Goal: Task Accomplishment & Management: Use online tool/utility

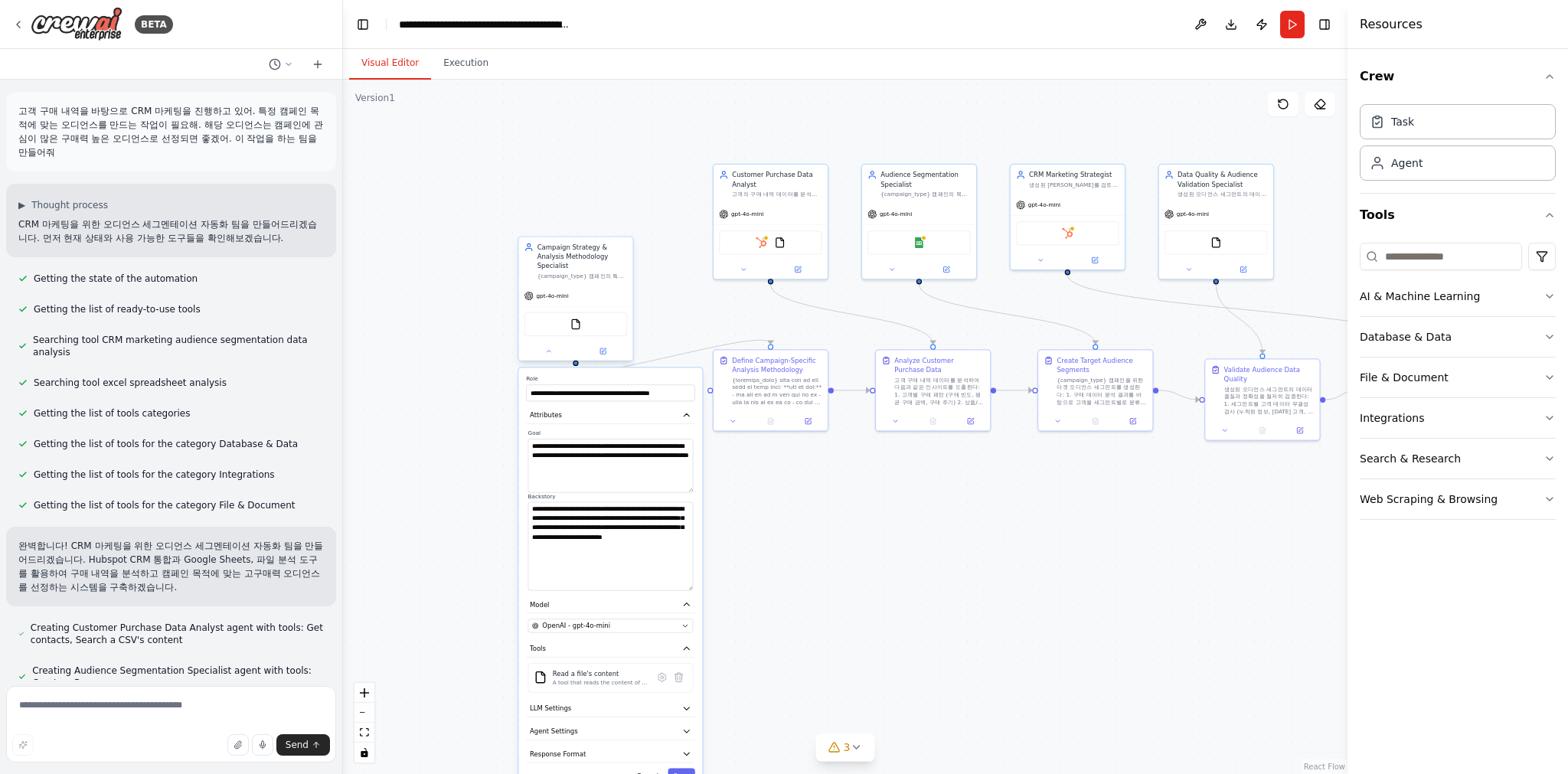
scroll to position [3998, 0]
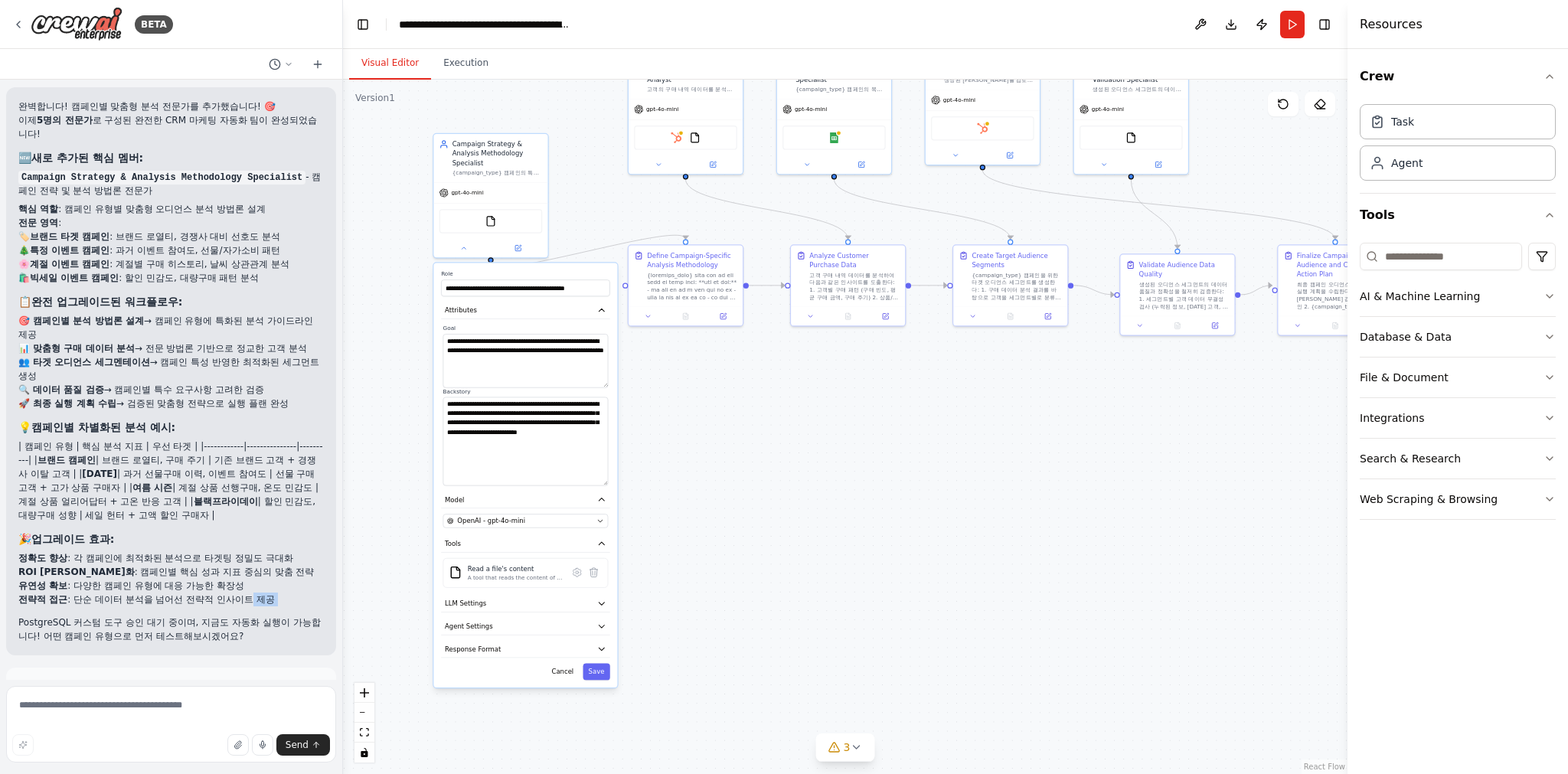
drag, startPoint x: 972, startPoint y: 542, endPoint x: 890, endPoint y: 441, distance: 130.1
click at [890, 441] on div ".deletable-edge-delete-btn { width: 20px; height: 20px; border: 0px solid #ffff…" at bounding box center [845, 427] width 1005 height 695
click at [146, 615] on p "PostgreSQL 커스텀 도구 승인 대기 중이며, 지금도 자동화 실행이 가능합니다! 어떤 캠페인 유형으로 먼저 테스트해보시겠어요?" at bounding box center [172, 629] width 305 height 28
click at [184, 615] on p "PostgreSQL 커스텀 도구 승인 대기 중이며, 지금도 자동화 실행이 가능합니다! 어떤 캠페인 유형으로 먼저 테스트해보시겠어요?" at bounding box center [172, 629] width 305 height 28
drag, startPoint x: 236, startPoint y: 529, endPoint x: 77, endPoint y: 464, distance: 171.8
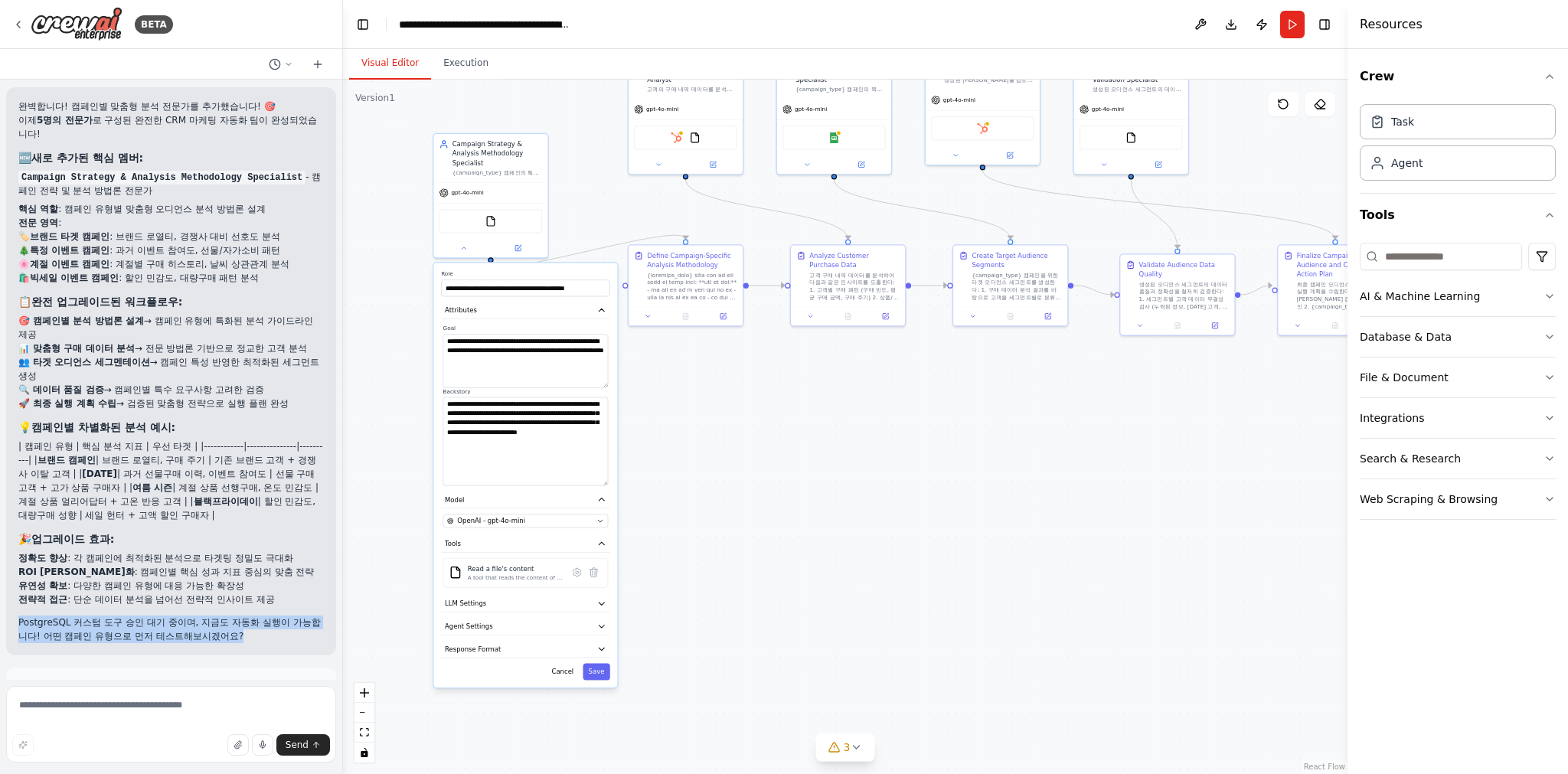
click at [156, 495] on div "완벽합니다! 캠페인별 맞춤형 분석 전문가를 추가했습니다! 🎯 이제 5명의 전문가 로 구성된 완전한 CRM 마케팅 자동화 팀이 완성되었습니다! …" at bounding box center [172, 371] width 305 height 544
click at [77, 566] on li "ROI 최적화 : 캠페인별 핵심 성과 지표 중심의 맞춤 전략" at bounding box center [172, 573] width 305 height 14
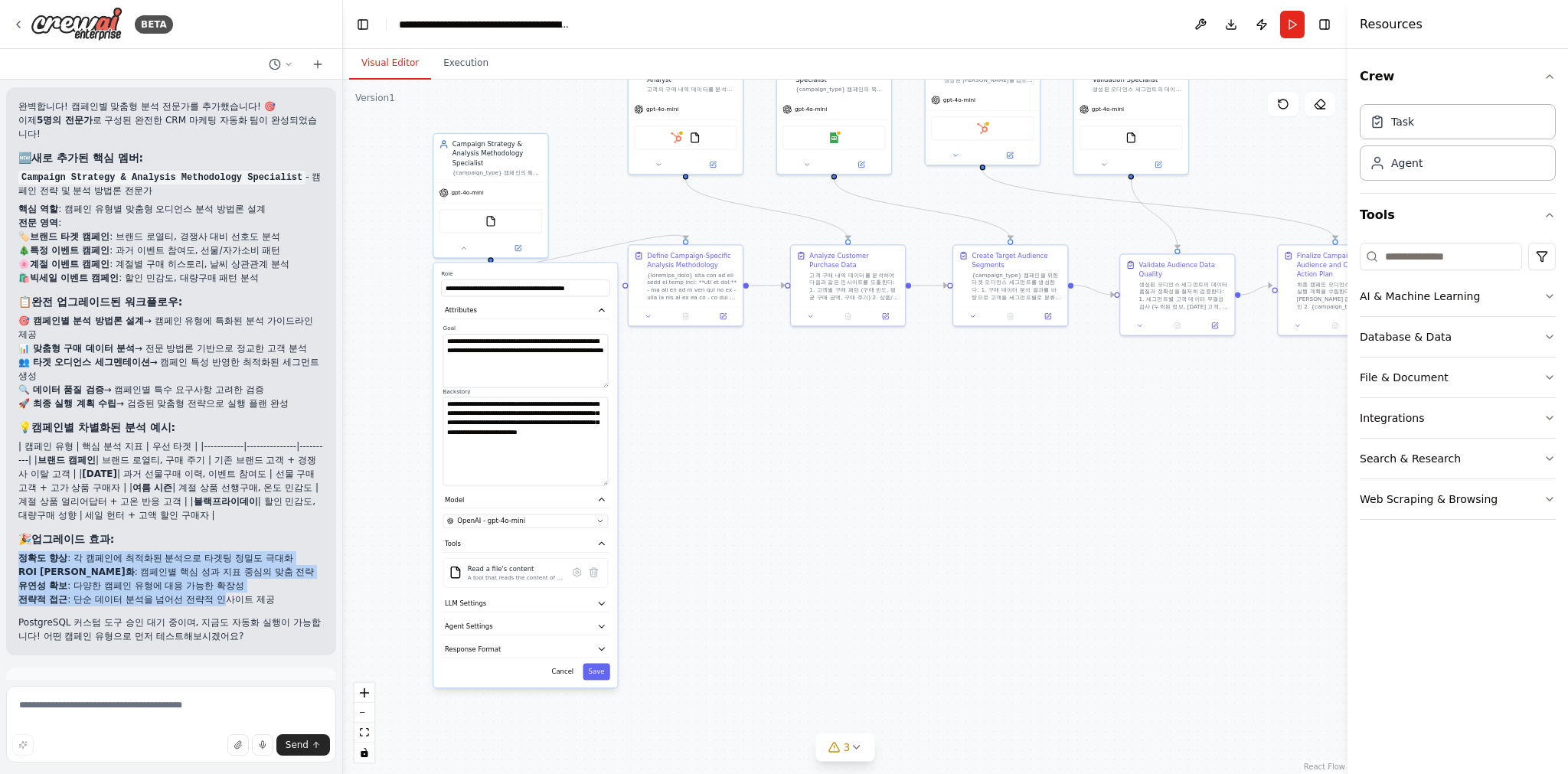
drag, startPoint x: 116, startPoint y: 429, endPoint x: 238, endPoint y: 519, distance: 151.6
click at [238, 519] on div "완벽합니다! 캠페인별 맞춤형 분석 전문가를 추가했습니다! 🎯 이제 5명의 전문가 로 구성된 완전한 CRM 마케팅 자동화 팀이 완성되었습니다! …" at bounding box center [172, 371] width 305 height 544
click at [243, 615] on p "PostgreSQL 커스텀 도구 승인 대기 중이며, 지금도 자동화 실행이 가능합니다! 어떤 캠페인 유형으로 먼저 테스트해보시겠어요?" at bounding box center [172, 629] width 305 height 28
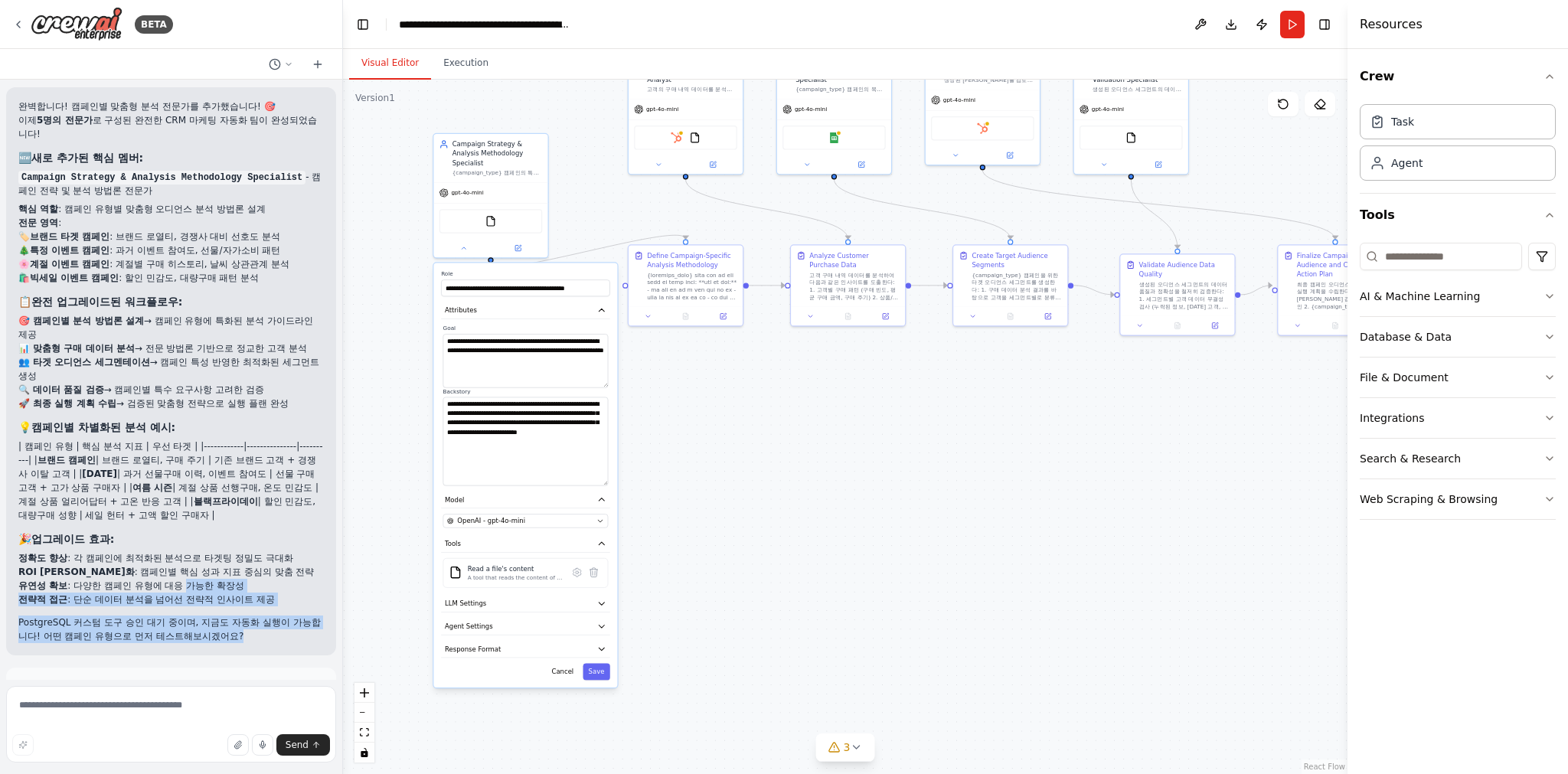
drag, startPoint x: 203, startPoint y: 498, endPoint x: 157, endPoint y: 458, distance: 61.0
click at [160, 466] on div "완벽합니다! 캠페인별 맞춤형 분석 전문가를 추가했습니다! 🎯 이제 5명의 전문가 로 구성된 완전한 CRM 마케팅 자동화 팀이 완성되었습니다! …" at bounding box center [172, 371] width 305 height 544
click at [157, 566] on li "ROI 최적화 : 캠페인별 핵심 성과 지표 중심의 맞춤 전략" at bounding box center [172, 573] width 305 height 14
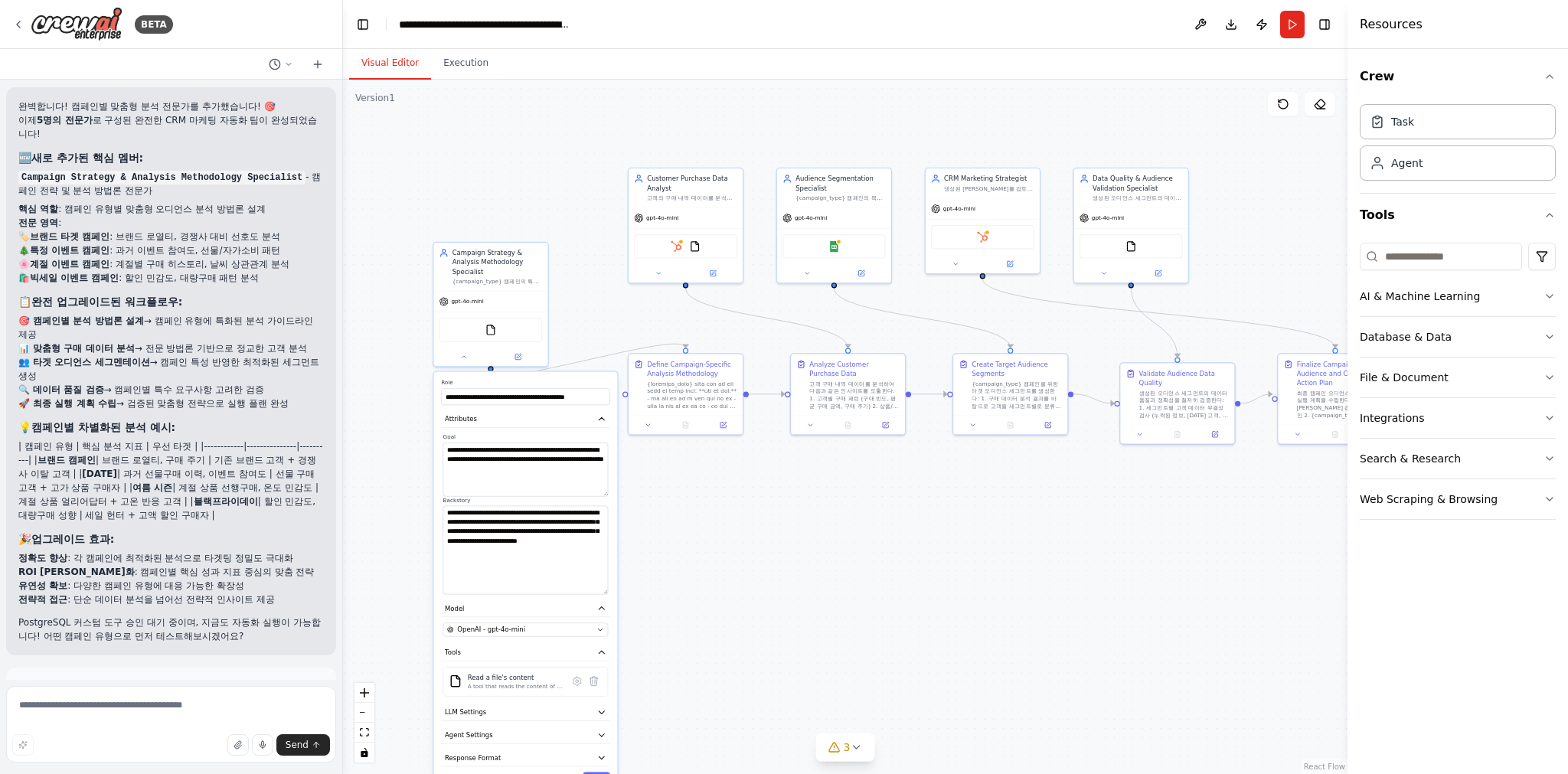
drag, startPoint x: 1123, startPoint y: 535, endPoint x: 1098, endPoint y: 607, distance: 76.2
click at [1112, 619] on div ".deletable-edge-delete-btn { width: 20px; height: 20px; border: 0px solid #ffff…" at bounding box center [845, 427] width 1005 height 695
click at [449, 364] on div "**********" at bounding box center [483, 303] width 116 height 126
click at [458, 360] on div at bounding box center [483, 353] width 114 height 19
click at [456, 355] on icon at bounding box center [457, 354] width 8 height 8
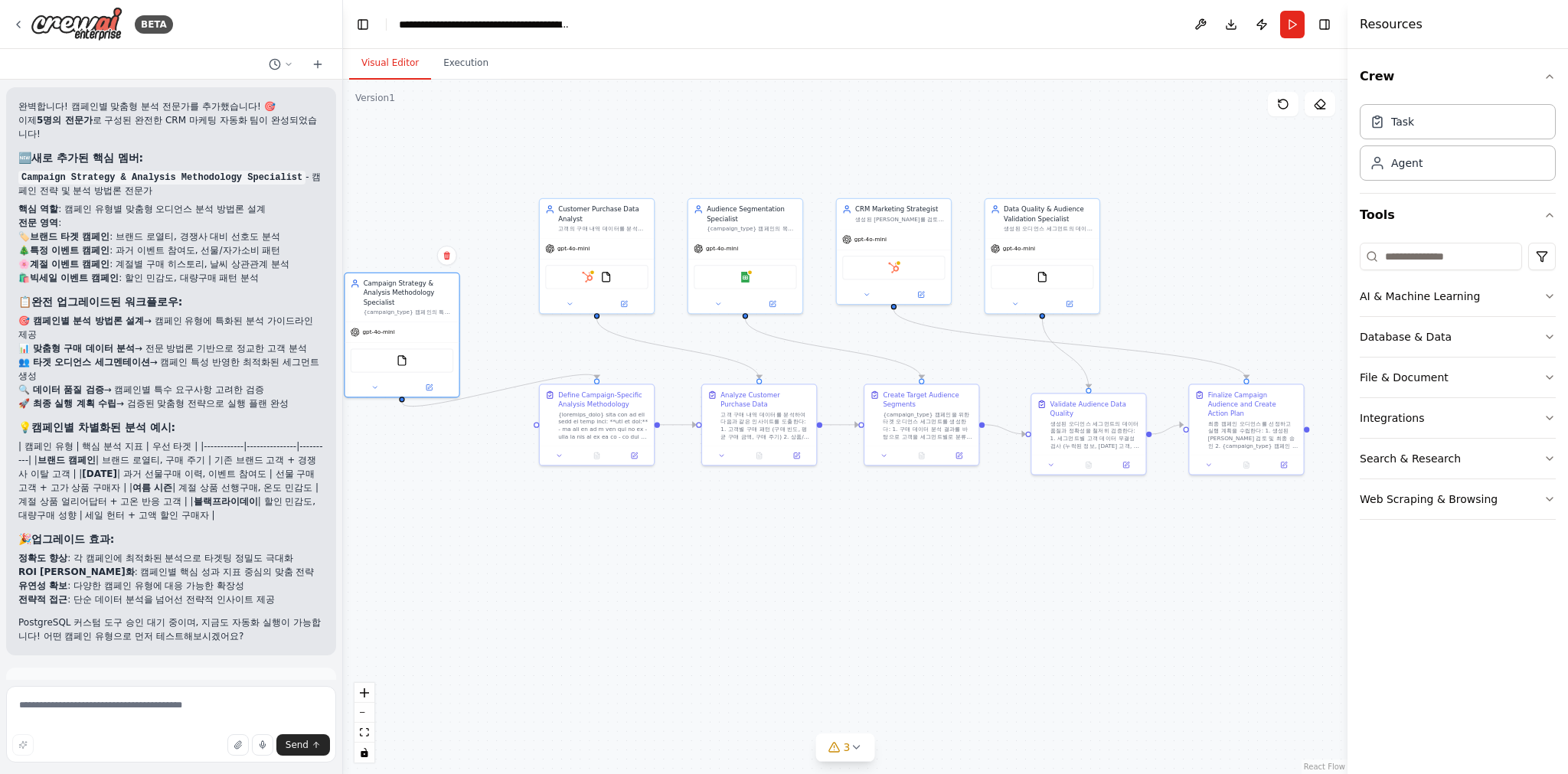
drag, startPoint x: 984, startPoint y: 519, endPoint x: 902, endPoint y: 552, distance: 88.4
click at [902, 552] on div ".deletable-edge-delete-btn { width: 20px; height: 20px; border: 0px solid #ffff…" at bounding box center [845, 427] width 1005 height 695
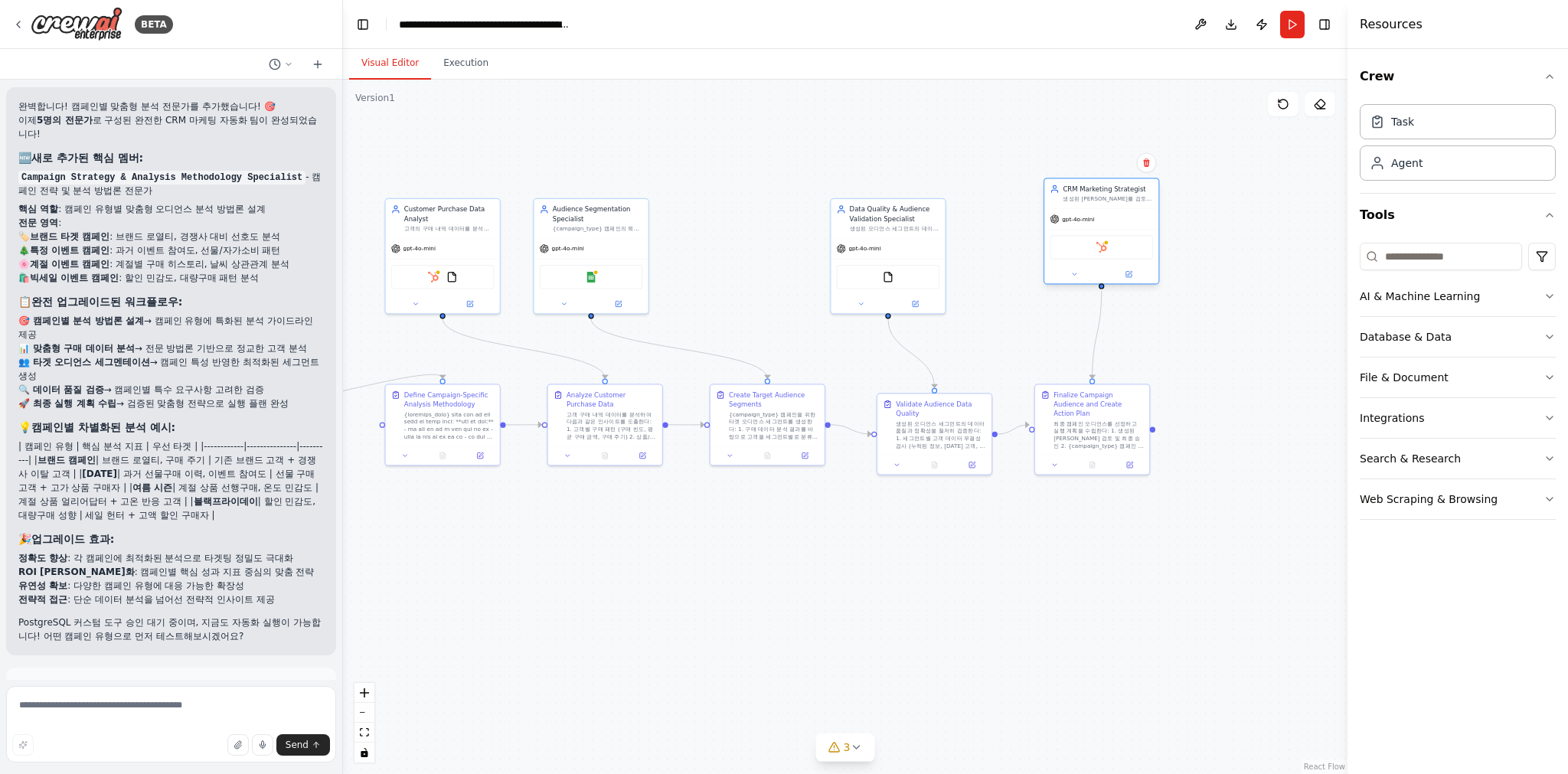
drag, startPoint x: 950, startPoint y: 257, endPoint x: 1120, endPoint y: 223, distance: 173.4
click at [1120, 223] on div "gpt-4o-mini" at bounding box center [1101, 219] width 114 height 21
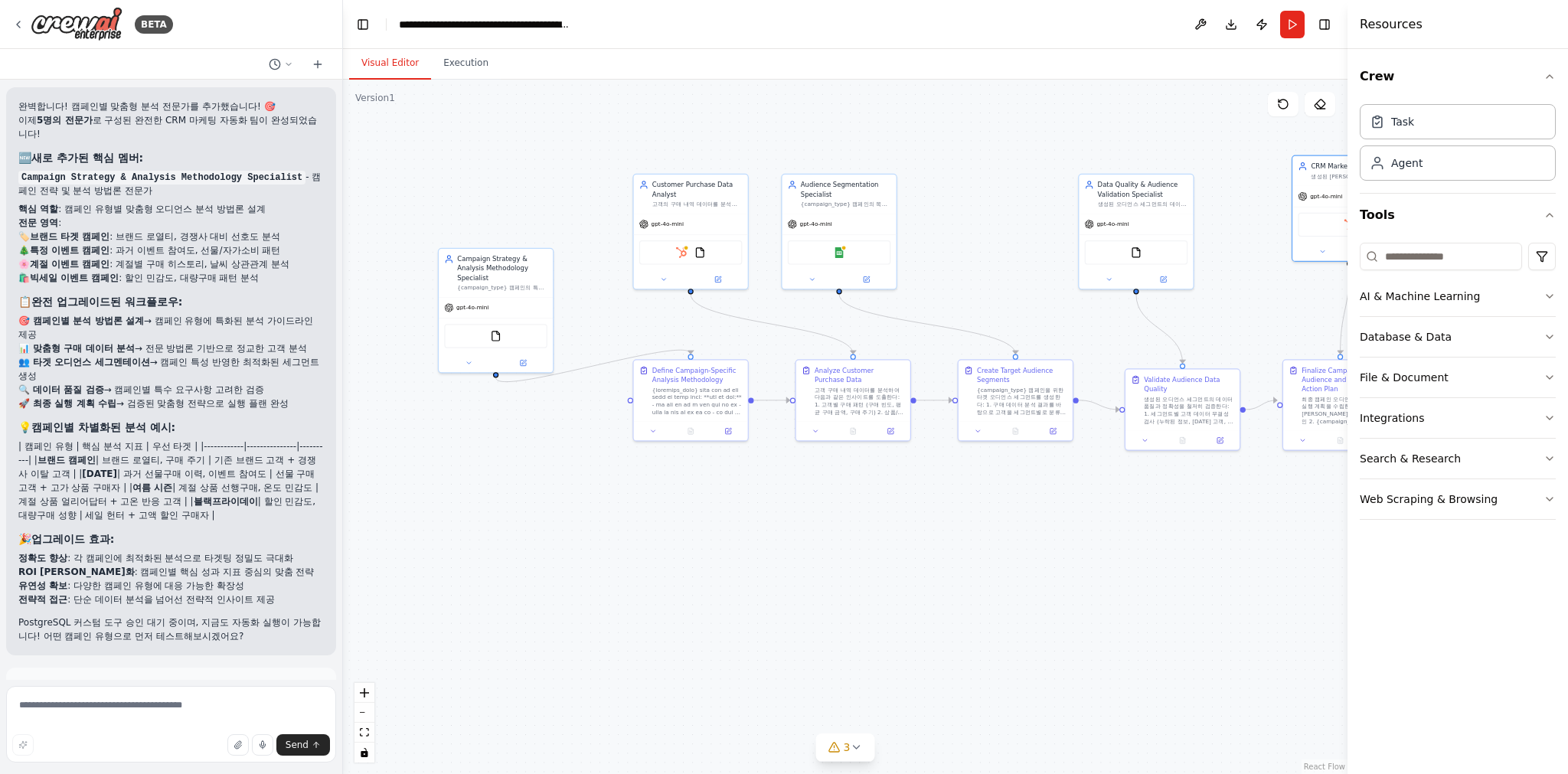
drag, startPoint x: 790, startPoint y: 572, endPoint x: 920, endPoint y: 538, distance: 134.4
click at [933, 545] on div ".deletable-edge-delete-btn { width: 20px; height: 20px; border: 0px solid #ffff…" at bounding box center [845, 427] width 1005 height 695
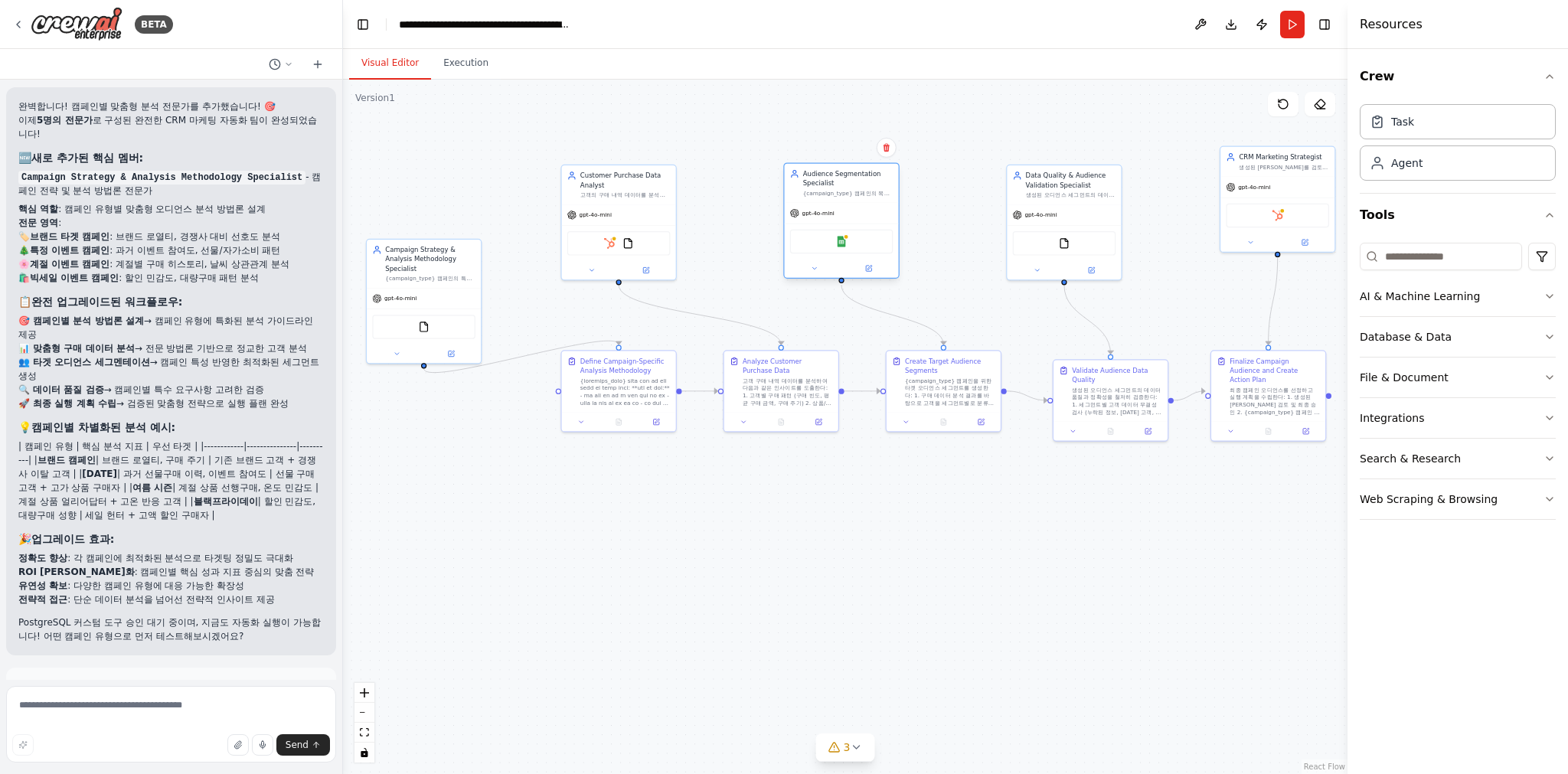
drag, startPoint x: 814, startPoint y: 204, endPoint x: 884, endPoint y: 205, distance: 70.0
click at [884, 205] on div "gpt-4o-mini" at bounding box center [840, 213] width 114 height 21
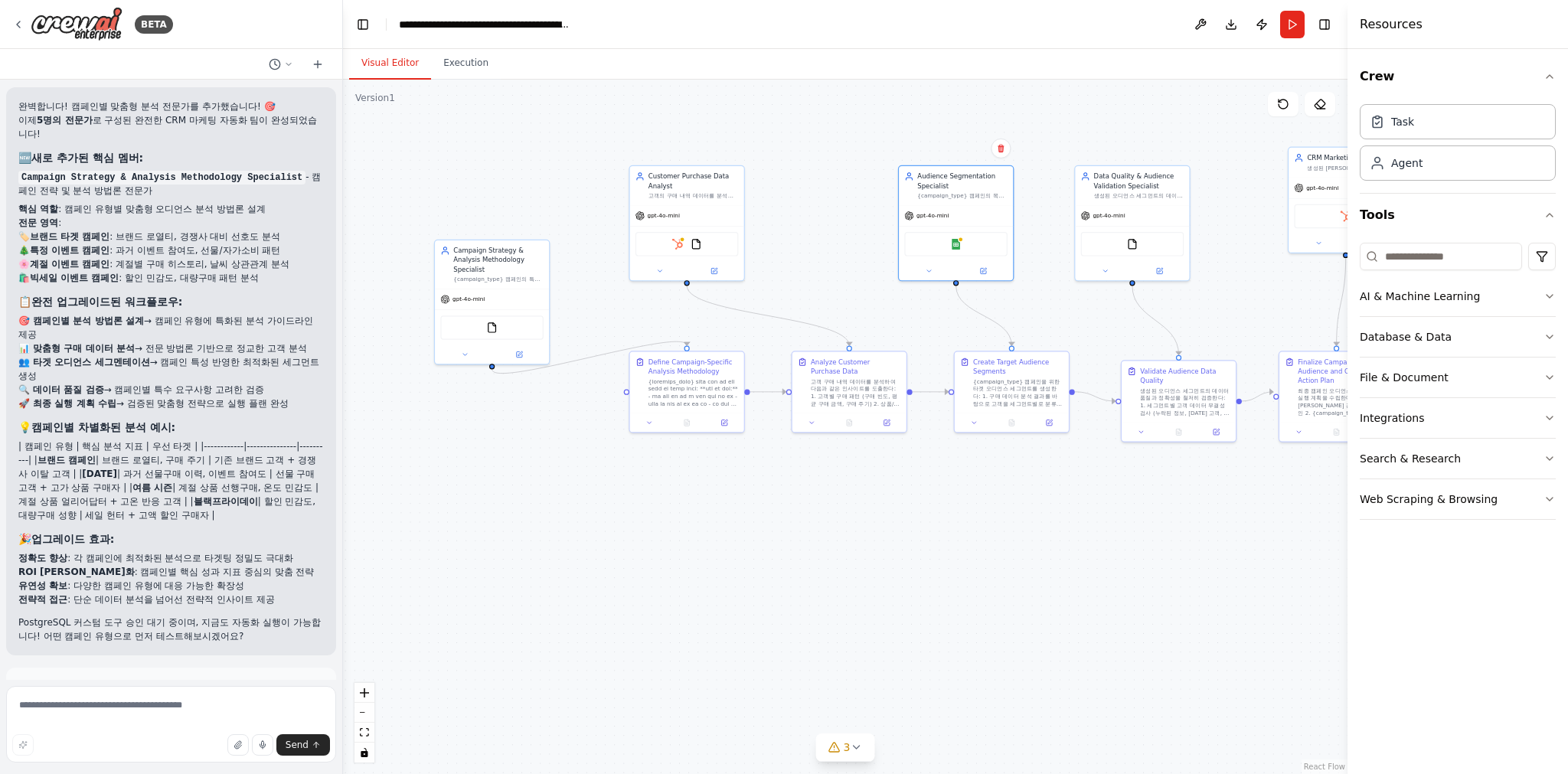
drag, startPoint x: 553, startPoint y: 209, endPoint x: 629, endPoint y: 209, distance: 76.0
click at [629, 209] on div ".deletable-edge-delete-btn { width: 20px; height: 20px; border: 0px solid #ffff…" at bounding box center [845, 427] width 1005 height 695
drag, startPoint x: 654, startPoint y: 205, endPoint x: 745, endPoint y: 209, distance: 91.1
click at [744, 206] on div "gpt-4o-mini" at bounding box center [785, 212] width 114 height 21
drag, startPoint x: 470, startPoint y: 301, endPoint x: 561, endPoint y: 247, distance: 105.8
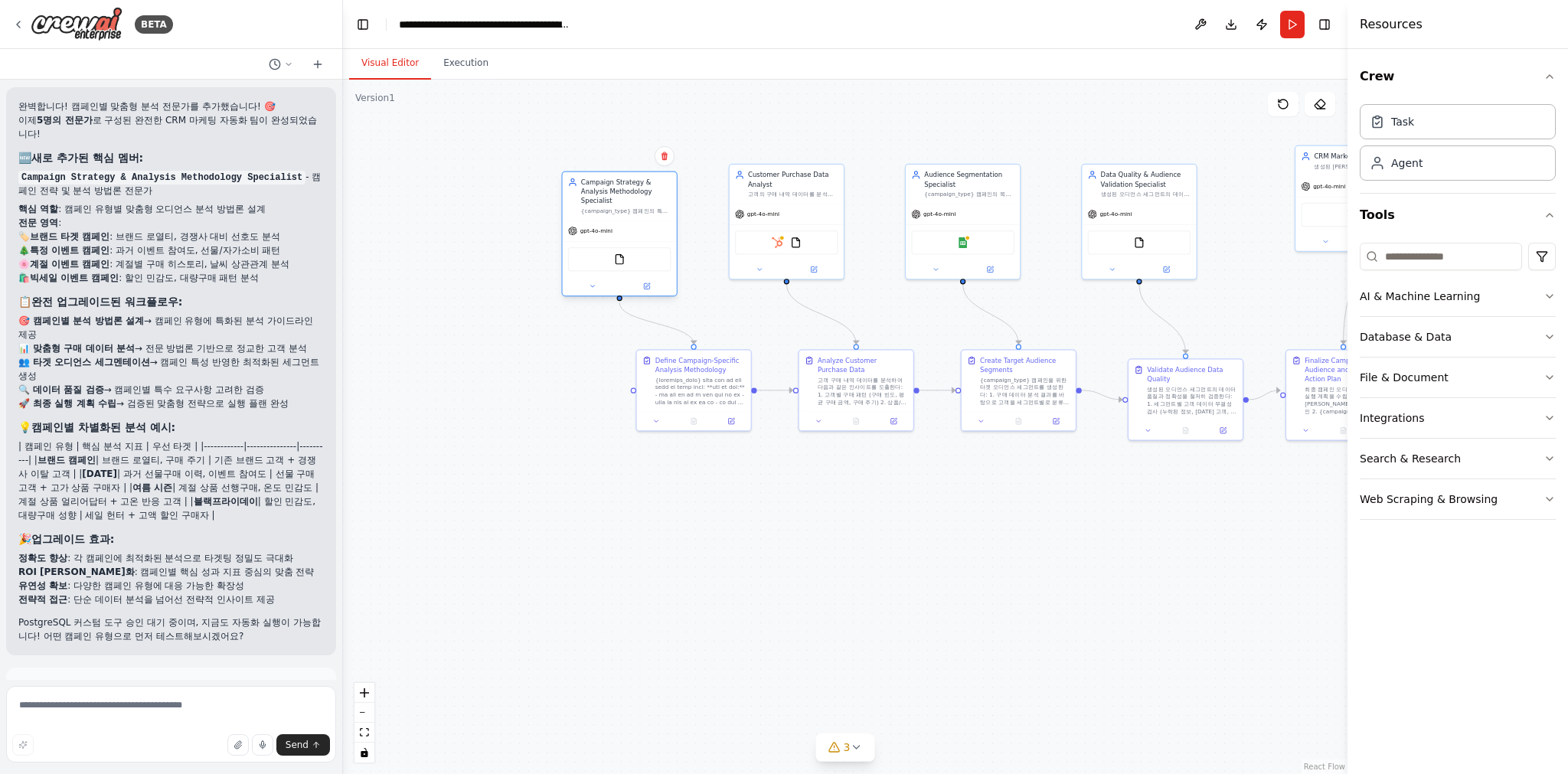
click at [562, 241] on div "gpt-4o-mini" at bounding box center [619, 230] width 114 height 21
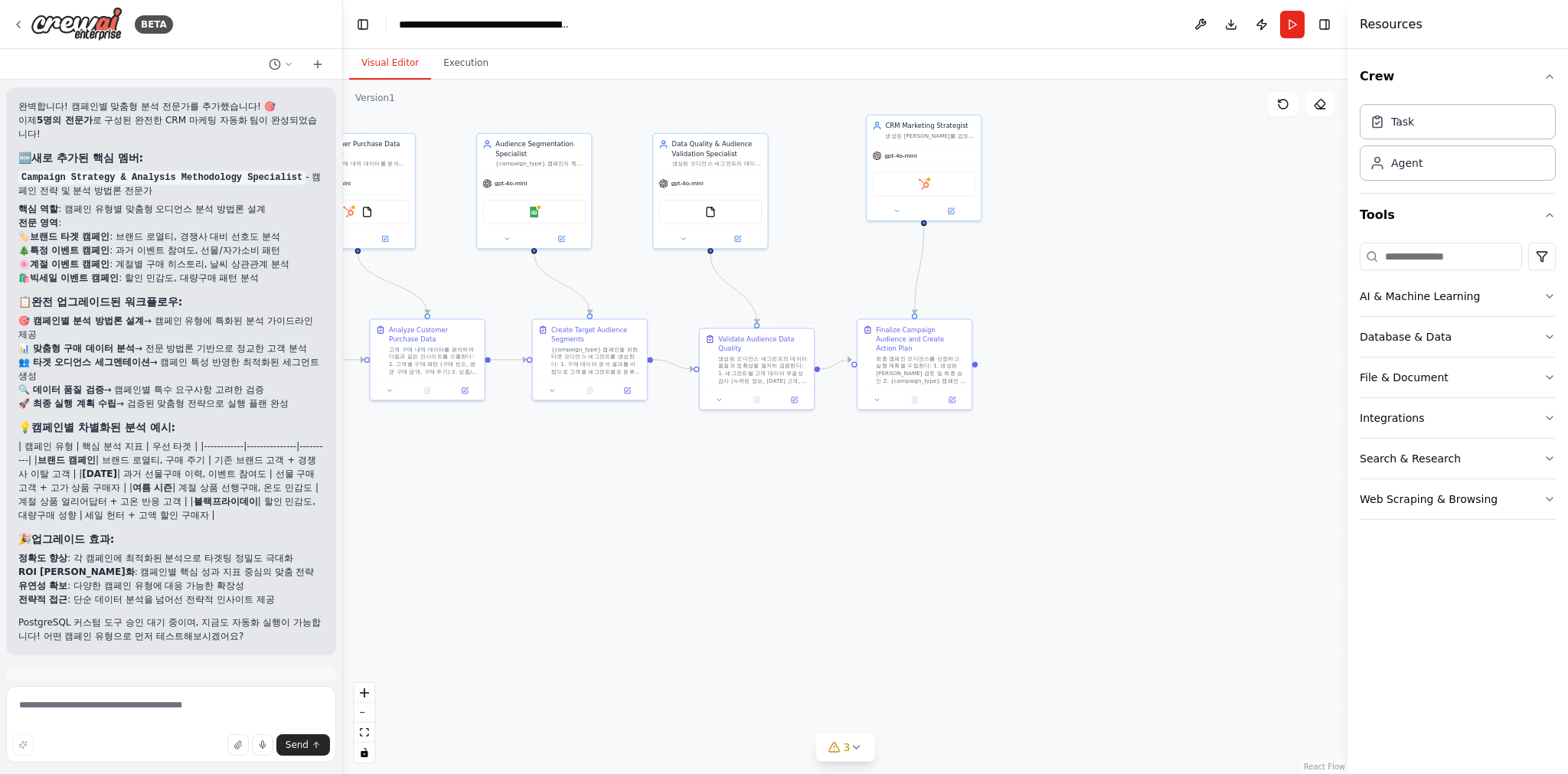
drag, startPoint x: 905, startPoint y: 616, endPoint x: 783, endPoint y: 600, distance: 123.0
click at [770, 607] on div ".deletable-edge-delete-btn { width: 20px; height: 20px; border: 0px solid #ffff…" at bounding box center [845, 427] width 1005 height 695
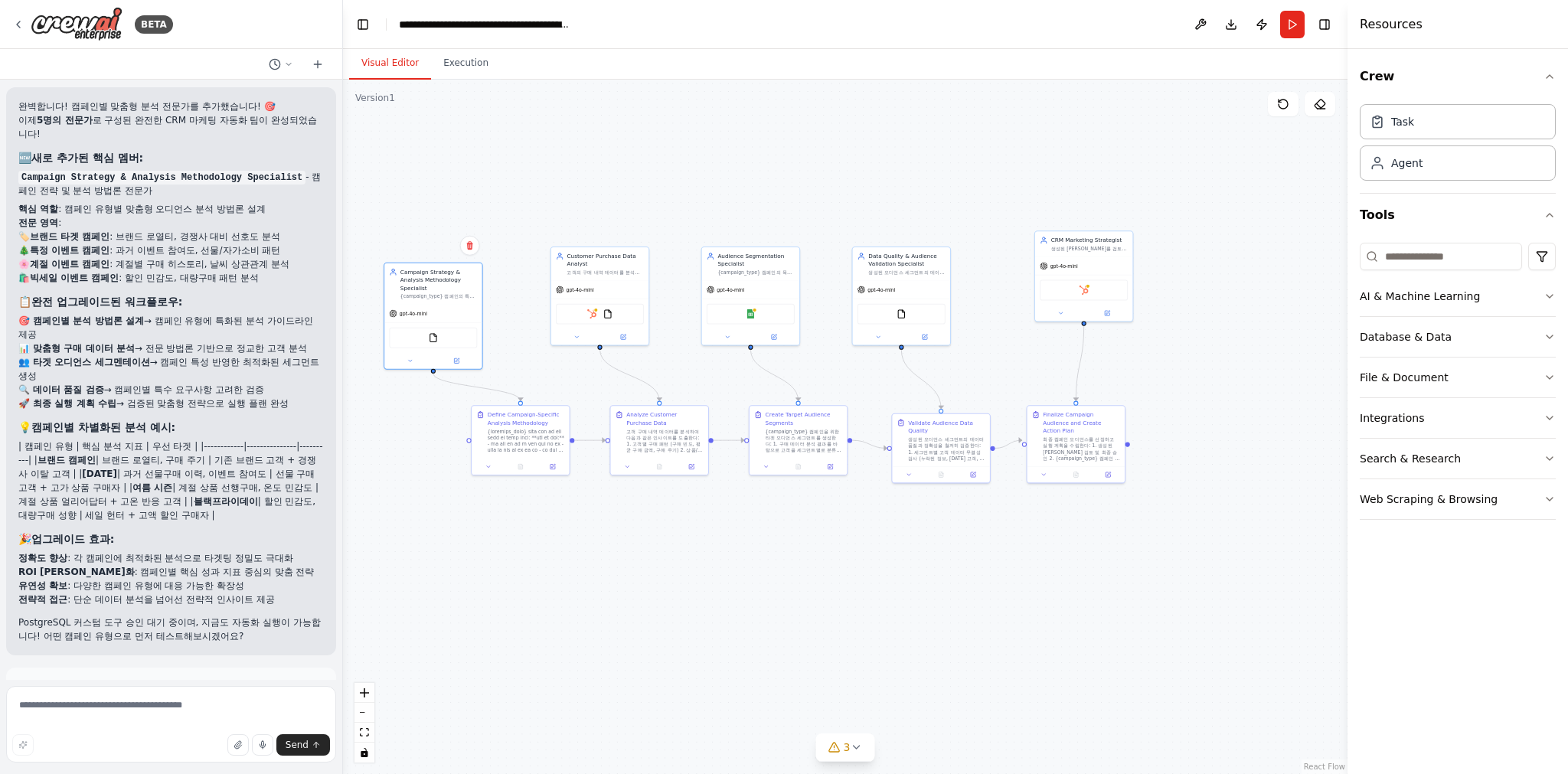
drag, startPoint x: 783, startPoint y: 560, endPoint x: 849, endPoint y: 613, distance: 84.6
click at [849, 613] on div ".deletable-edge-delete-btn { width: 20px; height: 20px; border: 0px solid #ffff…" at bounding box center [845, 427] width 1005 height 695
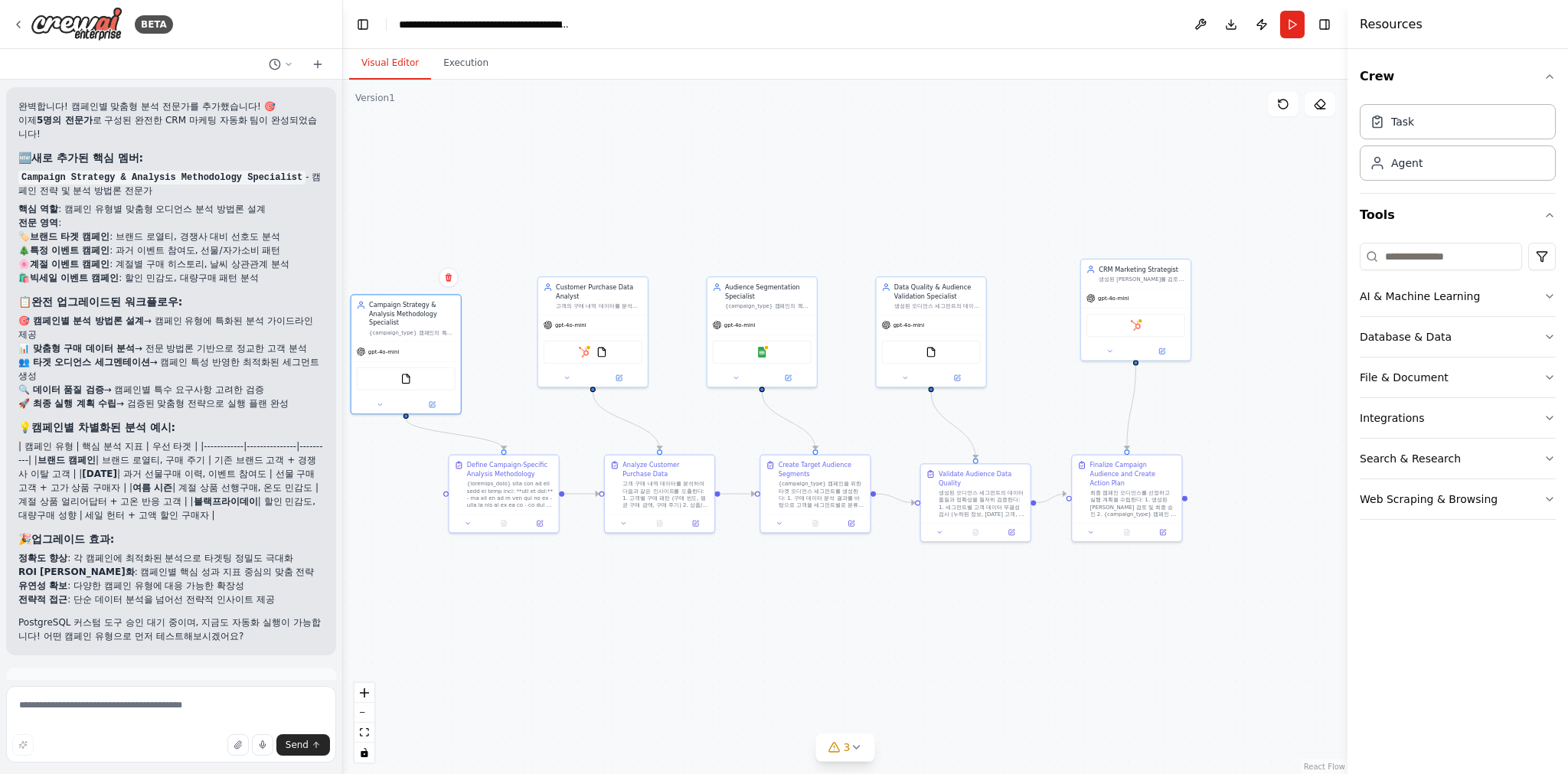
drag, startPoint x: 810, startPoint y: 661, endPoint x: 843, endPoint y: 660, distance: 33.0
click at [833, 675] on div ".deletable-edge-delete-btn { width: 20px; height: 20px; border: 0px solid #ffff…" at bounding box center [845, 427] width 1005 height 695
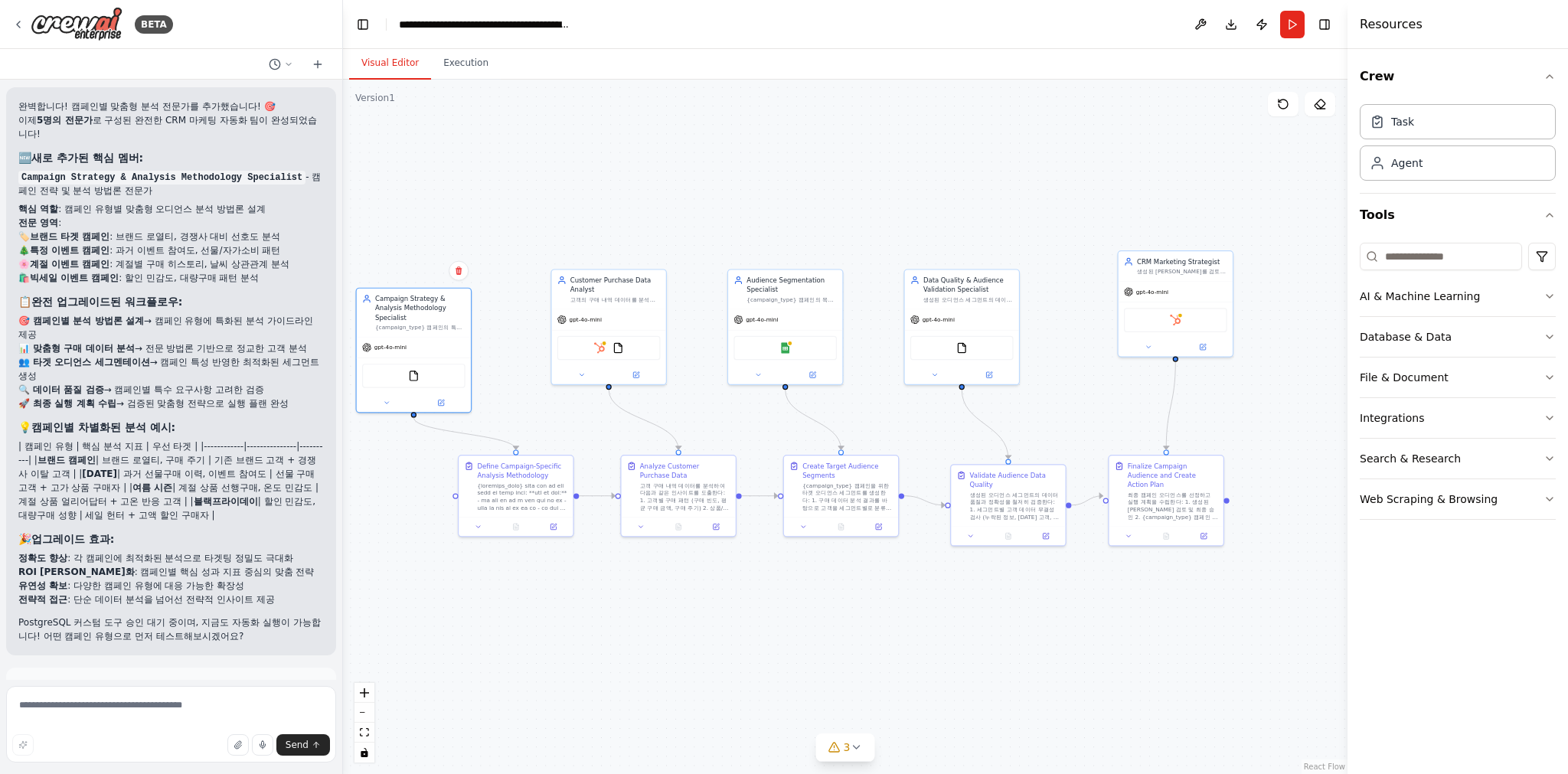
drag, startPoint x: 619, startPoint y: 601, endPoint x: 837, endPoint y: 636, distance: 220.8
click at [837, 645] on div ".deletable-edge-delete-btn { width: 20px; height: 20px; border: 0px solid #ffff…" at bounding box center [845, 427] width 1005 height 695
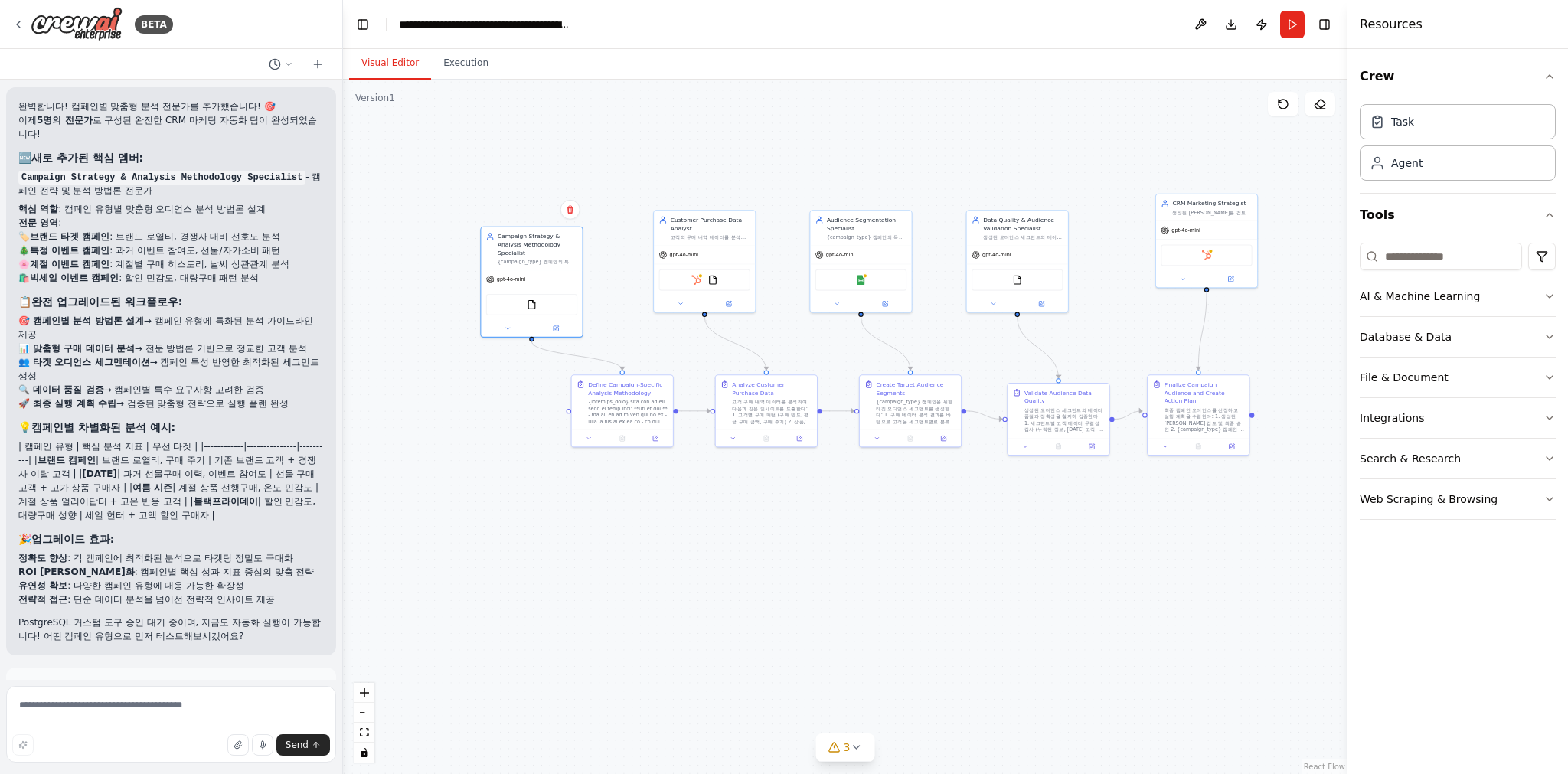
drag, startPoint x: 1077, startPoint y: 658, endPoint x: 960, endPoint y: 522, distance: 179.4
click at [961, 523] on div ".deletable-edge-delete-btn { width: 20px; height: 20px; border: 0px solid #ffff…" at bounding box center [845, 427] width 1005 height 695
click at [1282, 22] on button "Run" at bounding box center [1291, 25] width 25 height 28
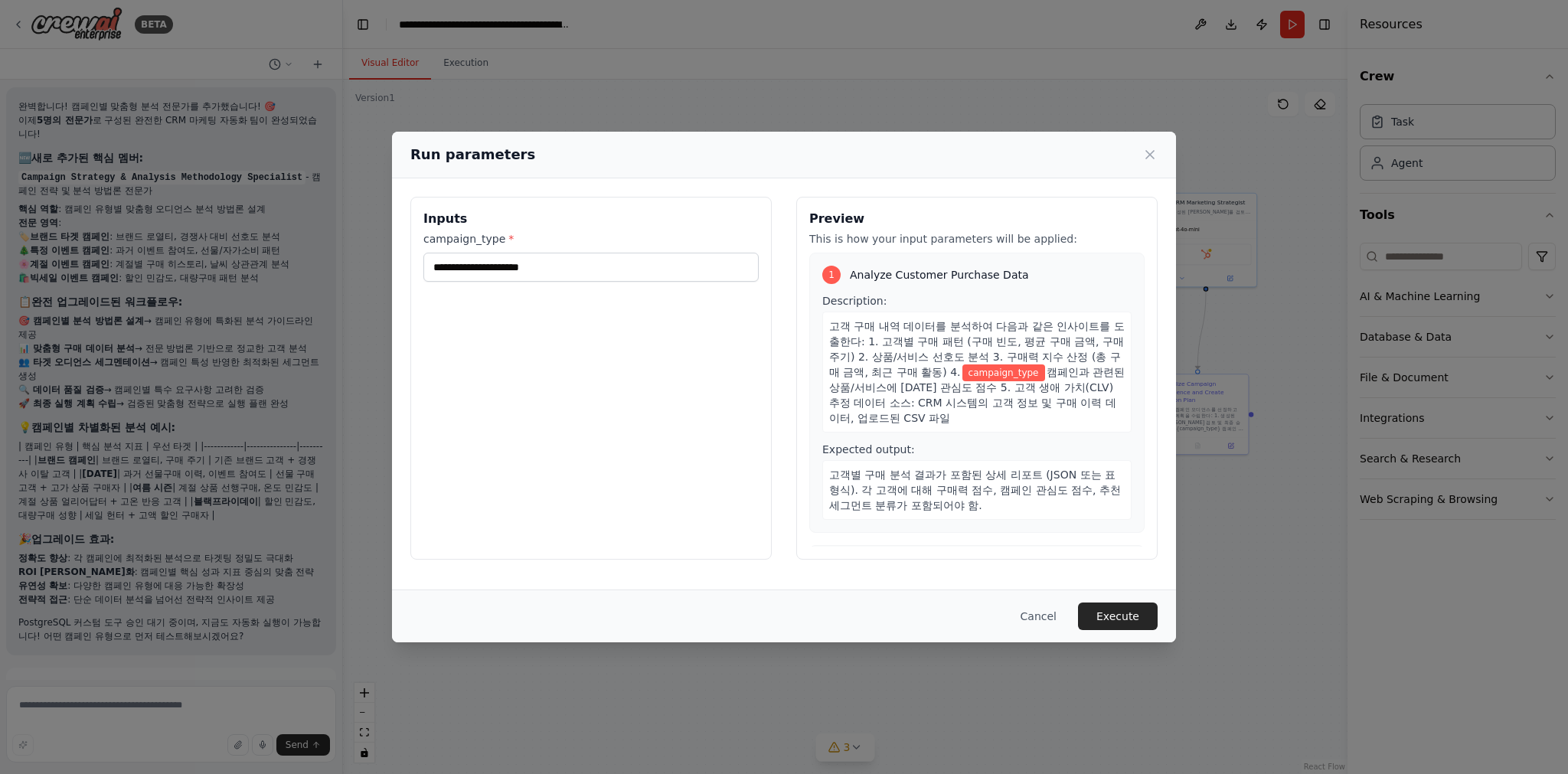
click at [911, 403] on span "캠페인과 관련된 상품/서비스에 [DATE] 관심도 점수 5. 고객 생애 가치(CLV) 추정 데이터 소스: CRM 시스템의 고객 정보 및 구매 …" at bounding box center [977, 395] width 296 height 59
click at [500, 274] on input "campaign_type *" at bounding box center [591, 267] width 335 height 29
type input "*"
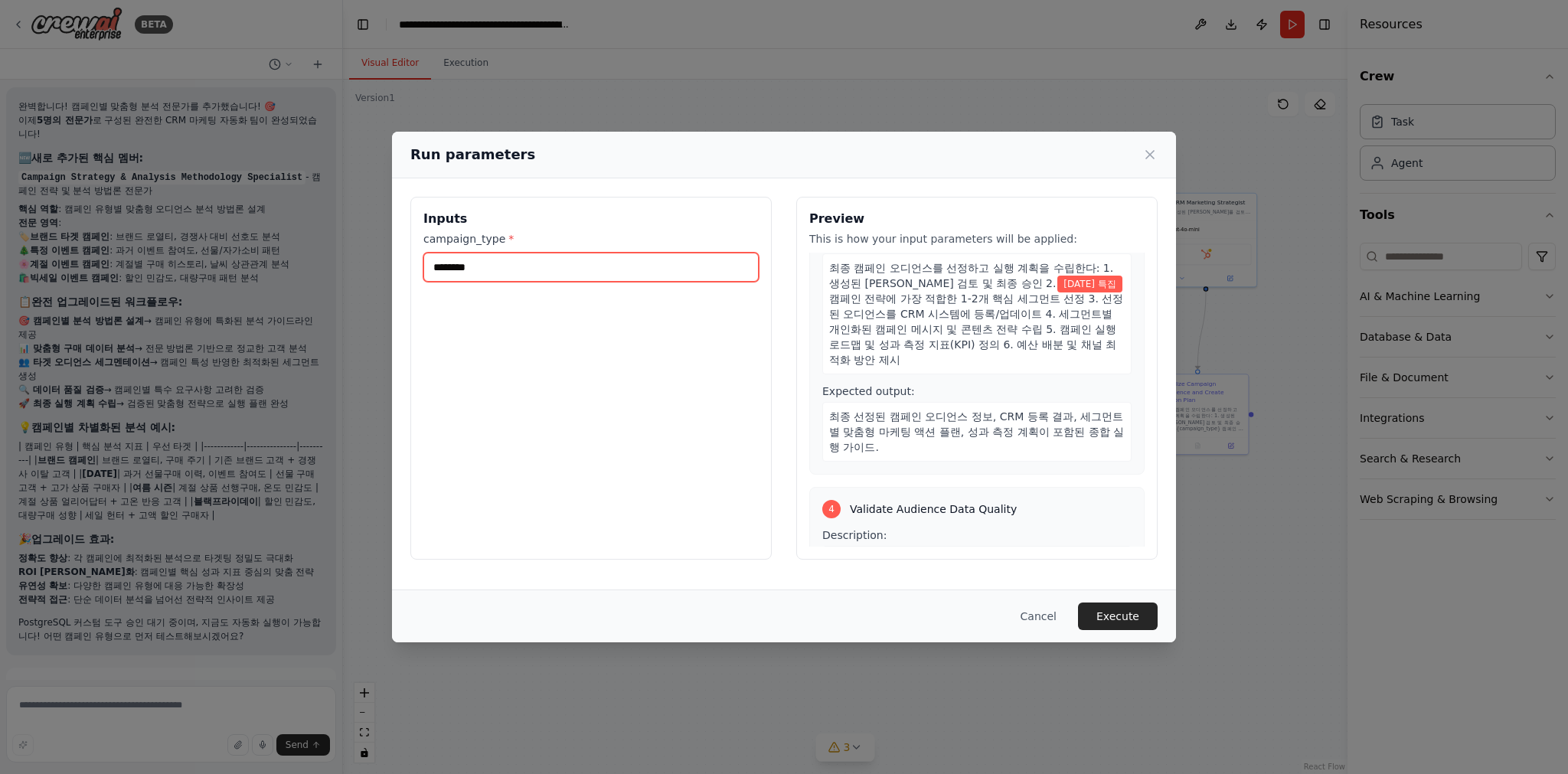
scroll to position [1274, 0]
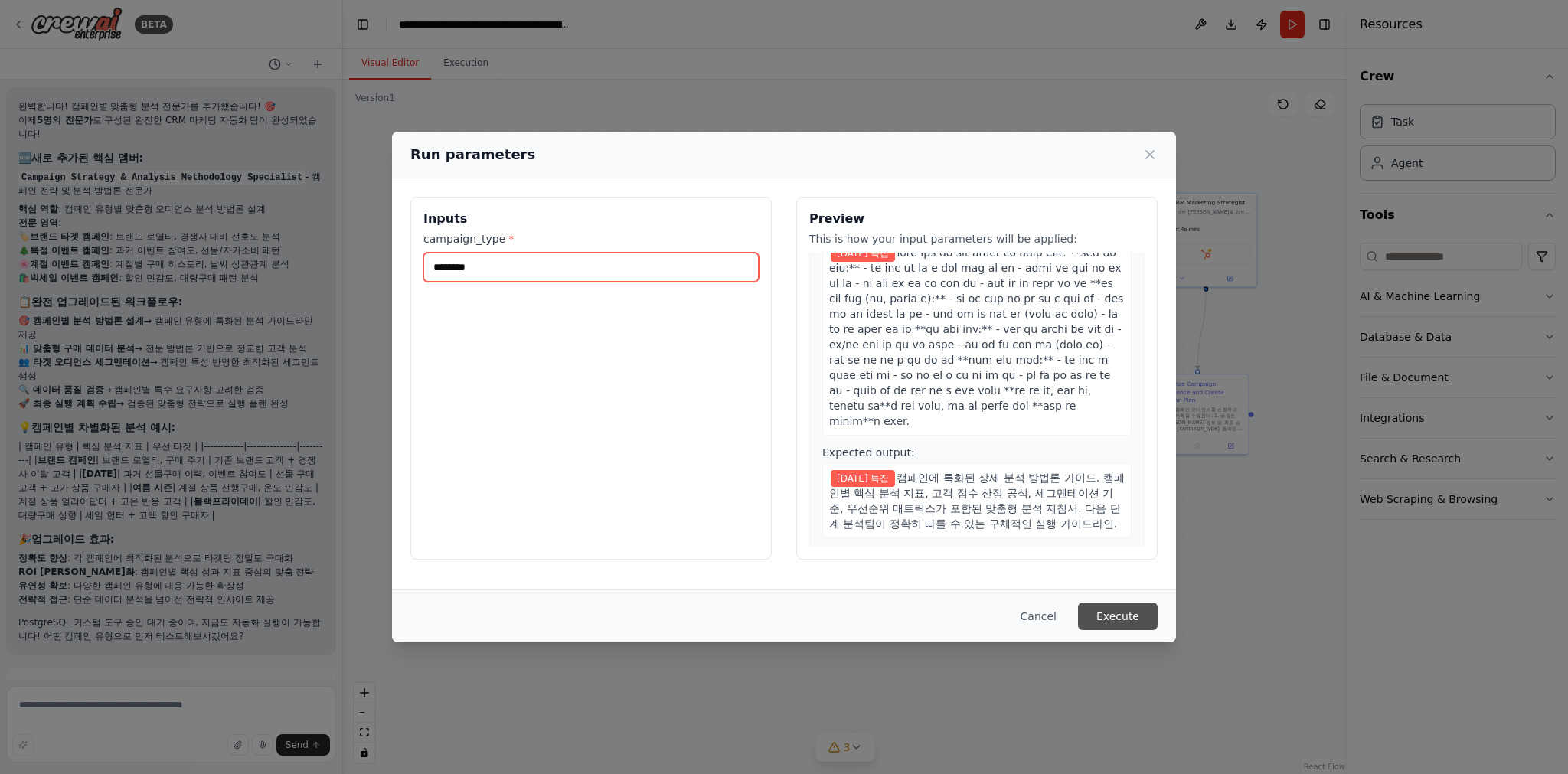
type input "********"
click at [1124, 618] on button "Execute" at bounding box center [1118, 616] width 79 height 28
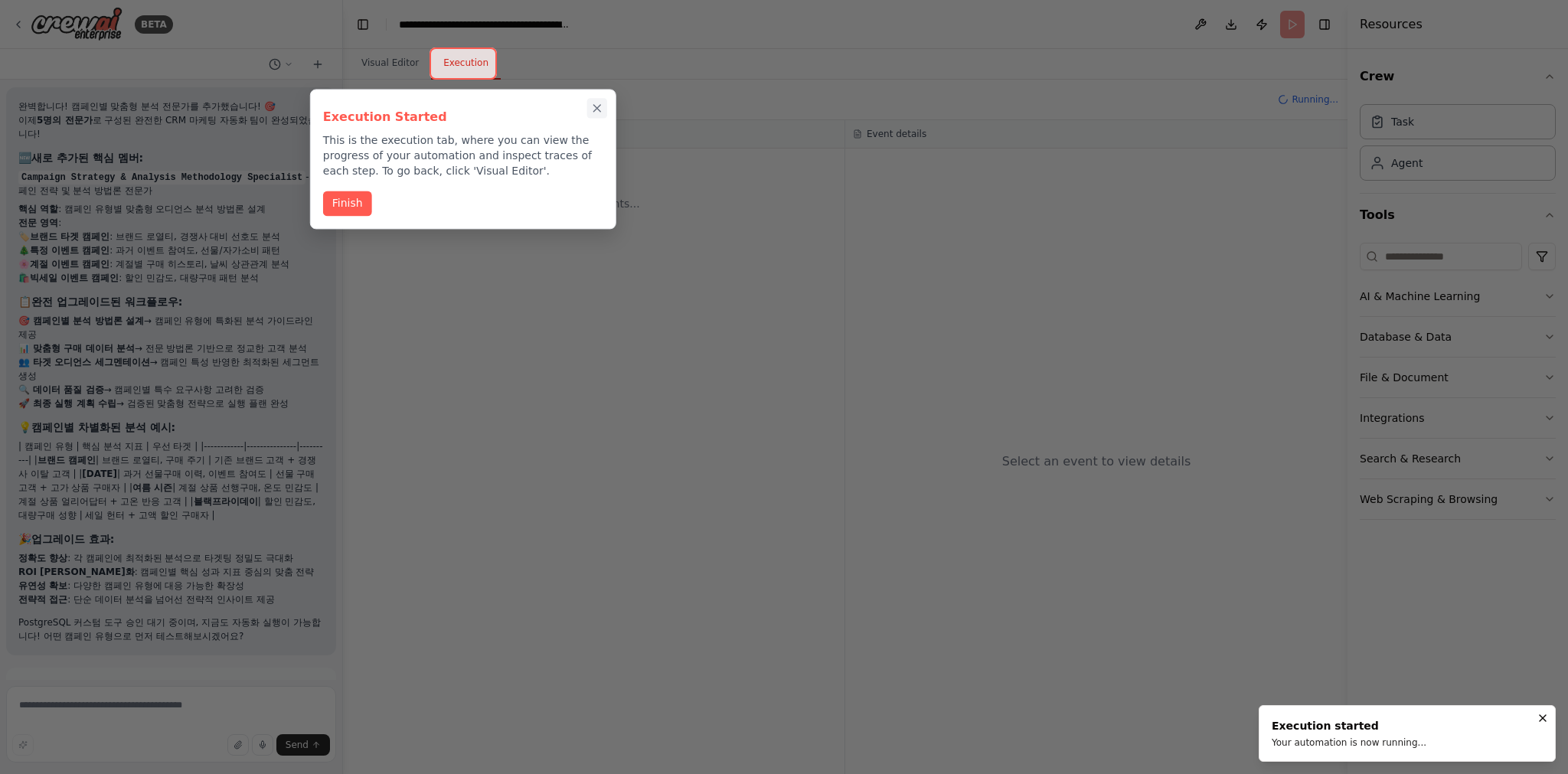
click at [602, 105] on icon "Close walkthrough" at bounding box center [597, 109] width 14 height 14
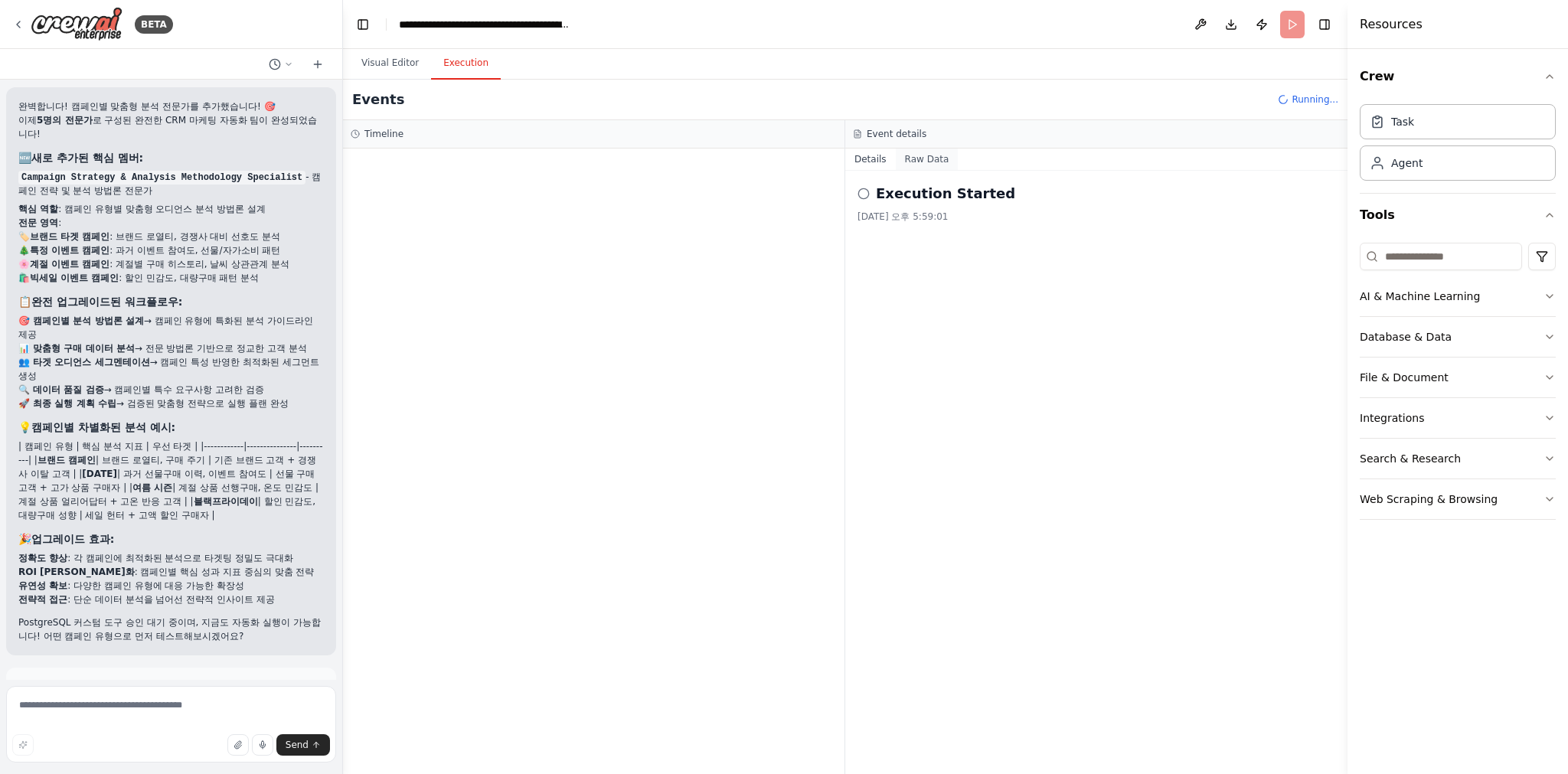
click at [923, 162] on button "Raw Data" at bounding box center [926, 160] width 62 height 22
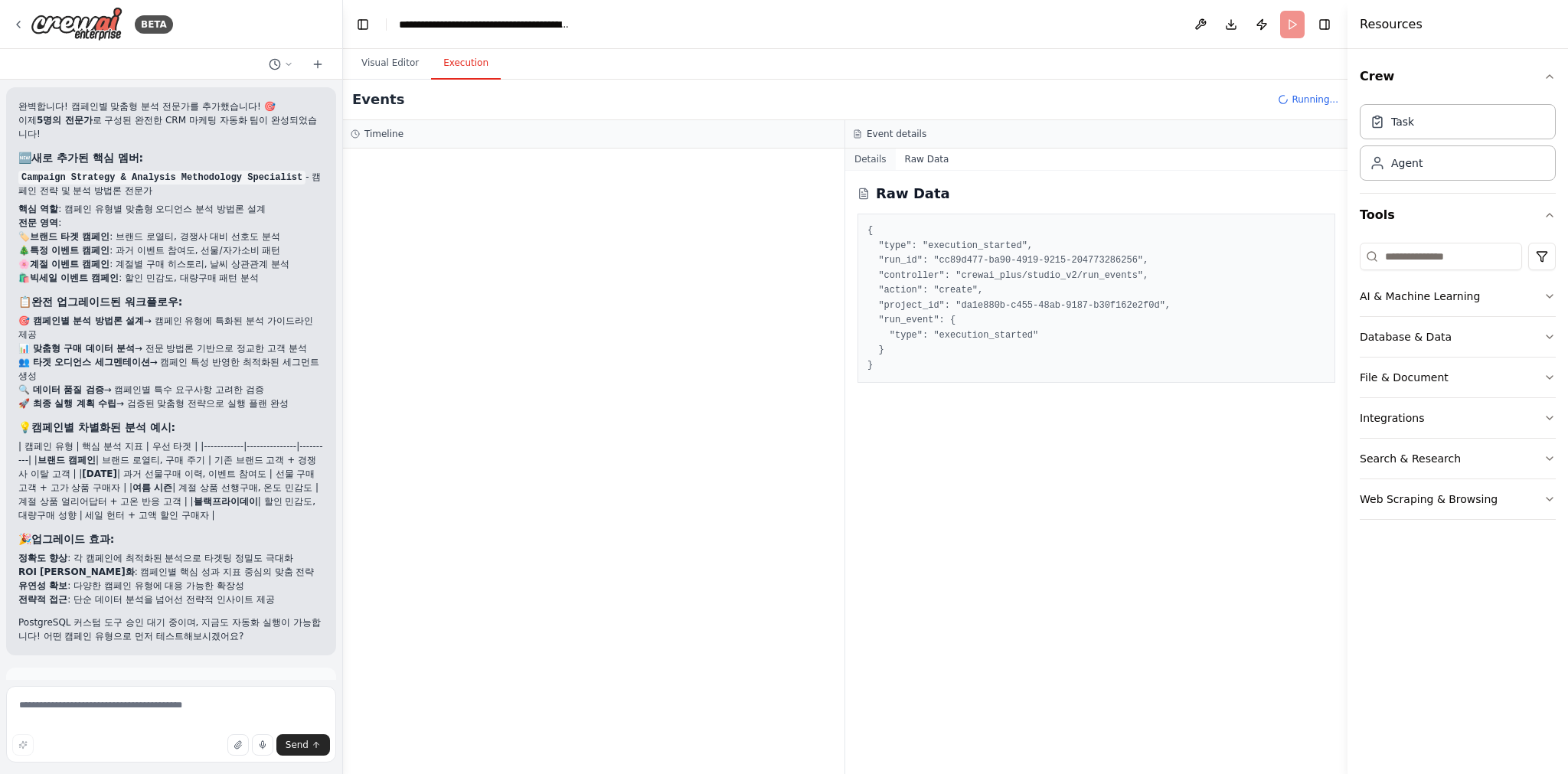
click at [874, 163] on button "Details" at bounding box center [870, 160] width 51 height 22
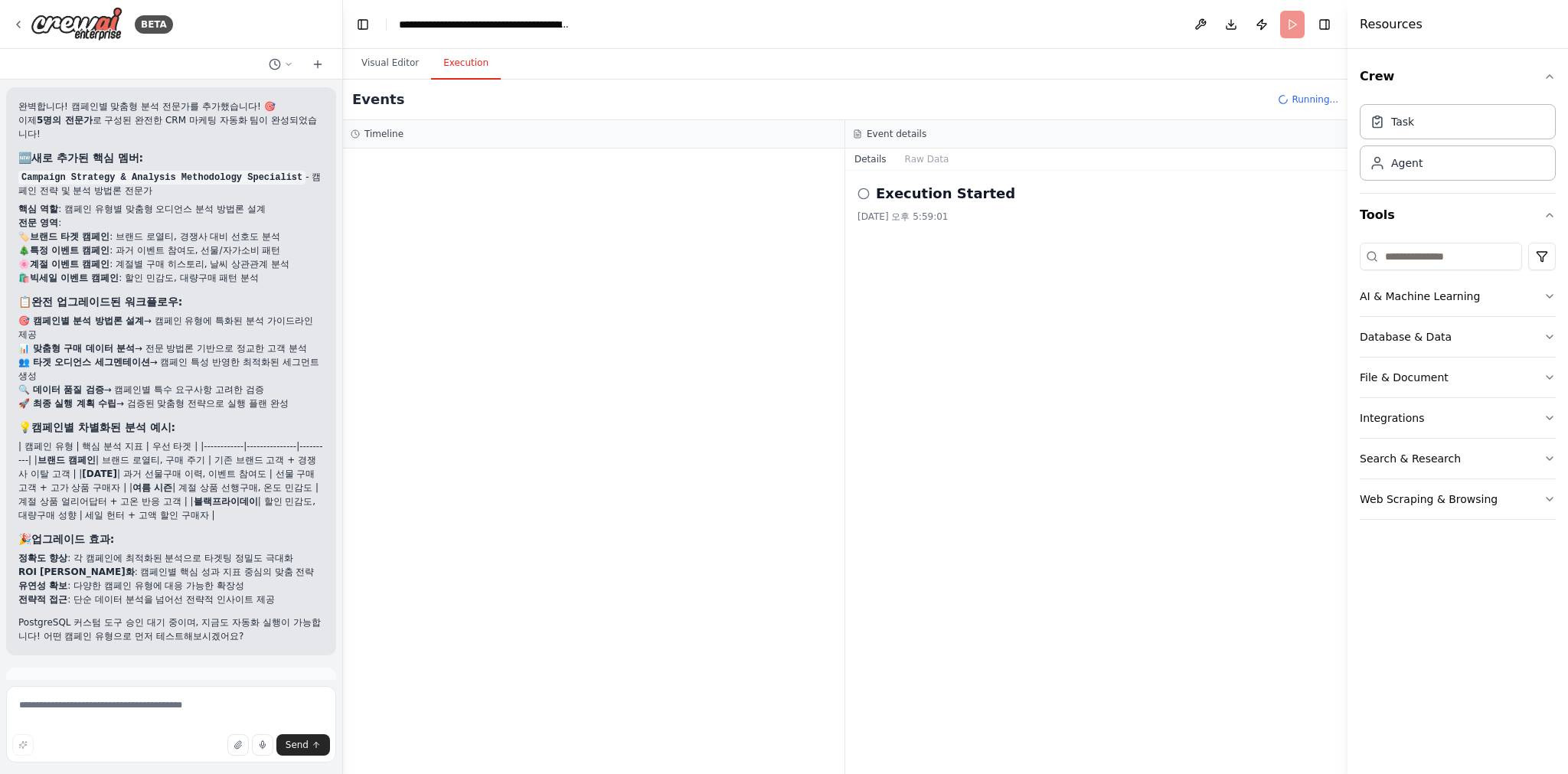
click at [744, 195] on div at bounding box center [593, 461] width 501 height 626
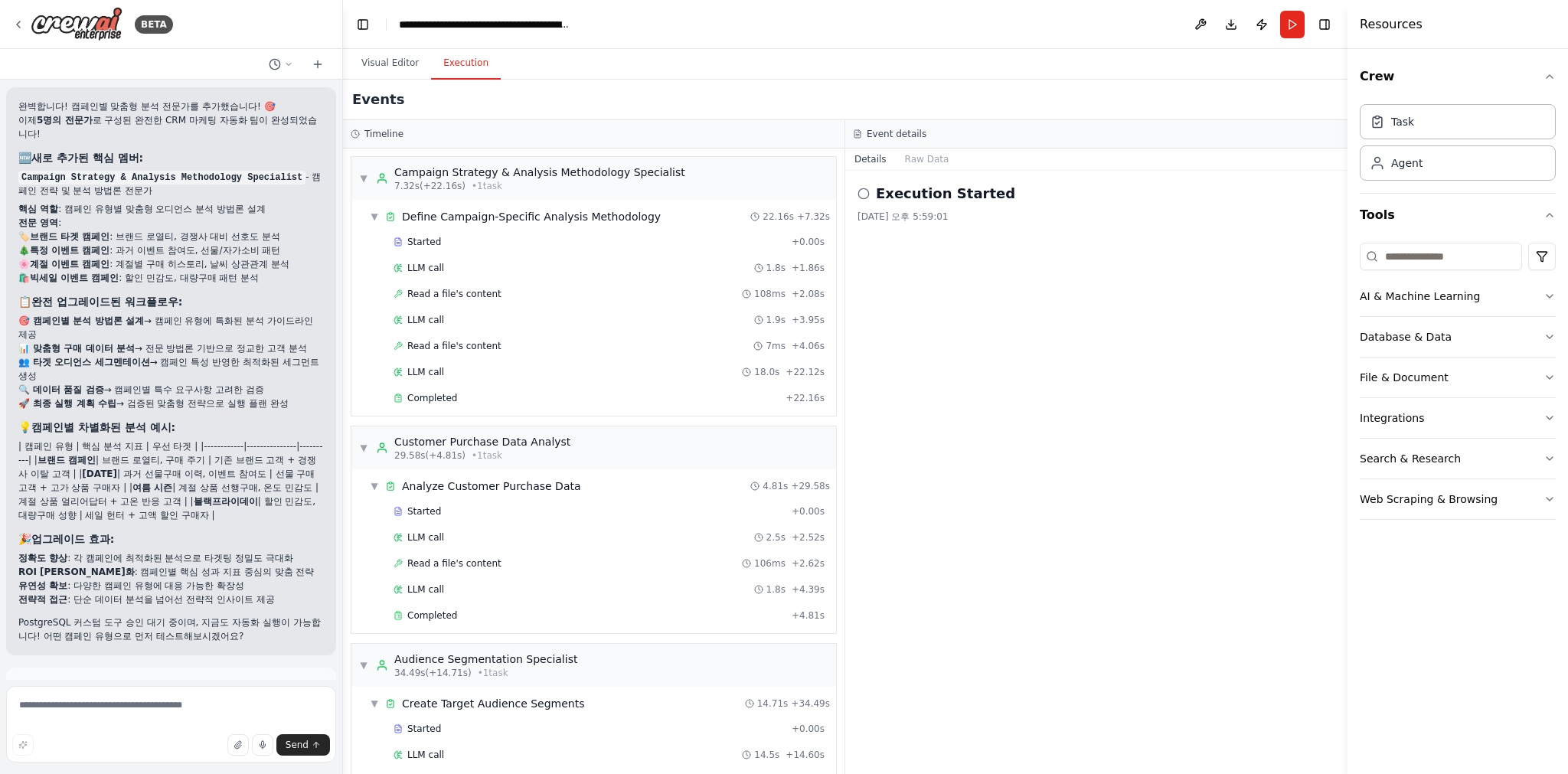
scroll to position [622, 0]
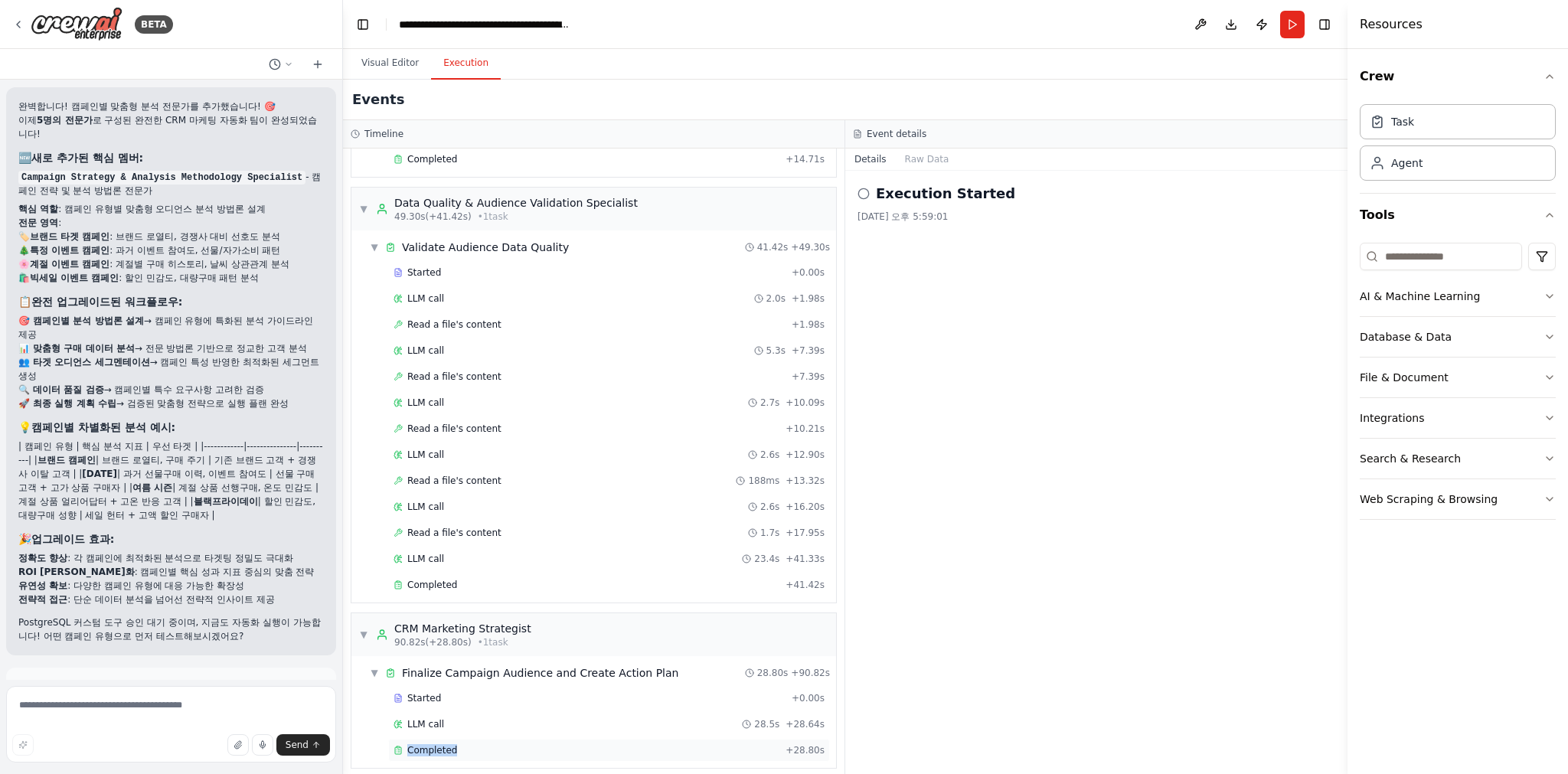
drag, startPoint x: 430, startPoint y: 725, endPoint x: 531, endPoint y: 735, distance: 101.5
click at [490, 744] on div "Started + 0.00s LLM call 28.5s + 28.64s Completed + 28.80s" at bounding box center [600, 725] width 472 height 78
click at [537, 723] on div "LLM call 28.5s + 28.64s" at bounding box center [608, 723] width 441 height 23
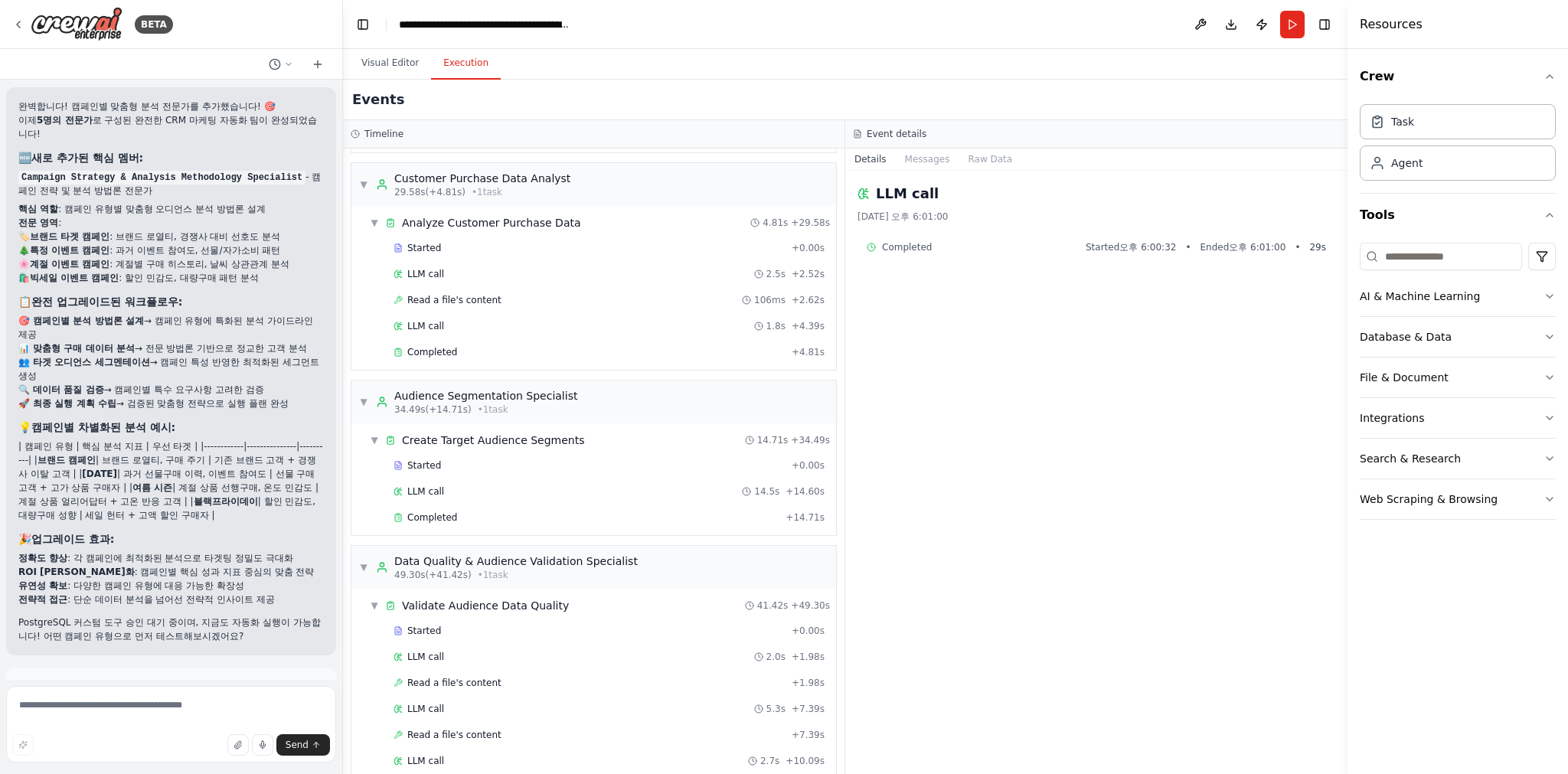
scroll to position [0, 0]
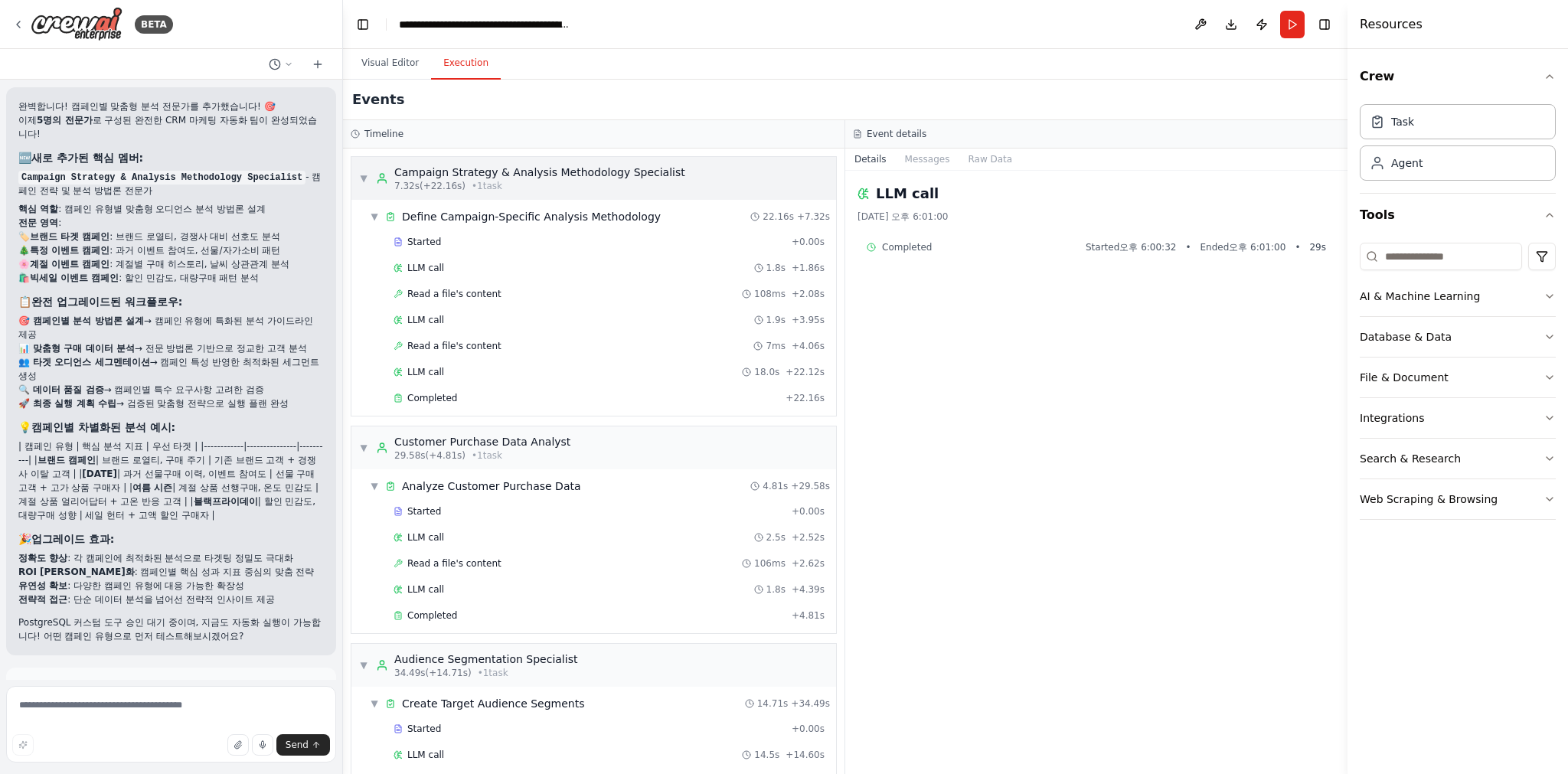
click at [359, 170] on div "▼ Campaign Strategy & Analysis Methodology Specialist 7.32s (+22.16s) • 1 task" at bounding box center [522, 179] width 326 height 28
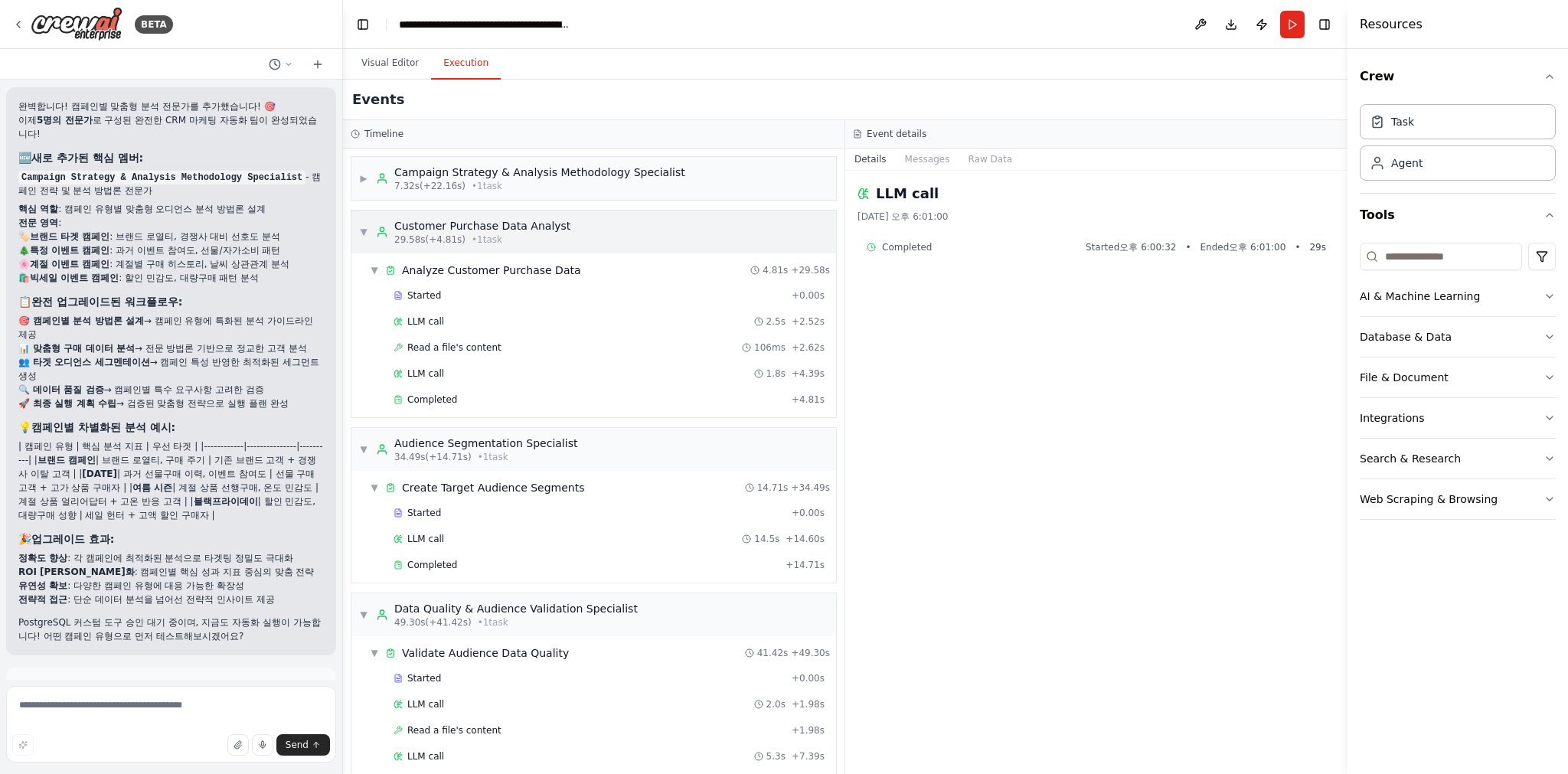
drag, startPoint x: 358, startPoint y: 228, endPoint x: 360, endPoint y: 240, distance: 12.2
click at [358, 228] on div "▼ Customer Purchase Data Analyst 29.58s (+4.81s) • 1 task" at bounding box center [593, 231] width 485 height 43
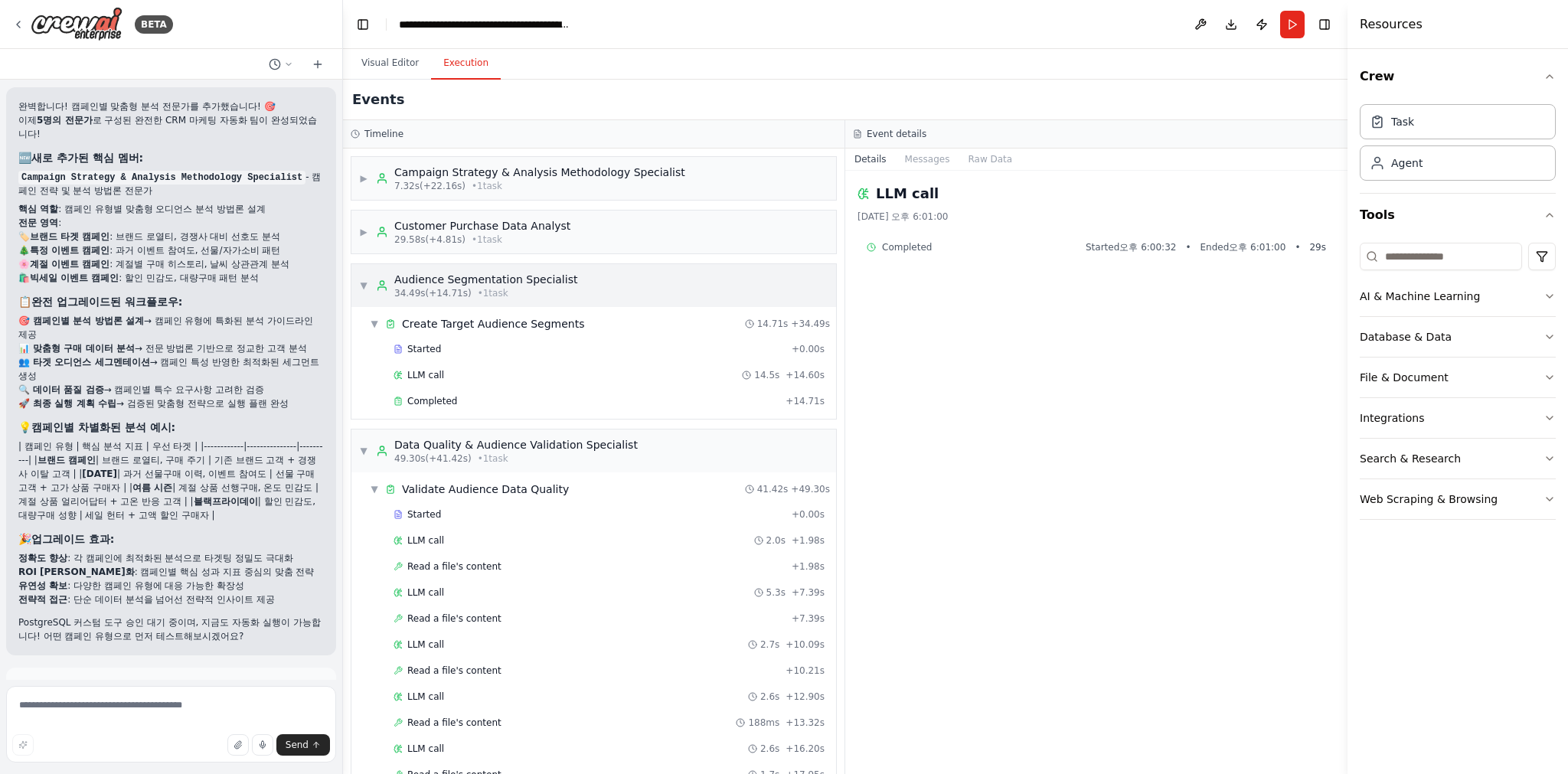
click at [371, 277] on div "▼ Audience Segmentation Specialist 34.49s (+14.71s) • 1 task" at bounding box center [468, 286] width 218 height 28
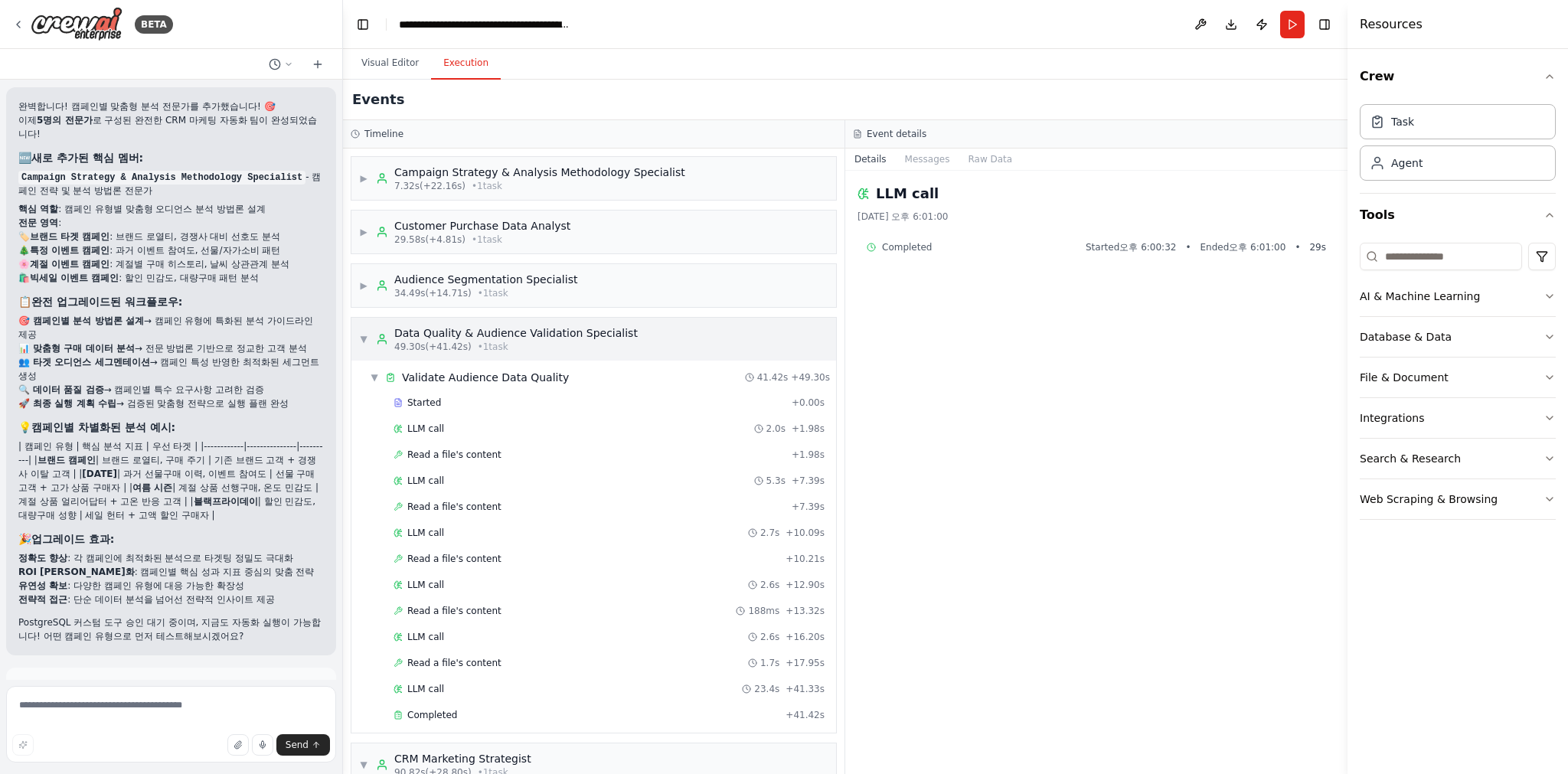
click at [360, 338] on span "▼" at bounding box center [363, 339] width 9 height 12
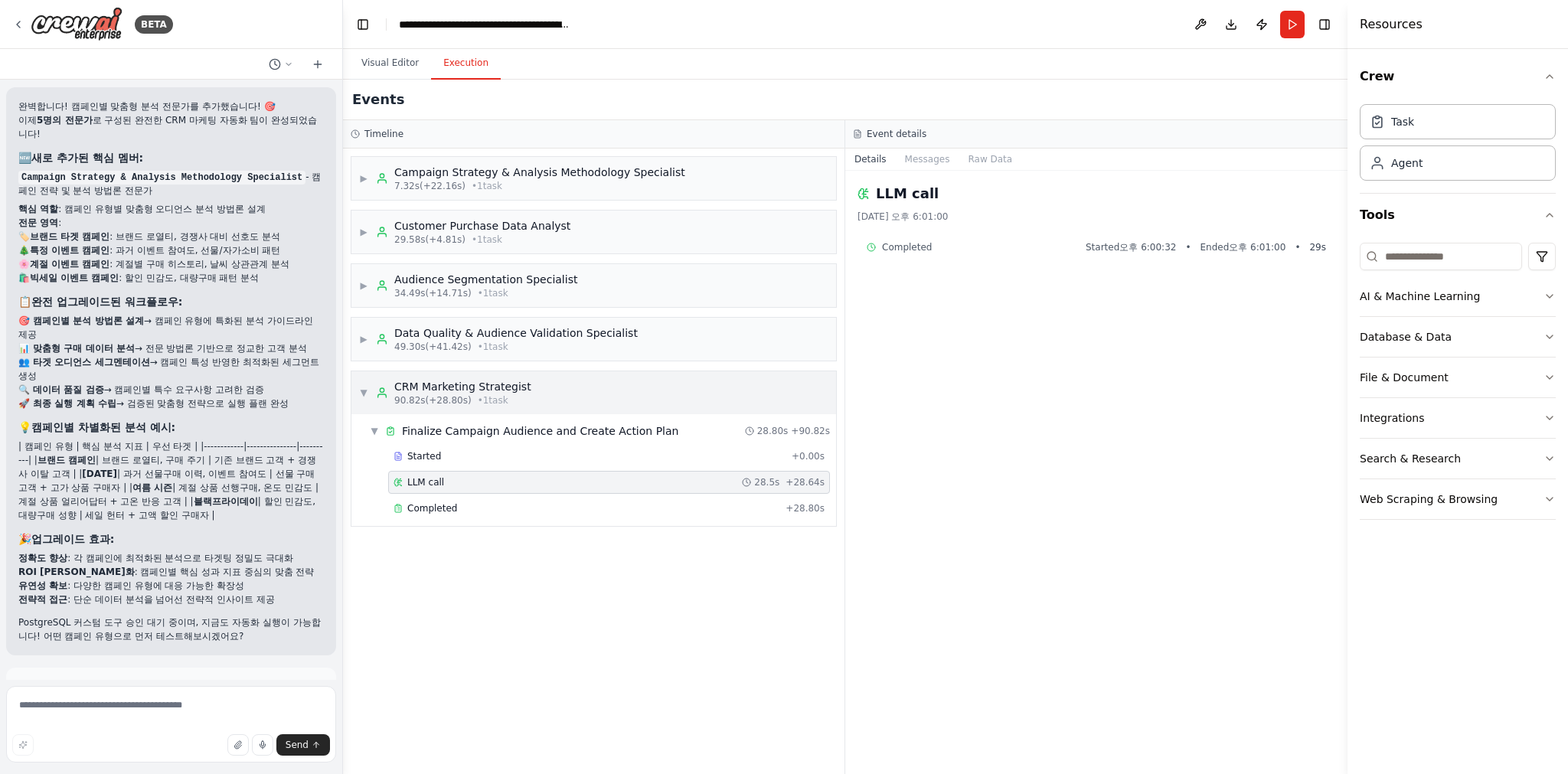
click at [354, 390] on div "▼ CRM Marketing Strategist 90.82s (+28.80s) • 1 task" at bounding box center [593, 392] width 485 height 43
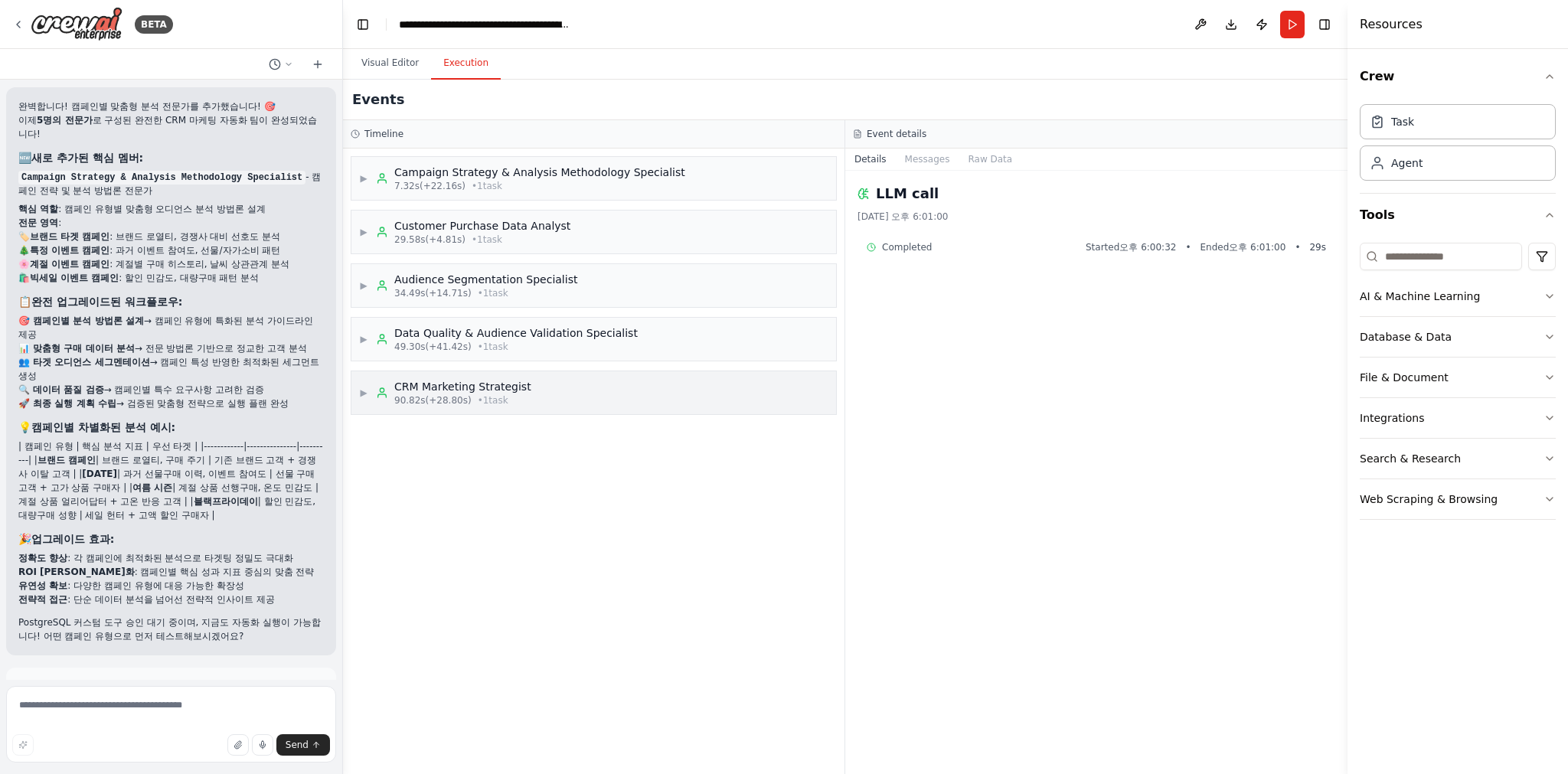
click at [511, 395] on div "90.82s (+28.80s) • 1 task" at bounding box center [462, 400] width 137 height 12
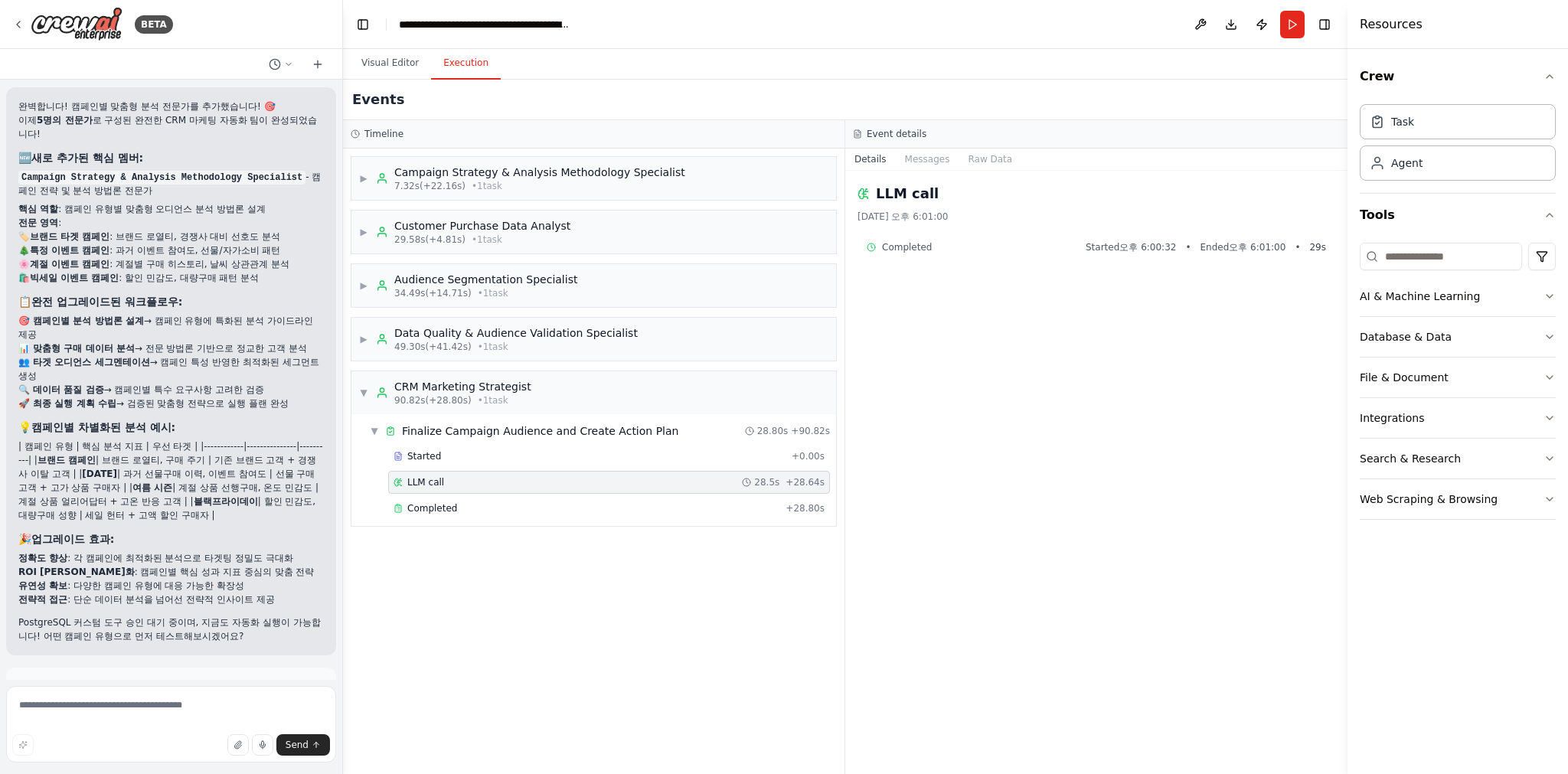
click at [811, 480] on span "+ 28.64s" at bounding box center [804, 482] width 39 height 12
click at [545, 452] on div "Started" at bounding box center [589, 456] width 392 height 12
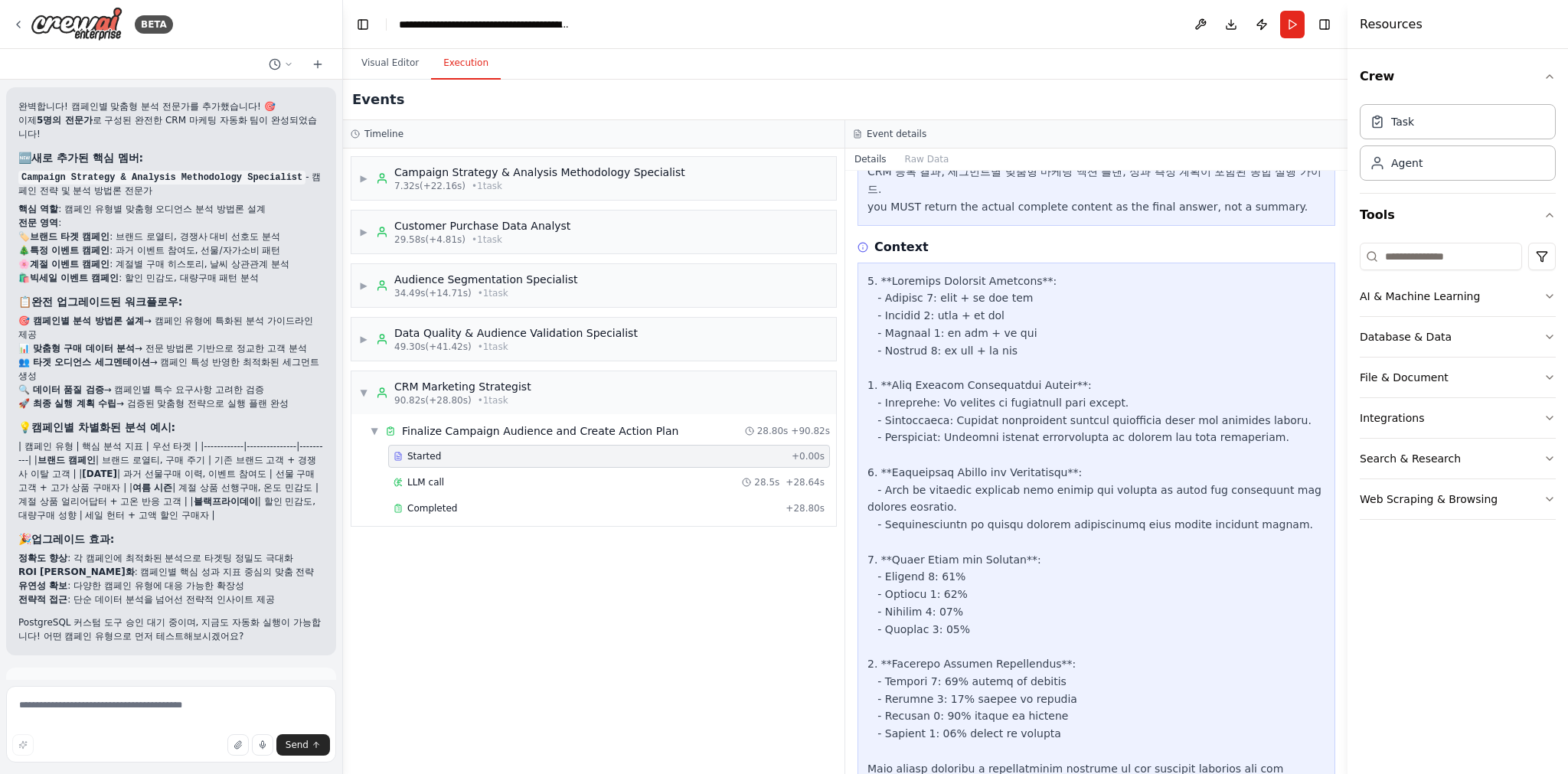
scroll to position [457, 0]
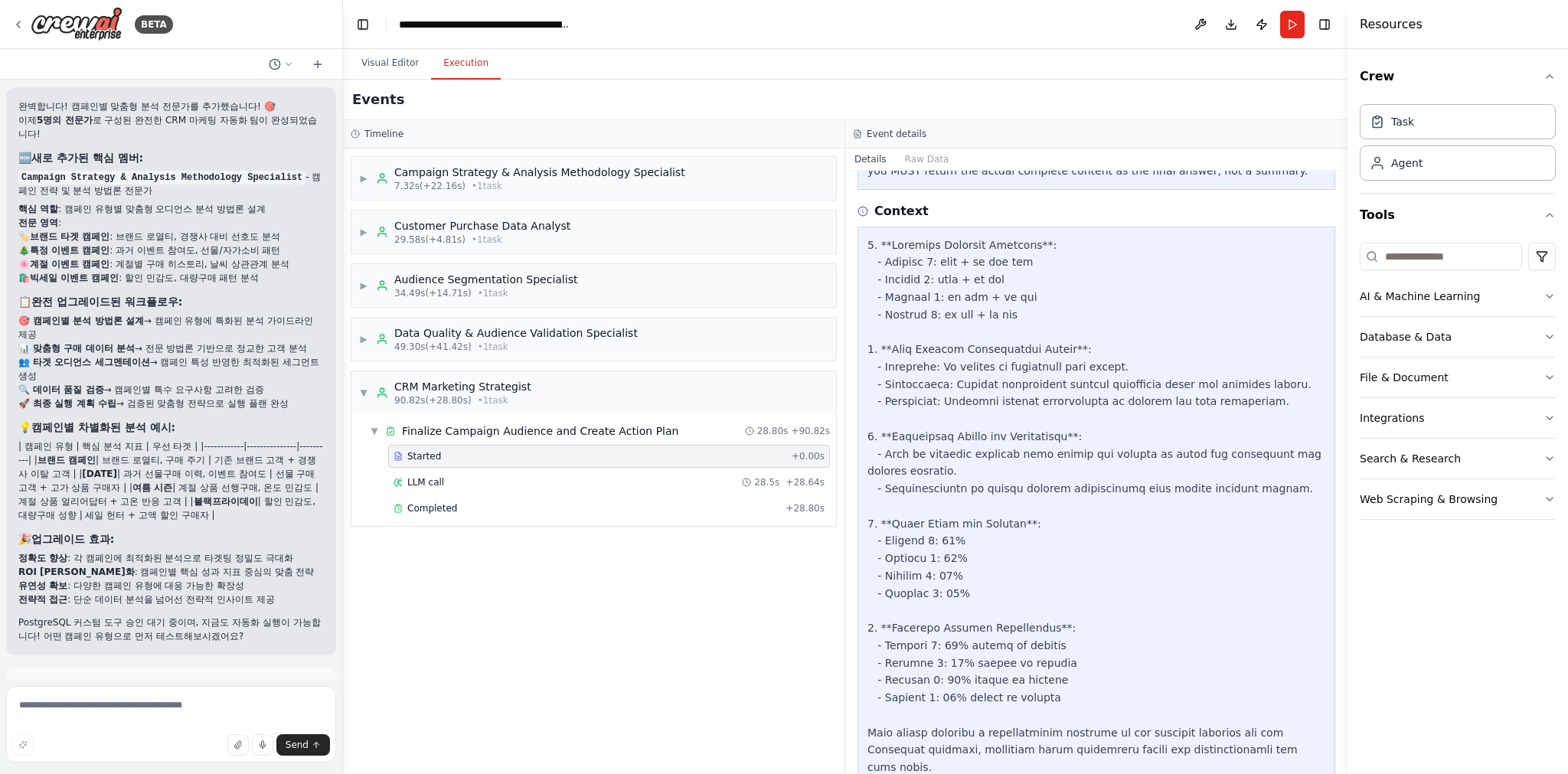
click at [796, 451] on span "+ 0.00s" at bounding box center [807, 456] width 33 height 12
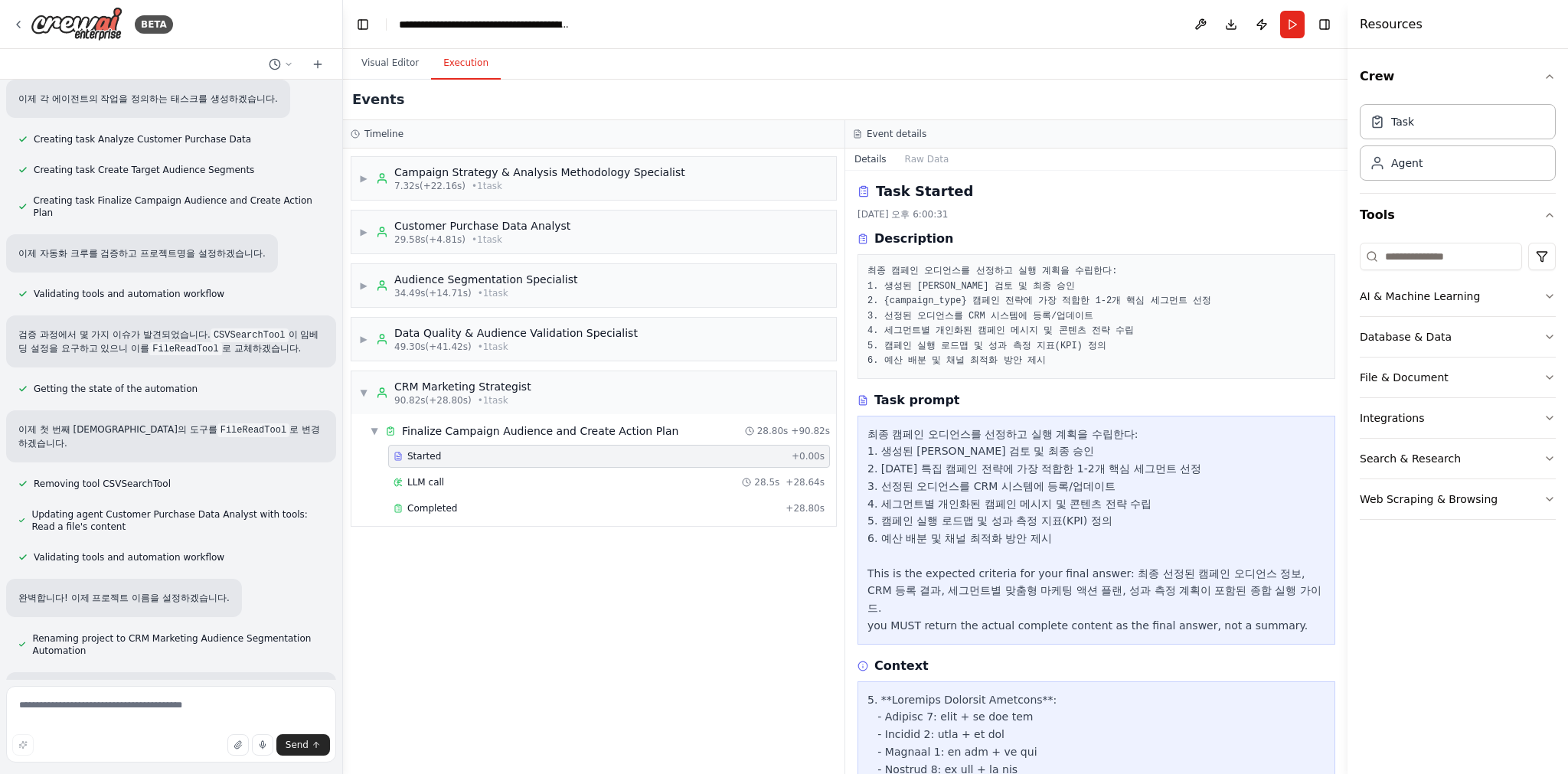
scroll to position [0, 0]
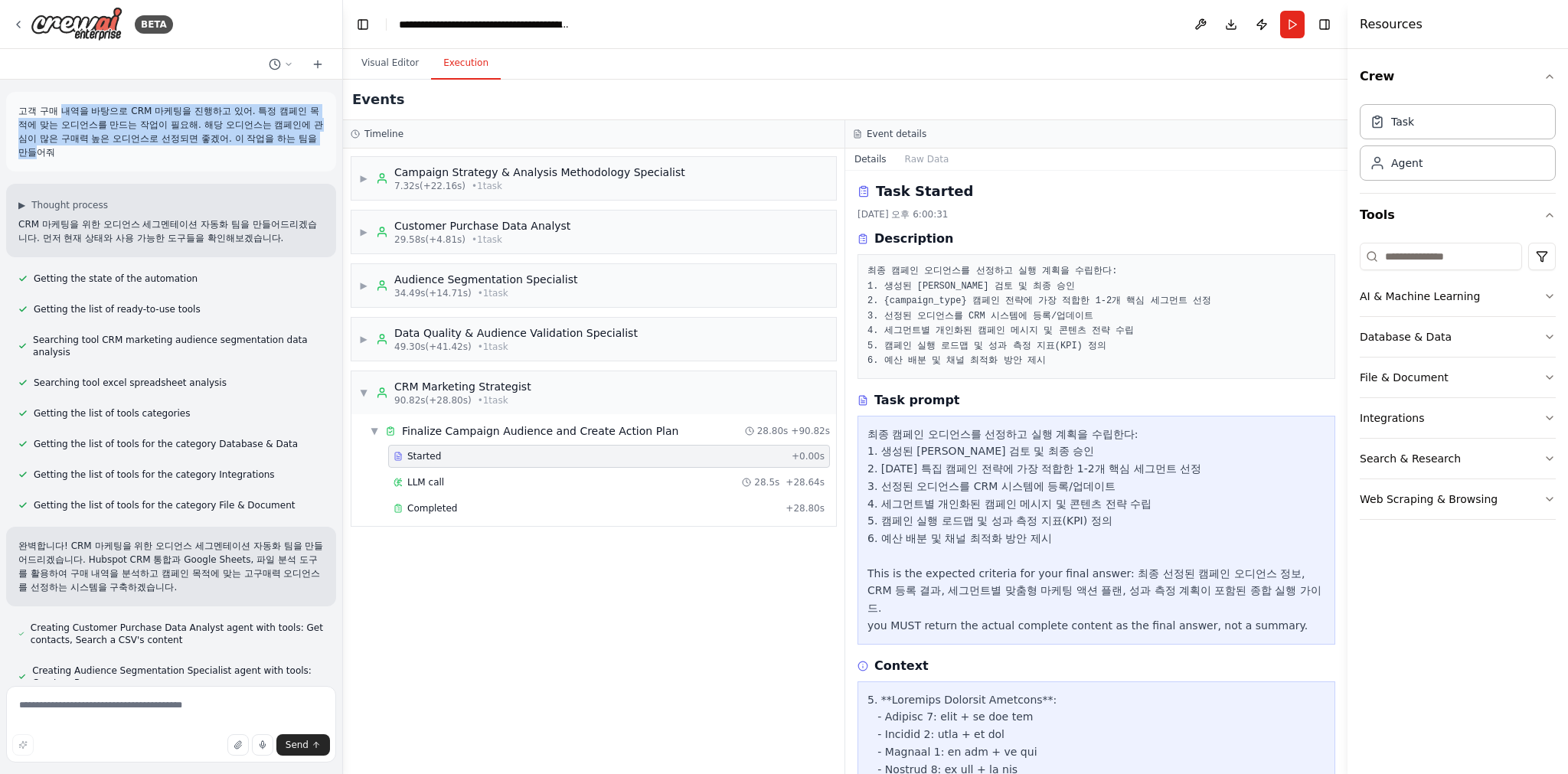
drag, startPoint x: 104, startPoint y: 112, endPoint x: 244, endPoint y: 134, distance: 141.7
click at [244, 134] on p "고객 구매 내역을 바탕으로 CRM 마케팅을 진행하고 있어. 특정 캠페인 목적에 맞는 오디언스를 만드는 작업이 필요해. 해당 오디언스는 캠페인에…" at bounding box center [172, 132] width 305 height 56
drag, startPoint x: 180, startPoint y: 126, endPoint x: 169, endPoint y: 124, distance: 11.2
click at [169, 124] on p "고객 구매 내역을 바탕으로 CRM 마케팅을 진행하고 있어. 특정 캠페인 목적에 맞는 오디언스를 만드는 작업이 필요해. 해당 오디언스는 캠페인에…" at bounding box center [172, 132] width 305 height 56
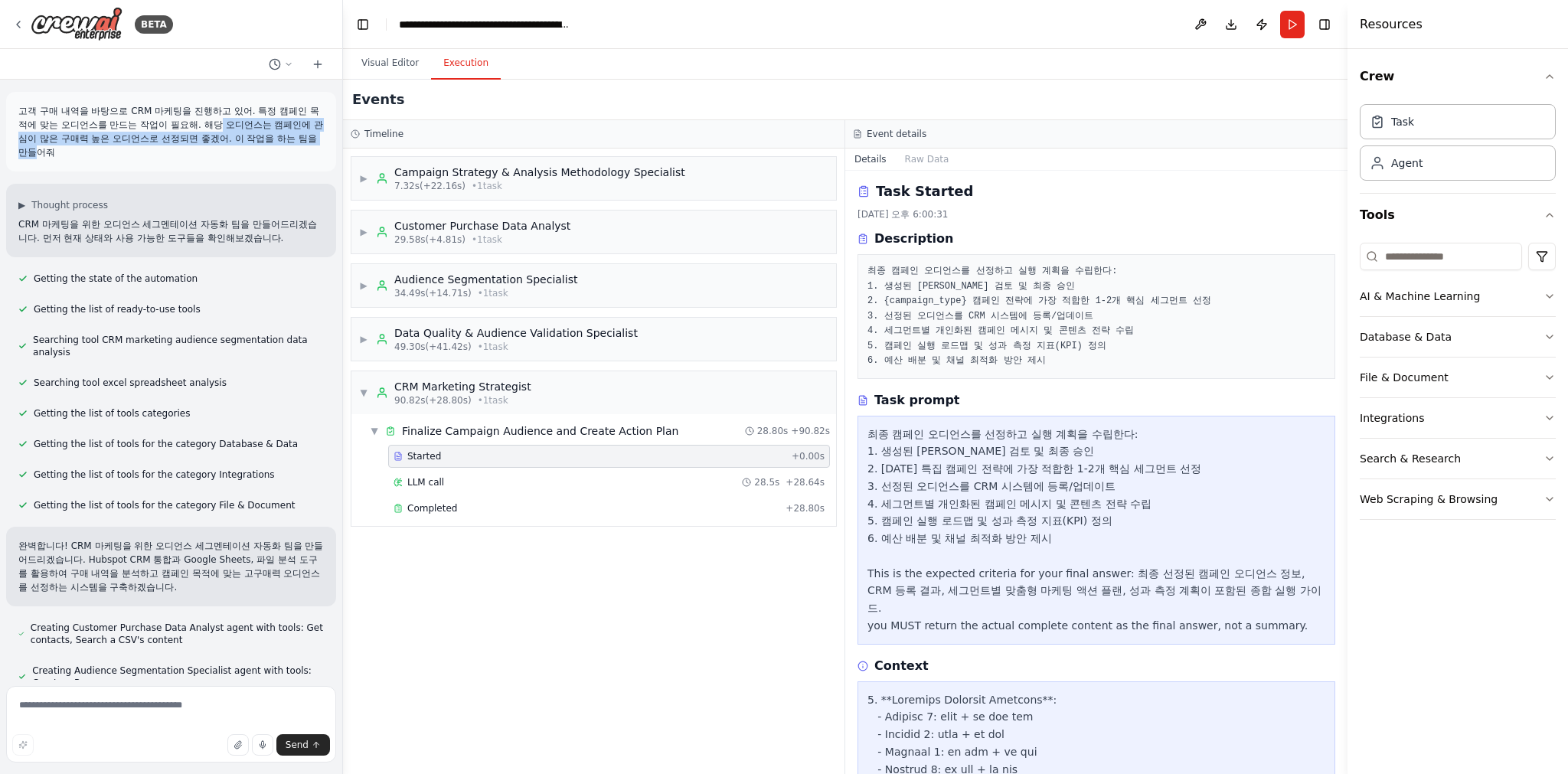
click at [169, 124] on p "고객 구매 내역을 바탕으로 CRM 마케팅을 진행하고 있어. 특정 캠페인 목적에 맞는 오디언스를 만드는 작업이 필요해. 해당 오디언스는 캠페인에…" at bounding box center [172, 132] width 305 height 56
drag, startPoint x: 154, startPoint y: 113, endPoint x: 193, endPoint y: 138, distance: 46.3
click at [191, 137] on p "고객 구매 내역을 바탕으로 CRM 마케팅을 진행하고 있어. 특정 캠페인 목적에 맞는 오디언스를 만드는 작업이 필요해. 해당 오디언스는 캠페인에…" at bounding box center [172, 132] width 305 height 56
click at [193, 138] on p "고객 구매 내역을 바탕으로 CRM 마케팅을 진행하고 있어. 특정 캠페인 목적에 맞는 오디언스를 만드는 작업이 필요해. 해당 오디언스는 캠페인에…" at bounding box center [172, 132] width 305 height 56
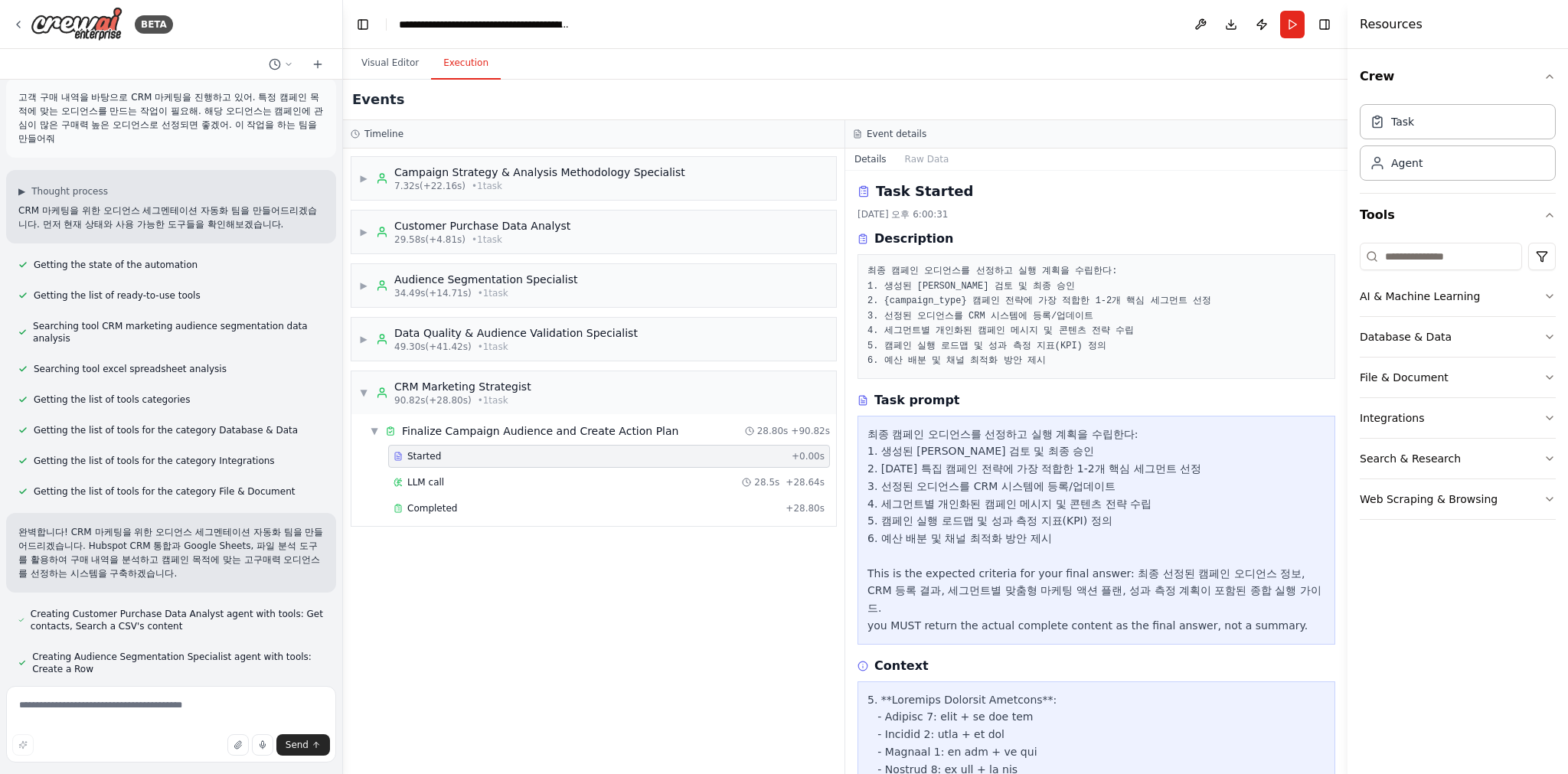
scroll to position [27, 0]
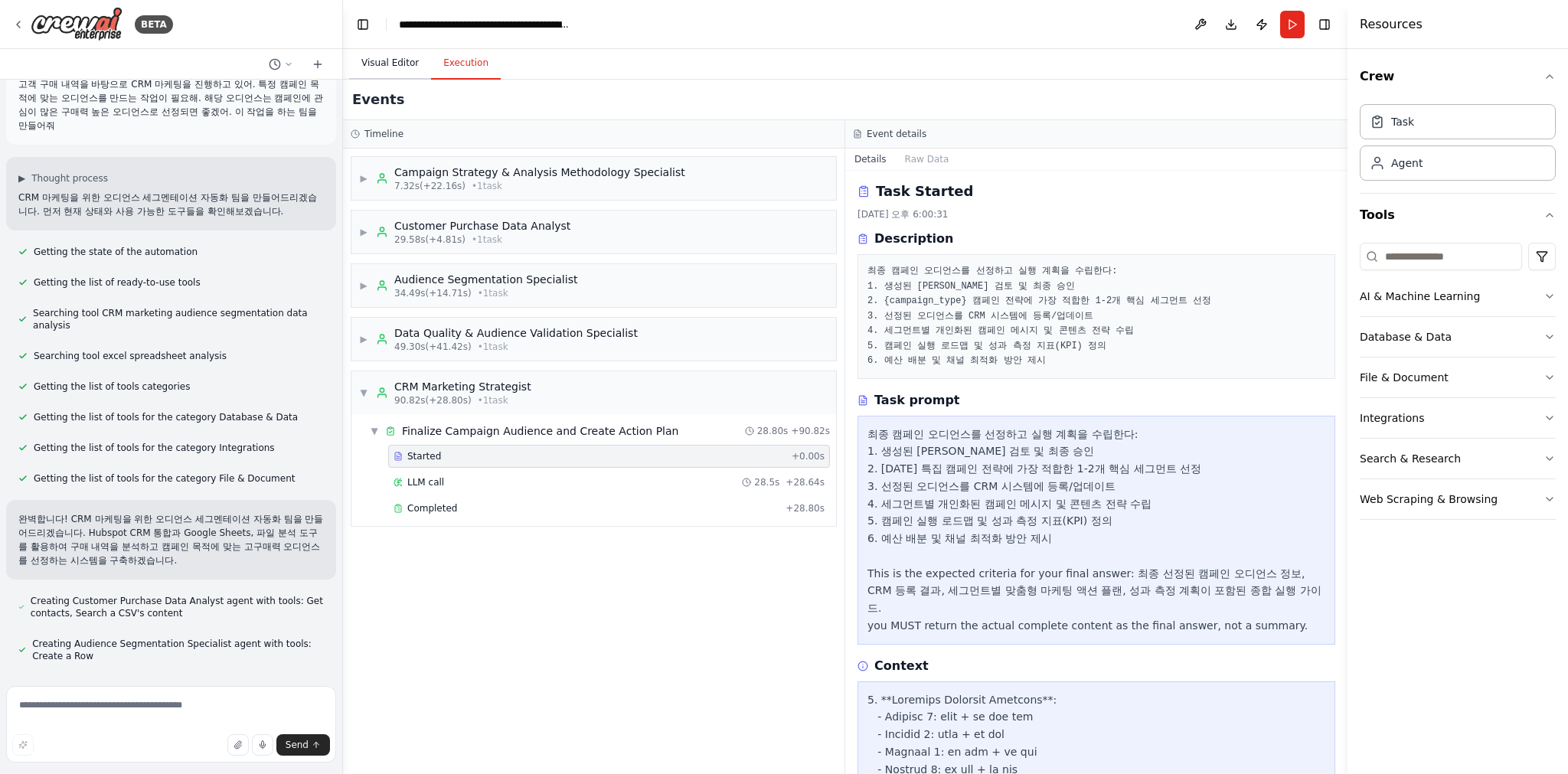
click at [397, 64] on button "Visual Editor" at bounding box center [390, 64] width 82 height 32
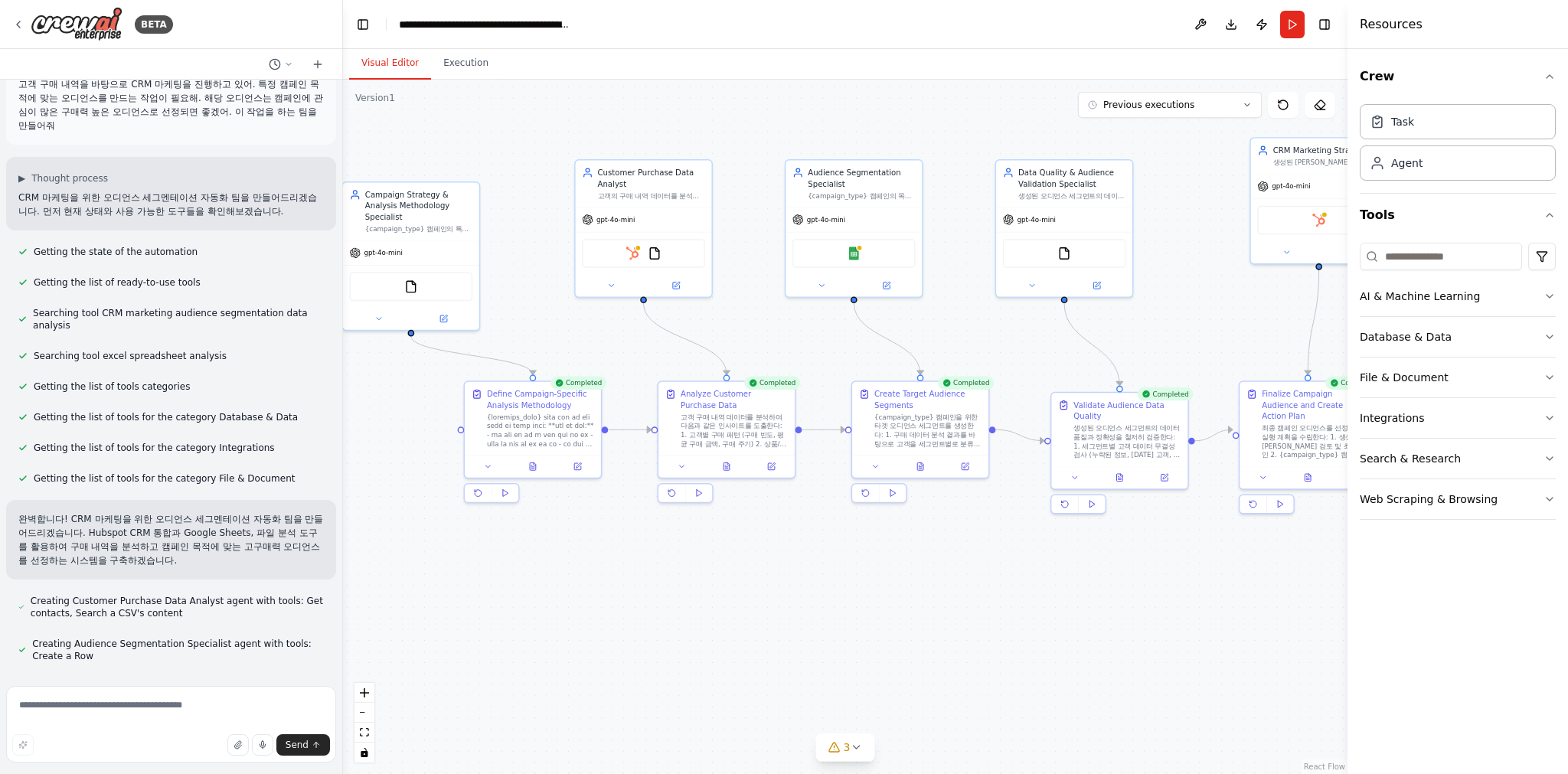
drag, startPoint x: 845, startPoint y: 619, endPoint x: 928, endPoint y: 623, distance: 83.1
click at [925, 638] on div ".deletable-edge-delete-btn { width: 20px; height: 20px; border: 0px solid #ffff…" at bounding box center [845, 427] width 1005 height 695
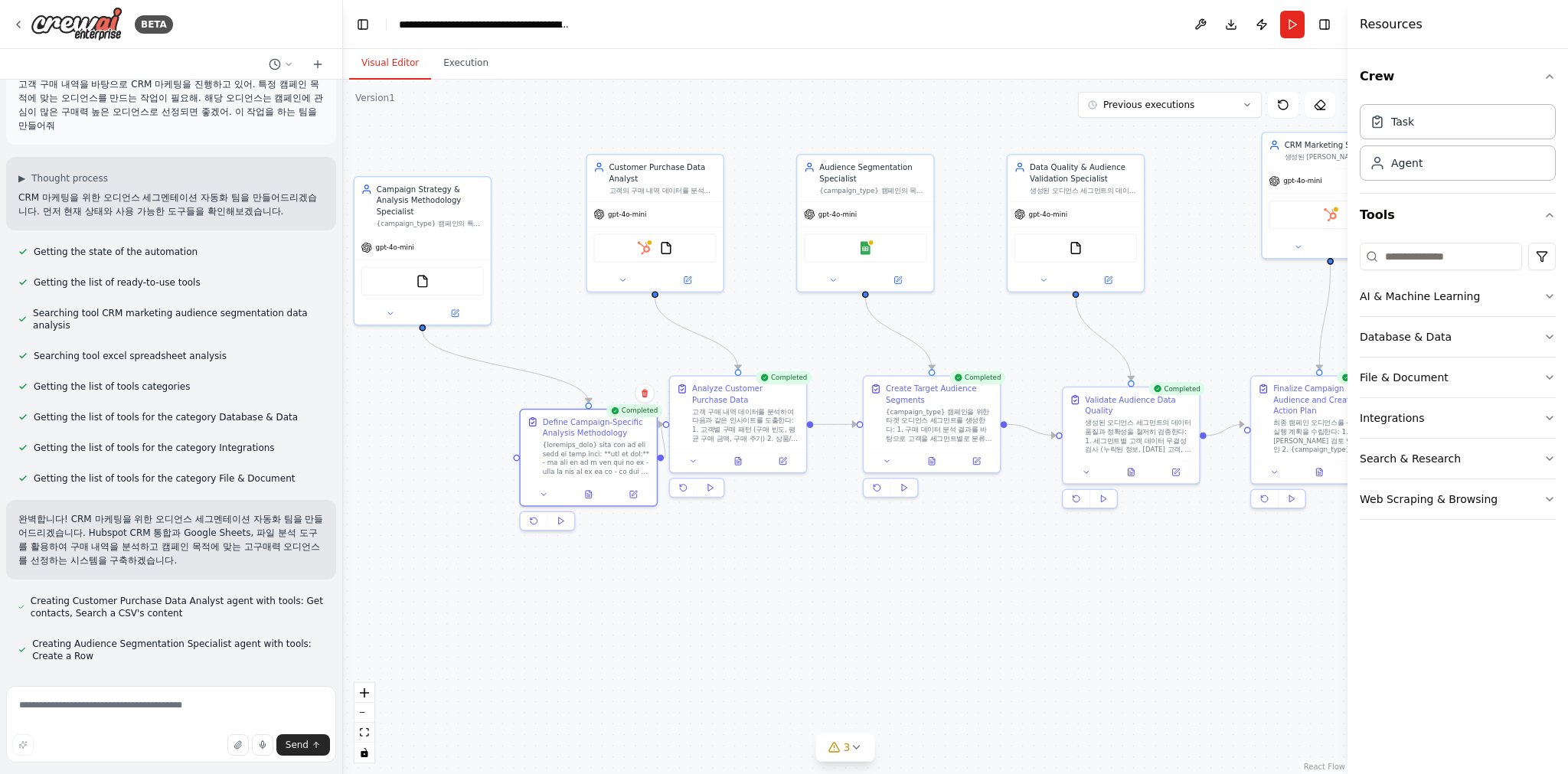
drag, startPoint x: 615, startPoint y: 515, endPoint x: 646, endPoint y: 518, distance: 31.1
click at [651, 527] on div ".deletable-edge-delete-btn { width: 20px; height: 20px; border: 0px solid #ffff…" at bounding box center [845, 427] width 1005 height 695
drag, startPoint x: 536, startPoint y: 462, endPoint x: 489, endPoint y: 443, distance: 50.7
click at [543, 463] on button at bounding box center [565, 469] width 47 height 13
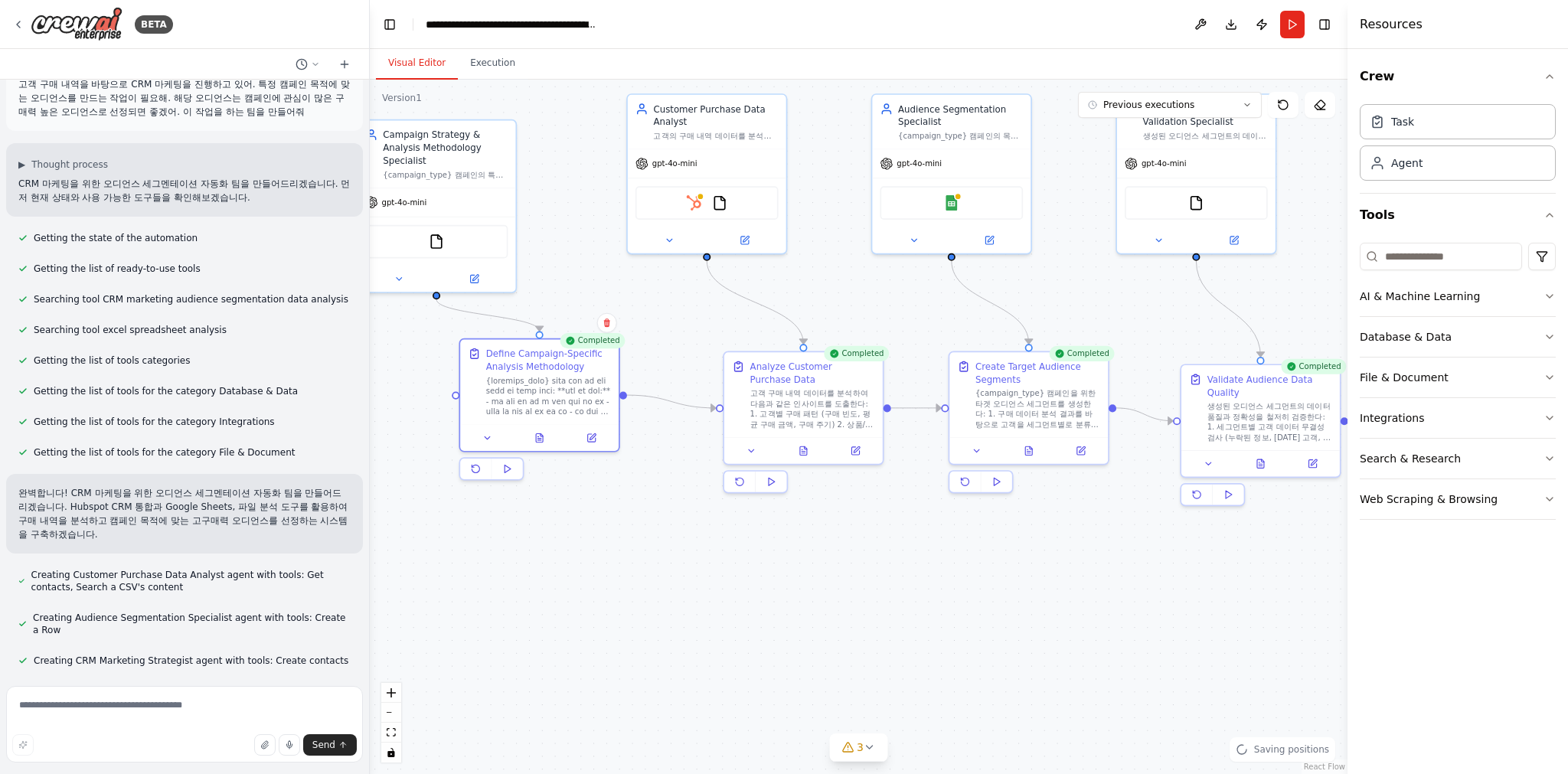
drag, startPoint x: 342, startPoint y: 374, endPoint x: 379, endPoint y: 394, distance: 42.1
click at [379, 394] on div "BETA 고객 구매 내역을 바탕으로 CRM 마케팅을 진행하고 있어. 특정 캠페인 목적에 맞는 오디언스를 만드는 작업이 필요해. 해당 오디언스는…" at bounding box center [784, 387] width 1568 height 774
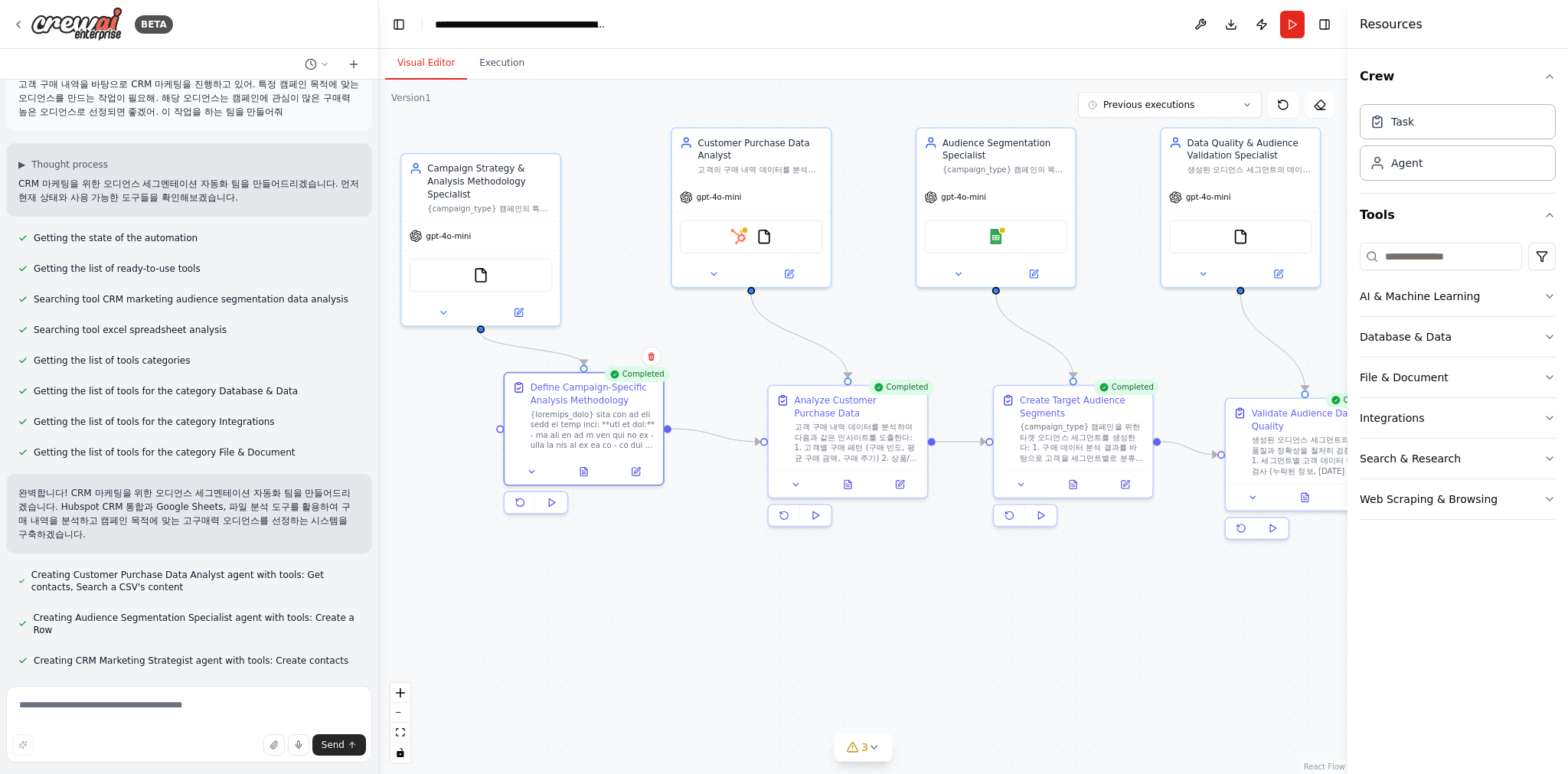
drag, startPoint x: 425, startPoint y: 370, endPoint x: 478, endPoint y: 371, distance: 53.0
click at [475, 393] on div ".deletable-edge-delete-btn { width: 20px; height: 20px; border: 0px solid #ffff…" at bounding box center [863, 427] width 968 height 695
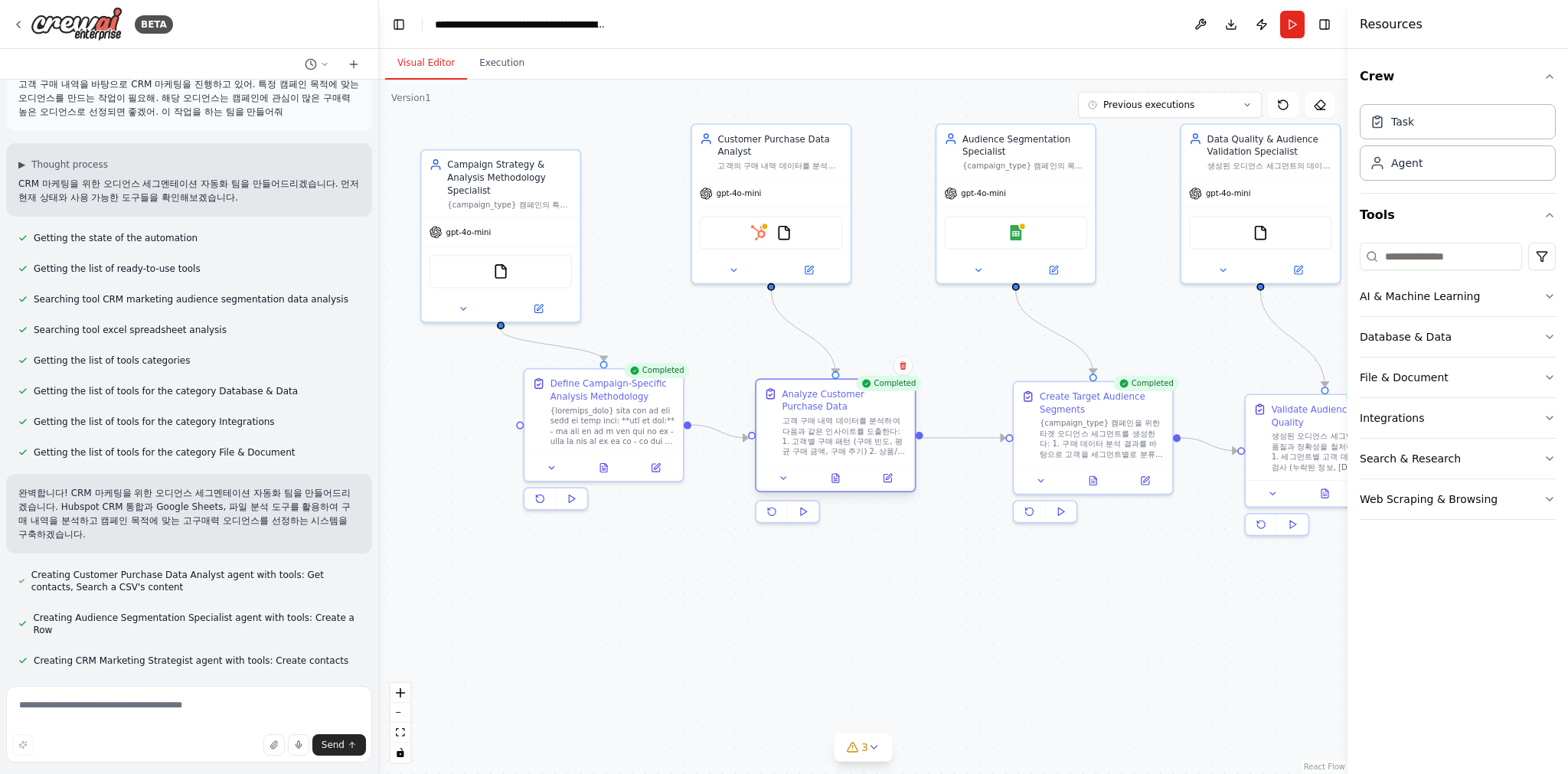
drag, startPoint x: 850, startPoint y: 429, endPoint x: 789, endPoint y: 418, distance: 62.0
click at [818, 430] on div "고객 구매 내역 데이터를 분석하여 다음과 같은 인사이트를 도출한다: 1. 고객별 구매 패턴 (구매 빈도, 평균 구매 금액, 구매 주기) 2. …" at bounding box center [845, 437] width 125 height 42
click at [468, 313] on button at bounding box center [462, 306] width 72 height 15
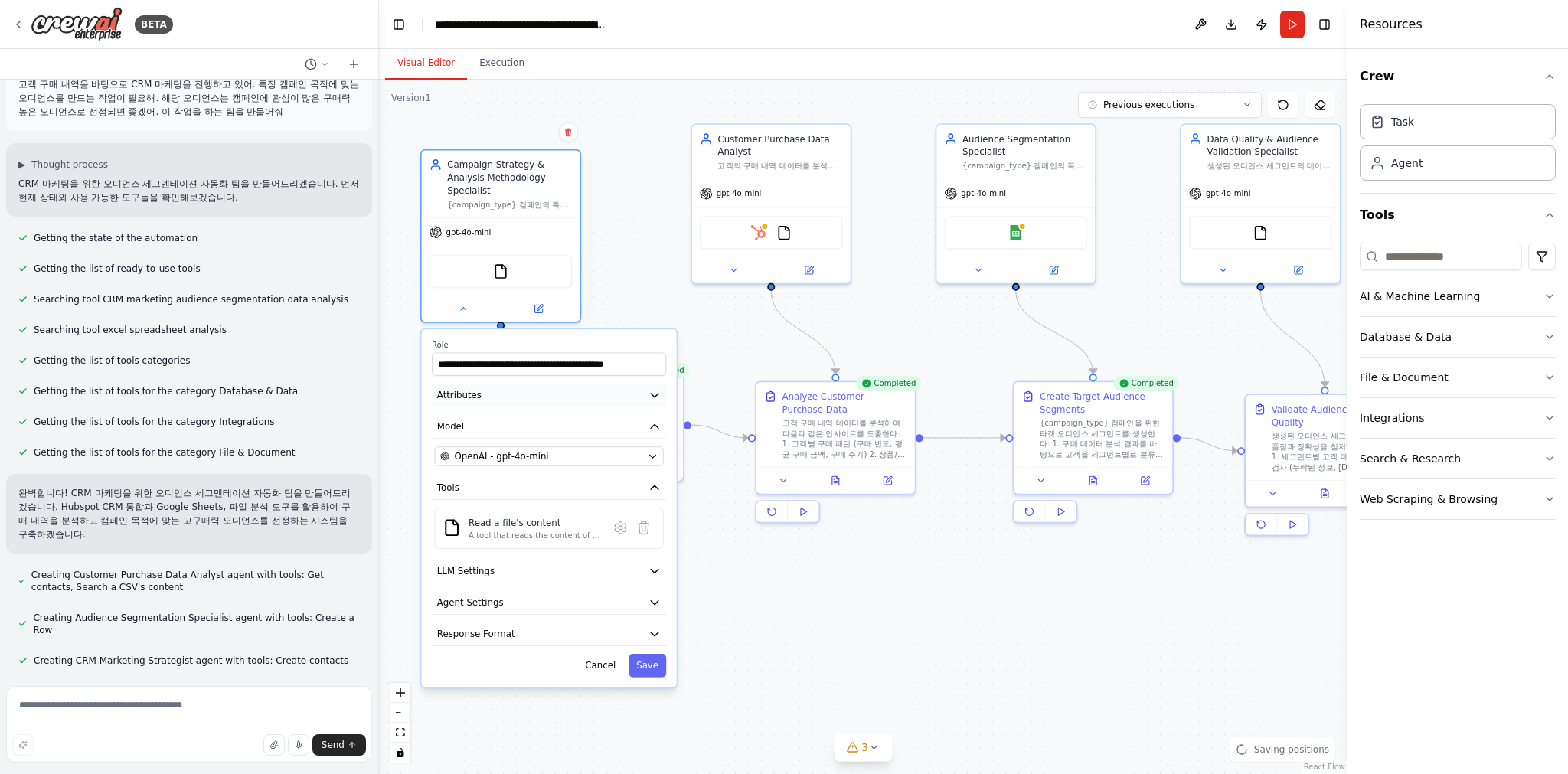
click at [656, 401] on icon "button" at bounding box center [655, 395] width 13 height 13
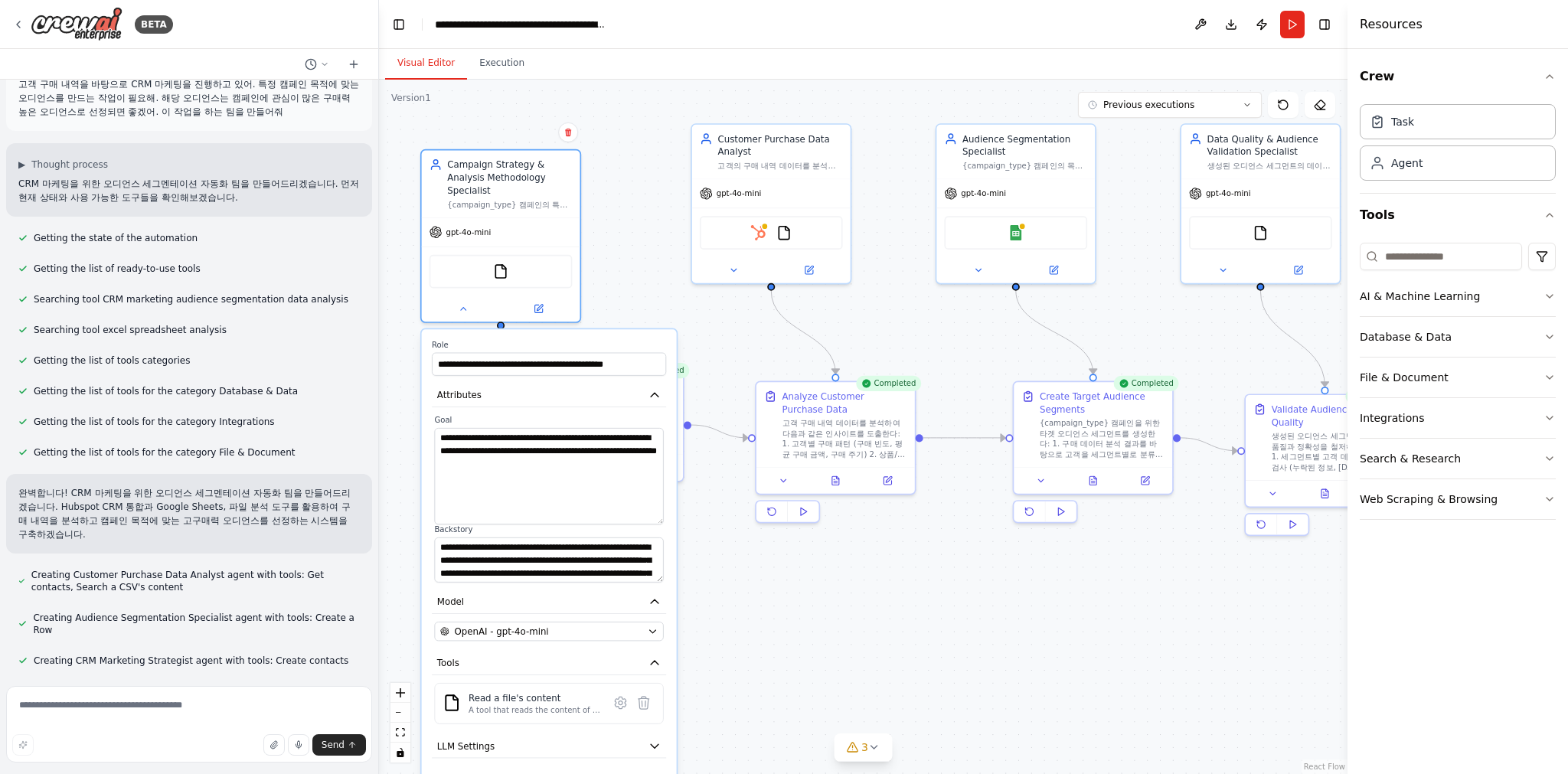
drag, startPoint x: 663, startPoint y: 471, endPoint x: 662, endPoint y: 524, distance: 53.0
click at [662, 524] on textarea "**********" at bounding box center [548, 475] width 229 height 96
click at [1325, 25] on button "Toggle Right Sidebar" at bounding box center [1324, 25] width 22 height 22
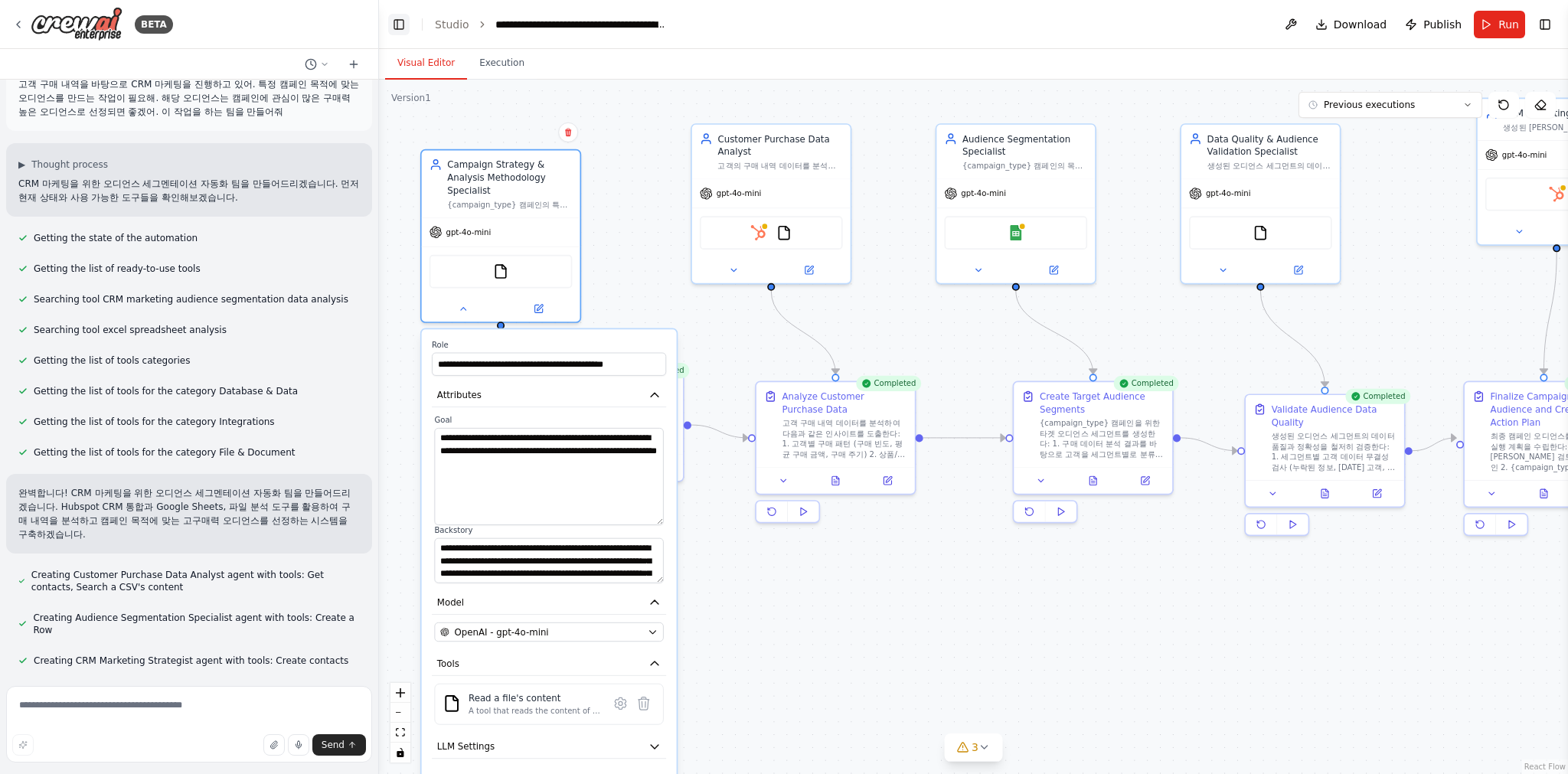
click at [398, 19] on button "Toggle Left Sidebar" at bounding box center [399, 25] width 22 height 22
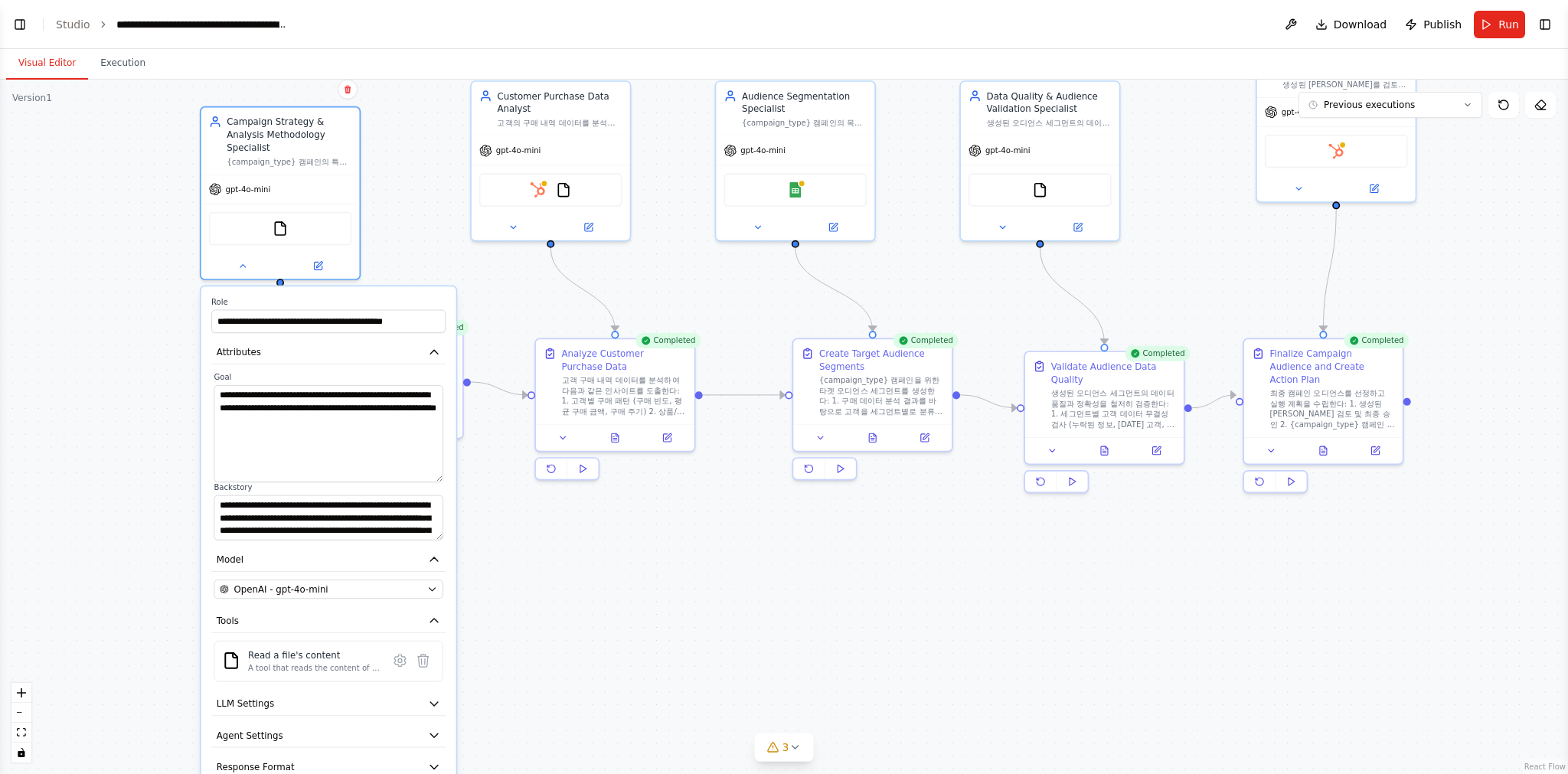
drag, startPoint x: 322, startPoint y: 553, endPoint x: 449, endPoint y: 445, distance: 166.7
click at [471, 504] on div ".deletable-edge-delete-btn { width: 20px; height: 20px; border: 0px solid #ffff…" at bounding box center [784, 427] width 1568 height 695
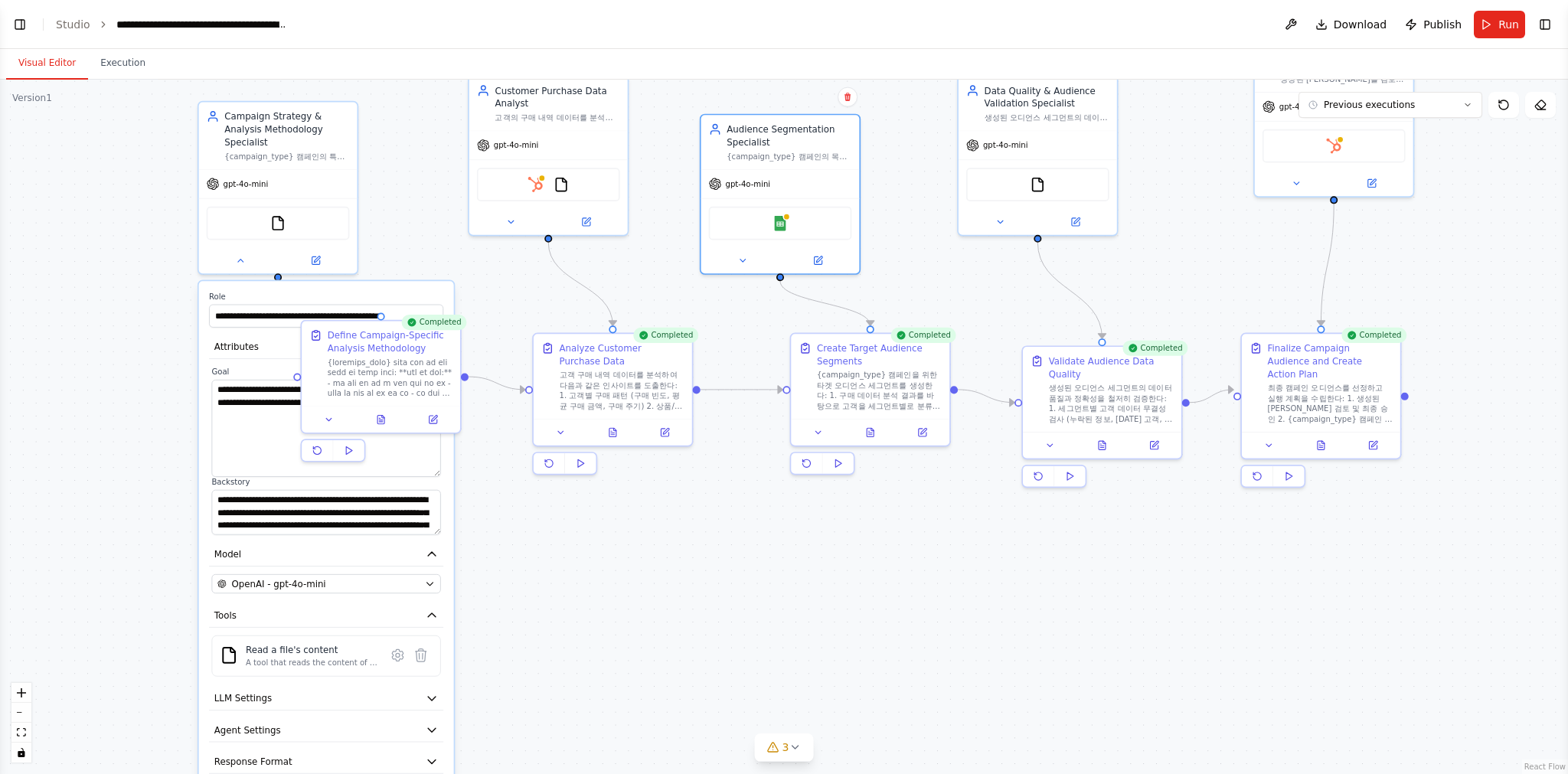
drag, startPoint x: 725, startPoint y: 240, endPoint x: 696, endPoint y: 257, distance: 33.6
click at [716, 274] on div "Audience Segmentation Specialist {campaign_type} 캠페인의 목적과 목표를 바탕으로 구매 데이터 분석 결과…" at bounding box center [780, 194] width 161 height 161
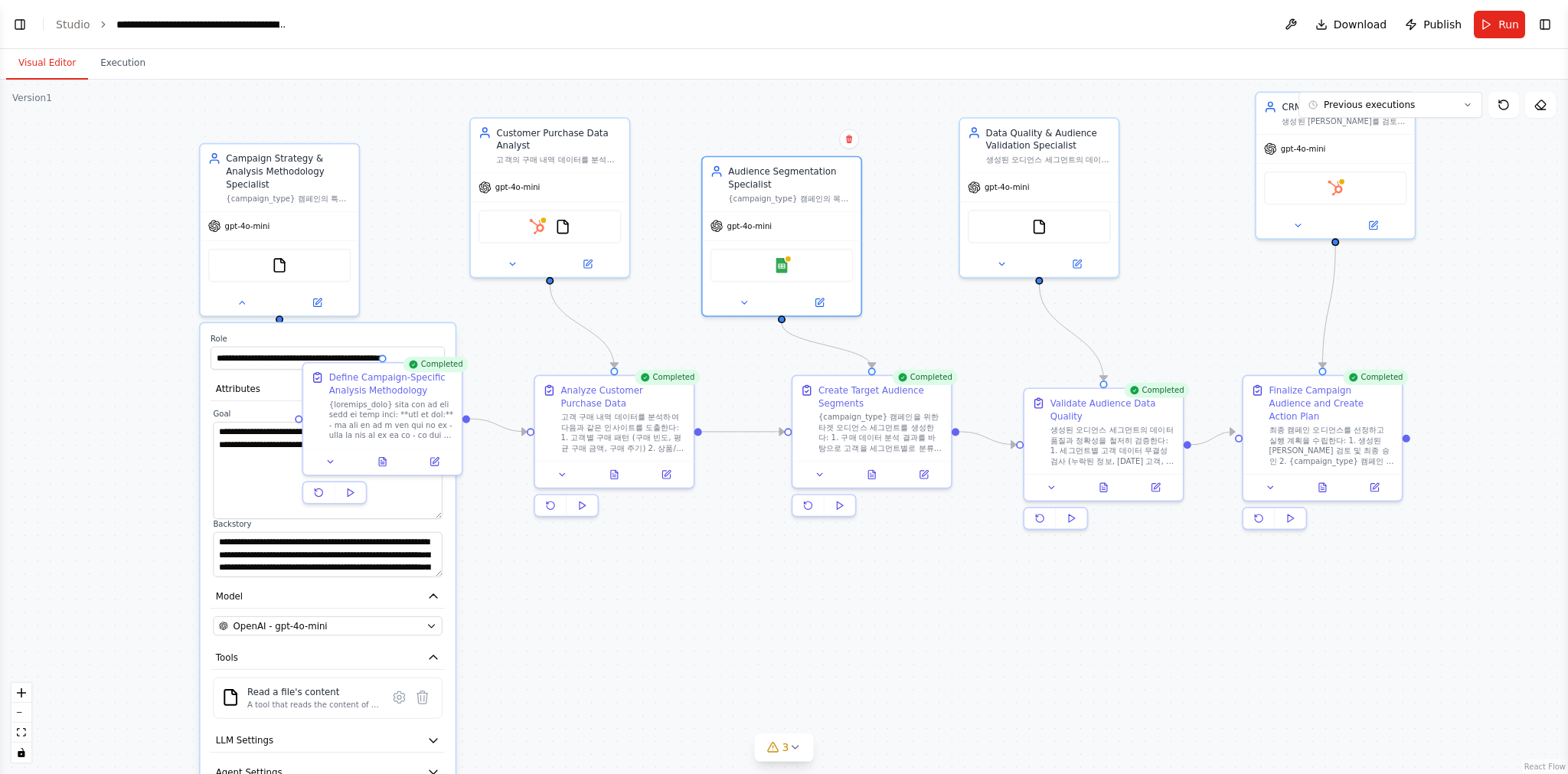
drag, startPoint x: 678, startPoint y: 164, endPoint x: 679, endPoint y: 206, distance: 42.0
click at [679, 206] on div ".deletable-edge-delete-btn { width: 20px; height: 20px; border: 0px solid #ffff…" at bounding box center [784, 427] width 1568 height 695
click at [523, 258] on button at bounding box center [512, 260] width 72 height 15
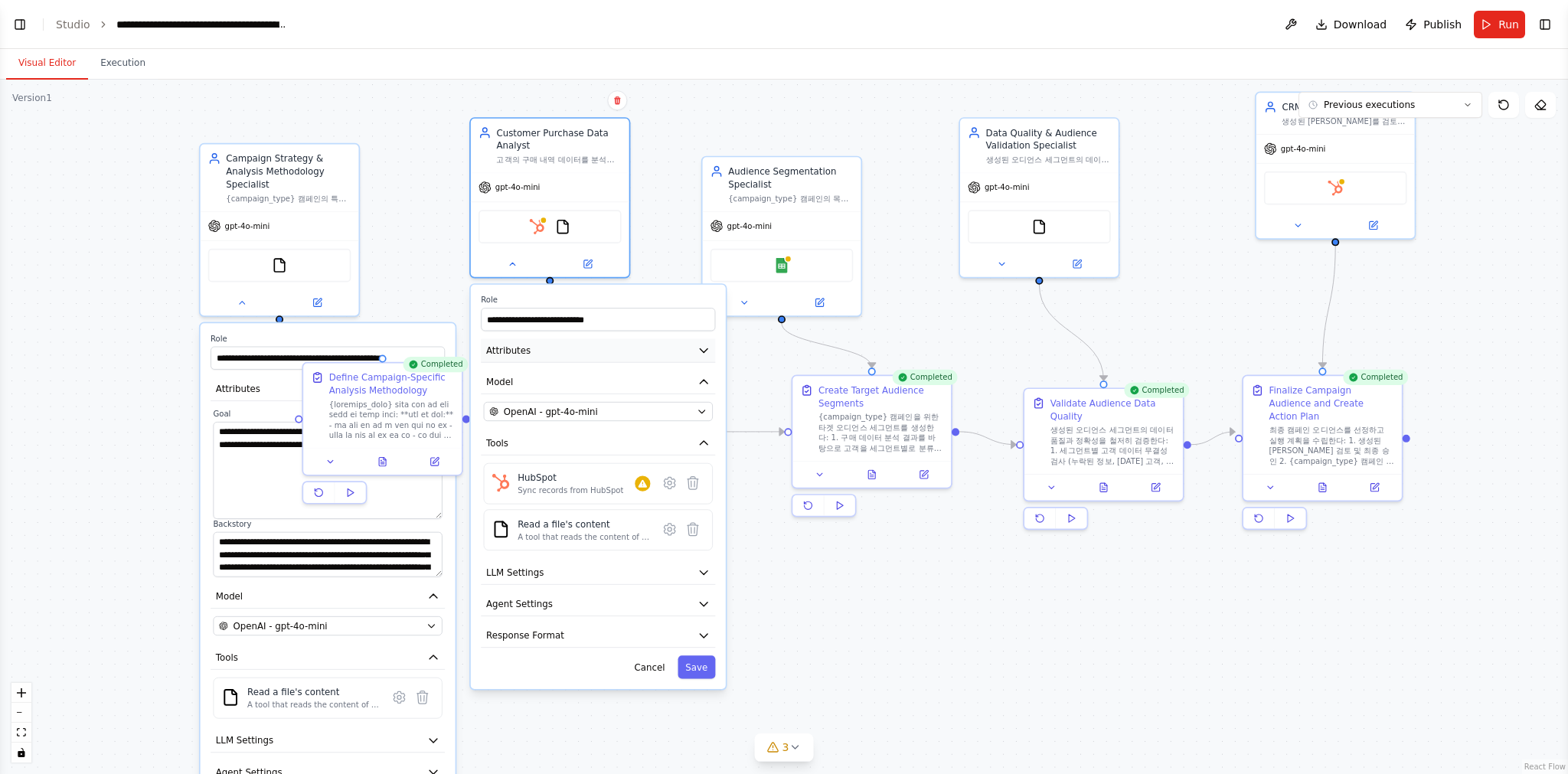
click at [704, 349] on icon "button" at bounding box center [703, 351] width 8 height 4
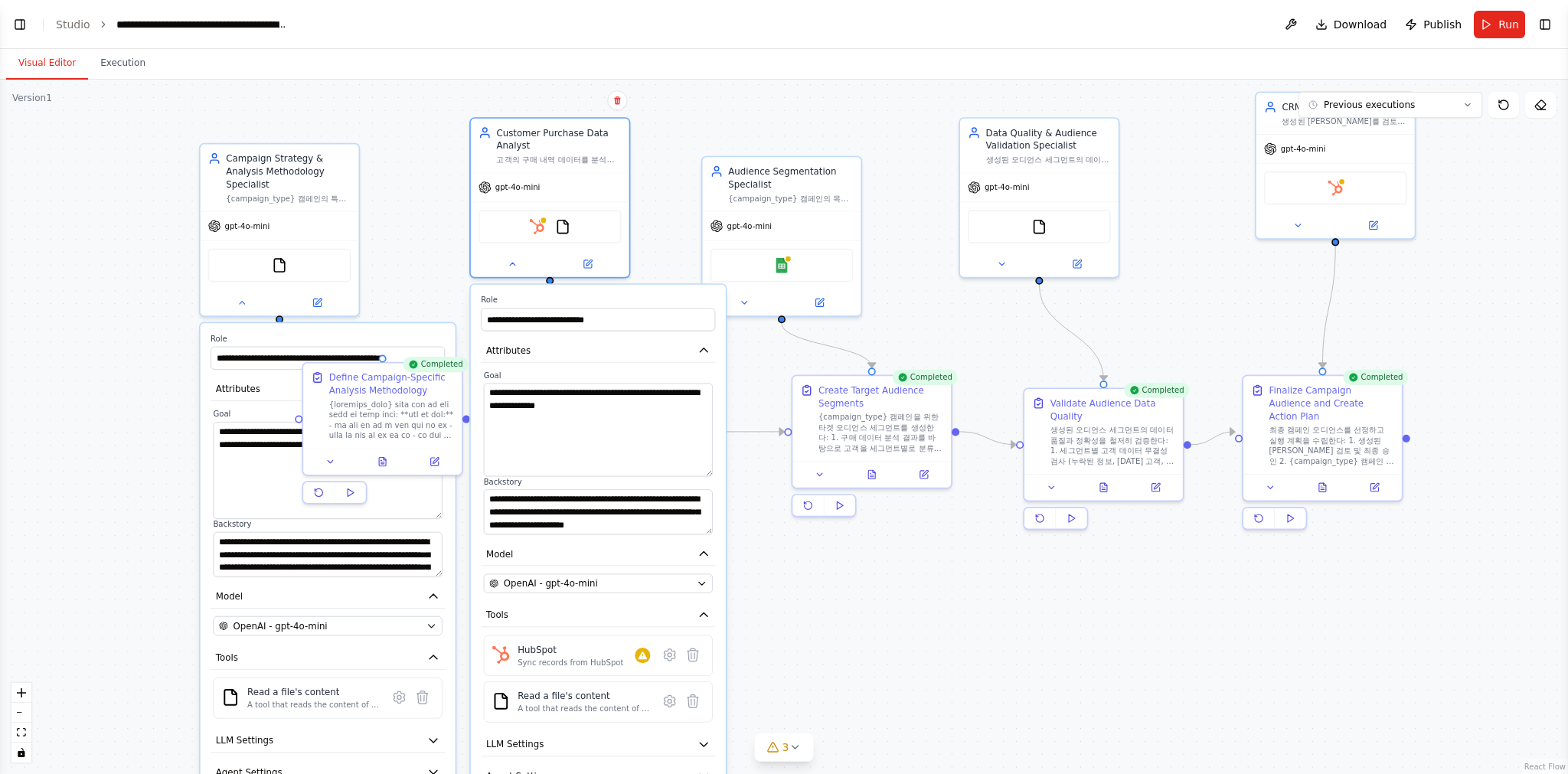
drag, startPoint x: 707, startPoint y: 423, endPoint x: 716, endPoint y: 474, distance: 51.8
click at [716, 474] on div "**********" at bounding box center [598, 573] width 255 height 576
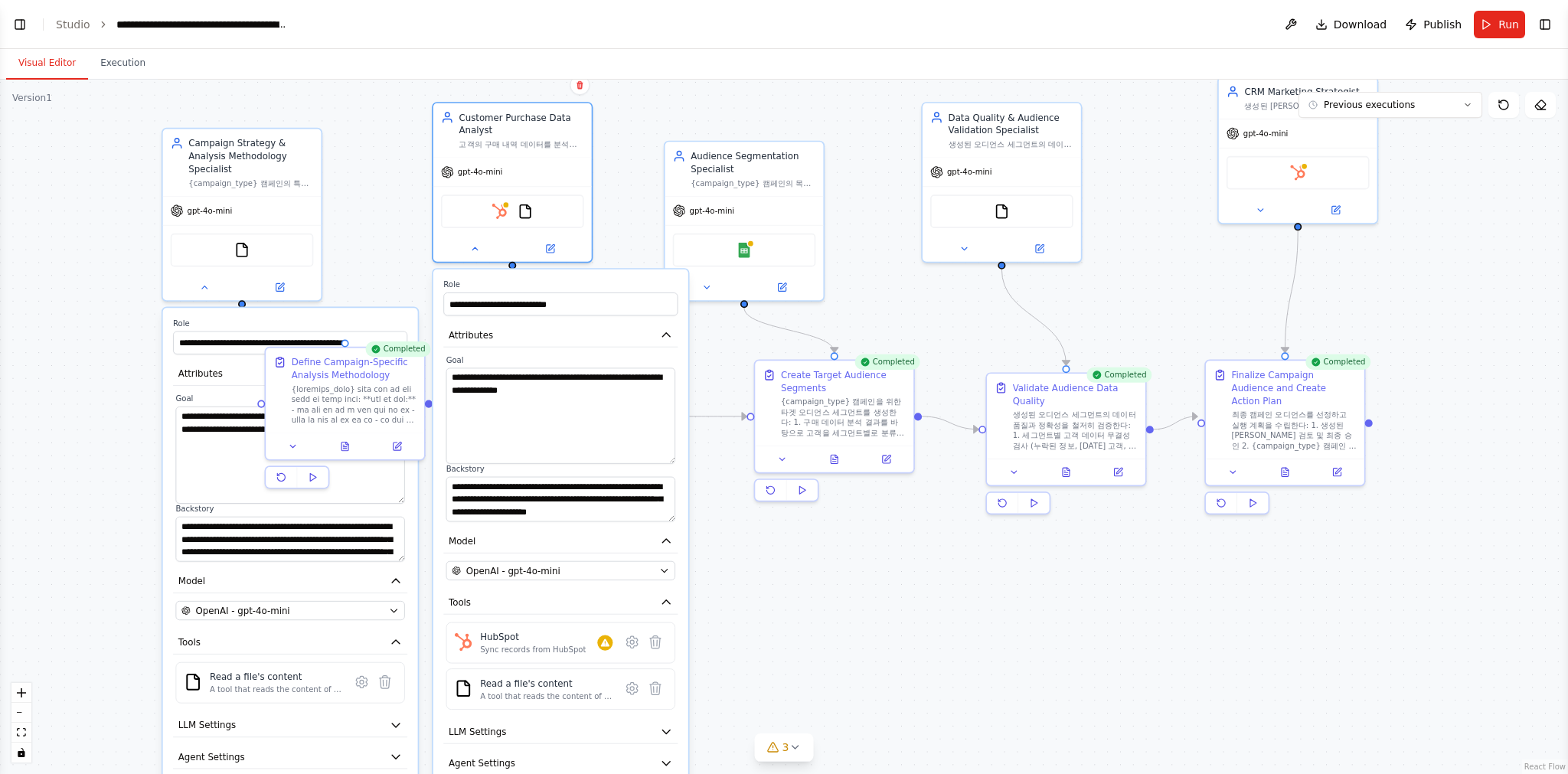
drag, startPoint x: 808, startPoint y: 547, endPoint x: 719, endPoint y: 486, distance: 107.9
click at [727, 505] on div ".deletable-edge-delete-btn { width: 20px; height: 20px; border: 0px solid #ffff…" at bounding box center [784, 427] width 1568 height 695
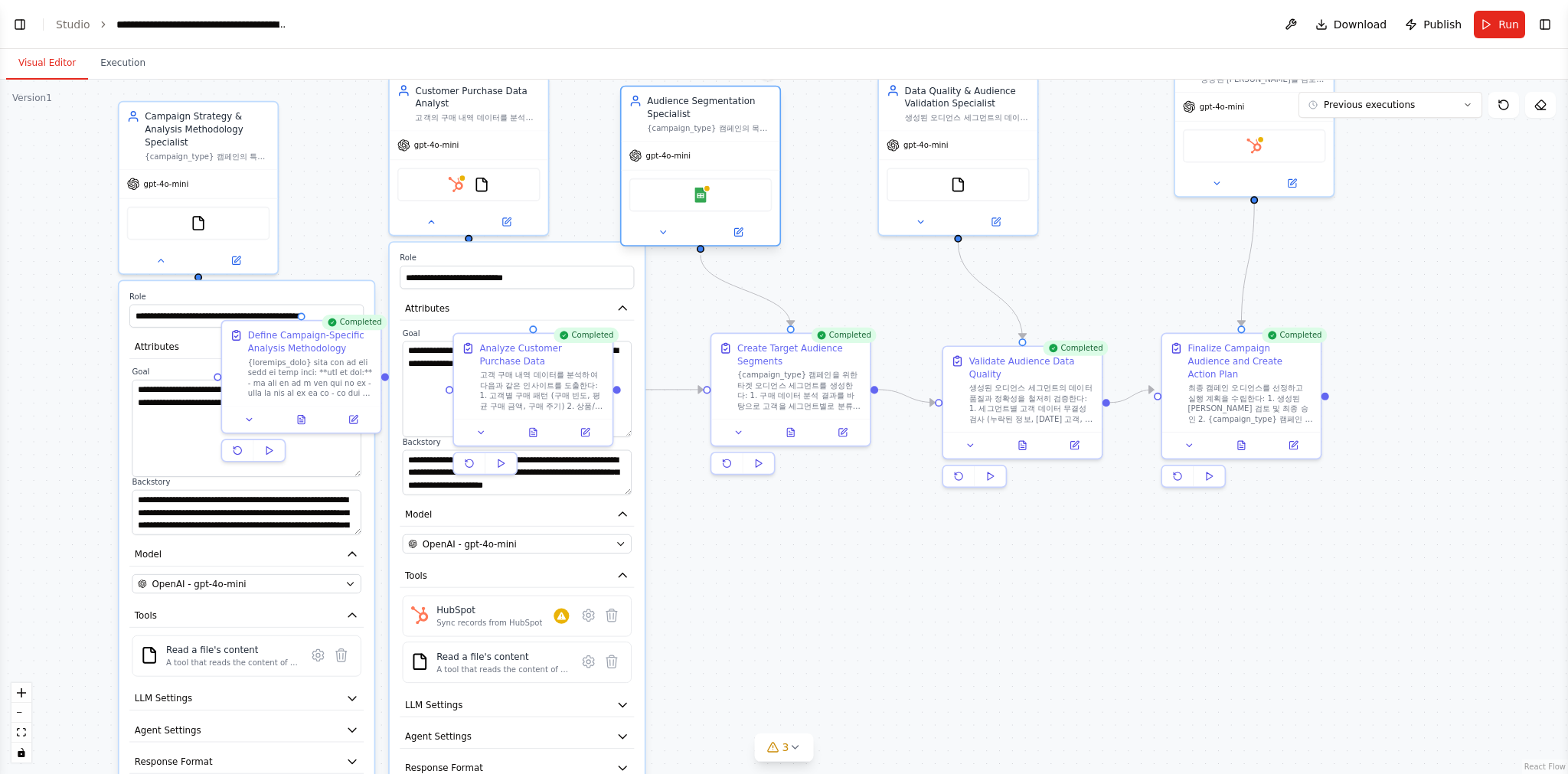
drag, startPoint x: 705, startPoint y: 170, endPoint x: 707, endPoint y: 138, distance: 32.1
click at [707, 138] on div "Audience Segmentation Specialist {campaign_type} 캠페인의 목적과 목표를 바탕으로 구매 데이터 분석 결과…" at bounding box center [700, 166] width 161 height 161
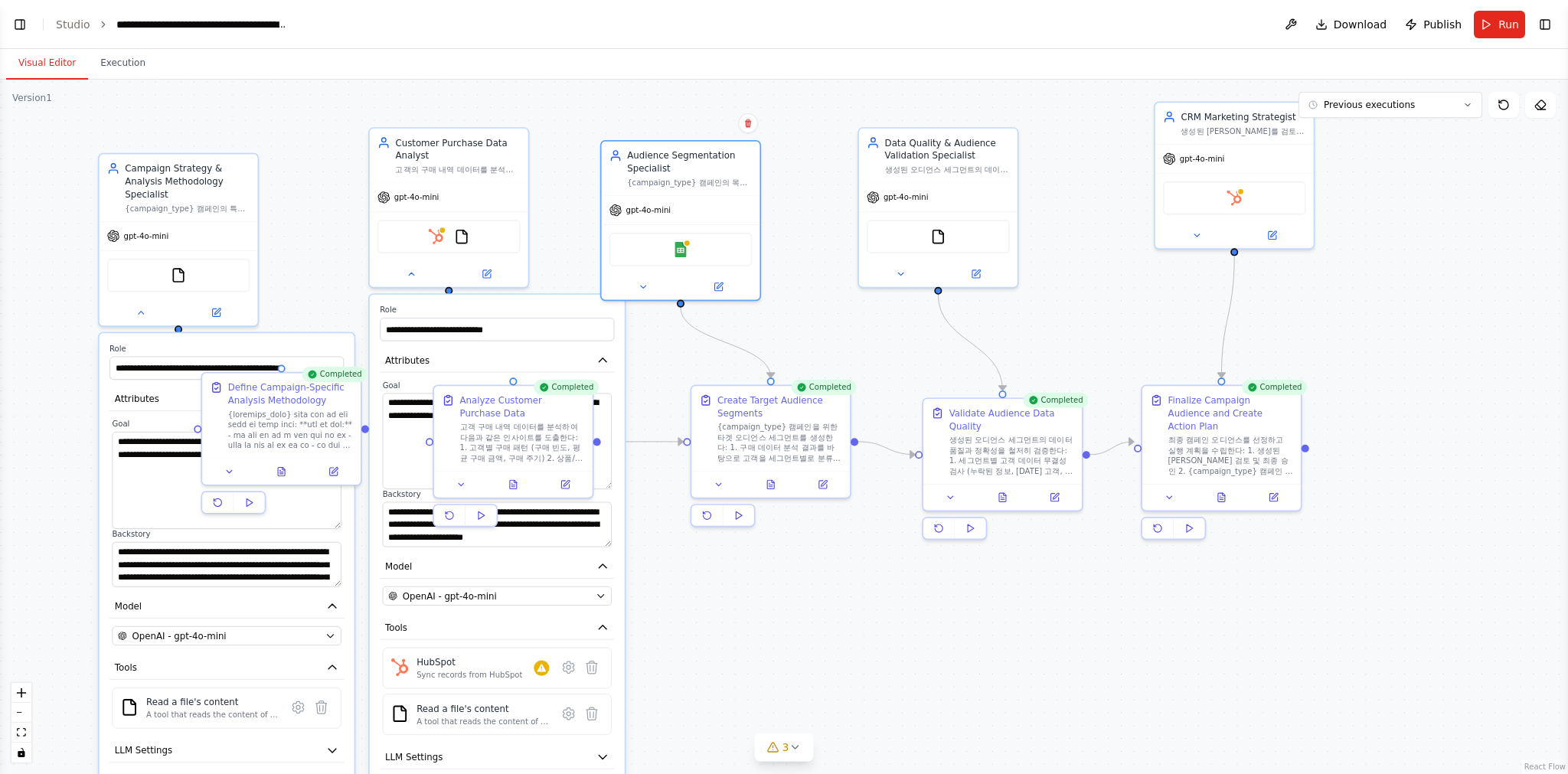
drag, startPoint x: 820, startPoint y: 148, endPoint x: 790, endPoint y: 203, distance: 62.6
click at [792, 204] on div ".deletable-edge-delete-btn { width: 20px; height: 20px; border: 0px solid #ffff…" at bounding box center [784, 427] width 1568 height 695
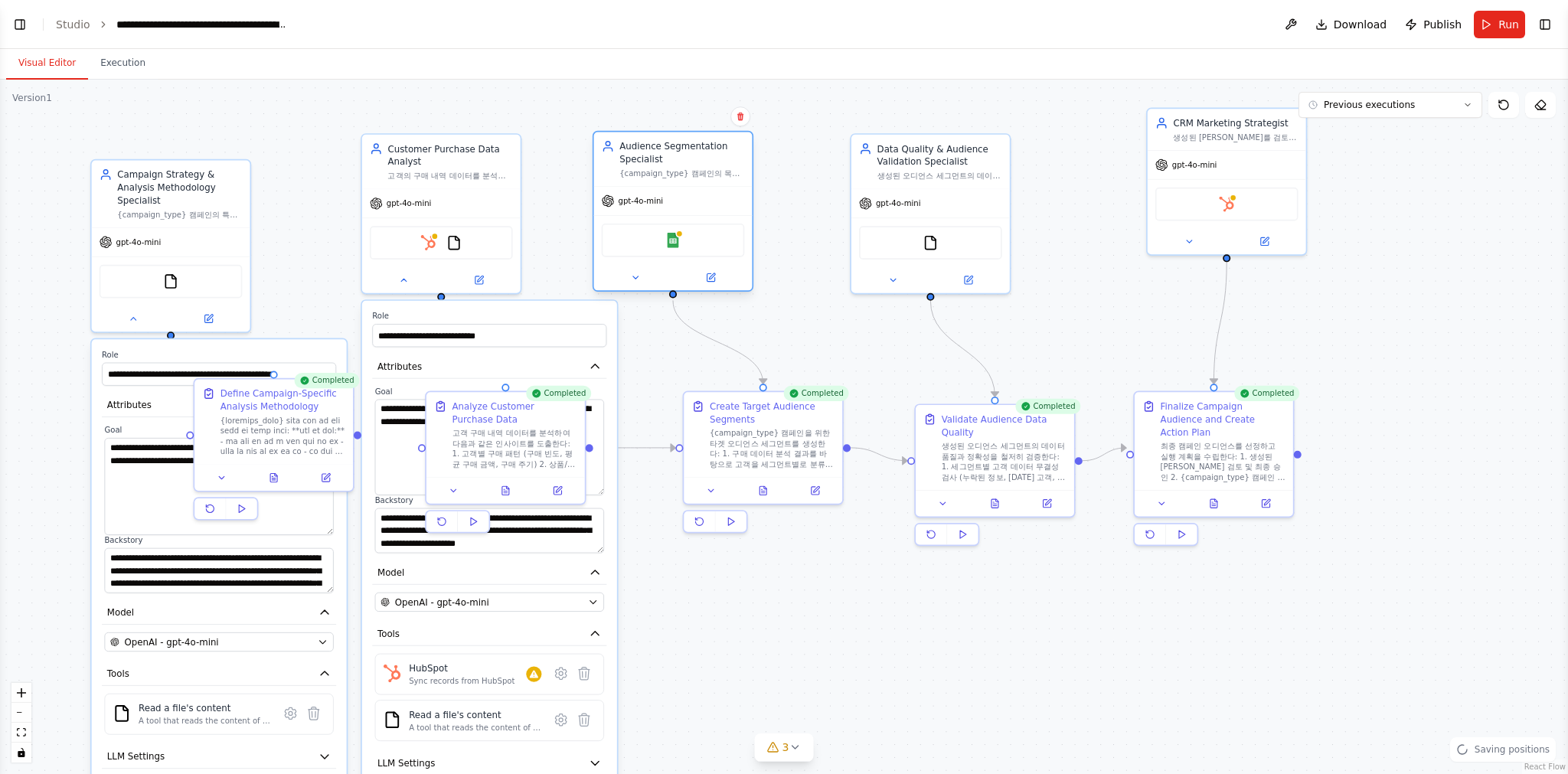
drag, startPoint x: 733, startPoint y: 191, endPoint x: 753, endPoint y: 153, distance: 42.9
click at [753, 153] on div "Audience Segmentation Specialist {campaign_type} 캠페인의 목적과 목표를 바탕으로 구매 데이터 분석 결과…" at bounding box center [673, 159] width 159 height 55
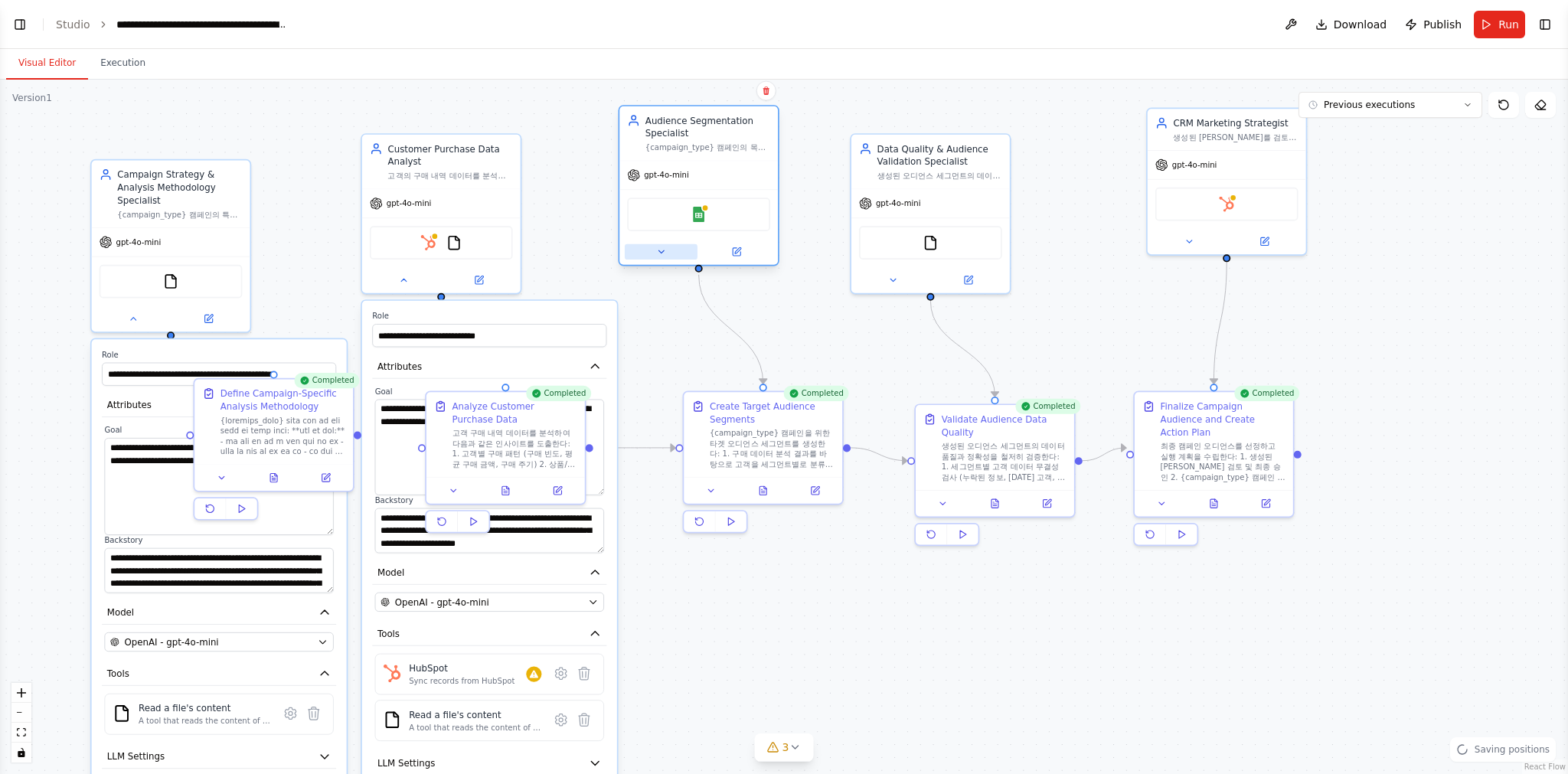
click at [663, 252] on icon at bounding box center [661, 252] width 10 height 10
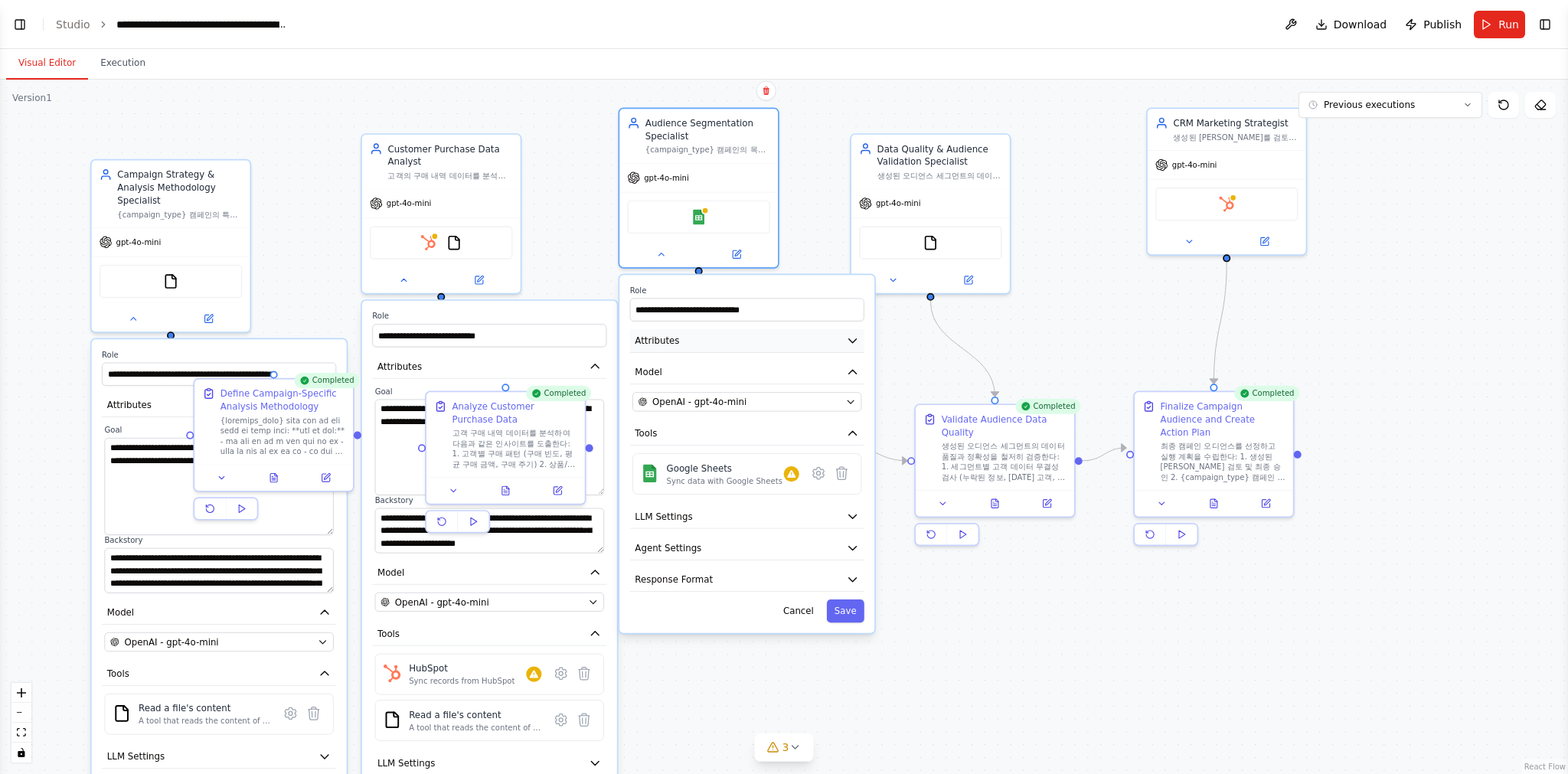
click at [855, 340] on icon "button" at bounding box center [853, 341] width 8 height 4
click at [857, 345] on icon "button" at bounding box center [852, 340] width 13 height 13
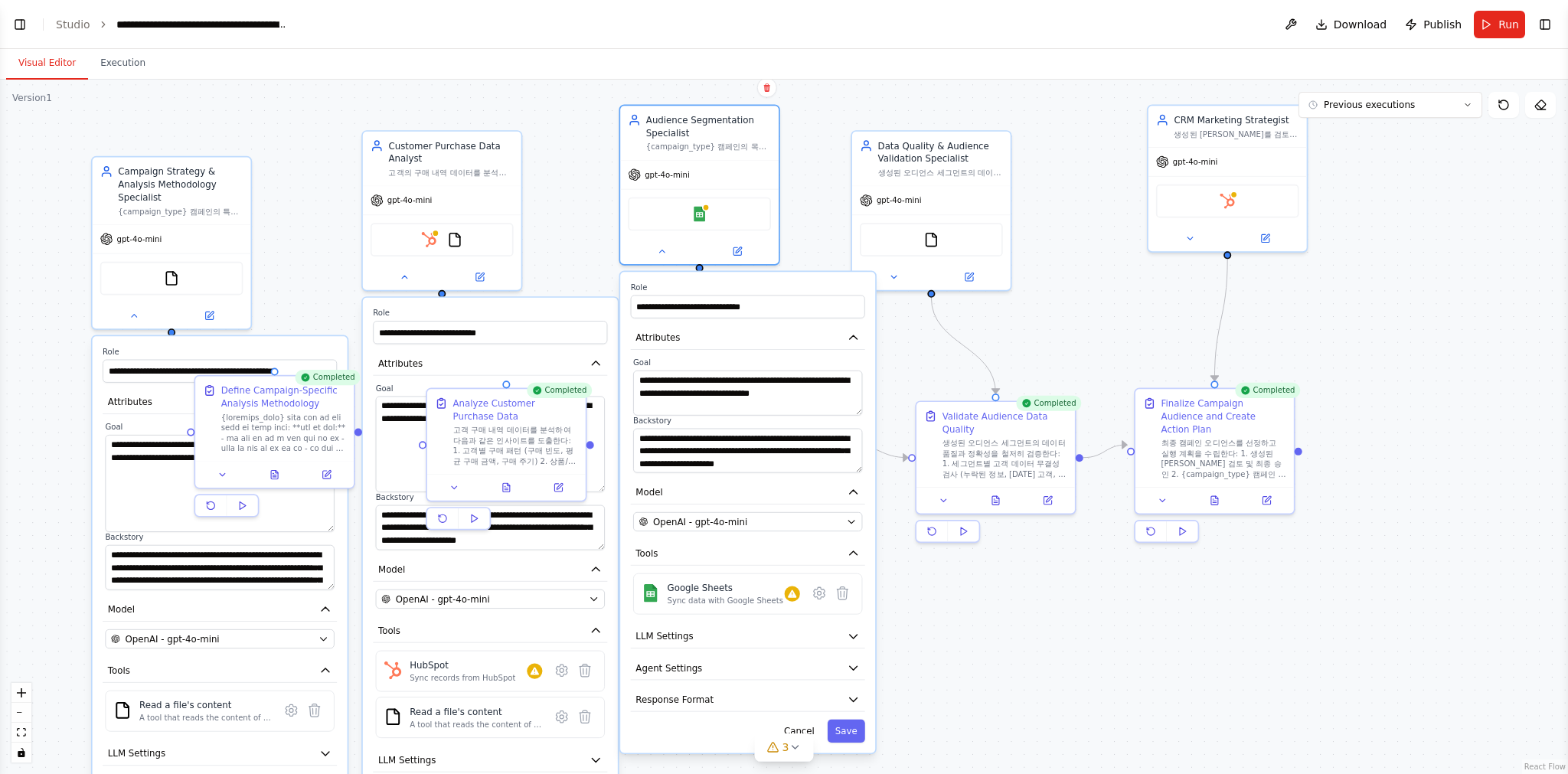
drag, startPoint x: 294, startPoint y: 209, endPoint x: 288, endPoint y: 183, distance: 26.7
click at [288, 183] on div ".deletable-edge-delete-btn { width: 20px; height: 20px; border: 0px solid #ffff…" at bounding box center [784, 427] width 1568 height 695
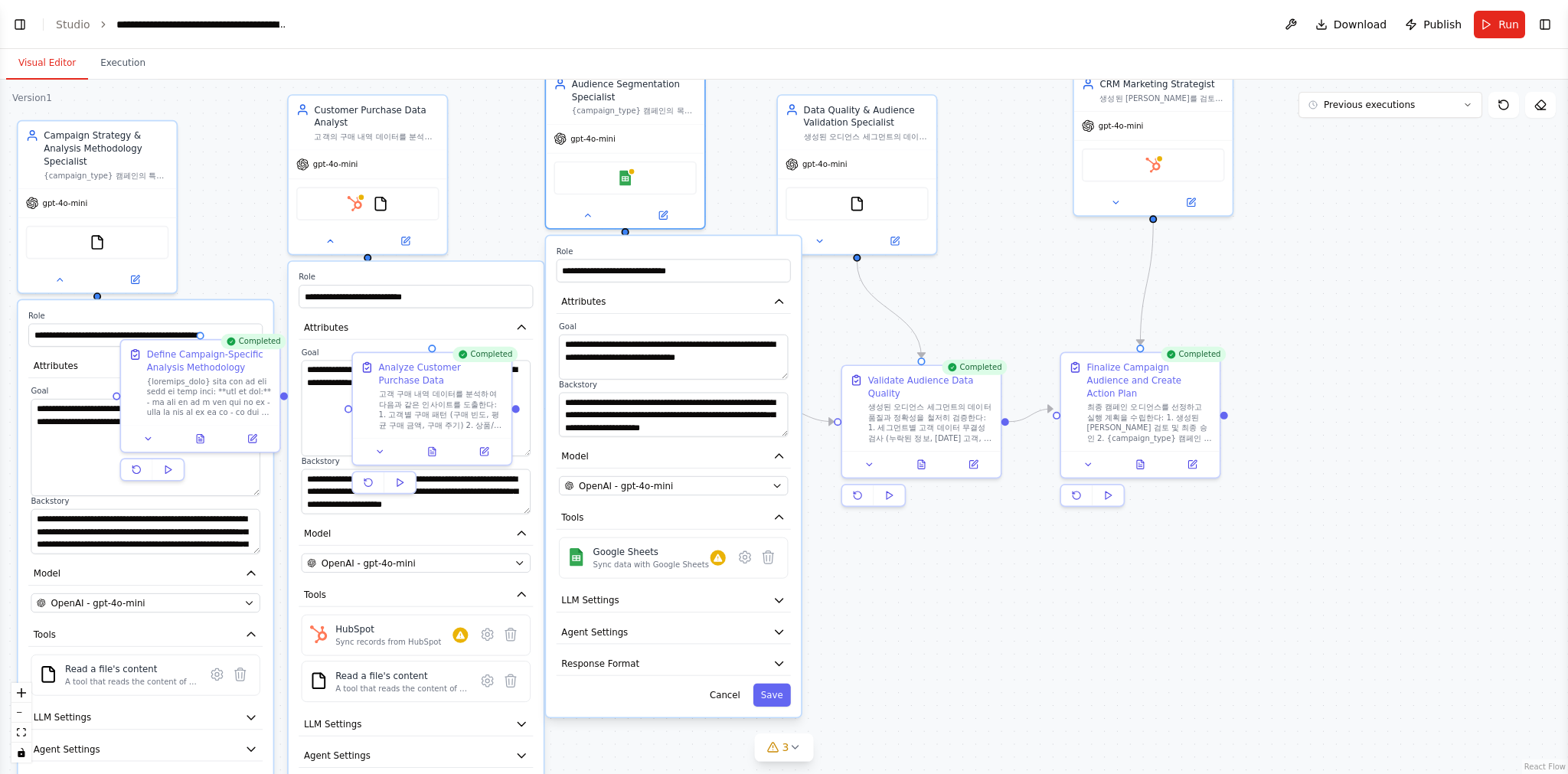
drag, startPoint x: 997, startPoint y: 626, endPoint x: 883, endPoint y: 571, distance: 126.6
click at [934, 617] on div ".deletable-edge-delete-btn { width: 20px; height: 20px; border: 0px solid #ffff…" at bounding box center [784, 427] width 1568 height 695
click at [786, 378] on div "**********" at bounding box center [672, 356] width 229 height 45
drag, startPoint x: 784, startPoint y: 378, endPoint x: 786, endPoint y: 406, distance: 28.1
click at [786, 408] on div "**********" at bounding box center [672, 379] width 234 height 116
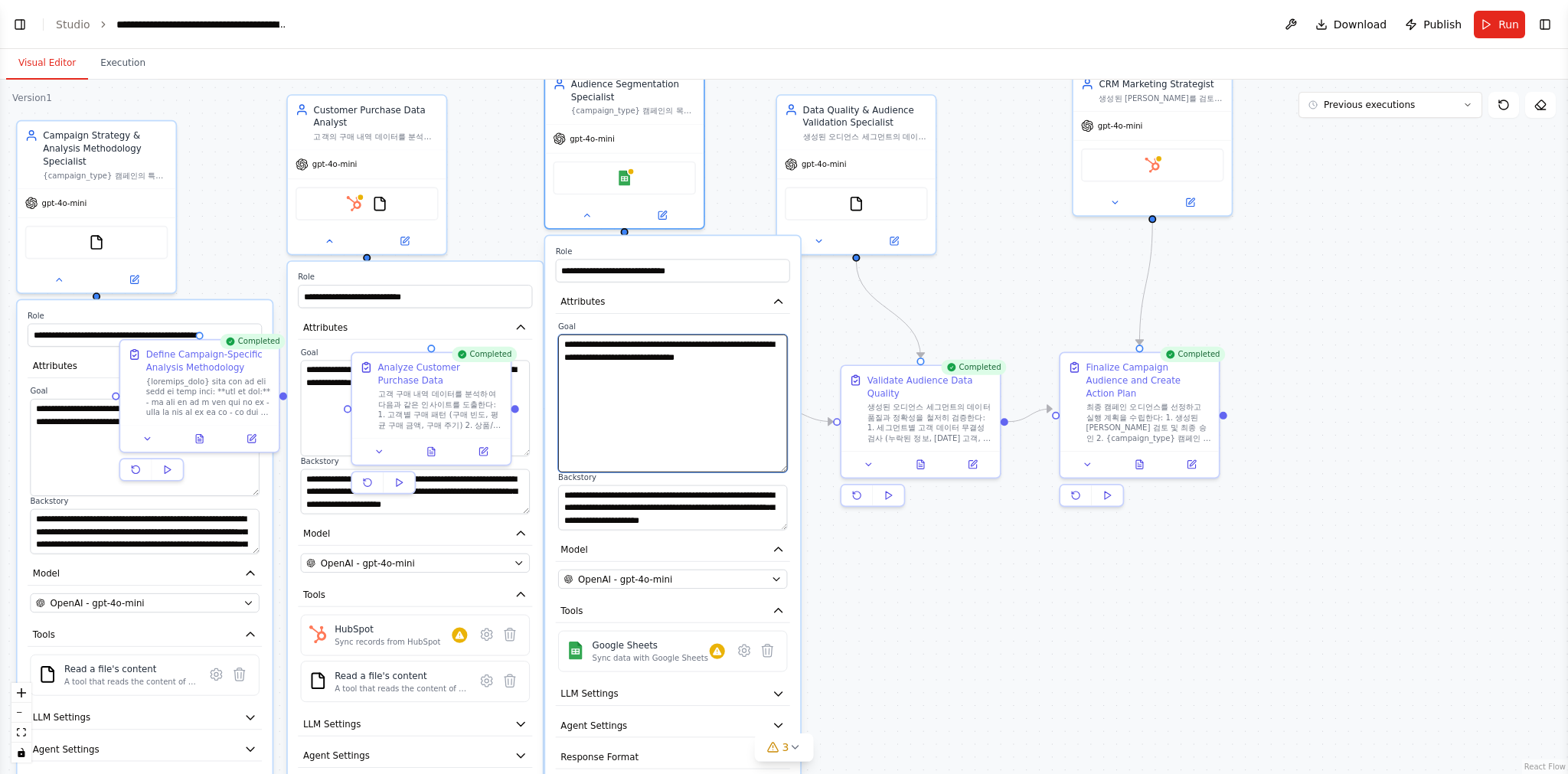
drag, startPoint x: 785, startPoint y: 377, endPoint x: 786, endPoint y: 463, distance: 86.0
click at [786, 467] on div "**********" at bounding box center [672, 403] width 229 height 138
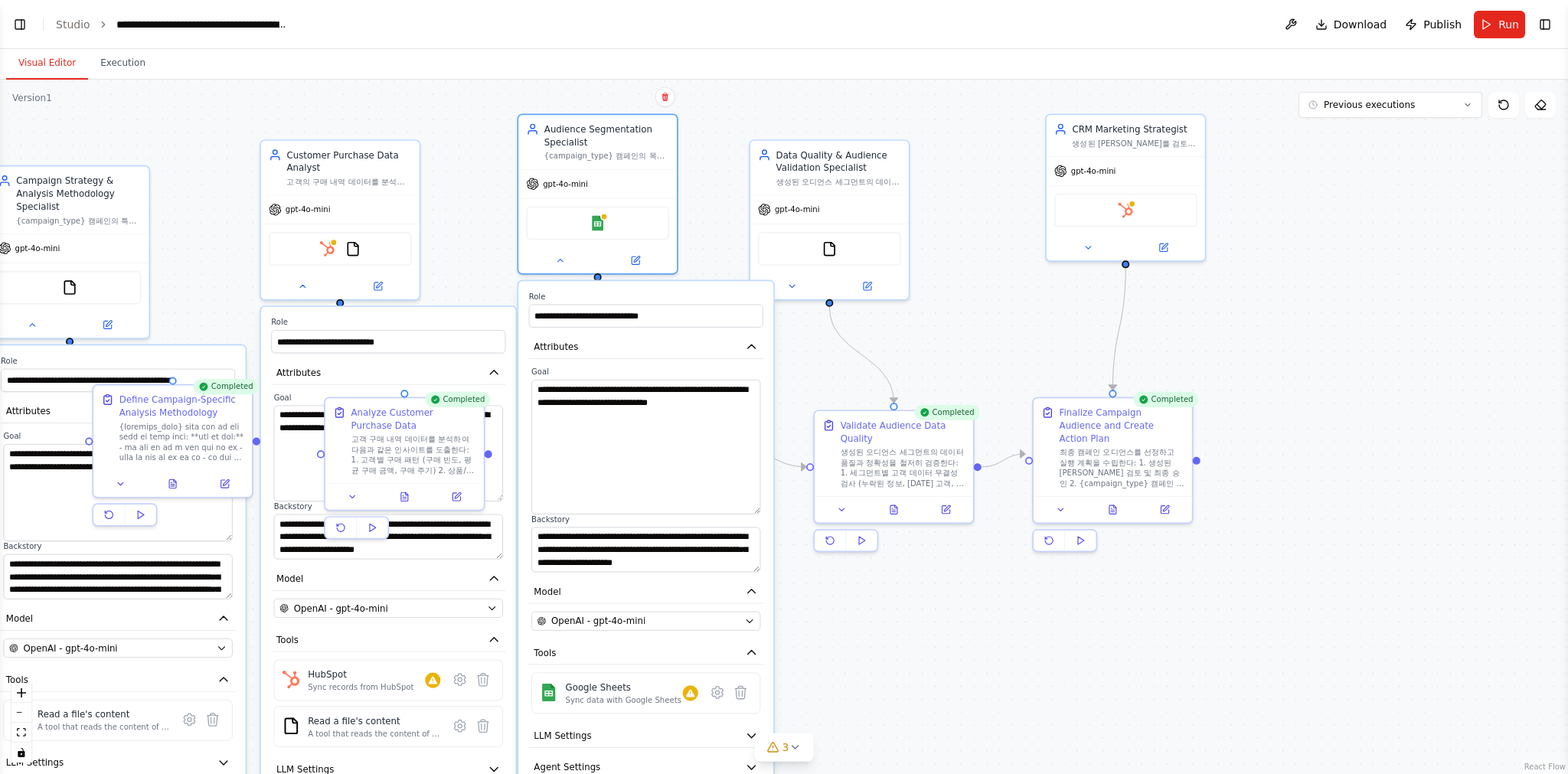
drag, startPoint x: 927, startPoint y: 585, endPoint x: 897, endPoint y: 625, distance: 50.0
click at [901, 631] on div ".deletable-edge-delete-btn { width: 20px; height: 20px; border: 0px solid #ffff…" at bounding box center [784, 427] width 1568 height 695
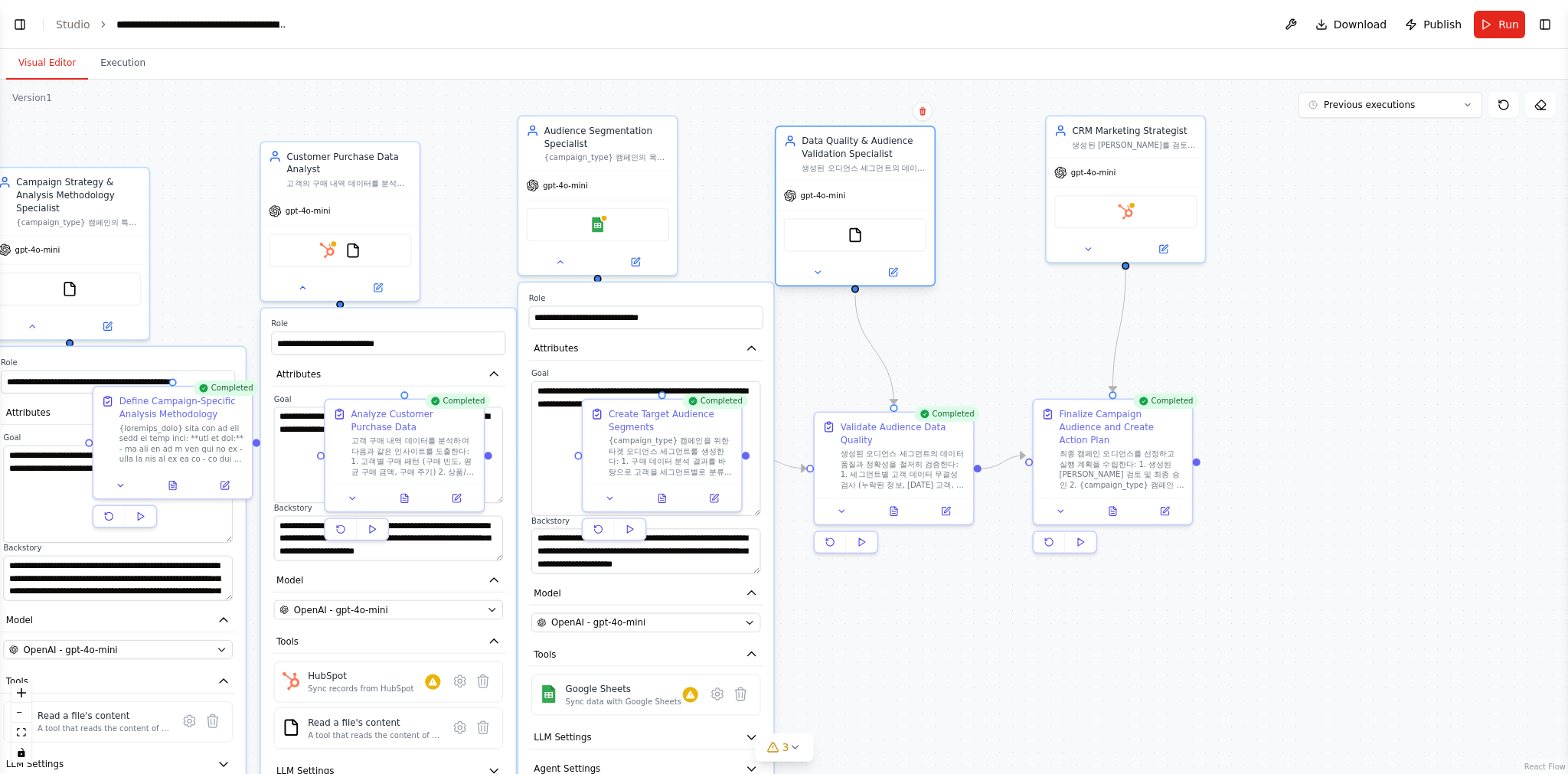
drag, startPoint x: 857, startPoint y: 168, endPoint x: 896, endPoint y: 153, distance: 41.8
click at [895, 154] on div "Data Quality & Audience Validation Specialist" at bounding box center [864, 148] width 125 height 26
click at [832, 277] on icon at bounding box center [830, 272] width 10 height 10
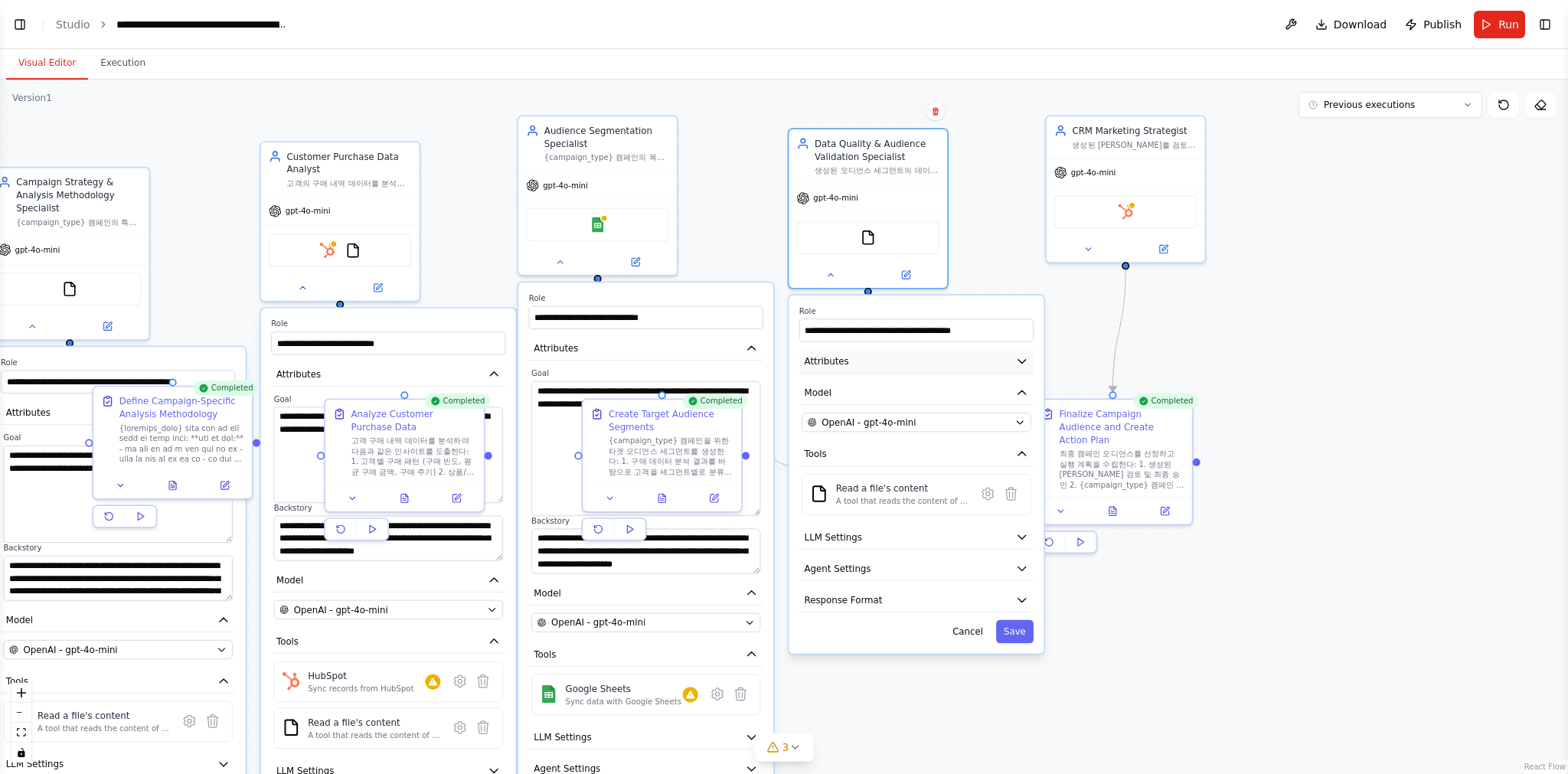
click at [1025, 364] on icon "button" at bounding box center [1021, 360] width 13 height 13
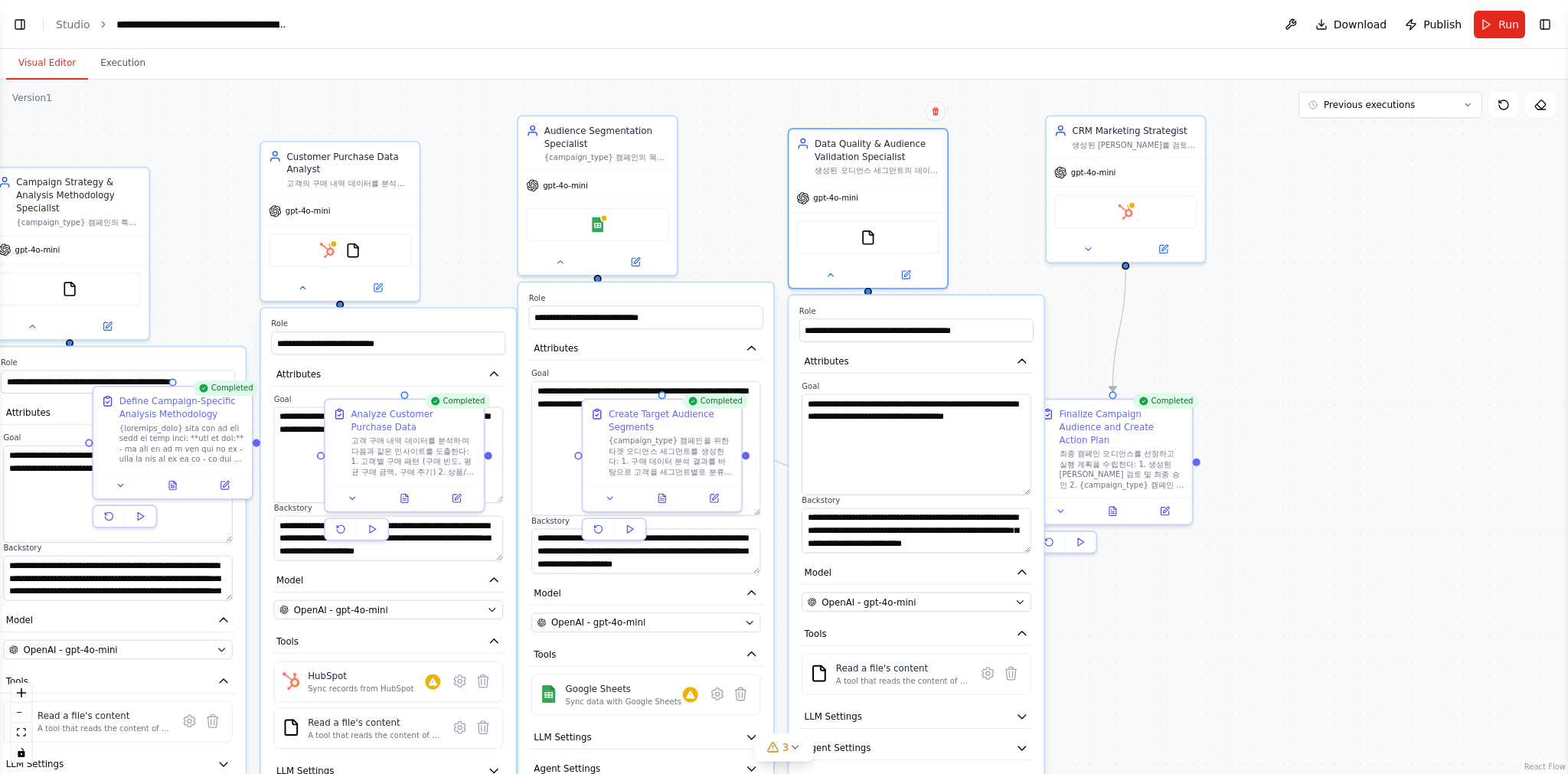
drag, startPoint x: 1027, startPoint y: 437, endPoint x: 1027, endPoint y: 493, distance: 56.0
click at [1027, 493] on textarea "**********" at bounding box center [915, 445] width 229 height 101
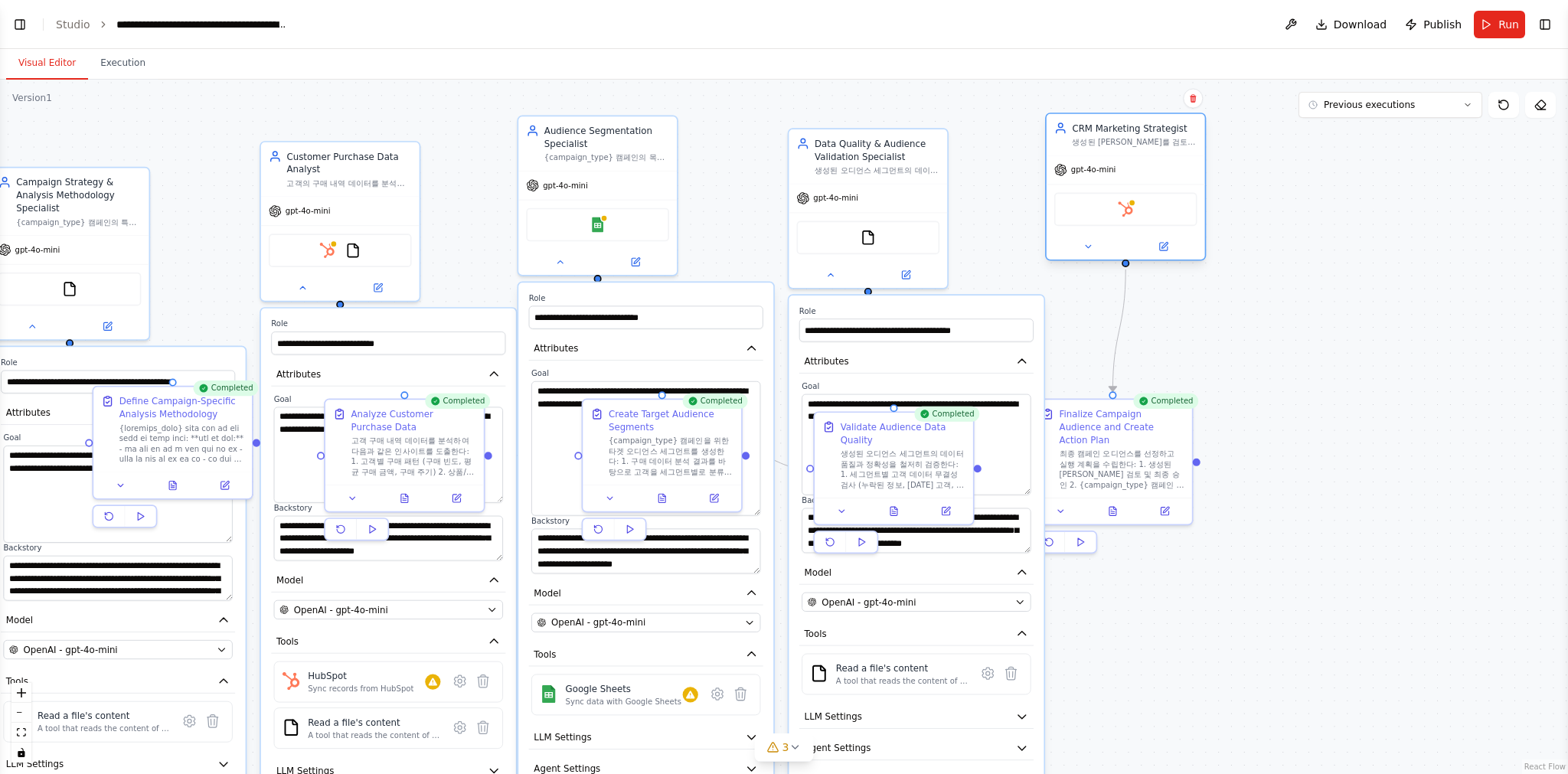
drag, startPoint x: 1155, startPoint y: 132, endPoint x: 1176, endPoint y: 139, distance: 22.1
click at [1176, 135] on div "CRM Marketing Strategist" at bounding box center [1134, 128] width 125 height 13
click at [1112, 260] on icon at bounding box center [1113, 259] width 10 height 10
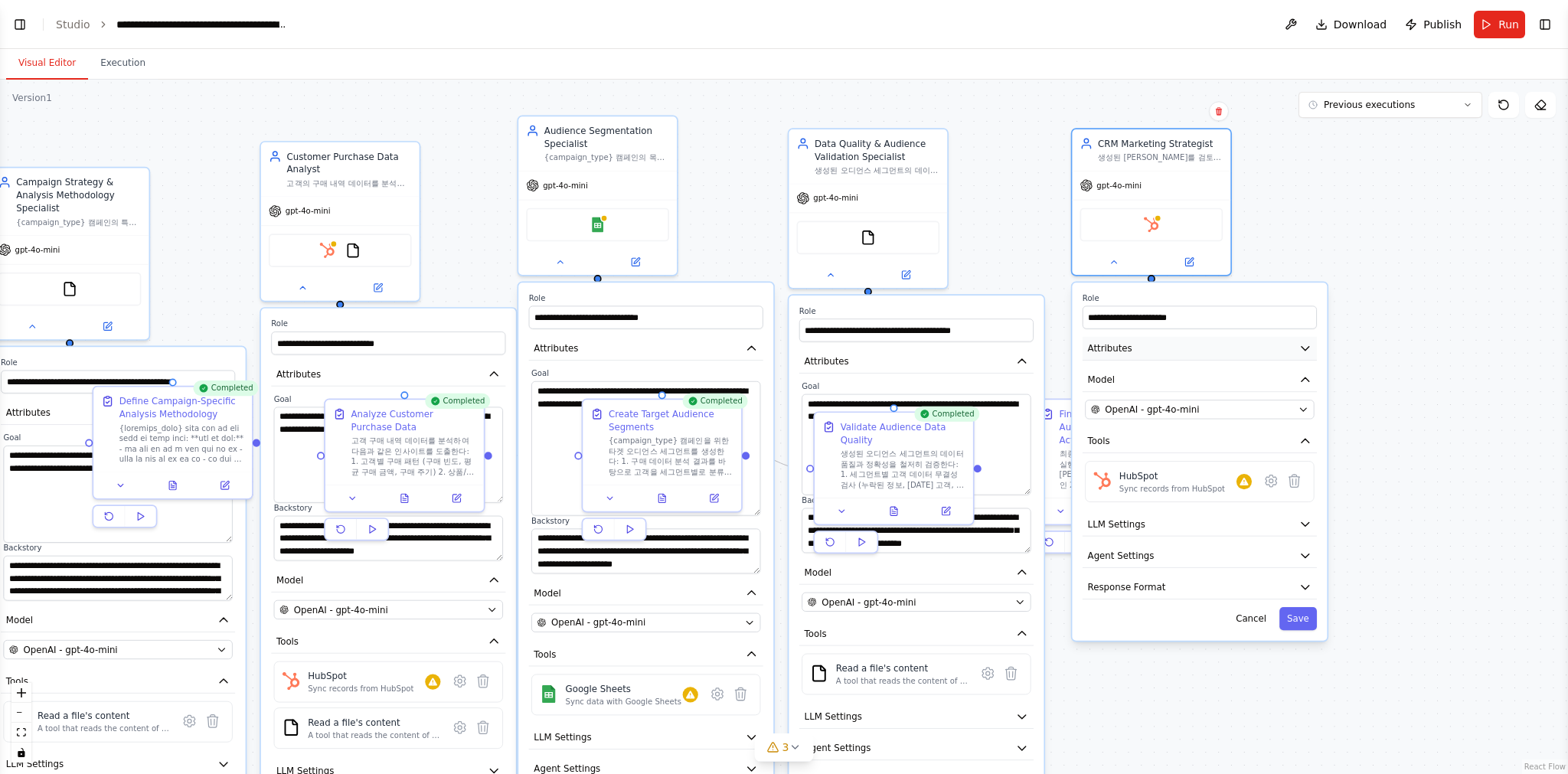
click at [1302, 347] on icon "button" at bounding box center [1305, 349] width 8 height 4
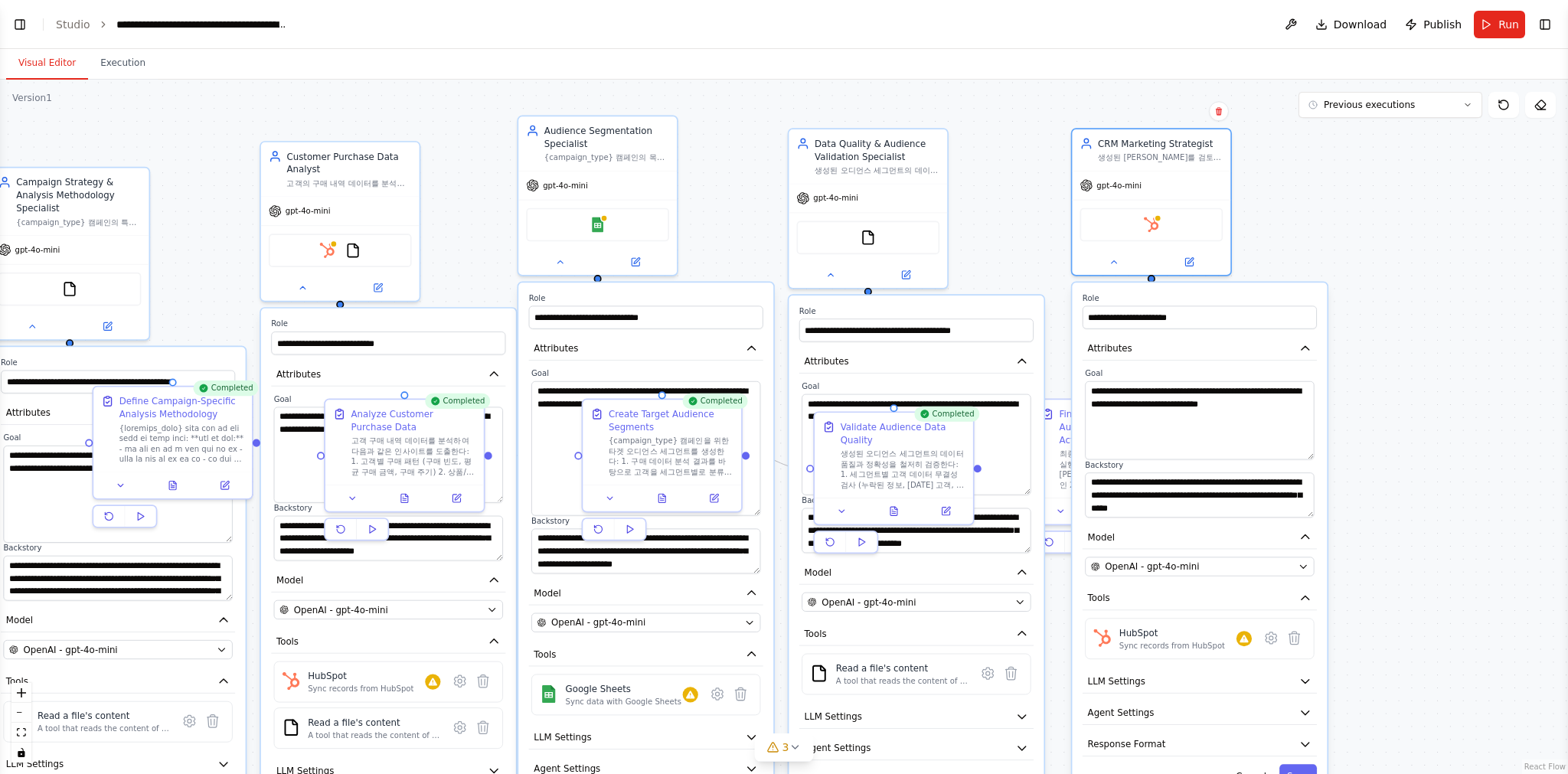
drag, startPoint x: 1310, startPoint y: 424, endPoint x: 1263, endPoint y: 448, distance: 52.8
click at [1305, 460] on textarea "**********" at bounding box center [1199, 420] width 229 height 78
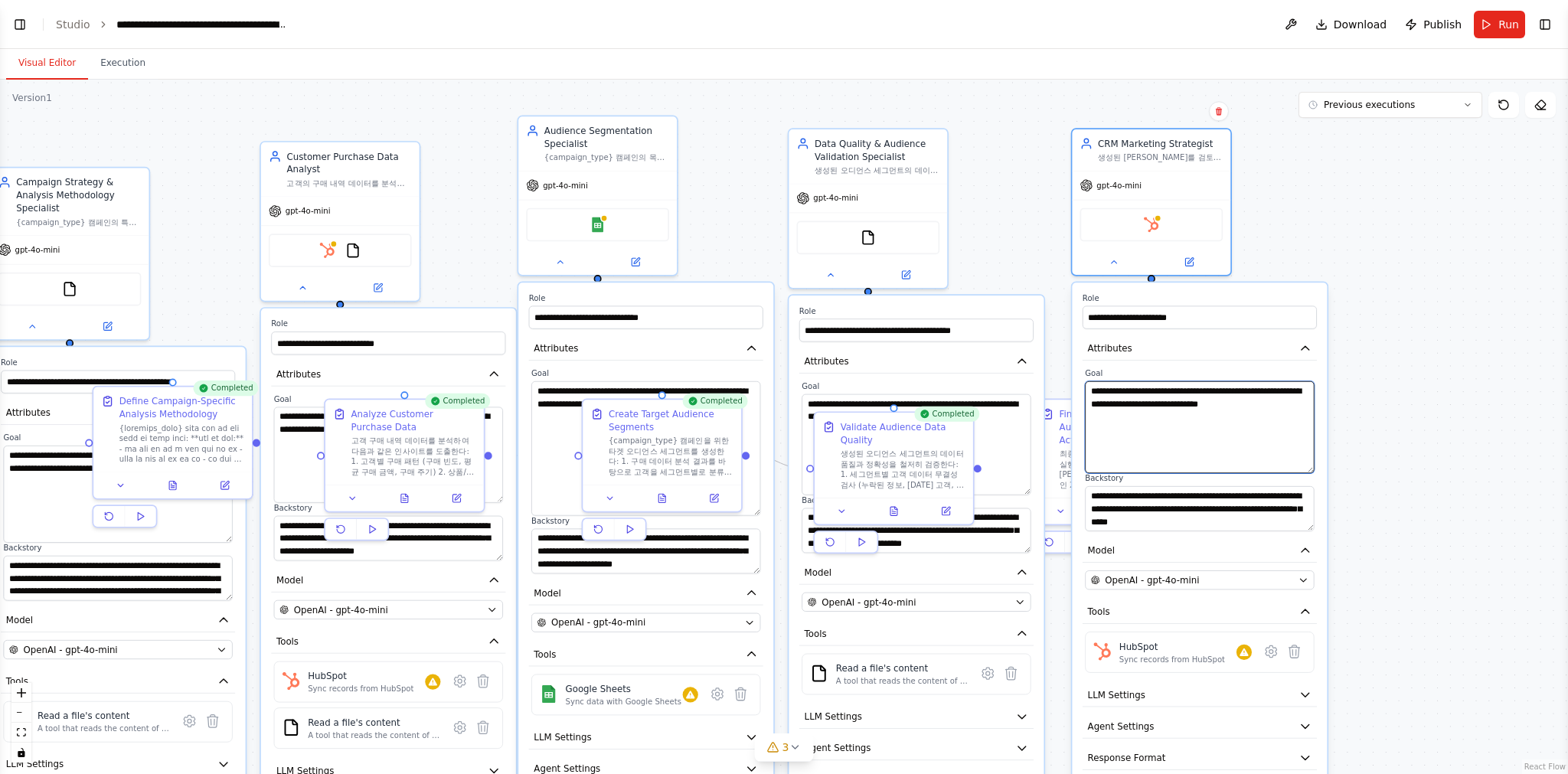
drag, startPoint x: 1153, startPoint y: 408, endPoint x: 1243, endPoint y: 420, distance: 90.8
click at [1243, 420] on textarea "**********" at bounding box center [1199, 427] width 229 height 92
drag, startPoint x: 1238, startPoint y: 403, endPoint x: 1151, endPoint y: 388, distance: 88.3
click at [1151, 388] on textarea "**********" at bounding box center [1199, 427] width 229 height 92
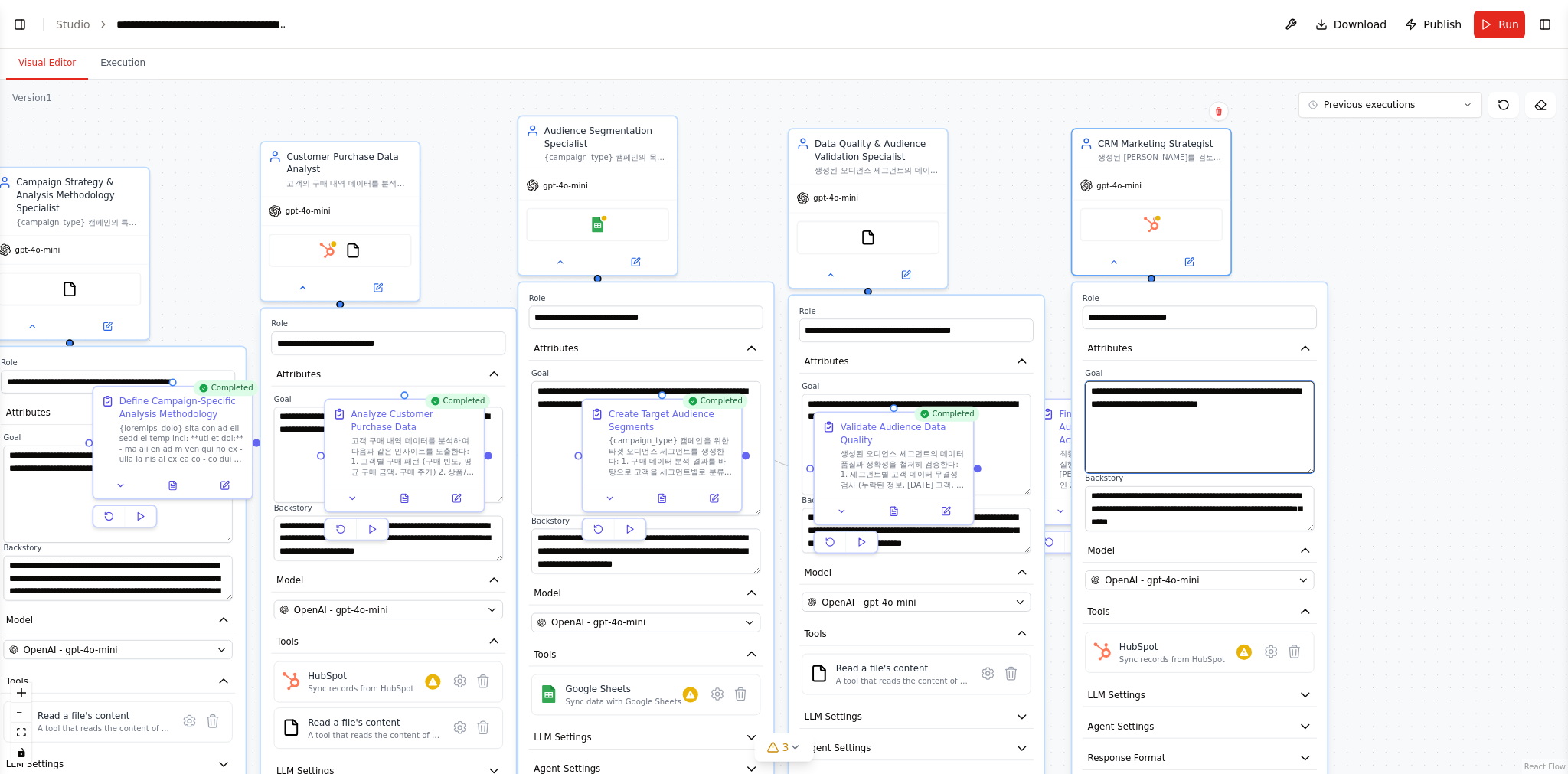
drag, startPoint x: 1146, startPoint y: 401, endPoint x: 1196, endPoint y: 431, distance: 58.3
click at [1196, 431] on textarea "**********" at bounding box center [1199, 427] width 229 height 92
click at [1197, 430] on textarea "**********" at bounding box center [1199, 427] width 229 height 92
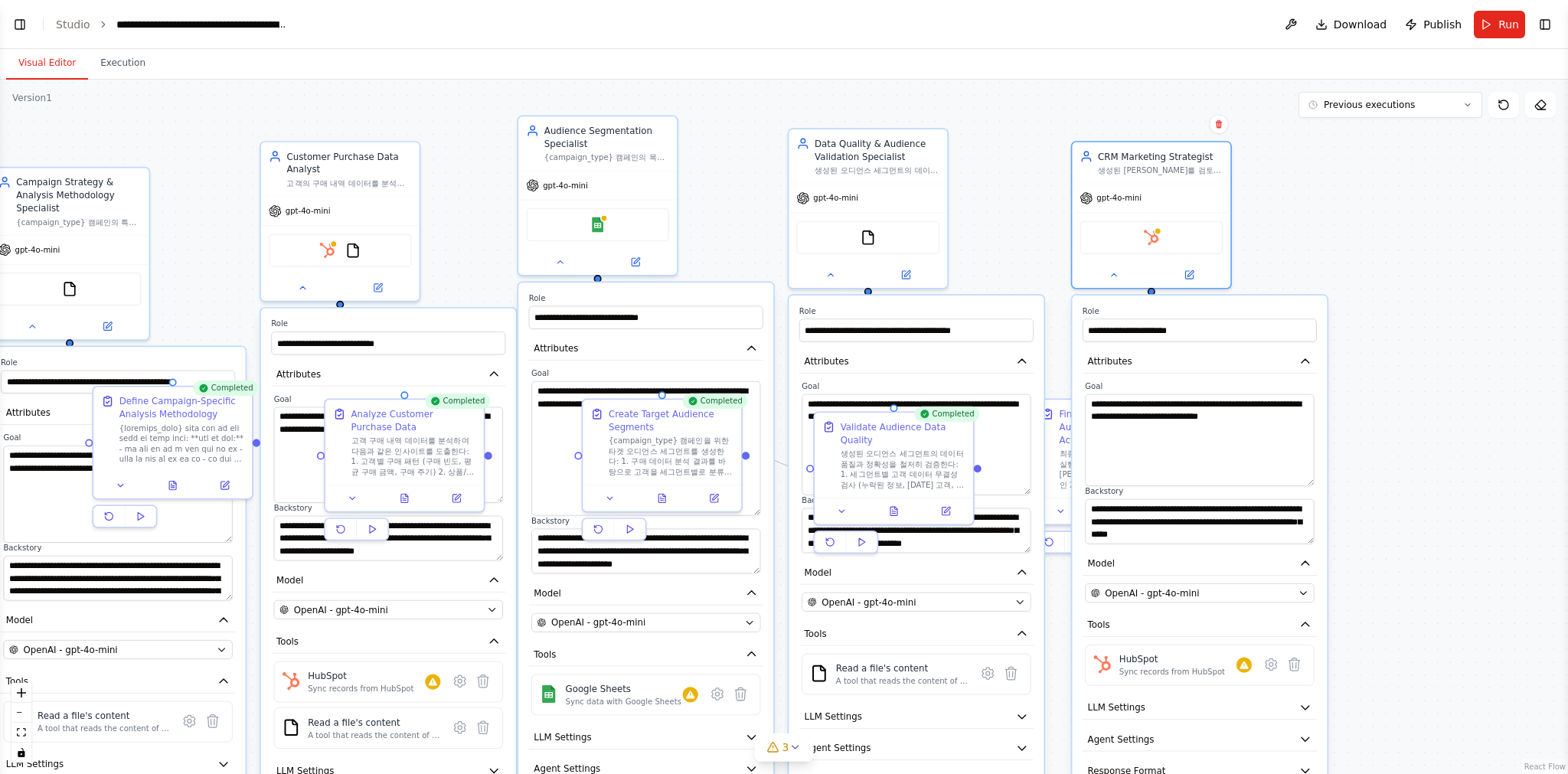
drag, startPoint x: 1312, startPoint y: 531, endPoint x: 1235, endPoint y: 579, distance: 90.7
click at [1318, 588] on div "**********" at bounding box center [1198, 560] width 255 height 529
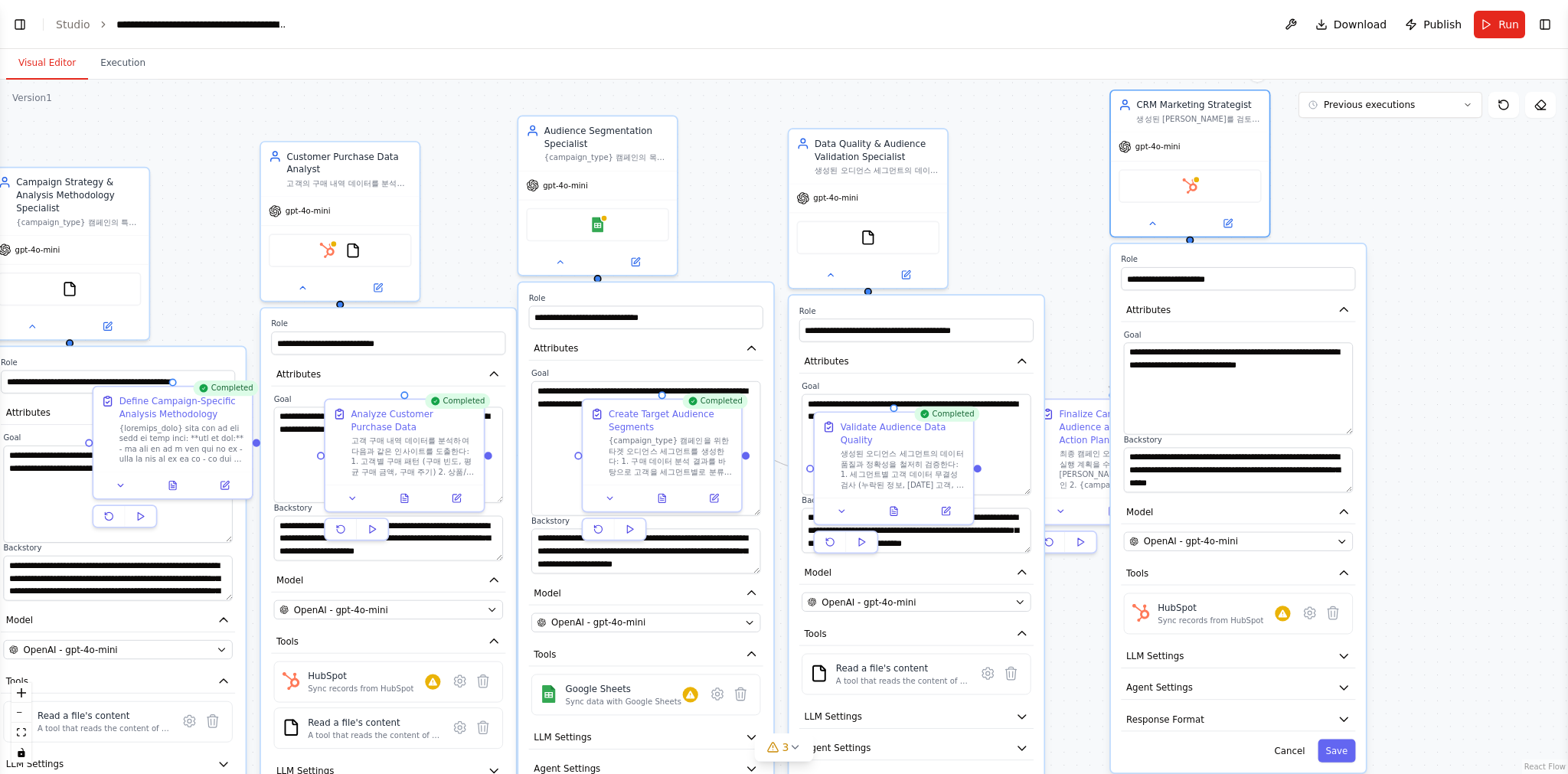
drag, startPoint x: 1265, startPoint y: 346, endPoint x: 1216, endPoint y: 261, distance: 98.1
click at [1299, 254] on label "Role" at bounding box center [1238, 259] width 234 height 10
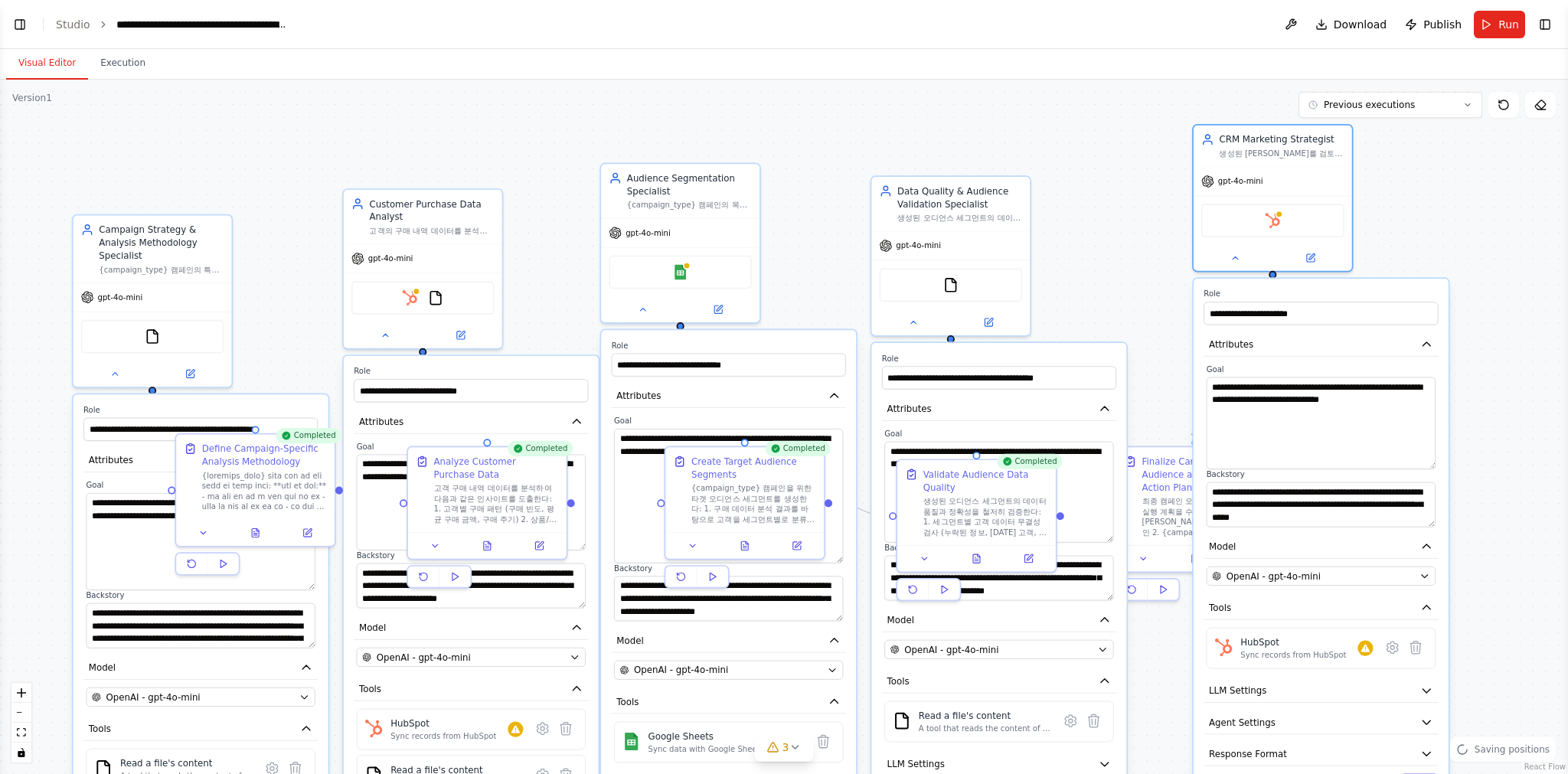
drag, startPoint x: 1019, startPoint y: 179, endPoint x: 850, endPoint y: 160, distance: 170.1
click at [1119, 194] on div ".deletable-edge-delete-btn { width: 20px; height: 20px; border: 0px solid #ffff…" at bounding box center [784, 427] width 1568 height 695
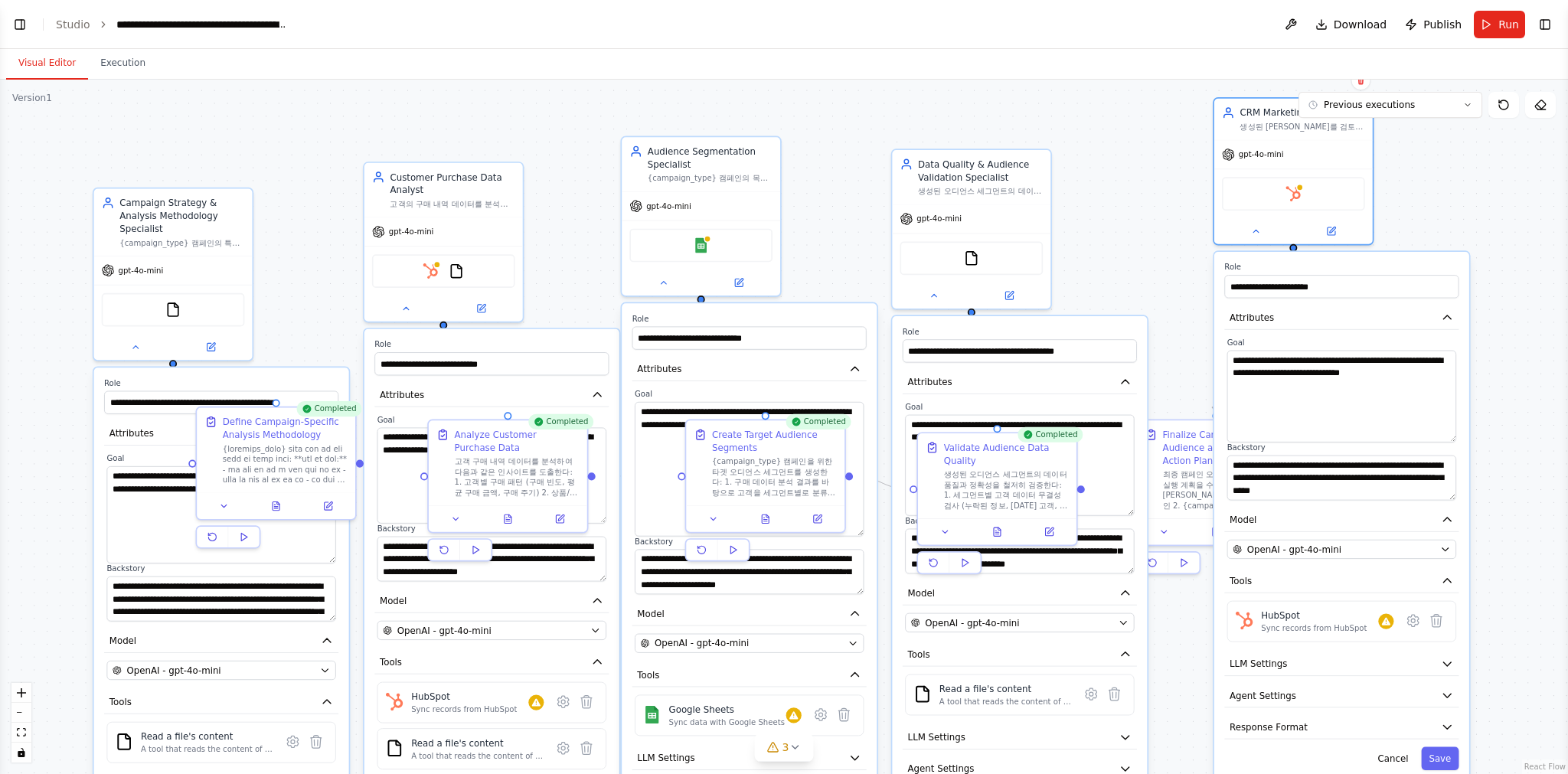
drag, startPoint x: 1189, startPoint y: 288, endPoint x: 1146, endPoint y: 294, distance: 43.4
click at [1146, 294] on div ".deletable-edge-delete-btn { width: 20px; height: 20px; border: 0px solid #ffff…" at bounding box center [784, 427] width 1568 height 695
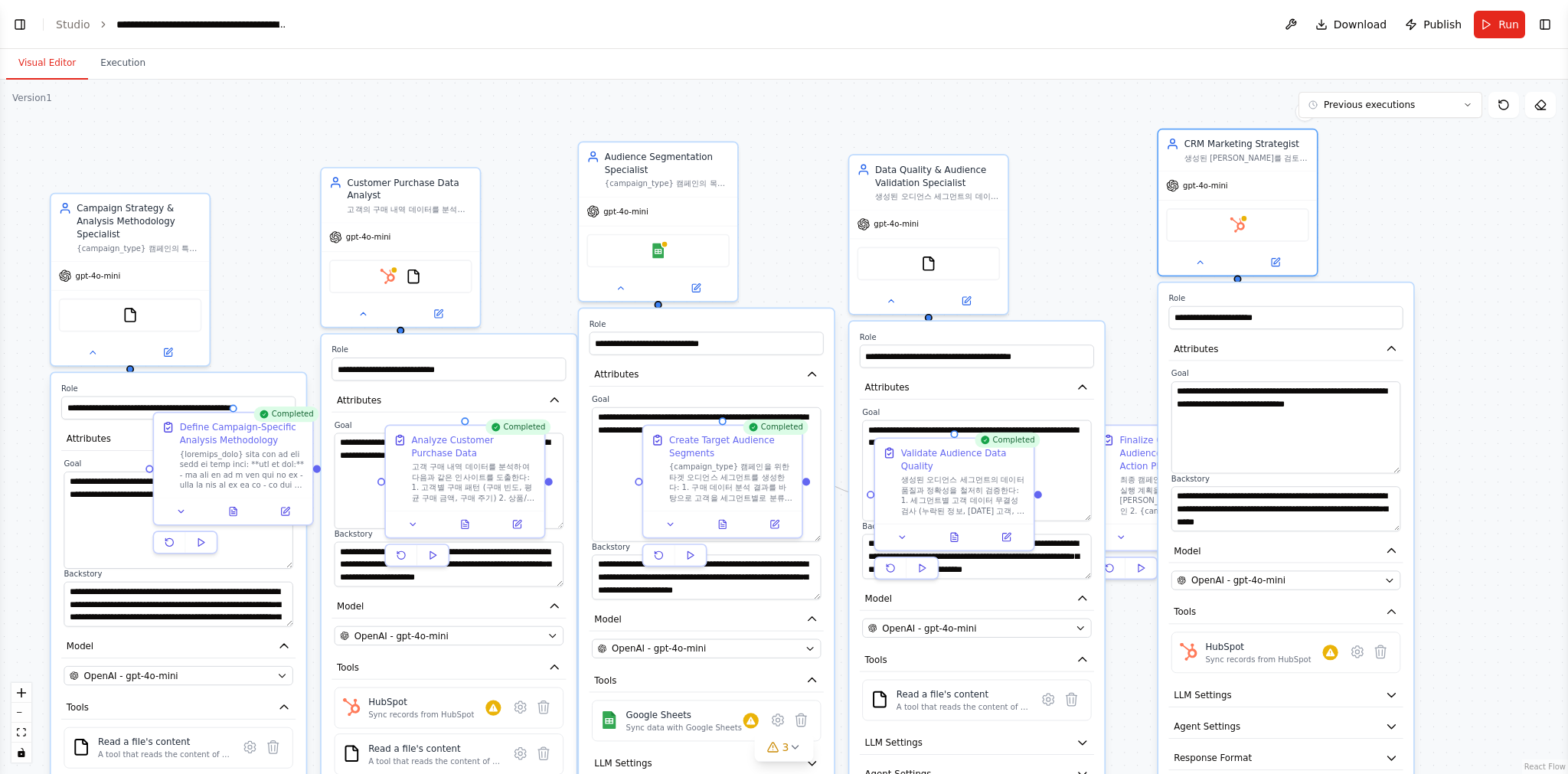
drag, startPoint x: 1325, startPoint y: 279, endPoint x: 1315, endPoint y: 301, distance: 24.2
click at [1315, 301] on label "Role" at bounding box center [1285, 299] width 234 height 10
click at [1117, 254] on div ".deletable-edge-delete-btn { width: 20px; height: 20px; border: 0px solid #ffff…" at bounding box center [784, 427] width 1568 height 695
click at [1095, 277] on div ".deletable-edge-delete-btn { width: 20px; height: 20px; border: 0px solid #ffff…" at bounding box center [784, 427] width 1568 height 695
click at [1337, 536] on div "**********" at bounding box center [1285, 548] width 255 height 529
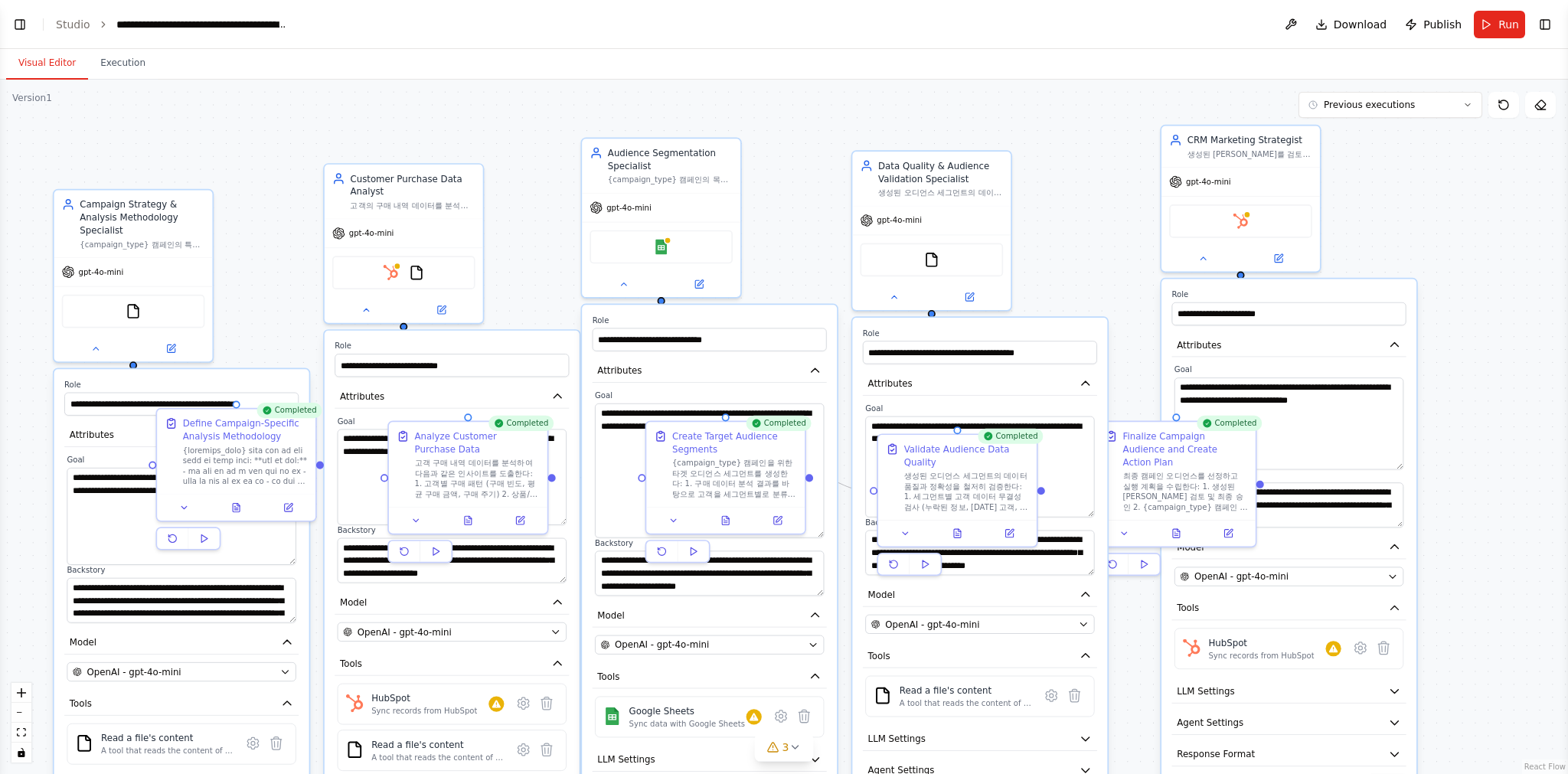
drag, startPoint x: 272, startPoint y: 263, endPoint x: 343, endPoint y: 227, distance: 79.6
click at [318, 230] on div ".deletable-edge-delete-btn { width: 20px; height: 20px; border: 0px solid #ffff…" at bounding box center [784, 427] width 1568 height 695
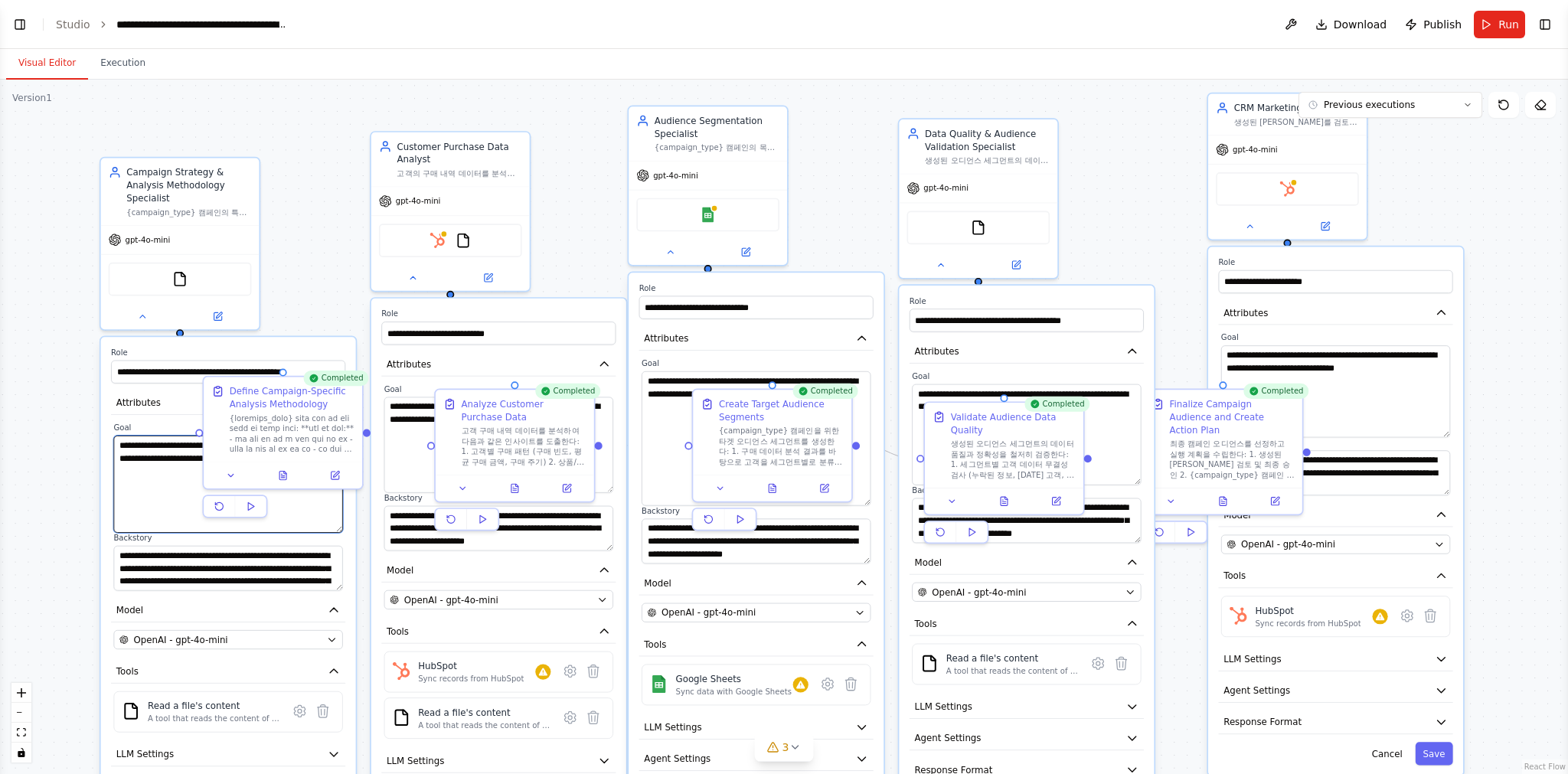
click at [165, 442] on textarea "**********" at bounding box center [227, 484] width 229 height 97
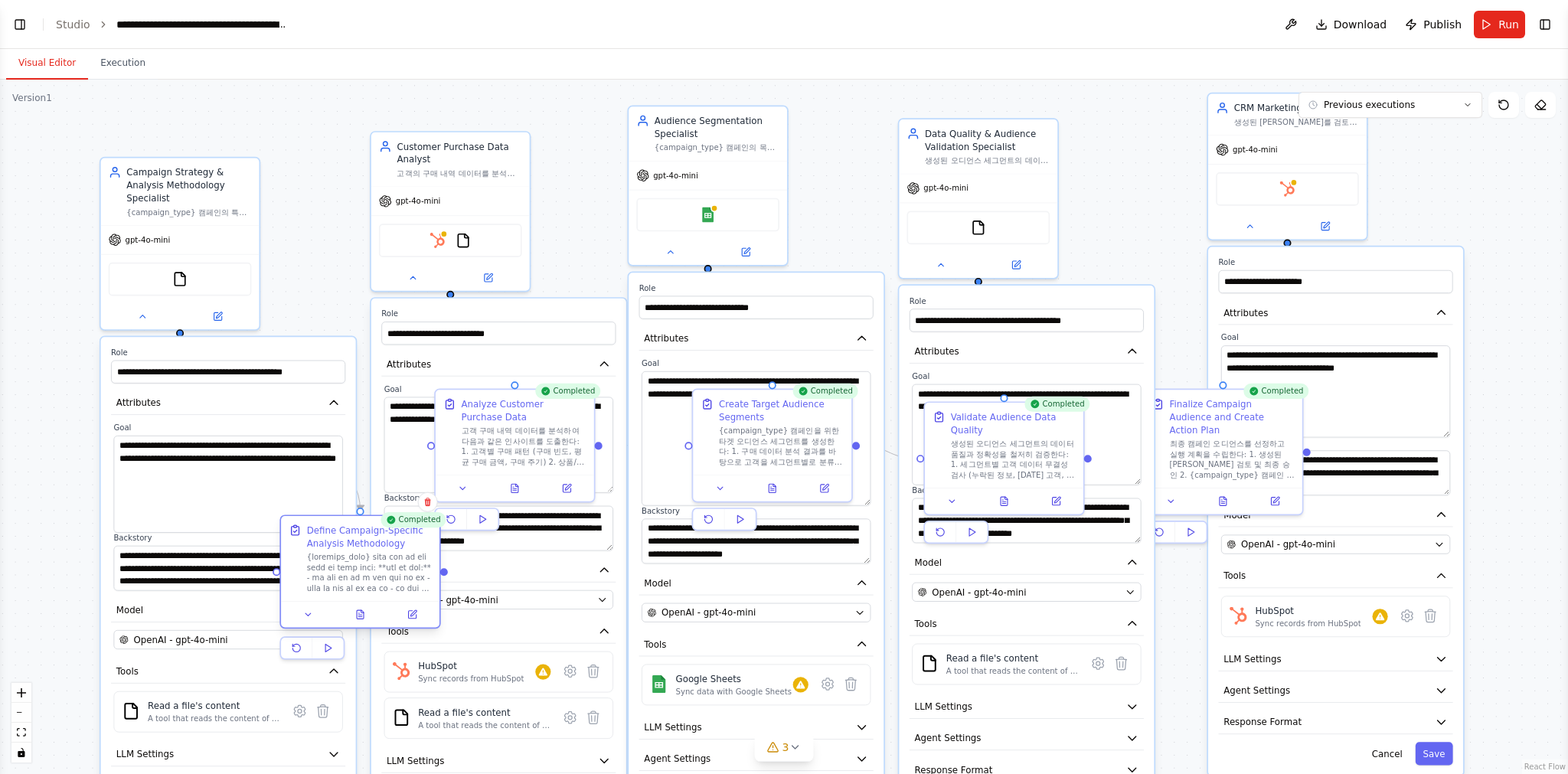
drag, startPoint x: 249, startPoint y: 392, endPoint x: 322, endPoint y: 536, distance: 161.4
click at [322, 536] on div "Define Campaign-Specific Analysis Methodology" at bounding box center [369, 537] width 125 height 26
click at [203, 482] on textarea "**********" at bounding box center [227, 484] width 229 height 97
drag, startPoint x: 174, startPoint y: 446, endPoint x: 117, endPoint y: 447, distance: 57.0
click at [117, 447] on textarea "**********" at bounding box center [227, 484] width 229 height 97
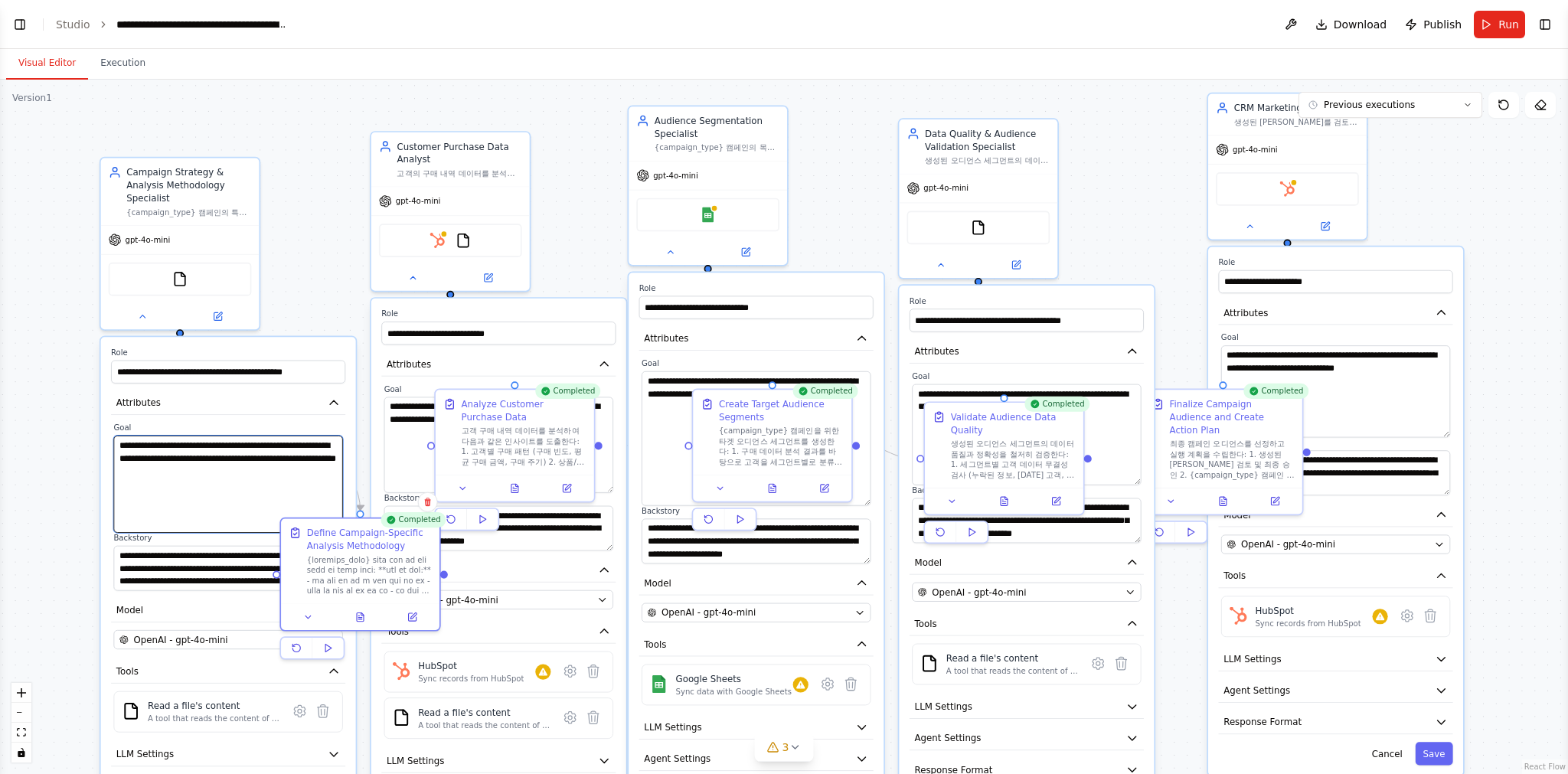
click at [133, 452] on textarea "**********" at bounding box center [227, 484] width 229 height 97
click at [136, 448] on textarea "**********" at bounding box center [227, 484] width 229 height 97
click at [177, 443] on textarea "**********" at bounding box center [227, 484] width 229 height 97
drag, startPoint x: 119, startPoint y: 440, endPoint x: 192, endPoint y: 442, distance: 73.0
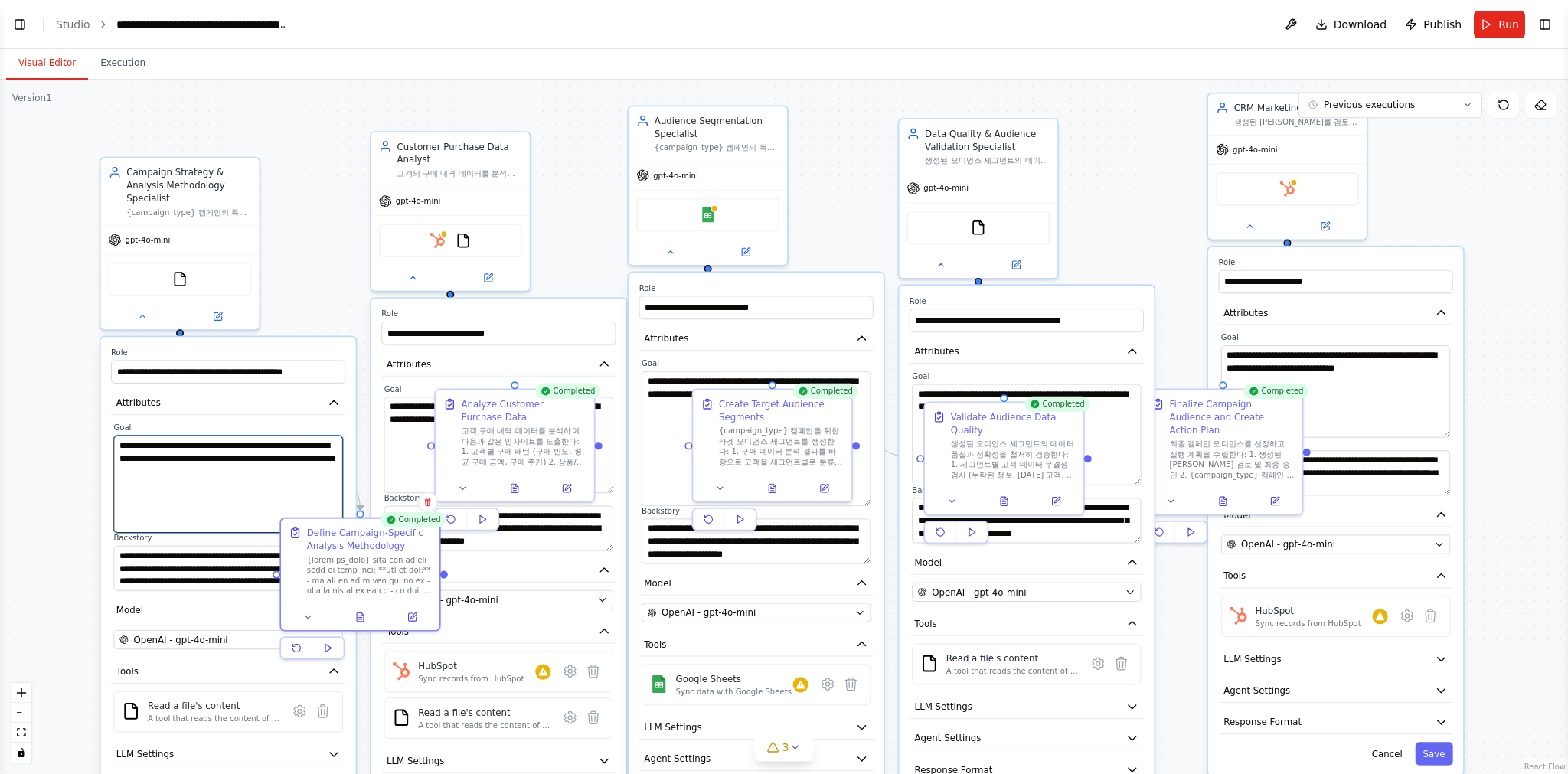
click at [192, 442] on textarea "**********" at bounding box center [227, 484] width 229 height 97
click at [1494, 22] on button "Run" at bounding box center [1500, 25] width 52 height 28
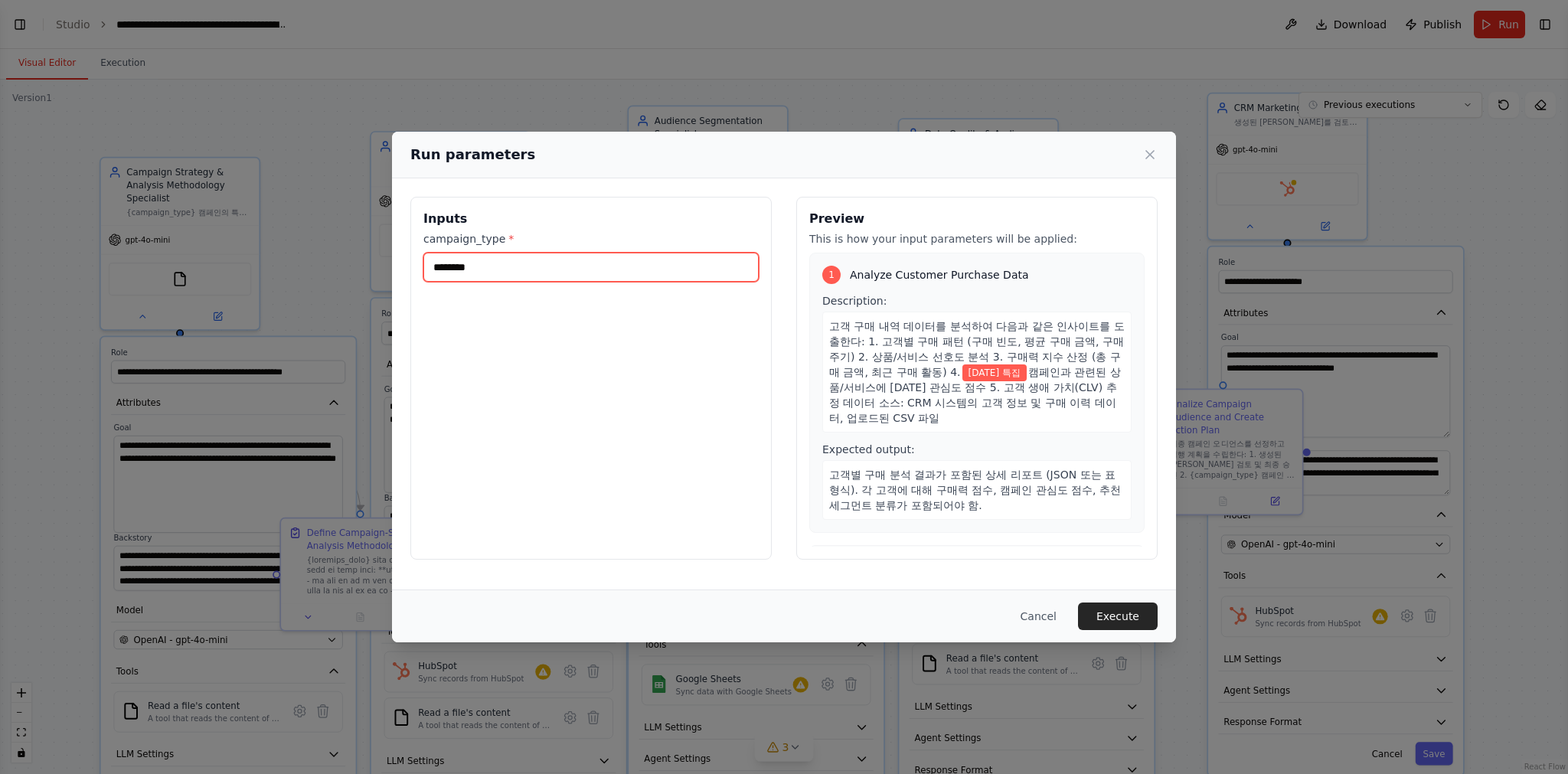
drag, startPoint x: 540, startPoint y: 266, endPoint x: 399, endPoint y: 267, distance: 141.0
click at [399, 267] on div "Inputs campaign_type * ******** Preview This is how your input parameters will …" at bounding box center [784, 378] width 784 height 400
click at [575, 271] on input "campaign_type *" at bounding box center [591, 267] width 335 height 29
type input "*"
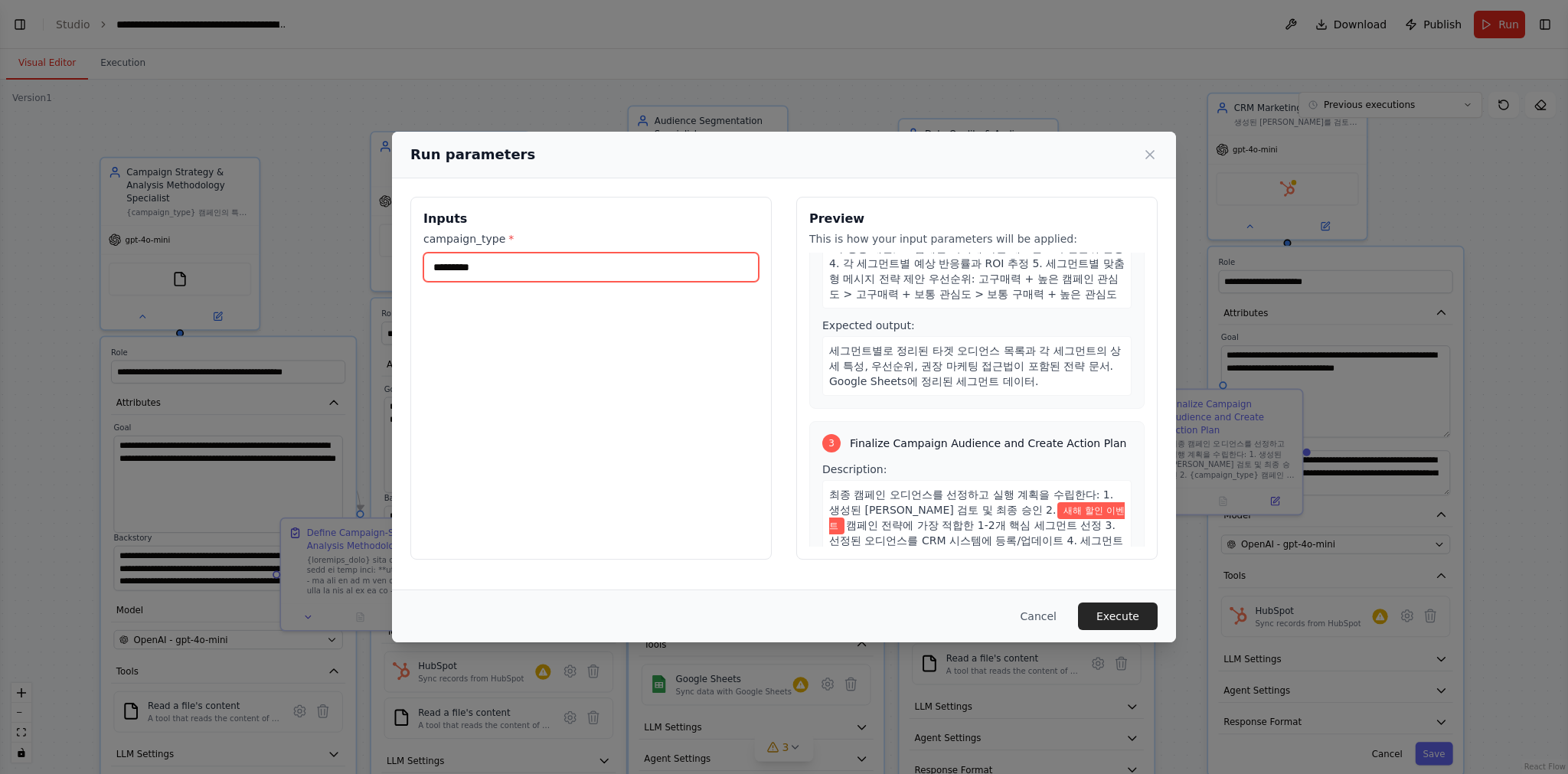
scroll to position [843, 0]
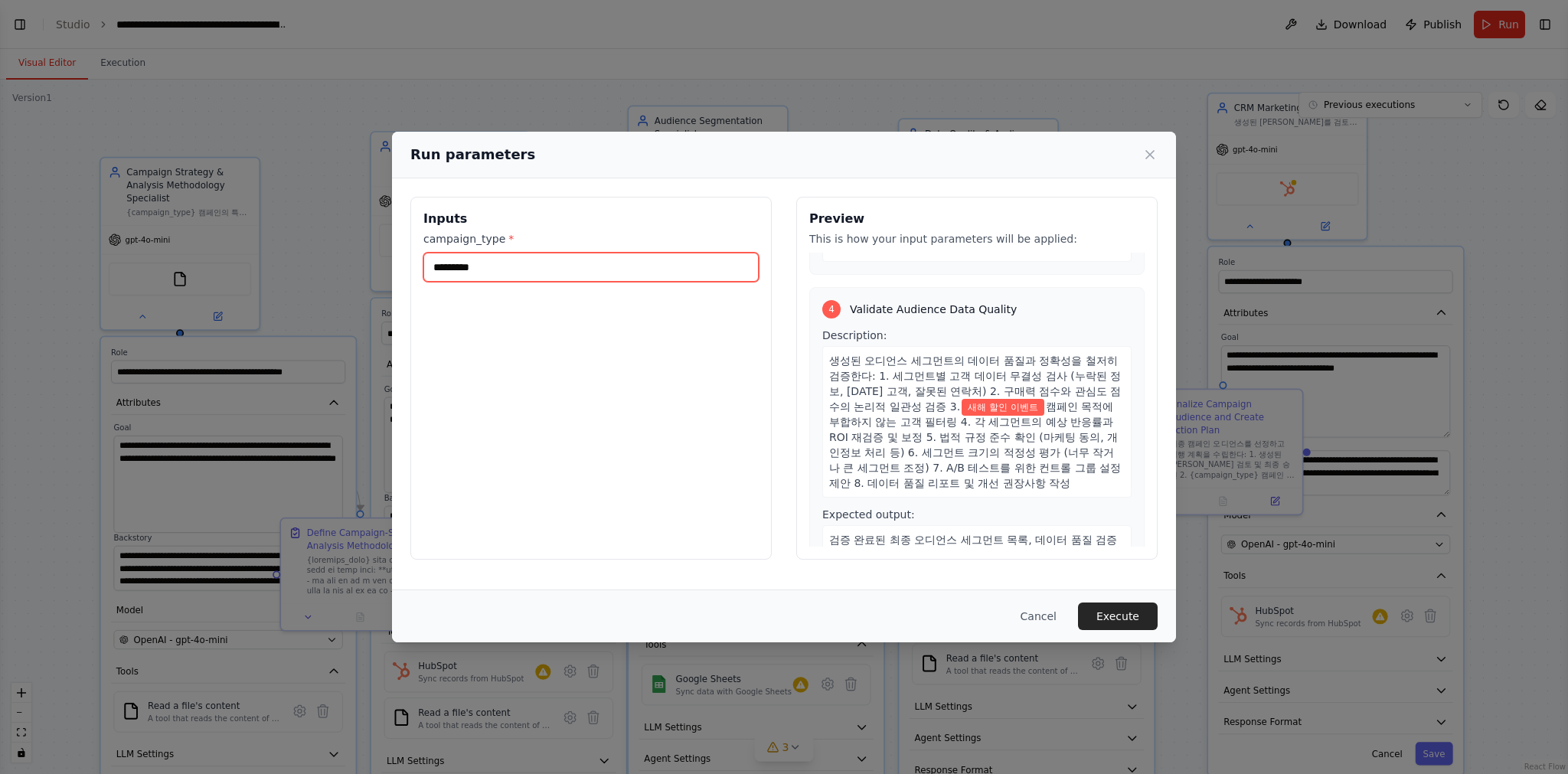
type input "*********"
click at [1047, 635] on div "Cancel Execute" at bounding box center [784, 615] width 784 height 53
click at [1045, 622] on button "Cancel" at bounding box center [1037, 616] width 60 height 28
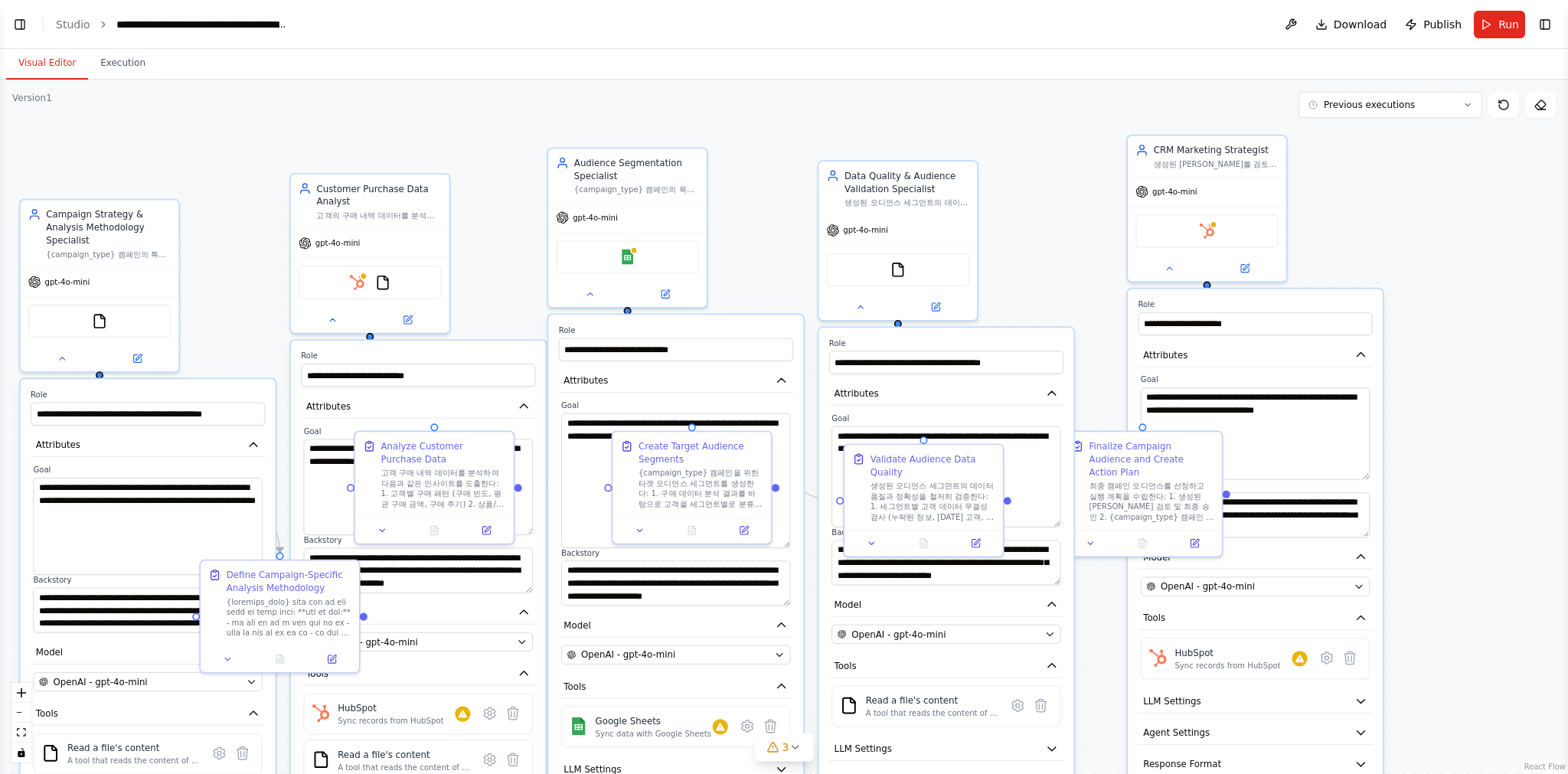
drag, startPoint x: 298, startPoint y: 143, endPoint x: 261, endPoint y: 187, distance: 57.5
click at [254, 187] on div ".deletable-edge-delete-btn { width: 20px; height: 20px; border: 0px solid #ffff…" at bounding box center [784, 427] width 1568 height 695
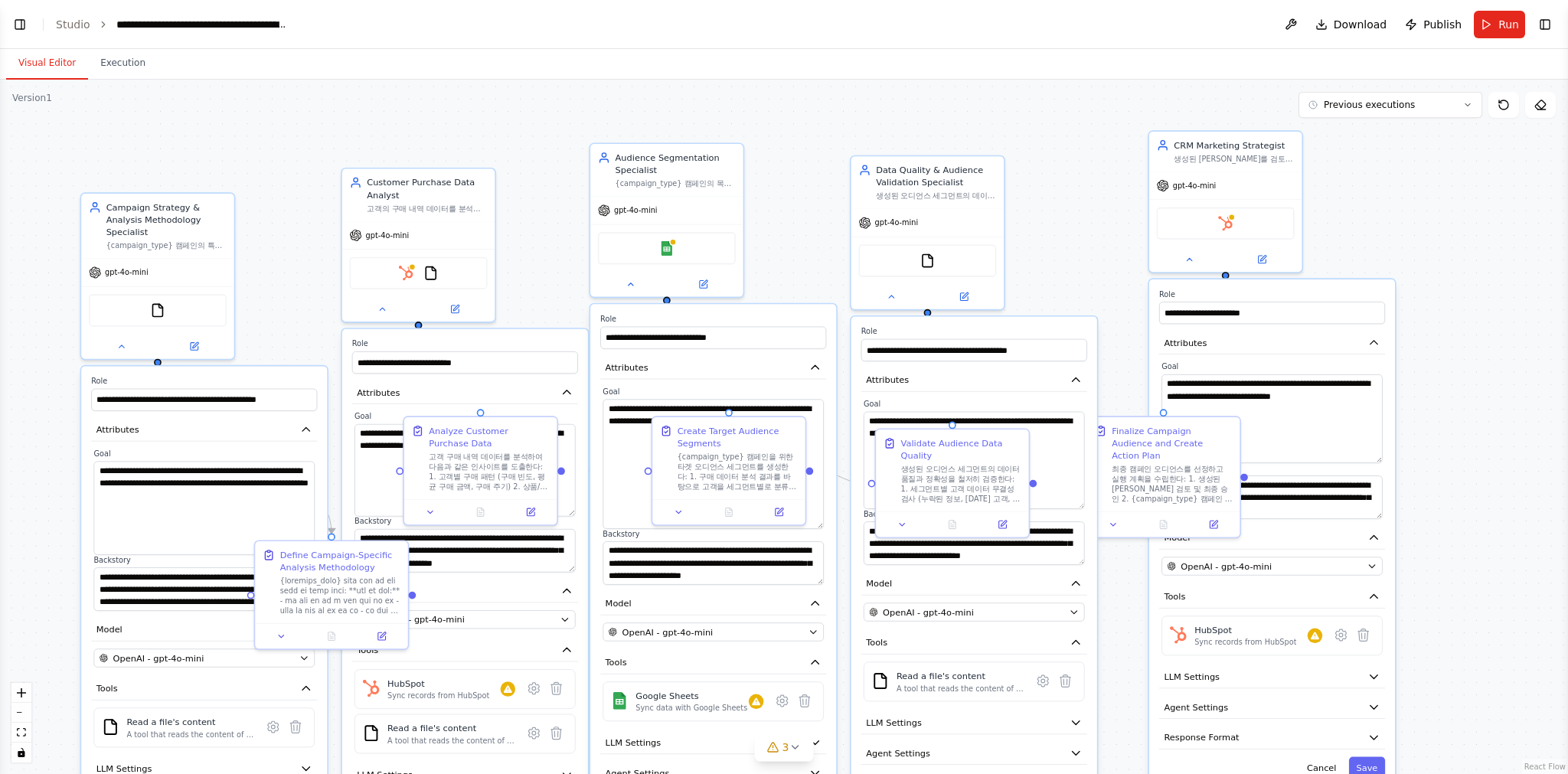
drag, startPoint x: 565, startPoint y: 270, endPoint x: 592, endPoint y: 242, distance: 38.9
click at [592, 242] on div ".deletable-edge-delete-btn { width: 20px; height: 20px; border: 0px solid #ffff…" at bounding box center [784, 427] width 1568 height 695
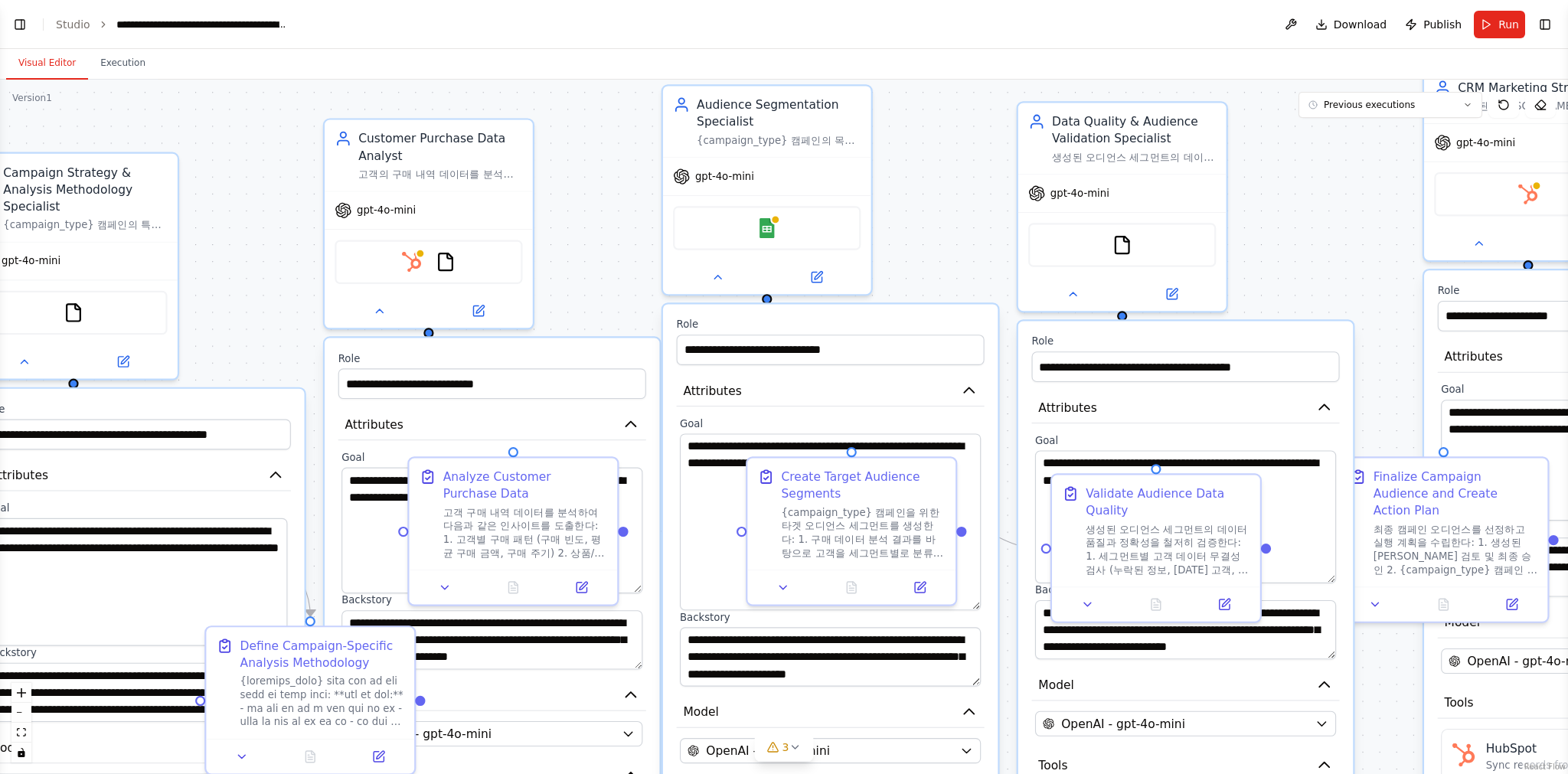
drag, startPoint x: 566, startPoint y: 253, endPoint x: 622, endPoint y: 274, distance: 59.8
click at [622, 275] on div ".deletable-edge-delete-btn { width: 20px; height: 20px; border: 0px solid #ffff…" at bounding box center [784, 427] width 1568 height 695
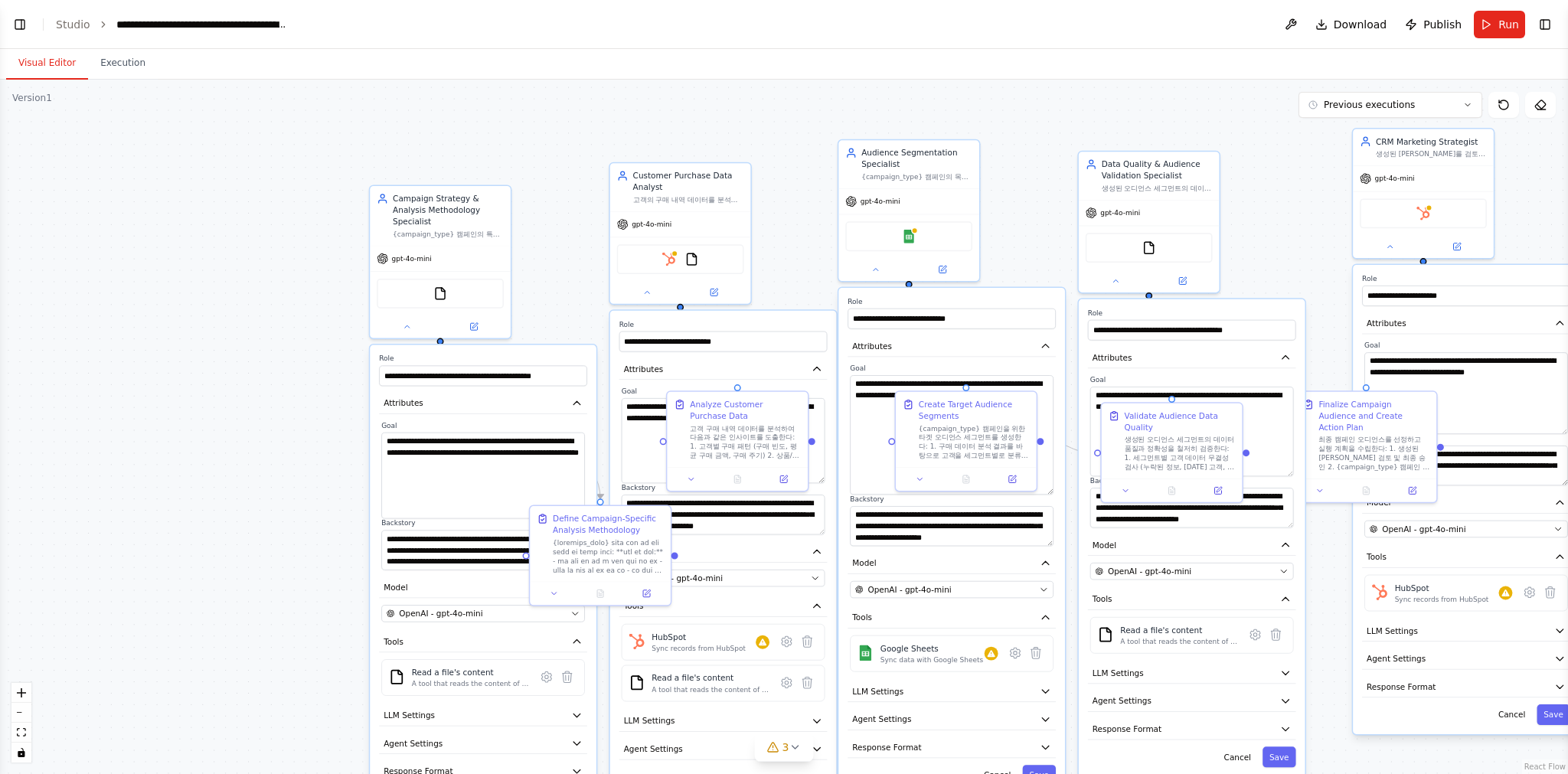
drag, startPoint x: 122, startPoint y: 407, endPoint x: 276, endPoint y: 370, distance: 158.4
click at [286, 393] on div ".deletable-edge-delete-btn { width: 20px; height: 20px; border: 0px solid #ffff…" at bounding box center [784, 427] width 1568 height 695
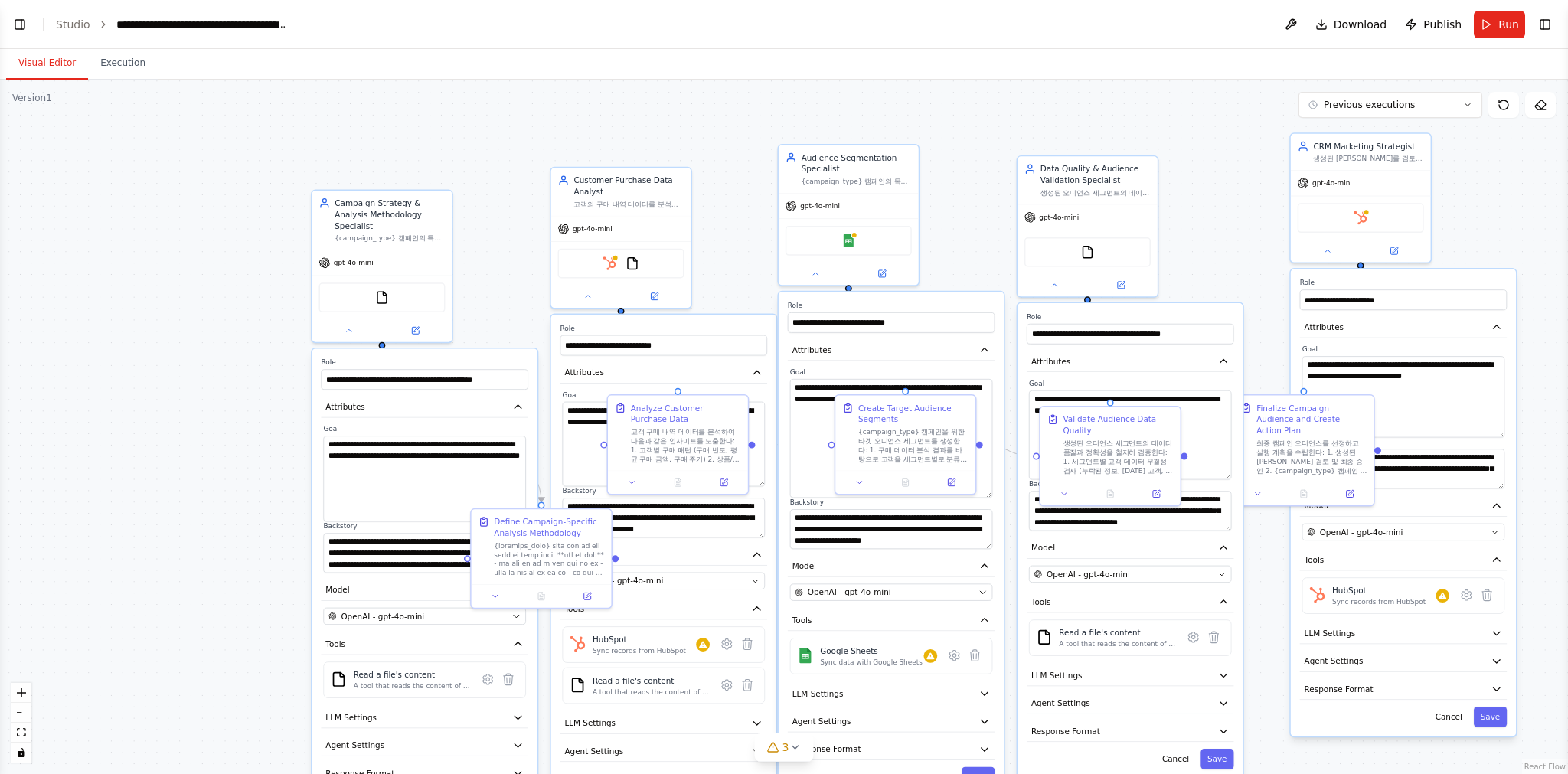
drag, startPoint x: 256, startPoint y: 342, endPoint x: 149, endPoint y: 315, distance: 110.4
click at [150, 320] on div ".deletable-edge-delete-btn { width: 20px; height: 20px; border: 0px solid #ffff…" at bounding box center [784, 427] width 1568 height 695
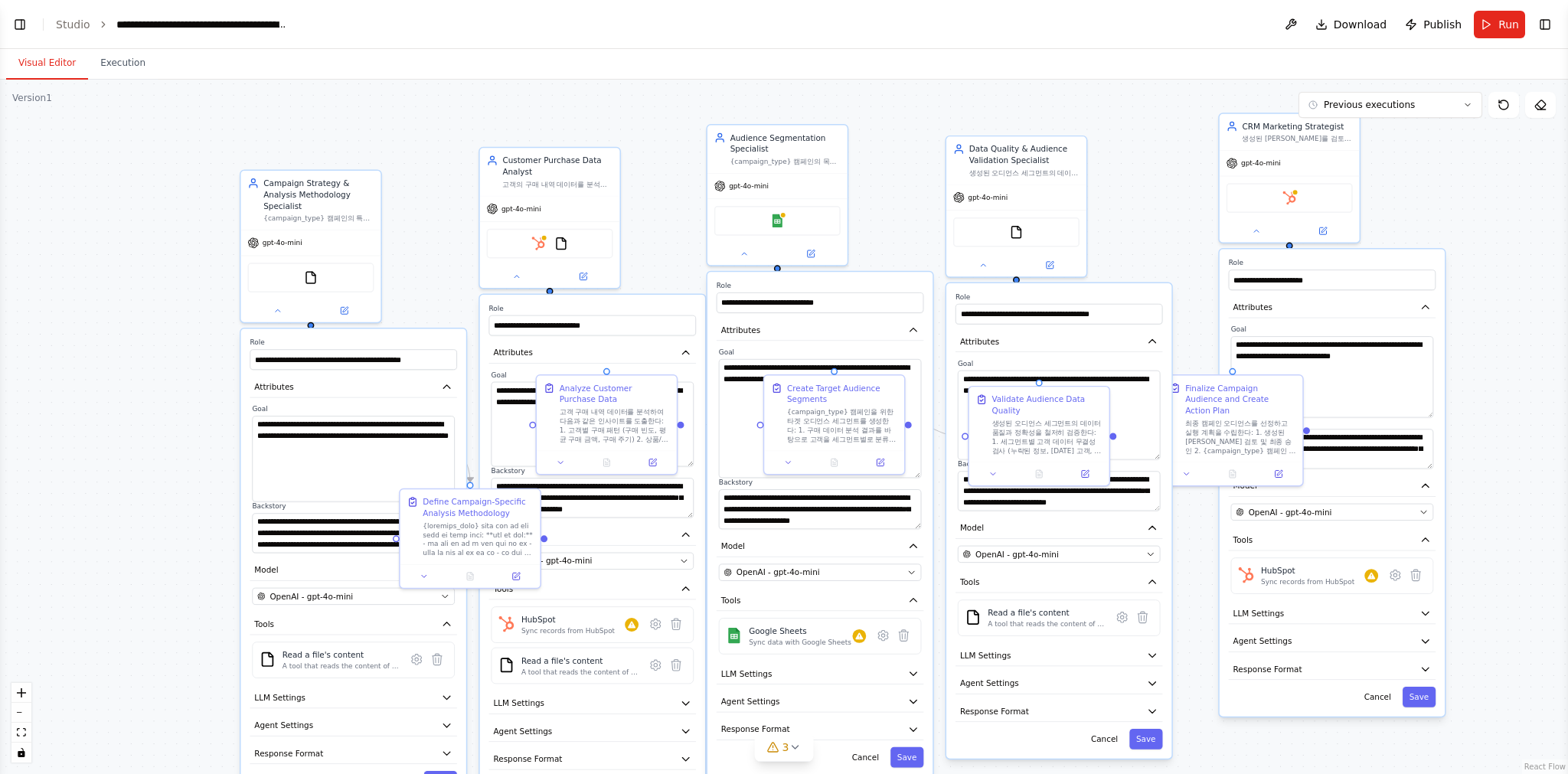
drag, startPoint x: 685, startPoint y: 218, endPoint x: 535, endPoint y: 229, distance: 150.4
click at [533, 229] on div ".deletable-edge-delete-btn { width: 20px; height: 20px; border: 0px solid #ffff…" at bounding box center [784, 427] width 1568 height 695
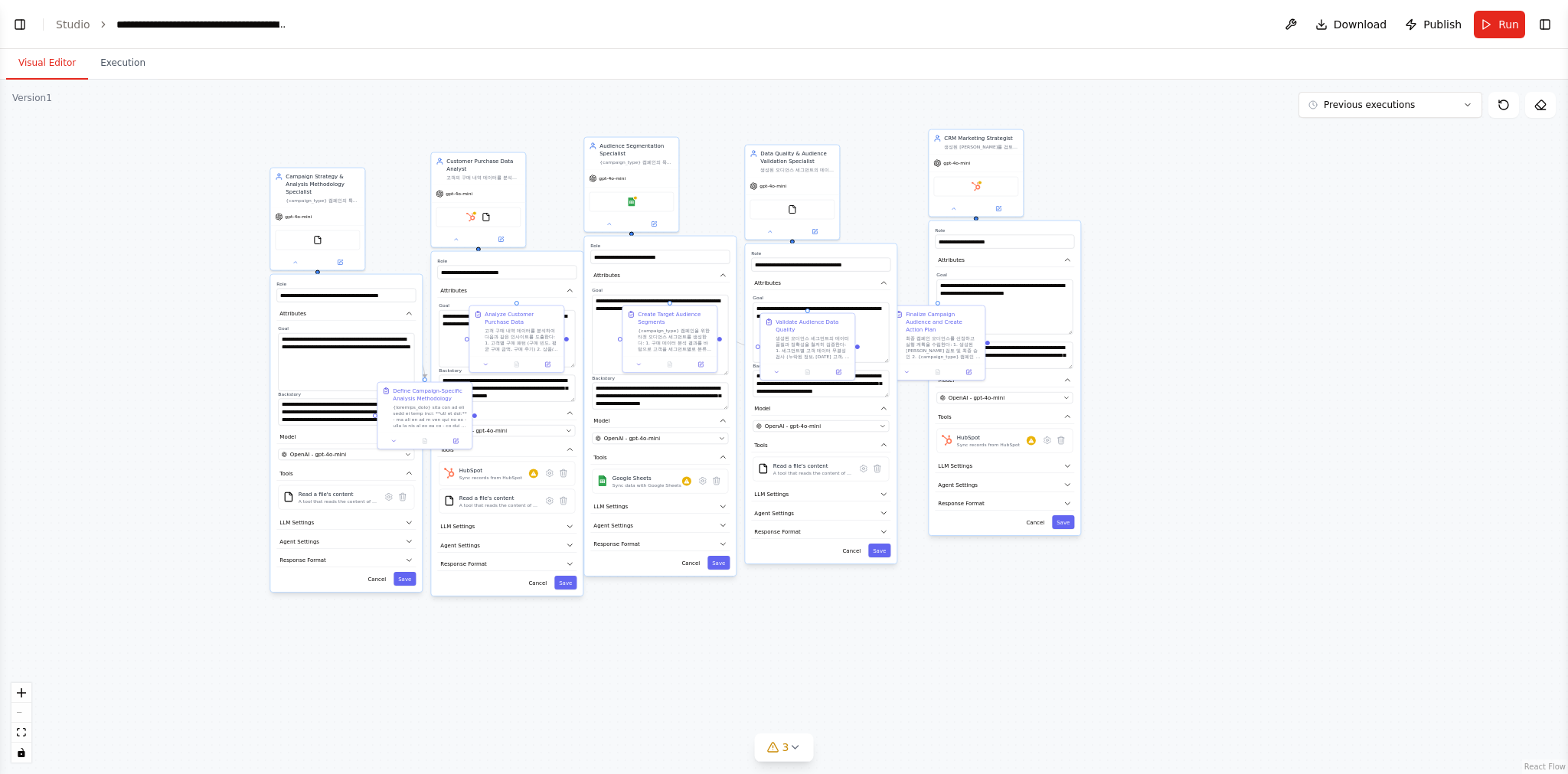
drag, startPoint x: 643, startPoint y: 653, endPoint x: 683, endPoint y: 623, distance: 50.0
click at [683, 623] on div ".deletable-edge-delete-btn { width: 20px; height: 20px; border: 0px solid #ffff…" at bounding box center [784, 427] width 1568 height 695
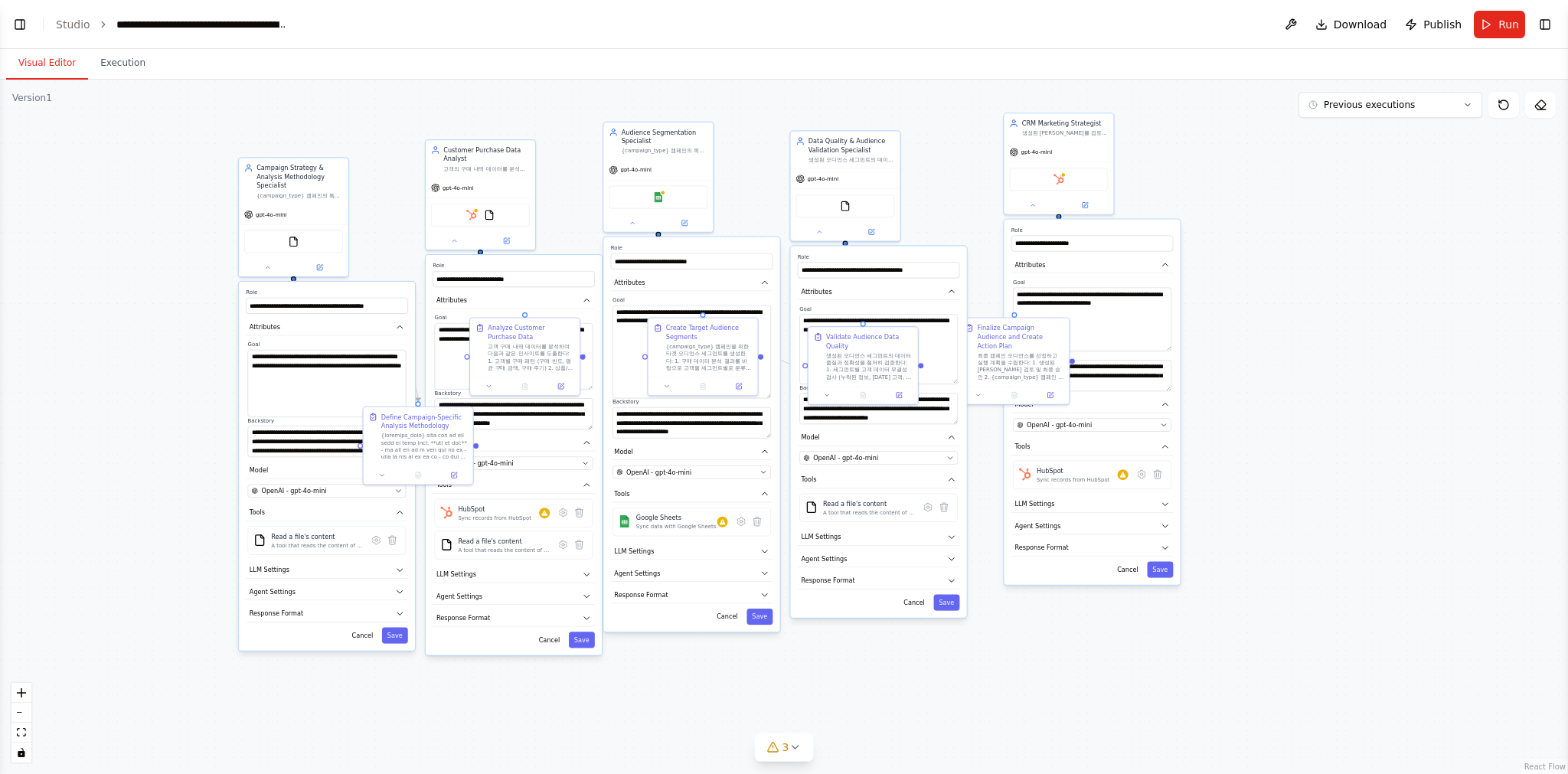
drag, startPoint x: 562, startPoint y: 222, endPoint x: 579, endPoint y: 247, distance: 30.2
click at [578, 247] on div ".deletable-edge-delete-btn { width: 20px; height: 20px; border: 0px solid #ffff…" at bounding box center [784, 427] width 1568 height 695
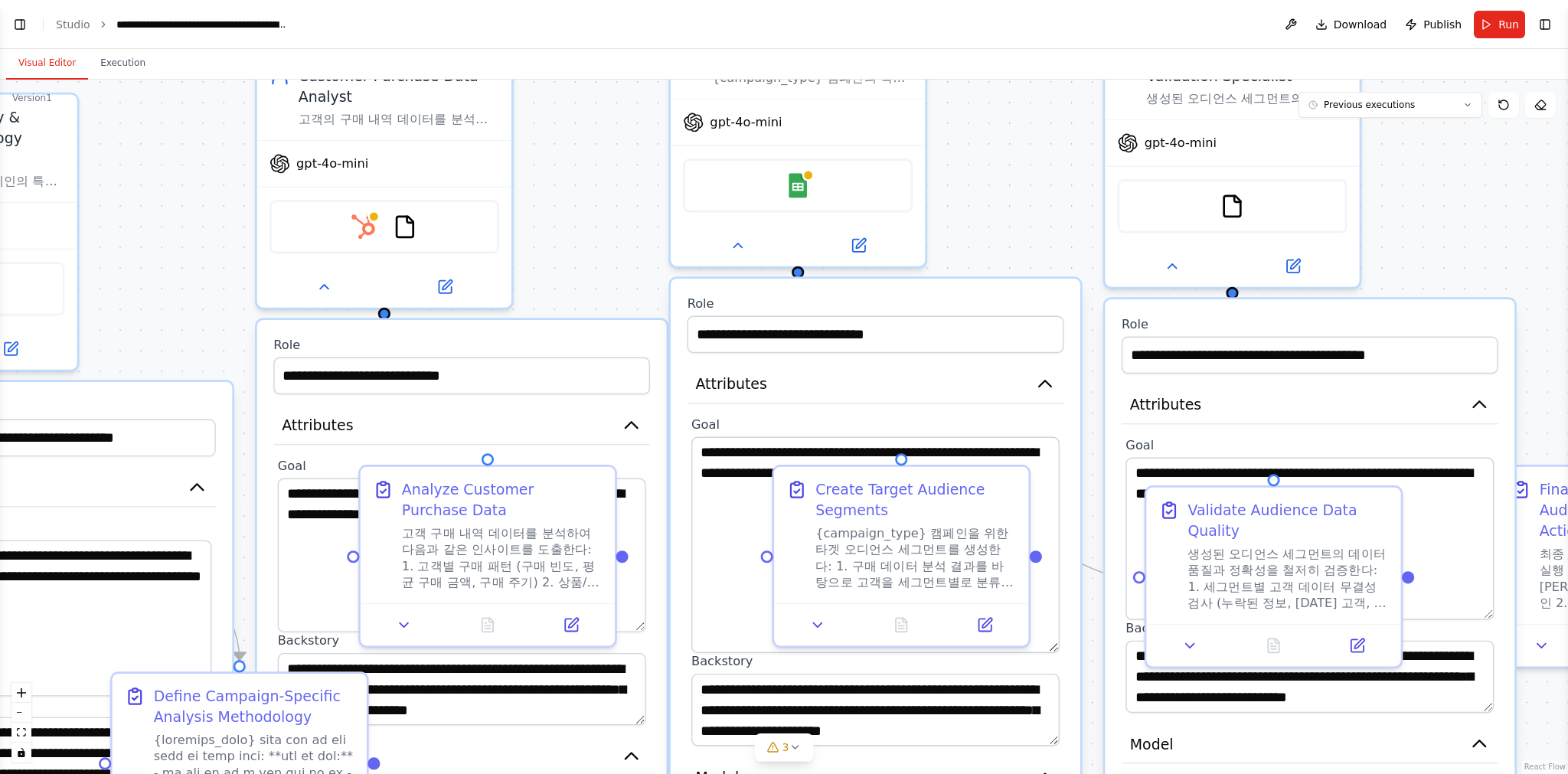
click at [589, 256] on div ".deletable-edge-delete-btn { width: 20px; height: 20px; border: 0px solid #ffff…" at bounding box center [784, 427] width 1568 height 695
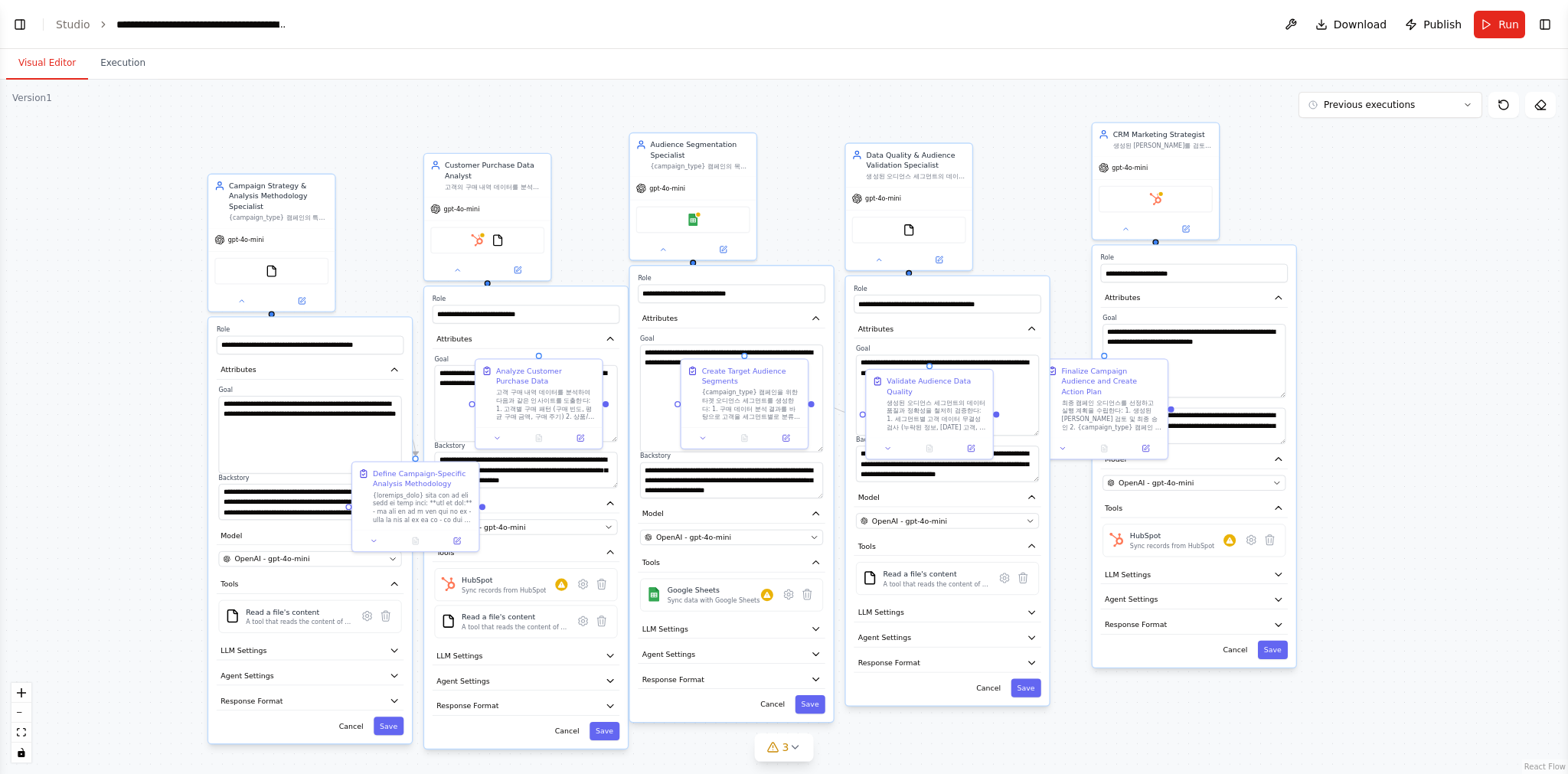
drag, startPoint x: 370, startPoint y: 180, endPoint x: 330, endPoint y: 156, distance: 46.6
click at [330, 156] on div ".deletable-edge-delete-btn { width: 20px; height: 20px; border: 0px solid #ffff…" at bounding box center [784, 427] width 1568 height 695
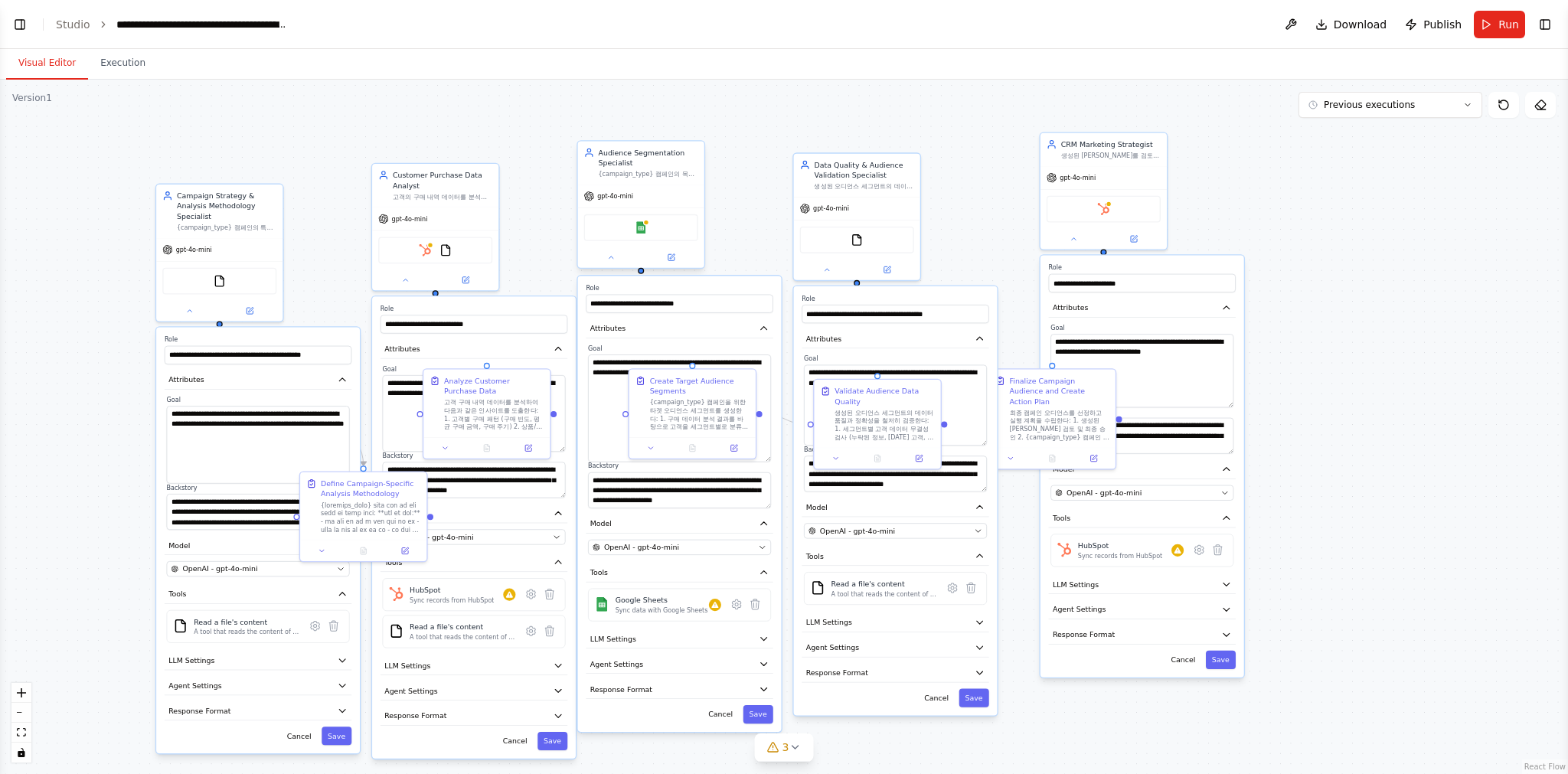
drag, startPoint x: 588, startPoint y: 193, endPoint x: 577, endPoint y: 225, distance: 33.8
click at [575, 226] on div ".deletable-edge-delete-btn { width: 20px; height: 20px; border: 0px solid #ffff…" at bounding box center [784, 427] width 1568 height 695
click at [122, 71] on button "Execution" at bounding box center [123, 64] width 69 height 32
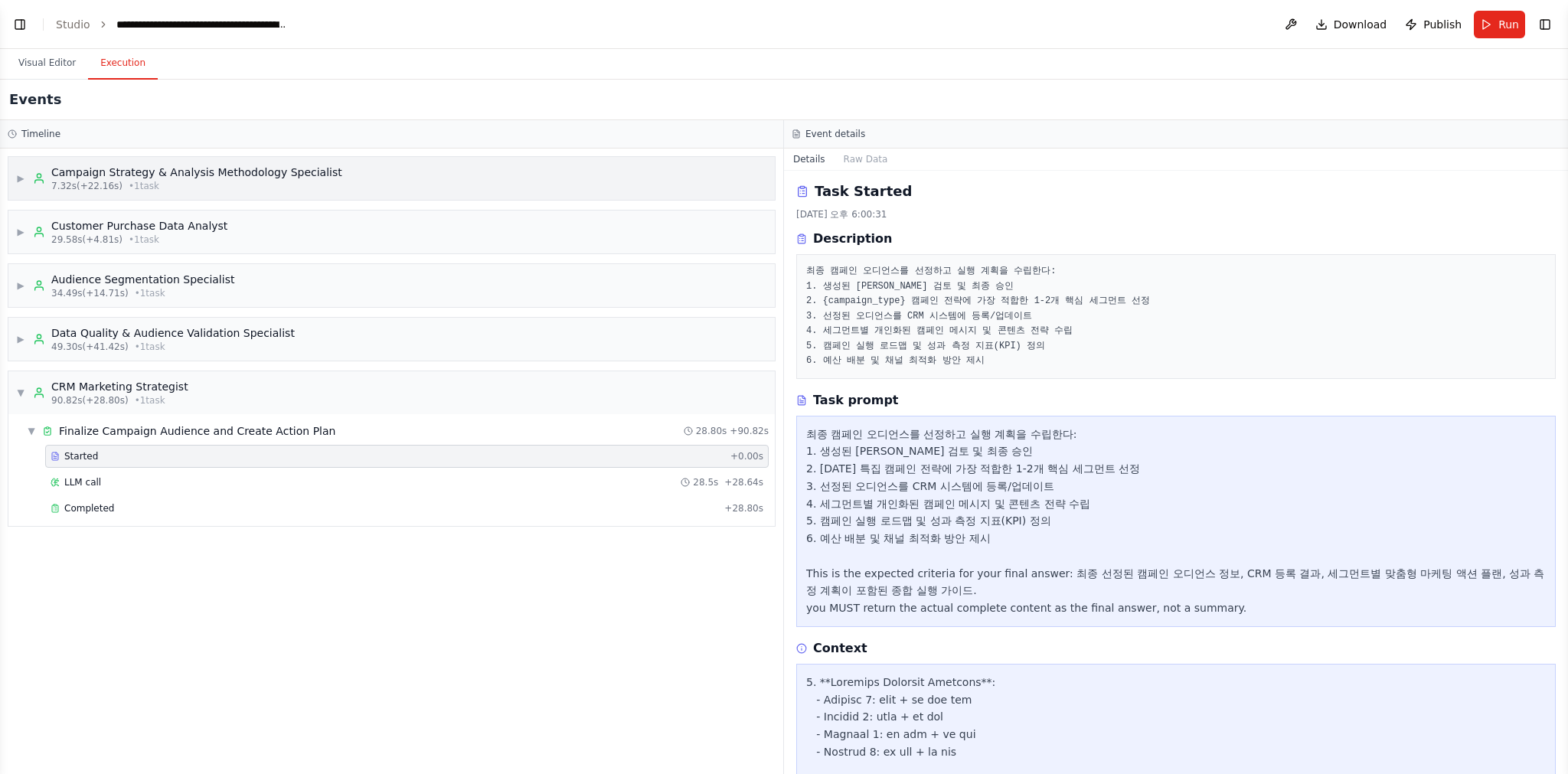
click at [78, 171] on div "Campaign Strategy & Analysis Methodology Specialist" at bounding box center [196, 172] width 291 height 15
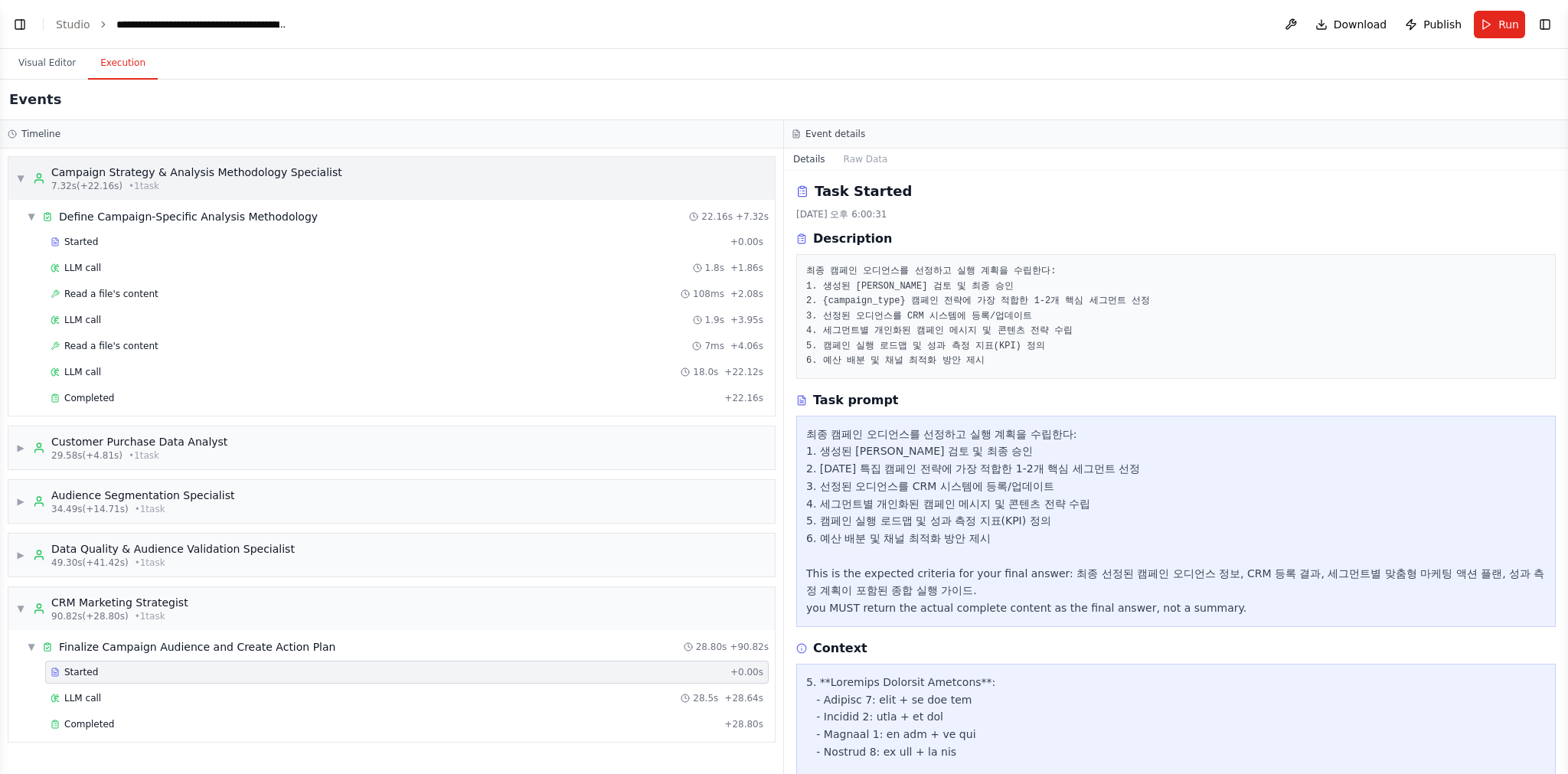
click at [105, 168] on div "Campaign Strategy & Analysis Methodology Specialist" at bounding box center [196, 172] width 291 height 15
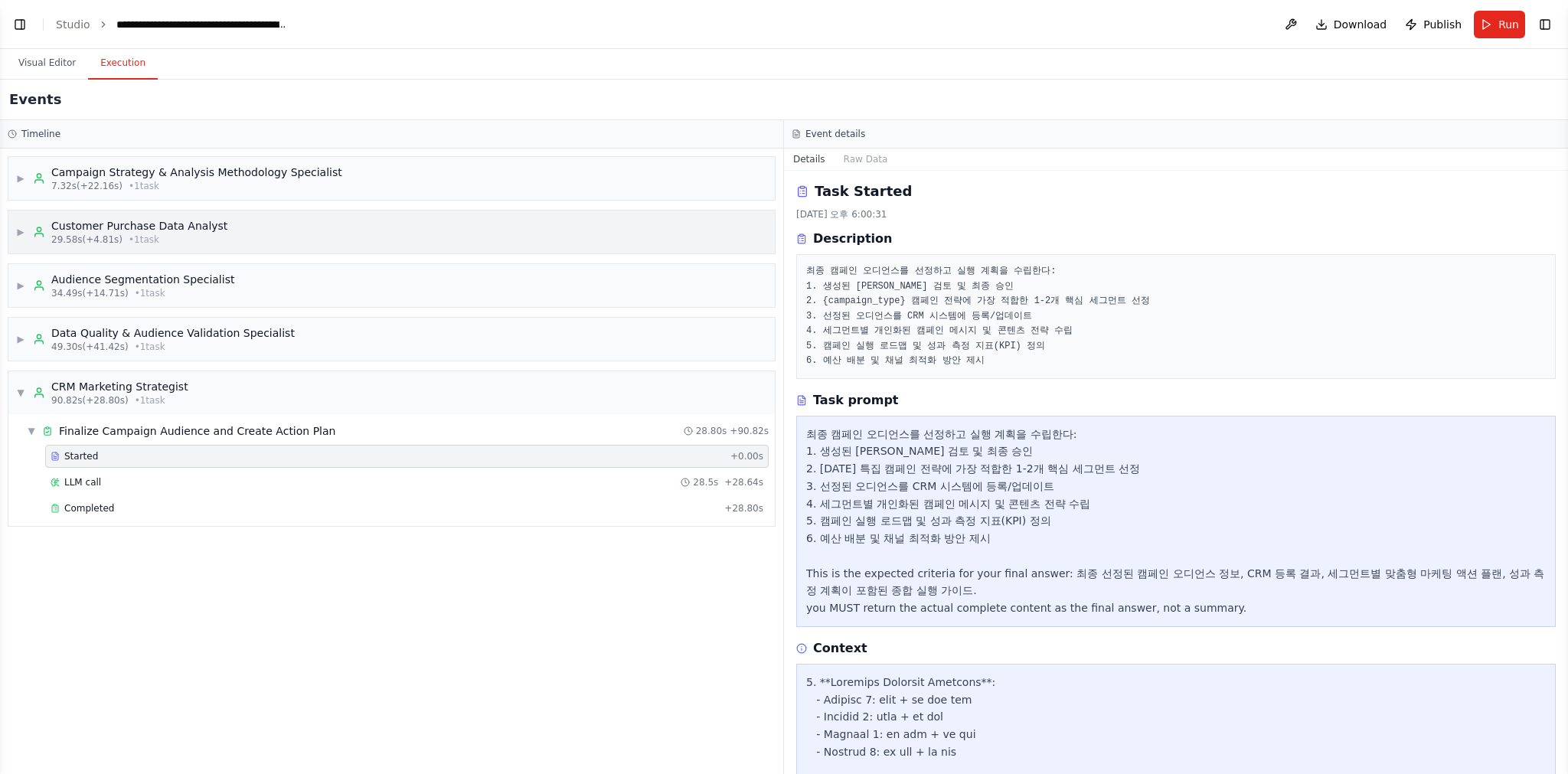
click at [166, 226] on div "Customer Purchase Data Analyst" at bounding box center [140, 225] width 177 height 15
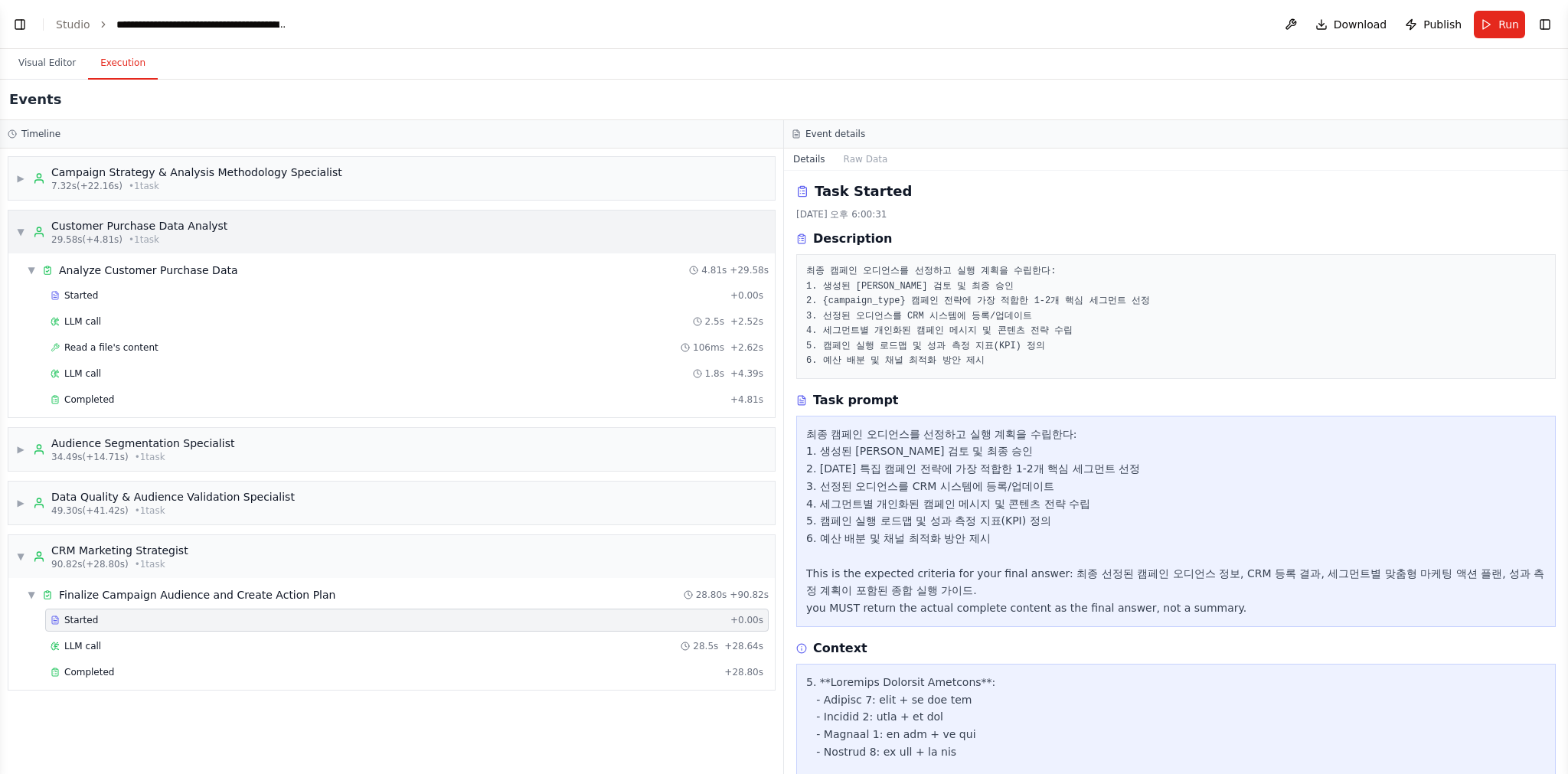
click at [313, 236] on div "▼ Customer Purchase Data Analyst 29.58s (+4.81s) • 1 task" at bounding box center [391, 231] width 767 height 43
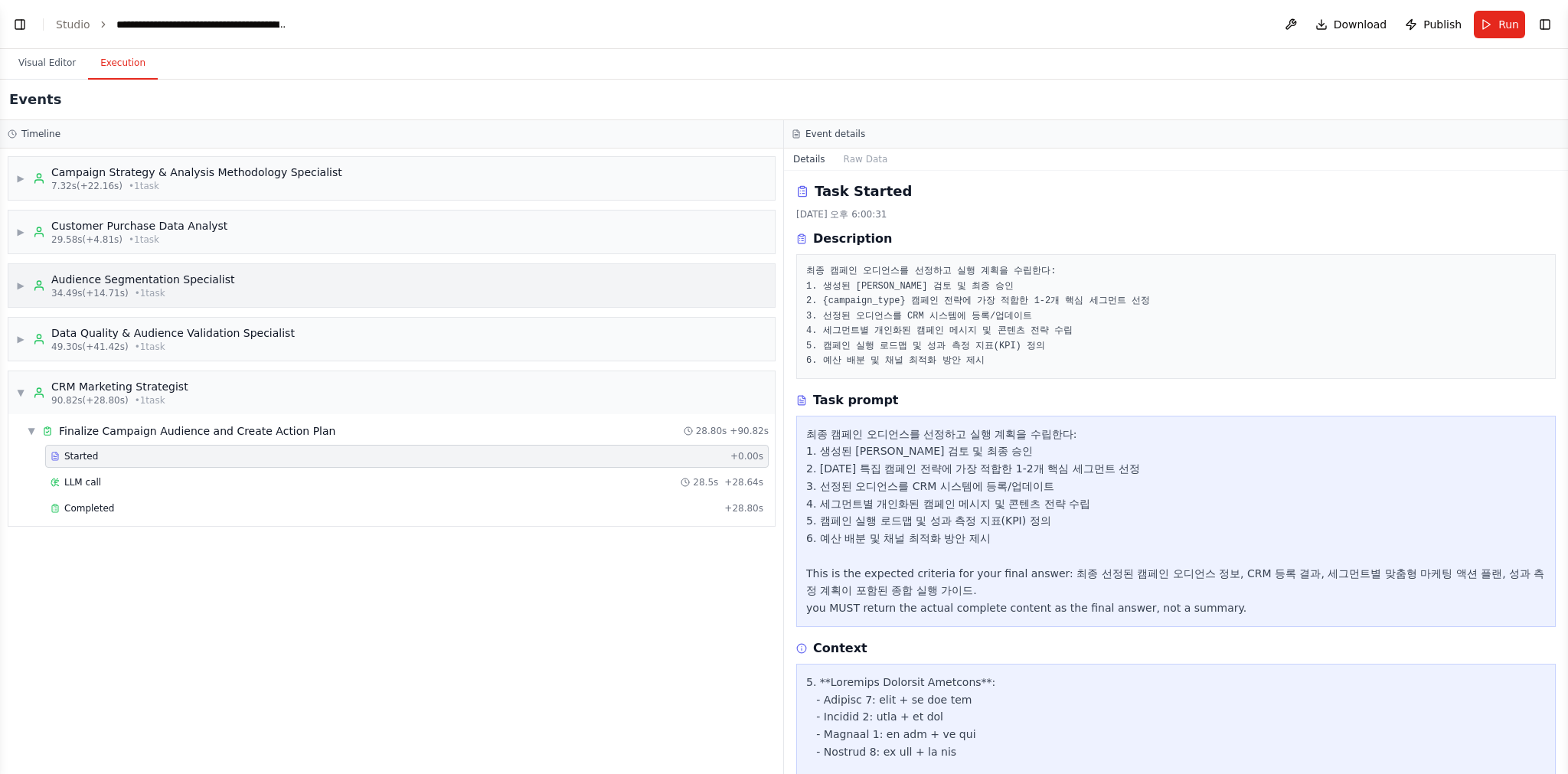
click at [295, 271] on div "▶ Audience Segmentation Specialist 34.49s (+14.71s) • 1 task" at bounding box center [391, 285] width 767 height 43
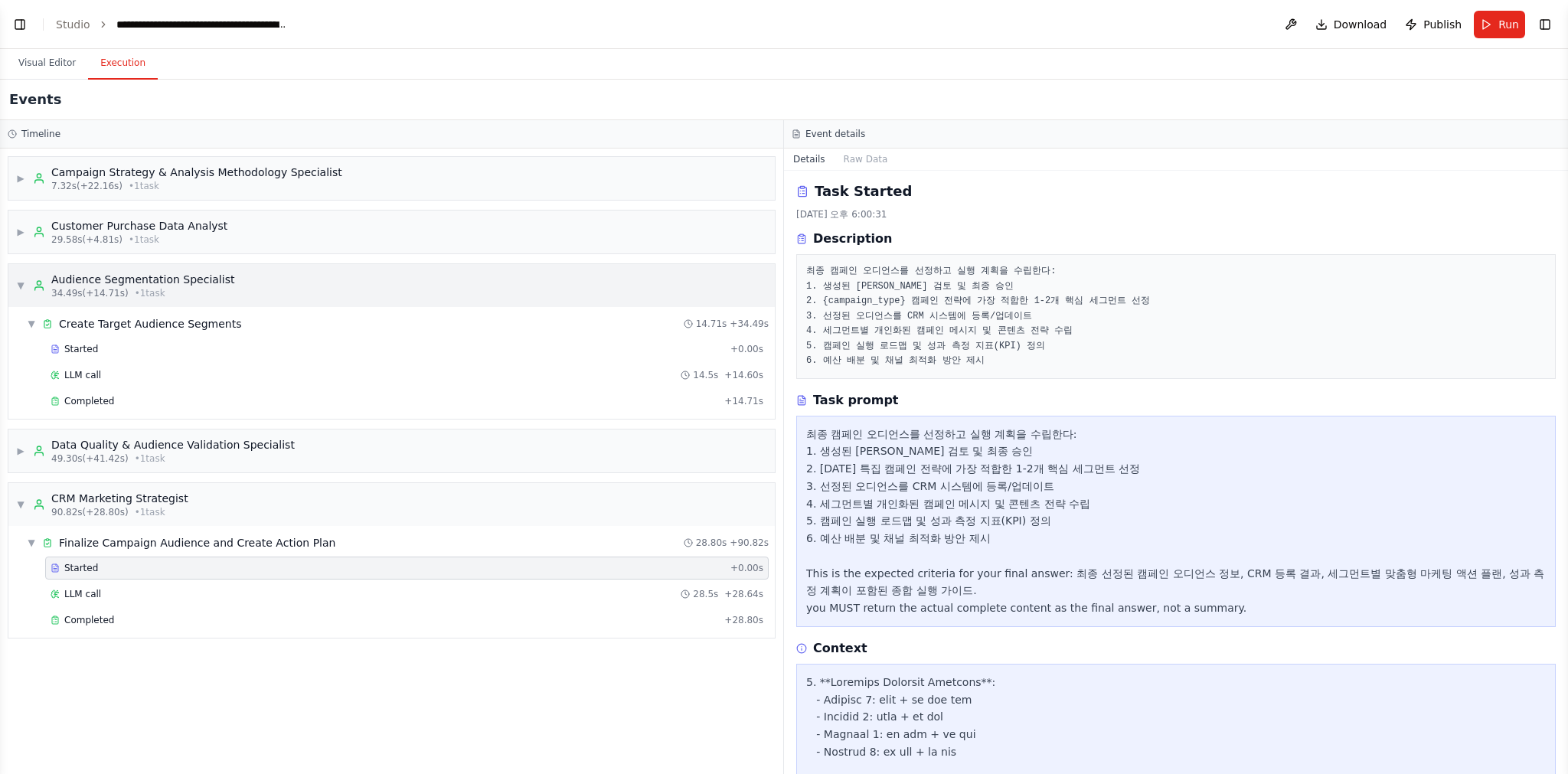
click at [298, 276] on div "▼ Audience Segmentation Specialist 34.49s (+14.71s) • 1 task" at bounding box center [391, 285] width 767 height 43
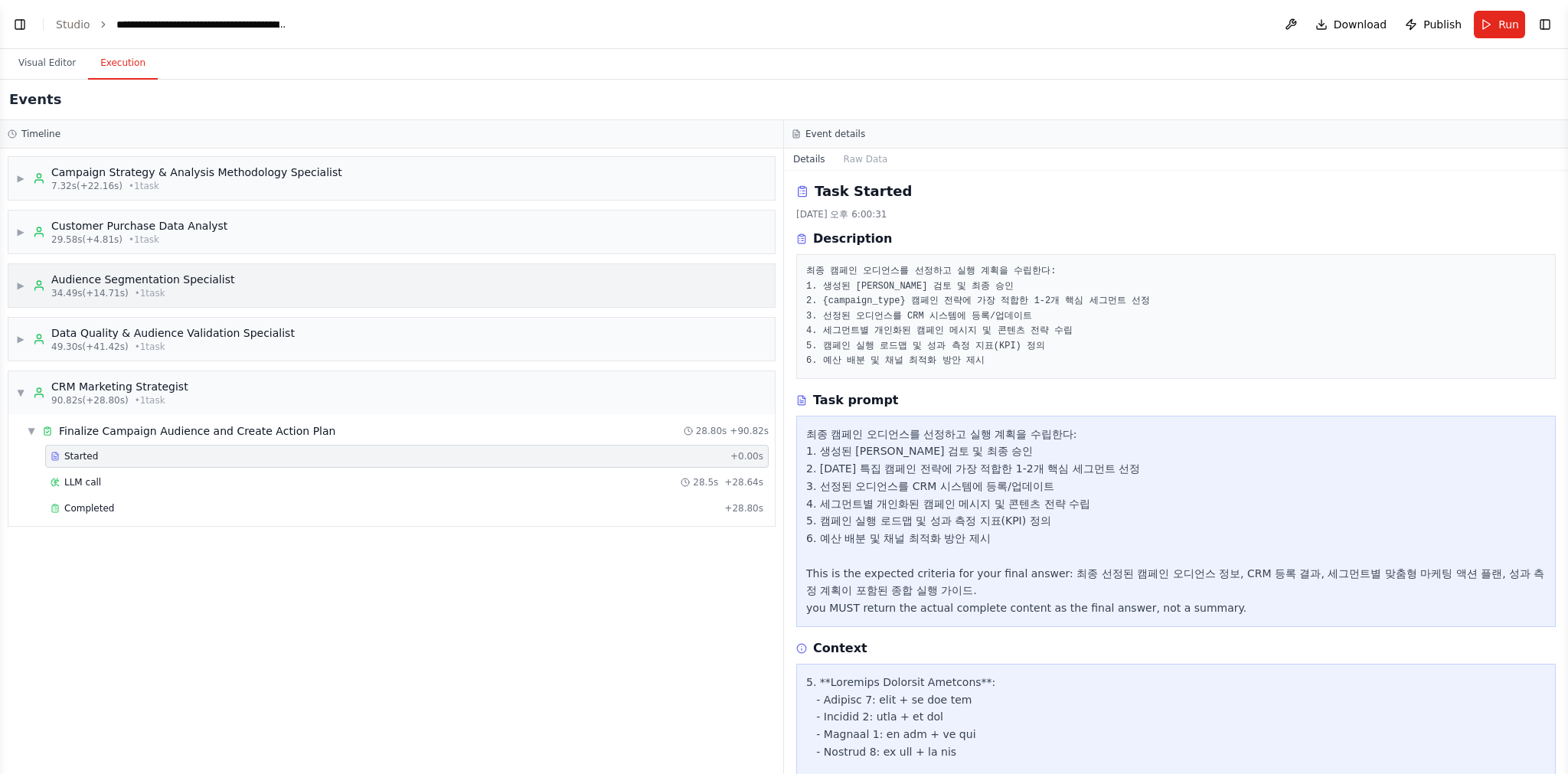
click at [270, 280] on div "▶ Audience Segmentation Specialist 34.49s (+14.71s) • 1 task" at bounding box center [391, 285] width 767 height 43
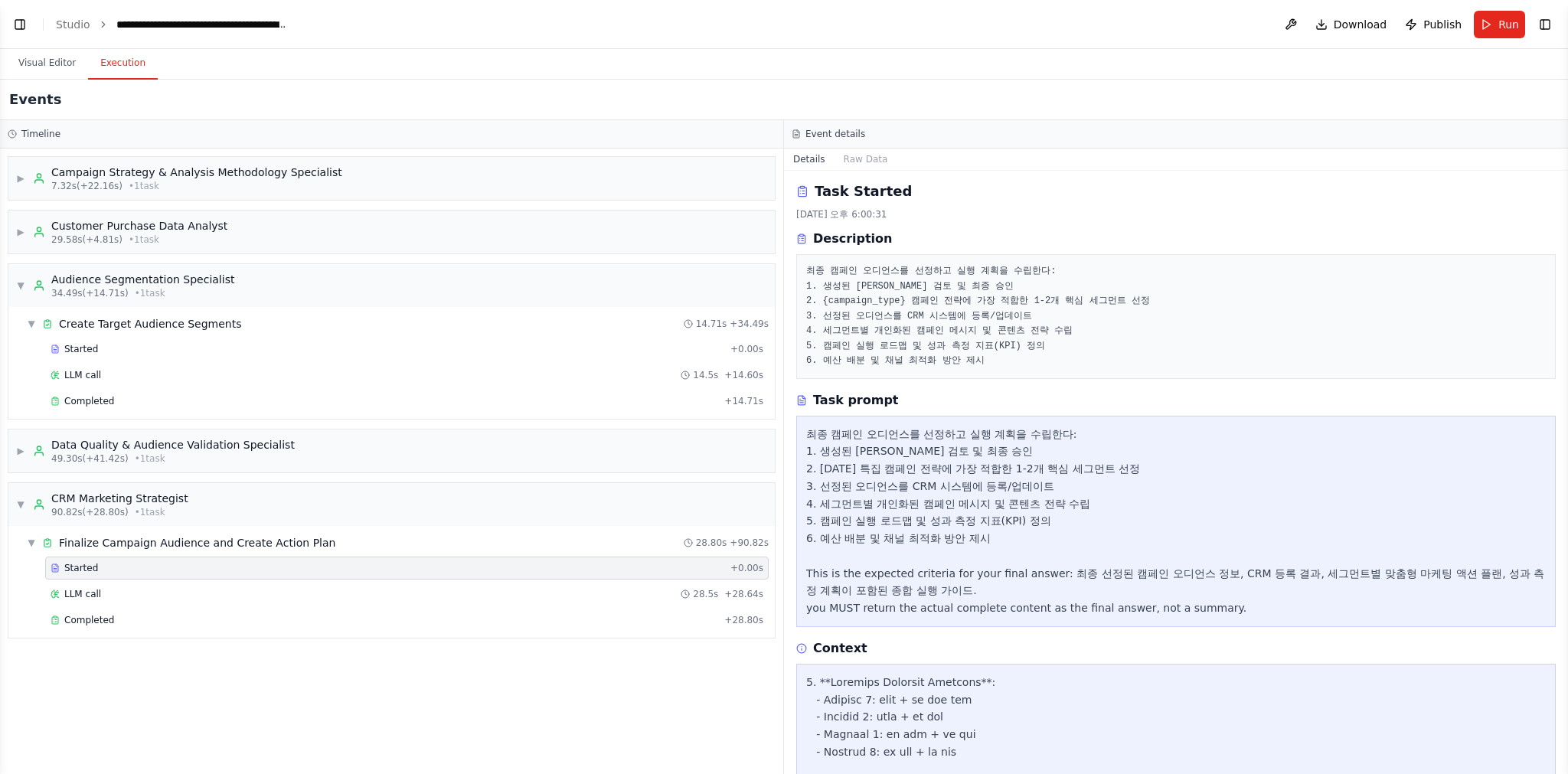
click at [85, 360] on div "Started + 0.00s LLM call 14.5s + 14.60s Completed + 14.71s" at bounding box center [398, 376] width 754 height 78
click at [84, 371] on span "LLM call" at bounding box center [82, 375] width 37 height 12
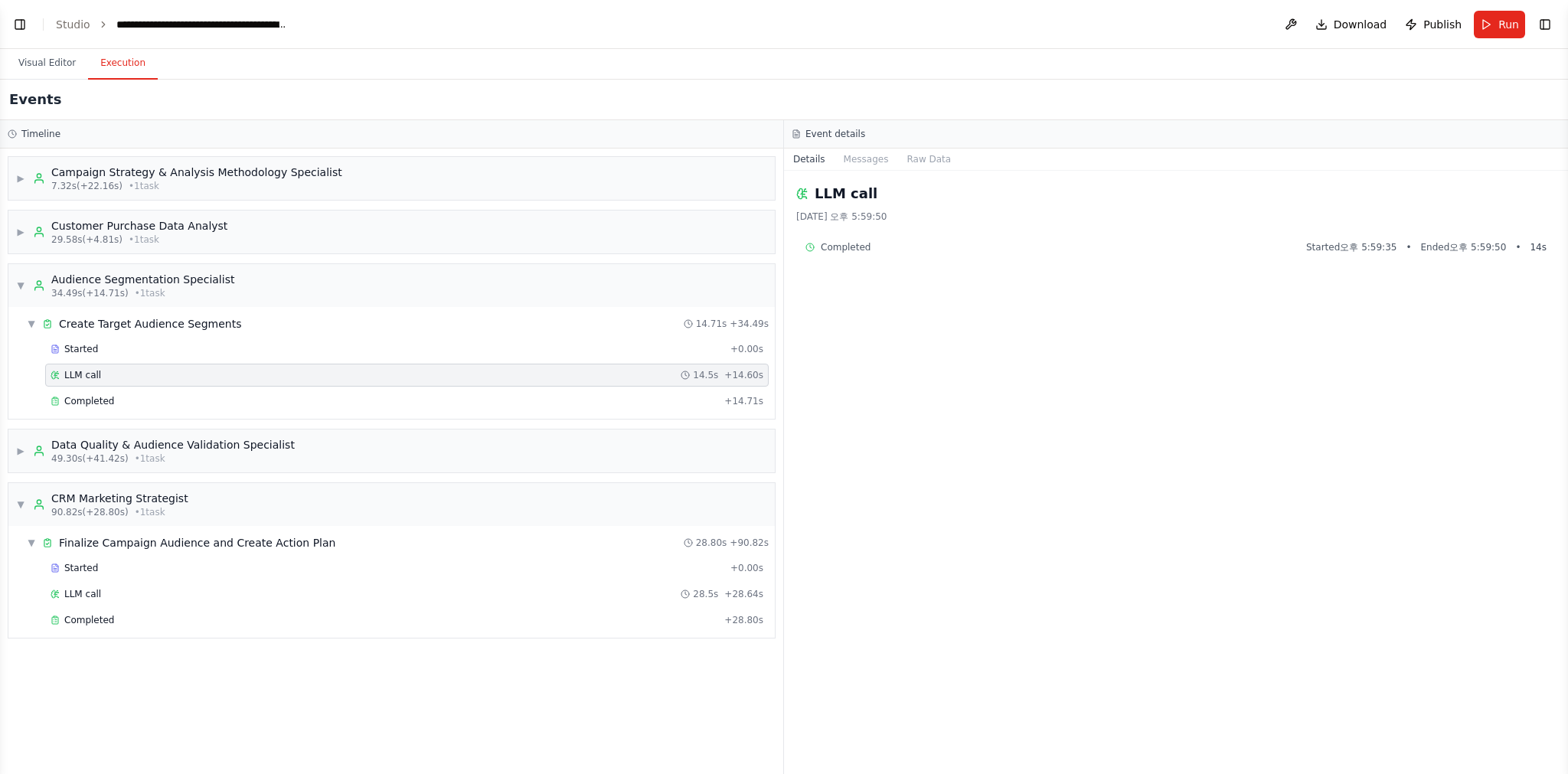
click at [176, 387] on div "Started + 0.00s LLM call 14.5s + 14.60s Completed + 14.71s" at bounding box center [398, 376] width 754 height 78
click at [109, 353] on div "Started" at bounding box center [387, 349] width 673 height 12
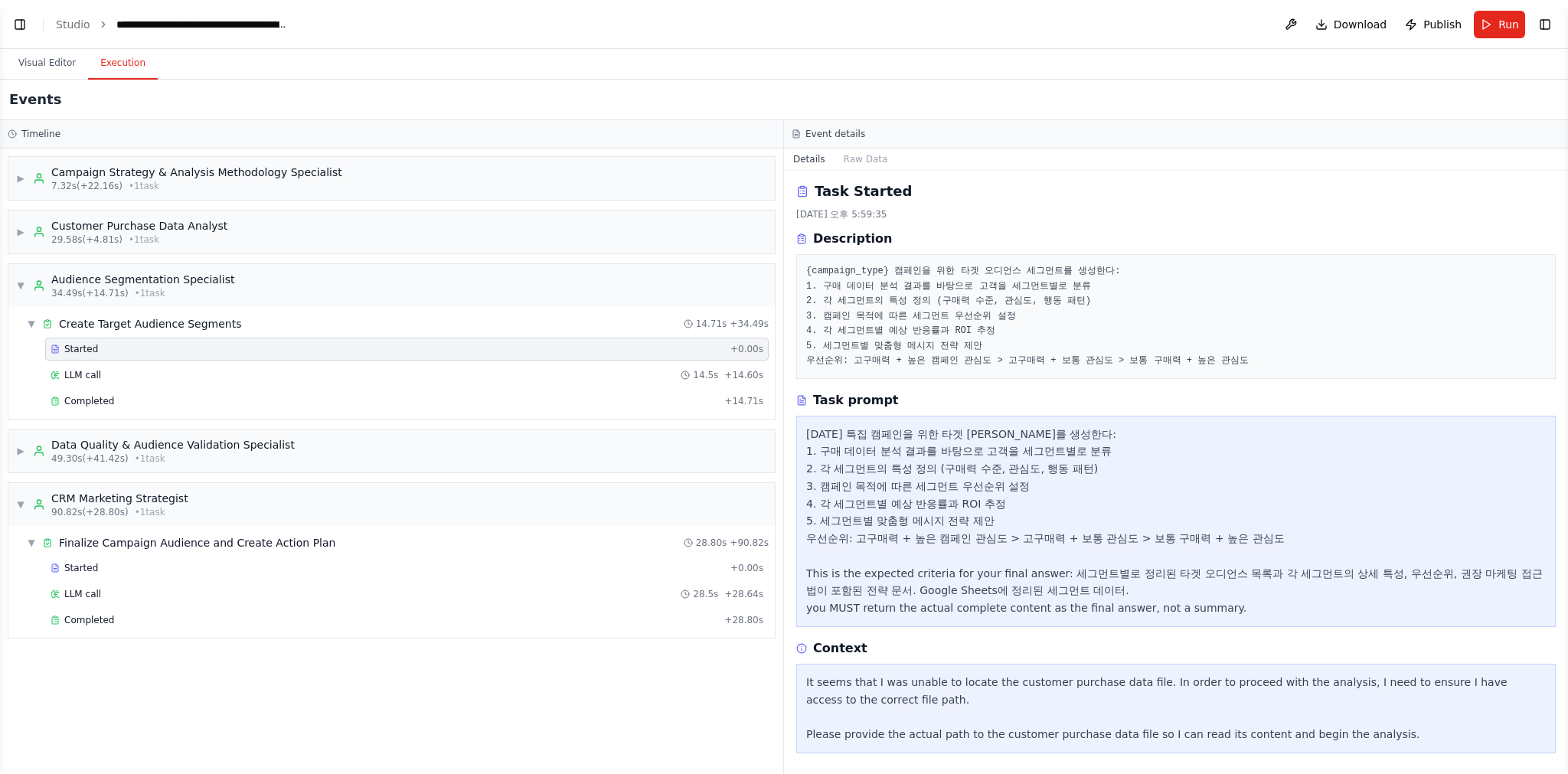
scroll to position [4, 0]
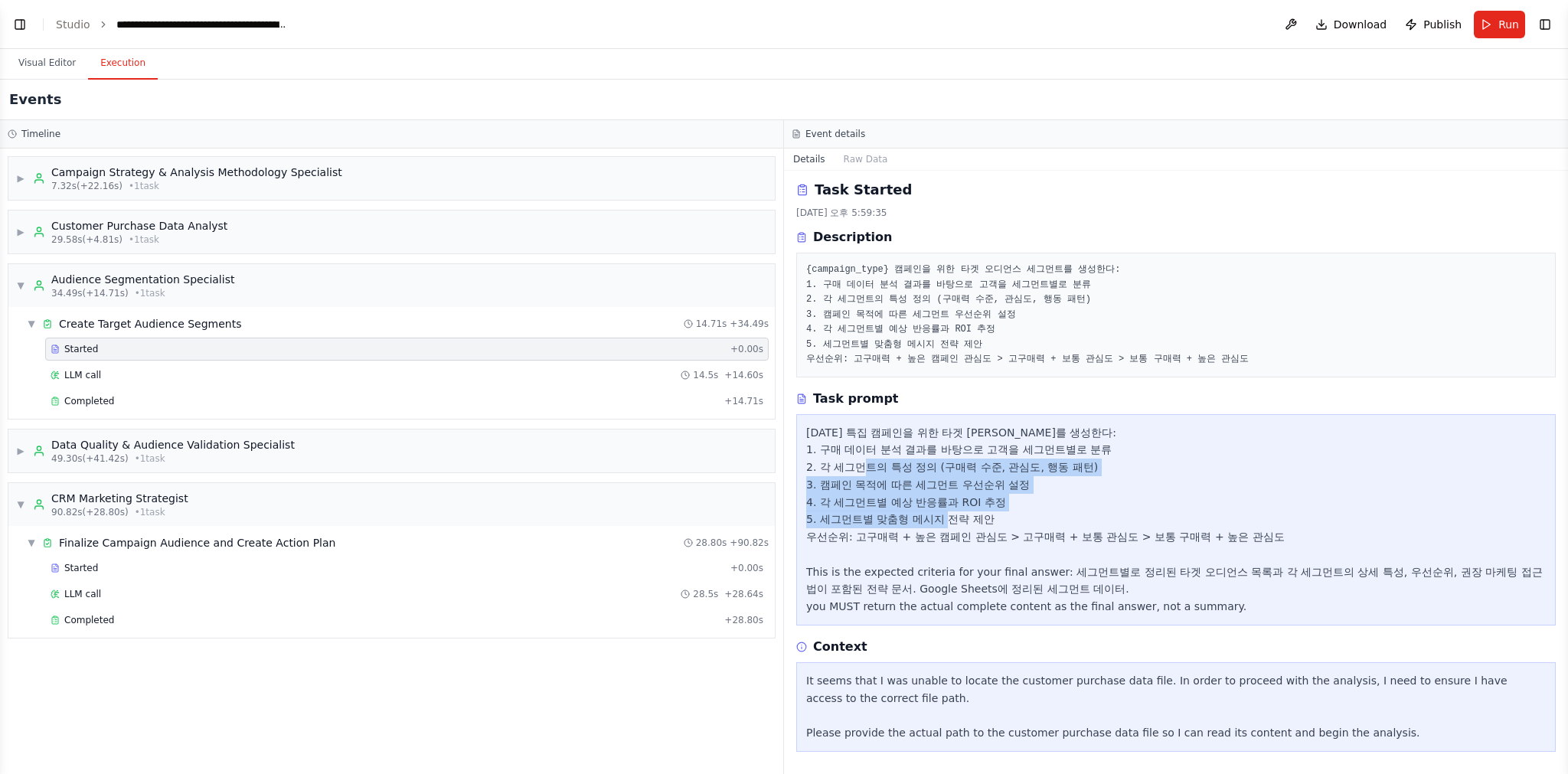
drag, startPoint x: 965, startPoint y: 525, endPoint x: 896, endPoint y: 470, distance: 88.2
click at [897, 470] on div "[DATE] 특집 캠페인을 위한 타겟 [PERSON_NAME]를 생성한다: 1. 구매 데이터 분석 결과를 바탕으로 고객을 세그먼트별로 분류 2…" at bounding box center [1176, 520] width 740 height 192
click at [896, 470] on div "[DATE] 특집 캠페인을 위한 타겟 [PERSON_NAME]를 생성한다: 1. 구매 데이터 분석 결과를 바탕으로 고객을 세그먼트별로 분류 2…" at bounding box center [1176, 520] width 740 height 192
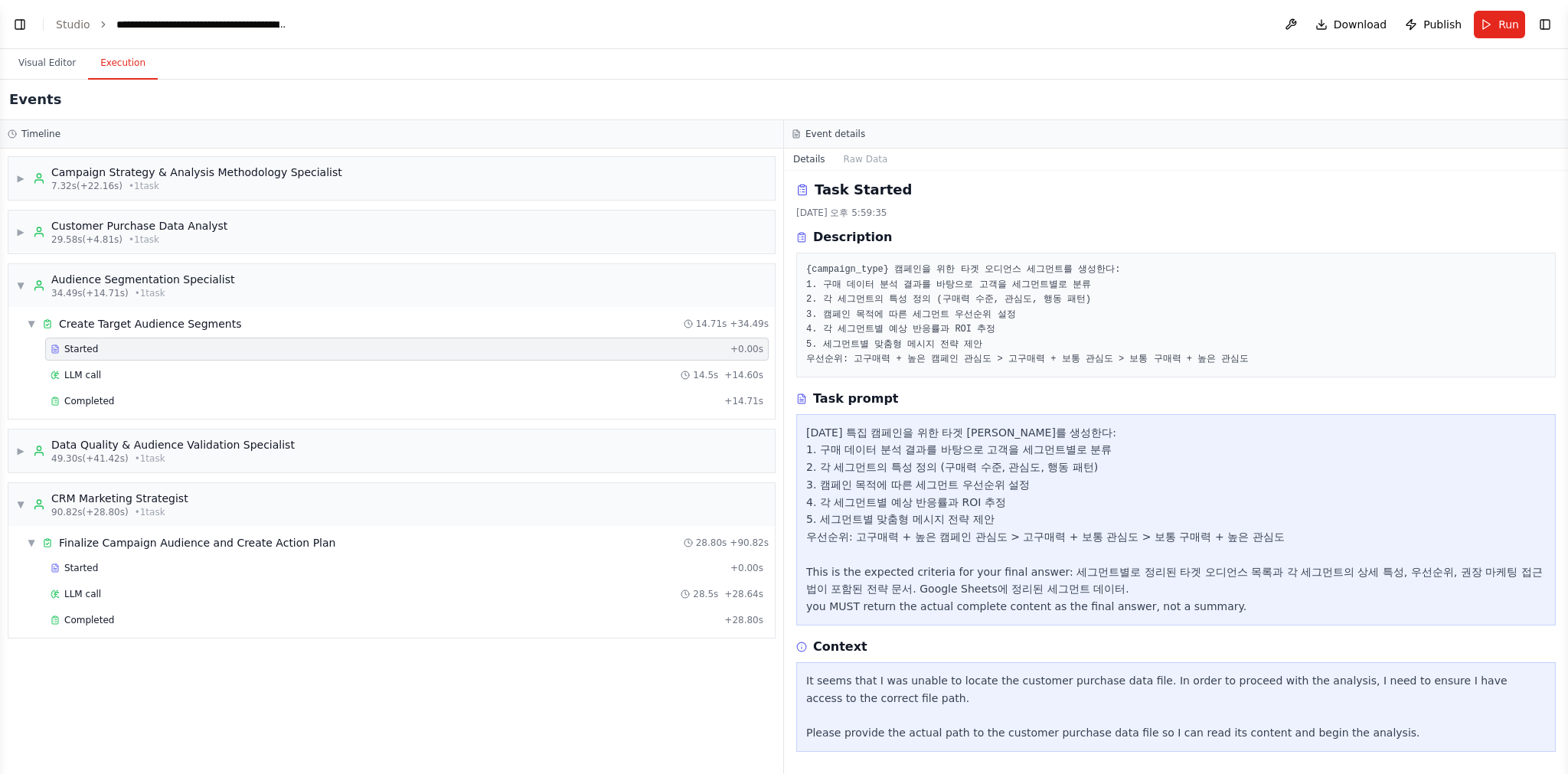
drag, startPoint x: 810, startPoint y: 426, endPoint x: 1266, endPoint y: 616, distance: 494.0
click at [1269, 622] on div "[DATE] 특집 캠페인을 위한 타겟 [PERSON_NAME]를 생성한다: 1. 구매 데이터 분석 결과를 바탕으로 고객을 세그먼트별로 분류 2…" at bounding box center [1176, 520] width 760 height 211
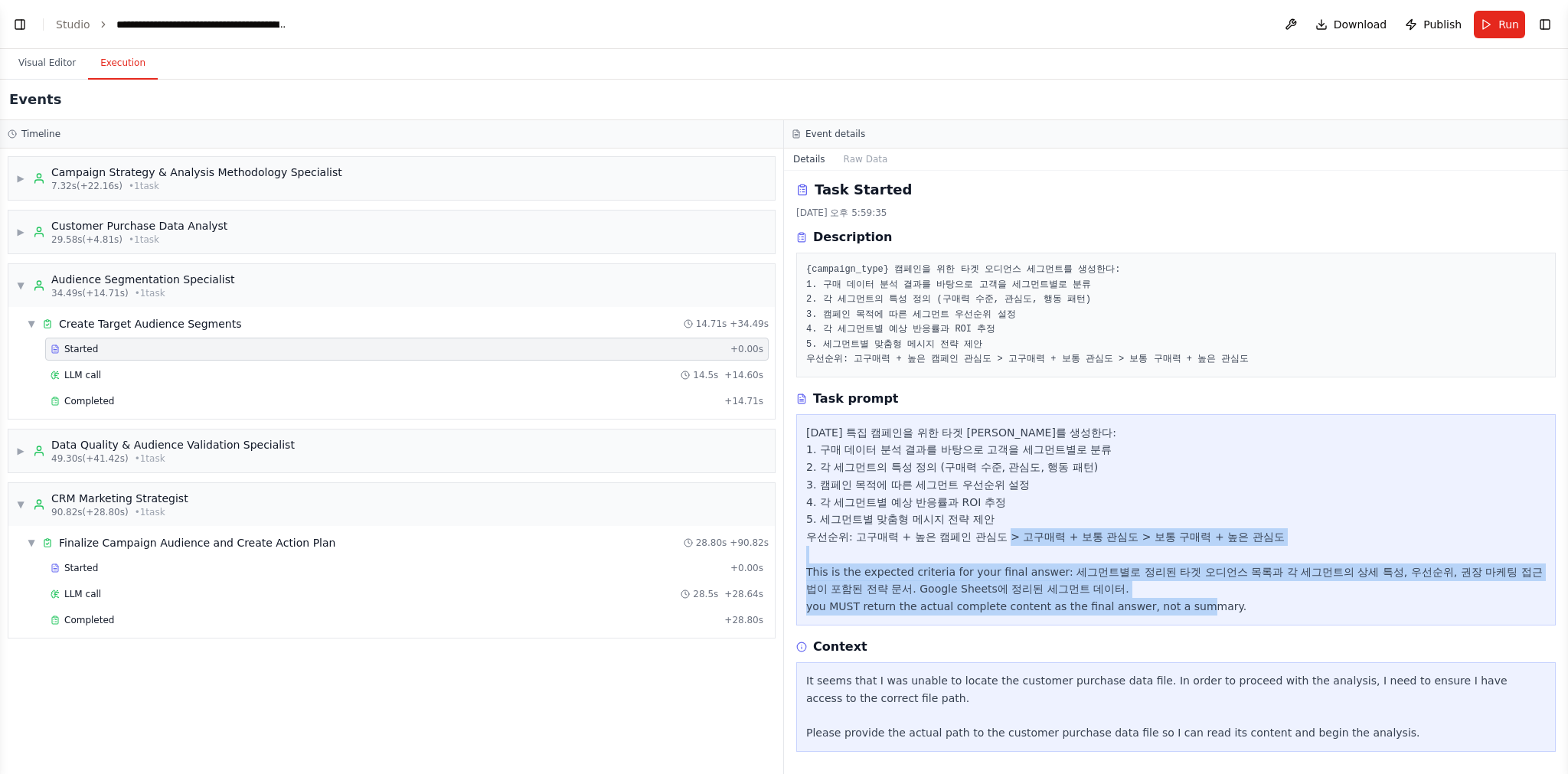
drag, startPoint x: 1266, startPoint y: 616, endPoint x: 978, endPoint y: 524, distance: 302.3
click at [1015, 539] on div "[DATE] 특집 캠페인을 위한 타겟 [PERSON_NAME]를 생성한다: 1. 구매 데이터 분석 결과를 바탕으로 고객을 세그먼트별로 분류 2…" at bounding box center [1176, 520] width 760 height 211
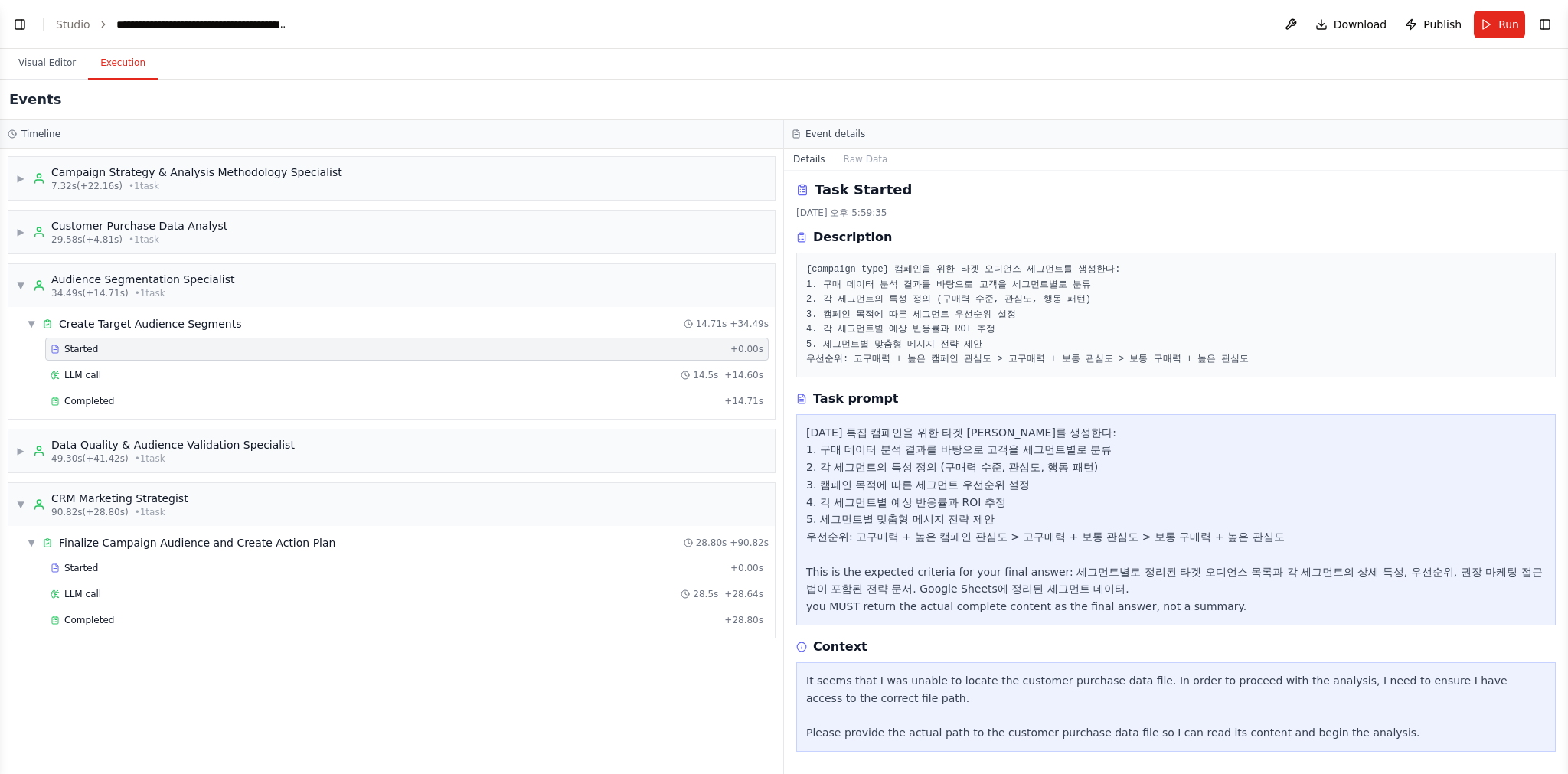
click at [978, 524] on div "[DATE] 특집 캠페인을 위한 타겟 [PERSON_NAME]를 생성한다: 1. 구매 데이터 분석 결과를 바탕으로 고객을 세그먼트별로 분류 2…" at bounding box center [1176, 520] width 740 height 192
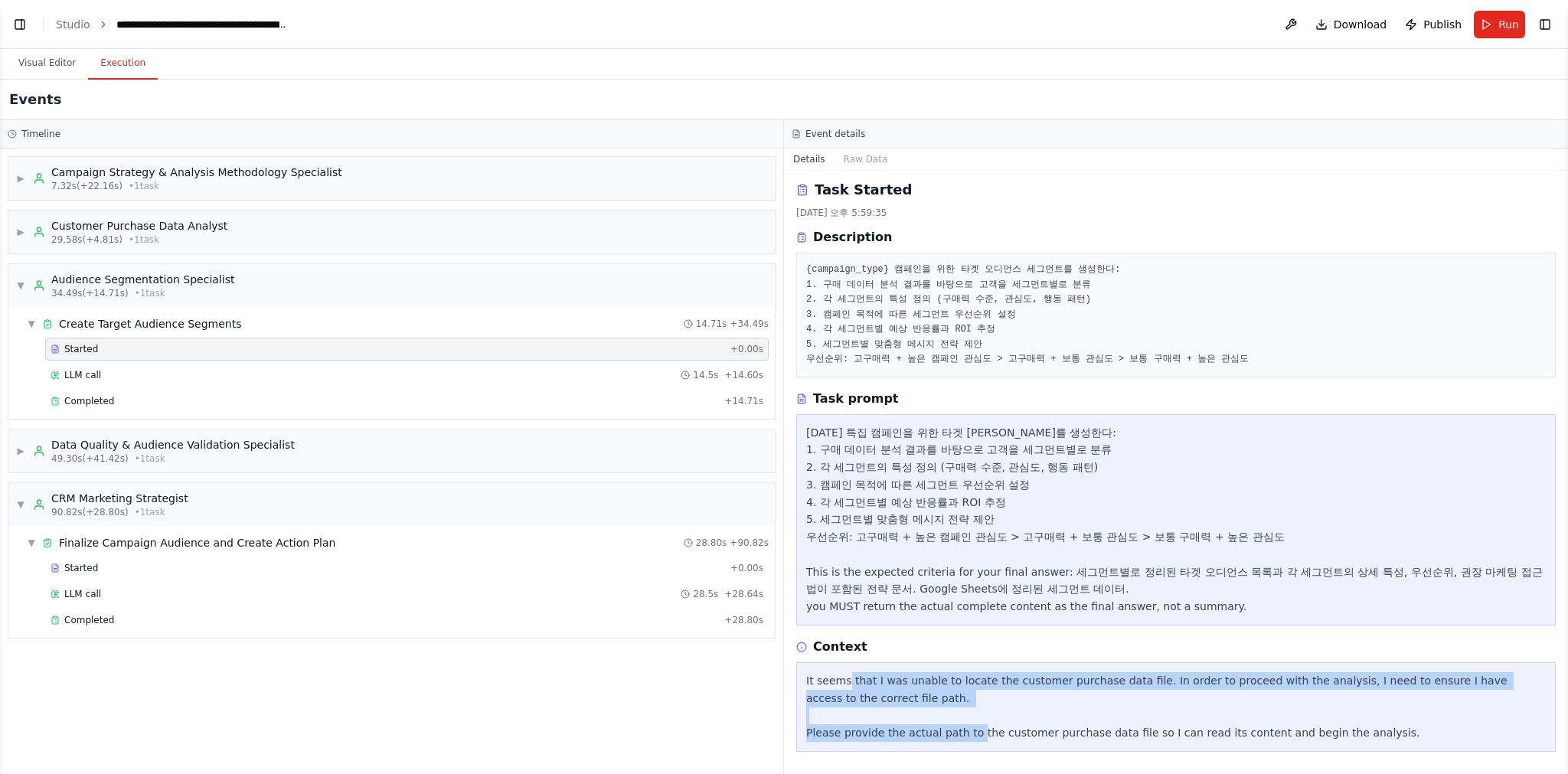
drag, startPoint x: 865, startPoint y: 686, endPoint x: 985, endPoint y: 738, distance: 130.8
click at [982, 739] on div "It seems that I was unable to locate the customer purchase data file. In order …" at bounding box center [1176, 708] width 740 height 69
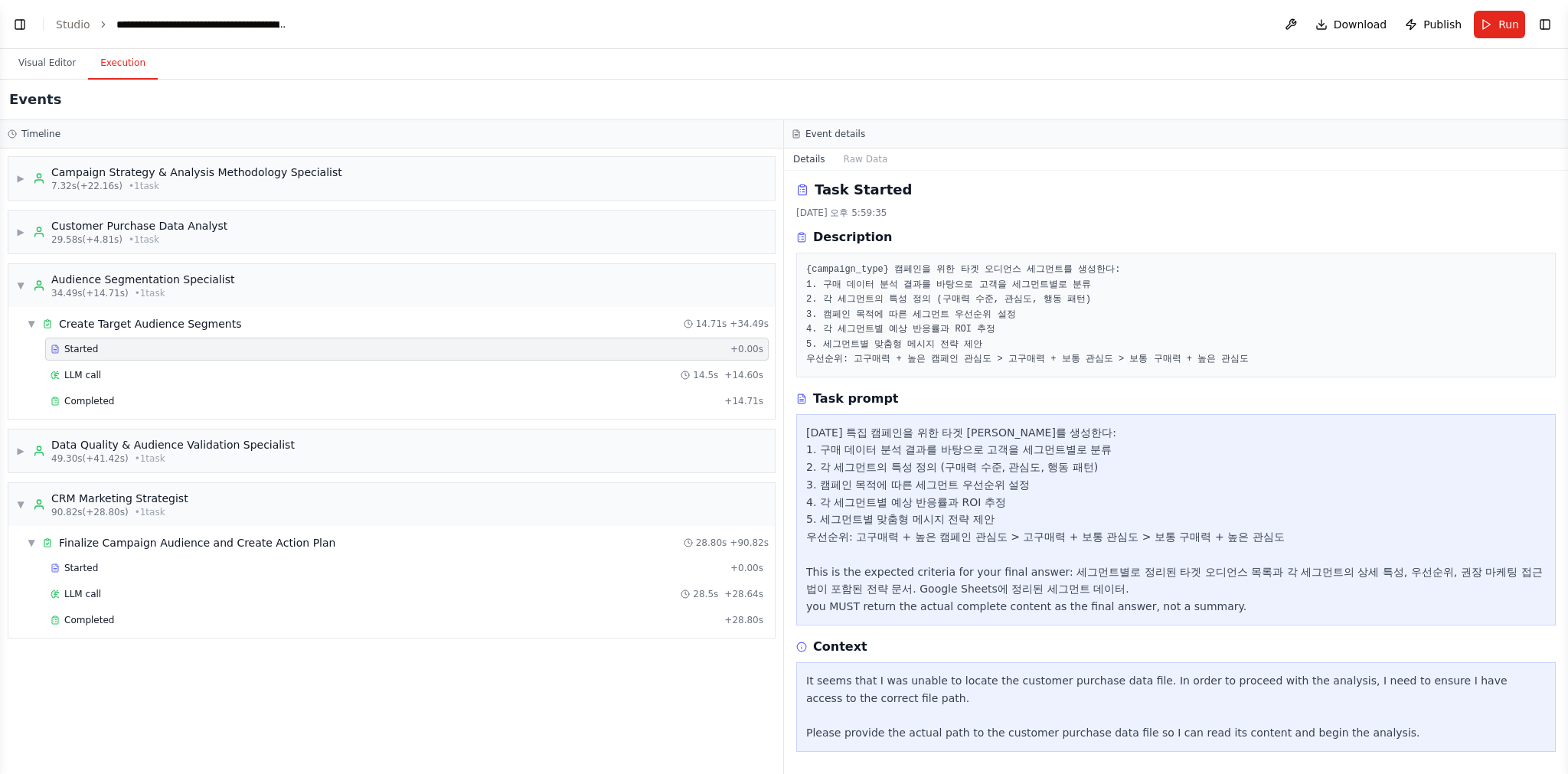
click at [985, 737] on div "It seems that I was unable to locate the customer purchase data file. In order …" at bounding box center [1176, 708] width 740 height 69
drag, startPoint x: 113, startPoint y: 372, endPoint x: 123, endPoint y: 367, distance: 11.2
click at [113, 372] on div "LLM call 14.5s + 14.60s" at bounding box center [407, 375] width 712 height 12
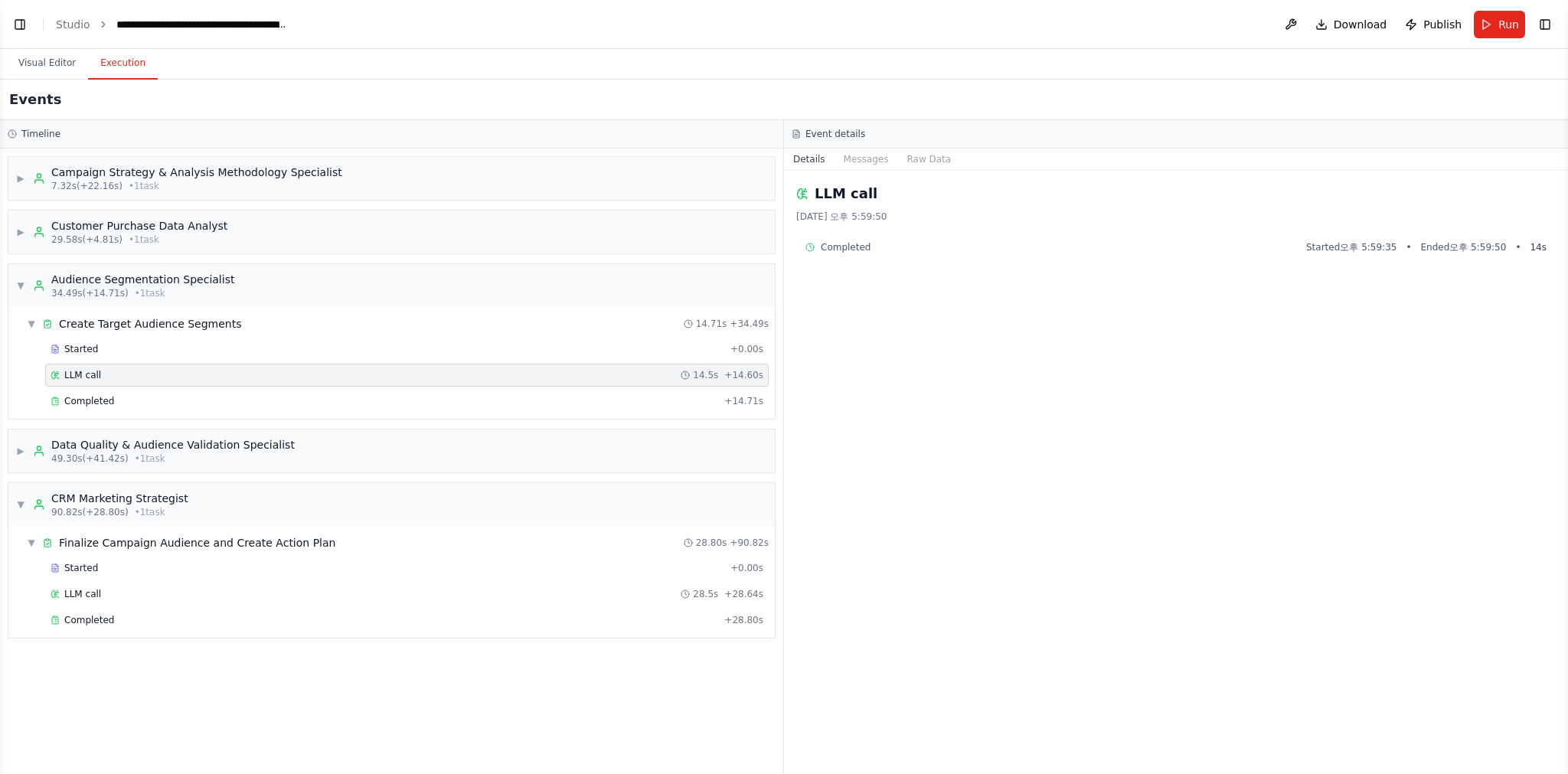
click at [879, 253] on div "Completed Started 오후 5:59:35 • Ended 오후 5:59:50 • 14 s" at bounding box center [1176, 247] width 760 height 25
click at [836, 243] on span "Completed" at bounding box center [845, 247] width 50 height 12
click at [156, 395] on div "Completed" at bounding box center [384, 401] width 667 height 12
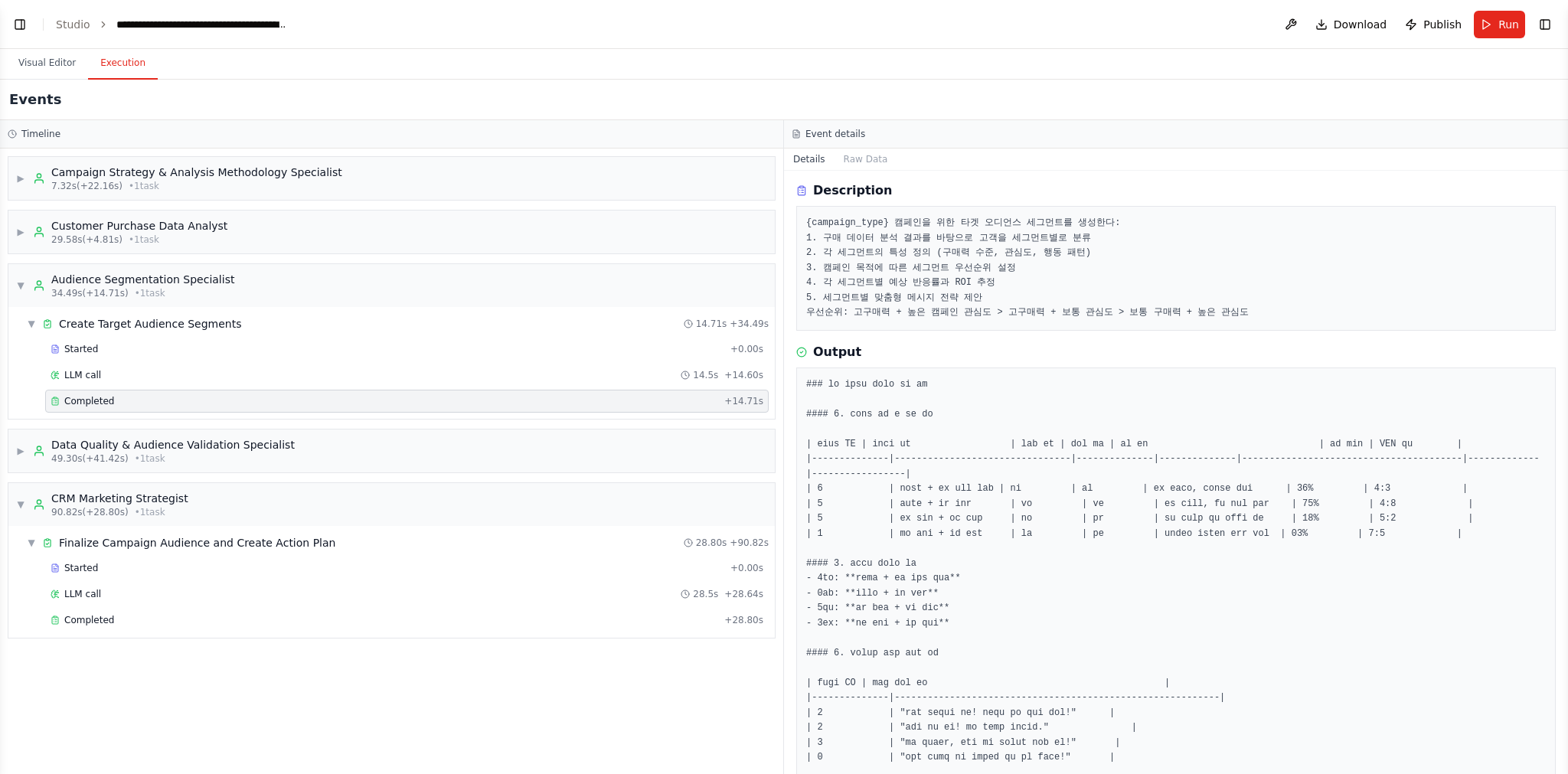
scroll to position [0, 0]
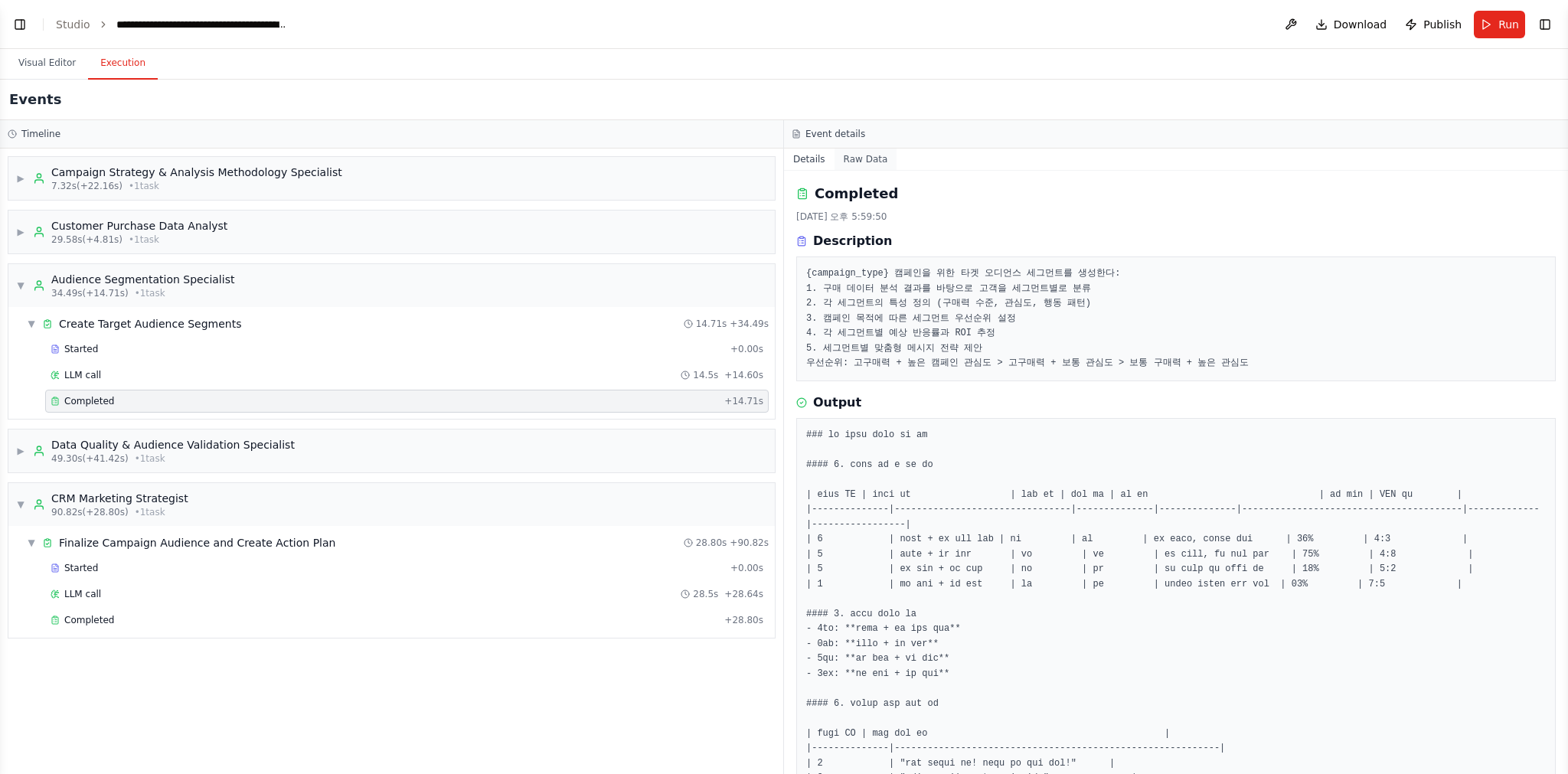
click at [866, 163] on button "Raw Data" at bounding box center [865, 160] width 62 height 22
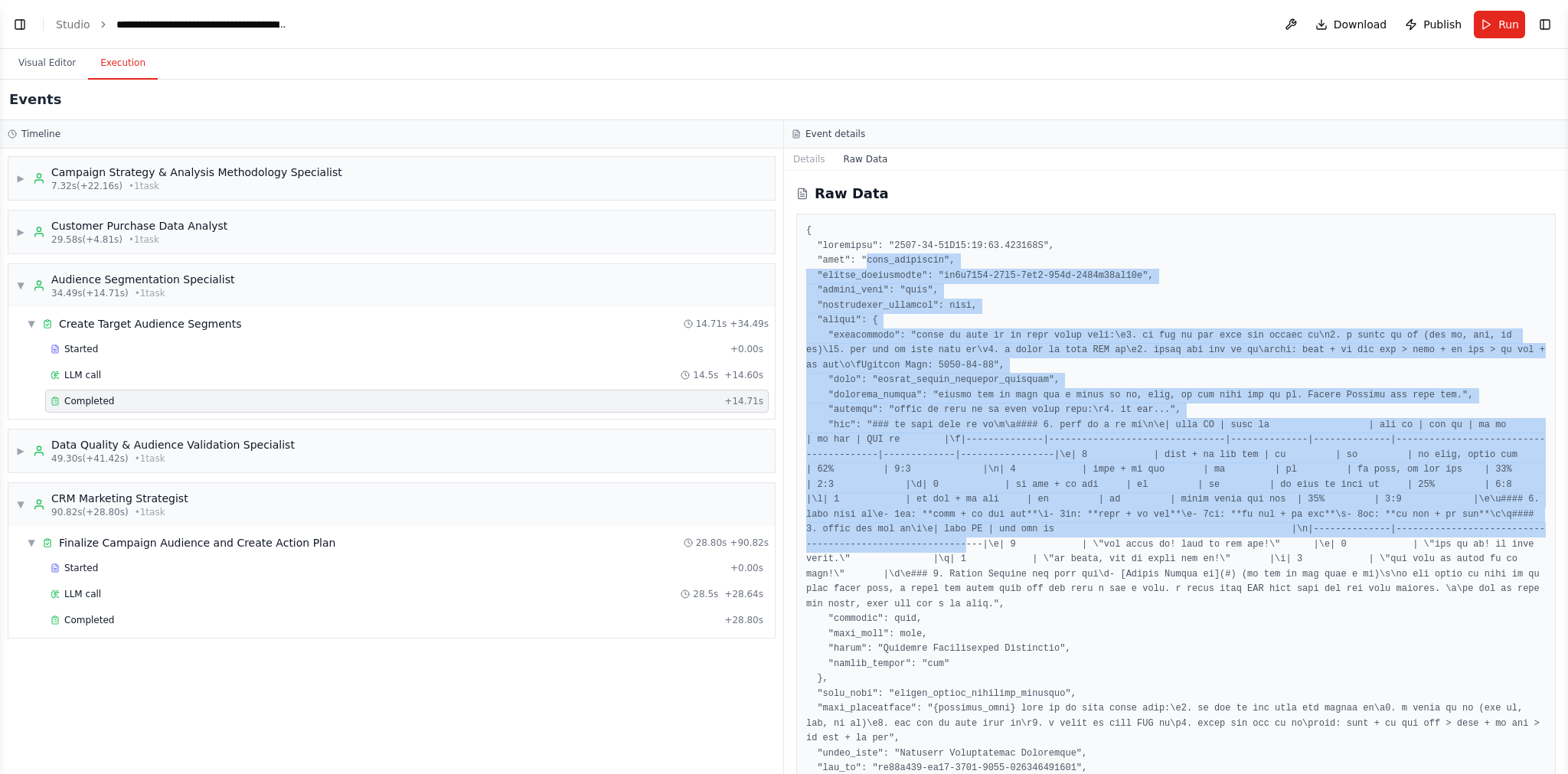
drag, startPoint x: 866, startPoint y: 256, endPoint x: 1141, endPoint y: 576, distance: 421.9
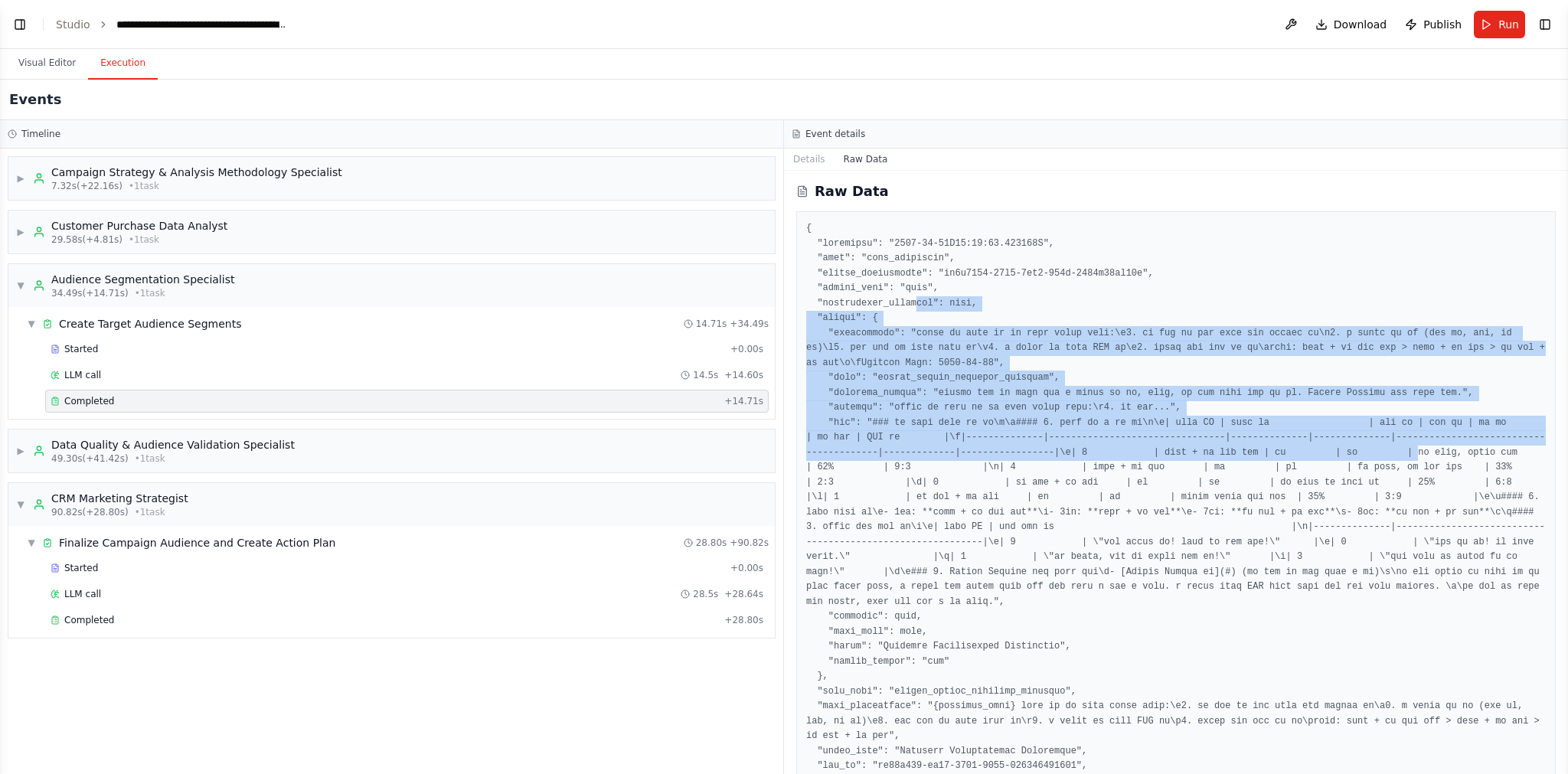
drag, startPoint x: 917, startPoint y: 315, endPoint x: 1022, endPoint y: 485, distance: 199.8
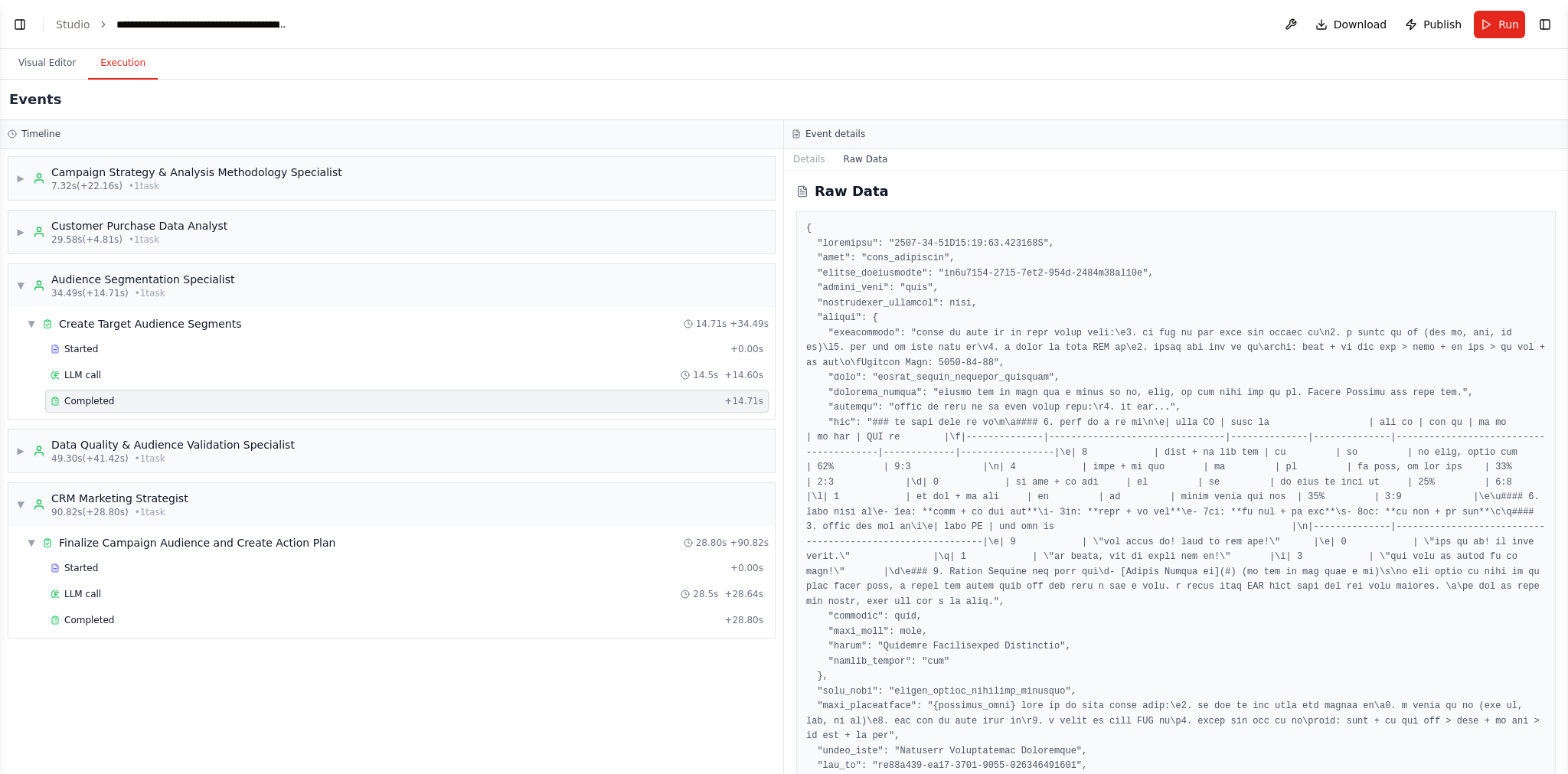
drag, startPoint x: 1022, startPoint y: 485, endPoint x: 1013, endPoint y: 470, distance: 17.5
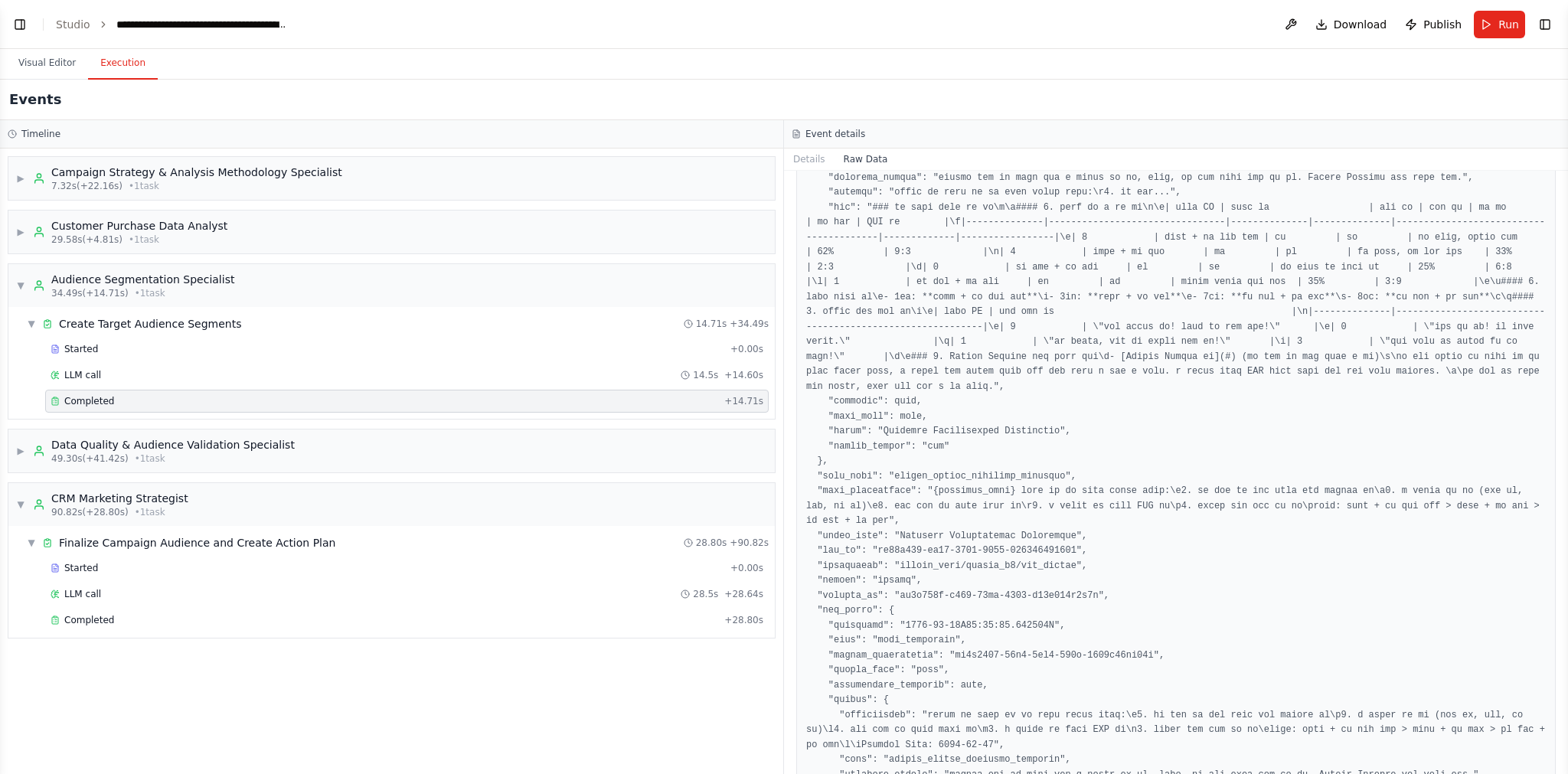
scroll to position [0, 0]
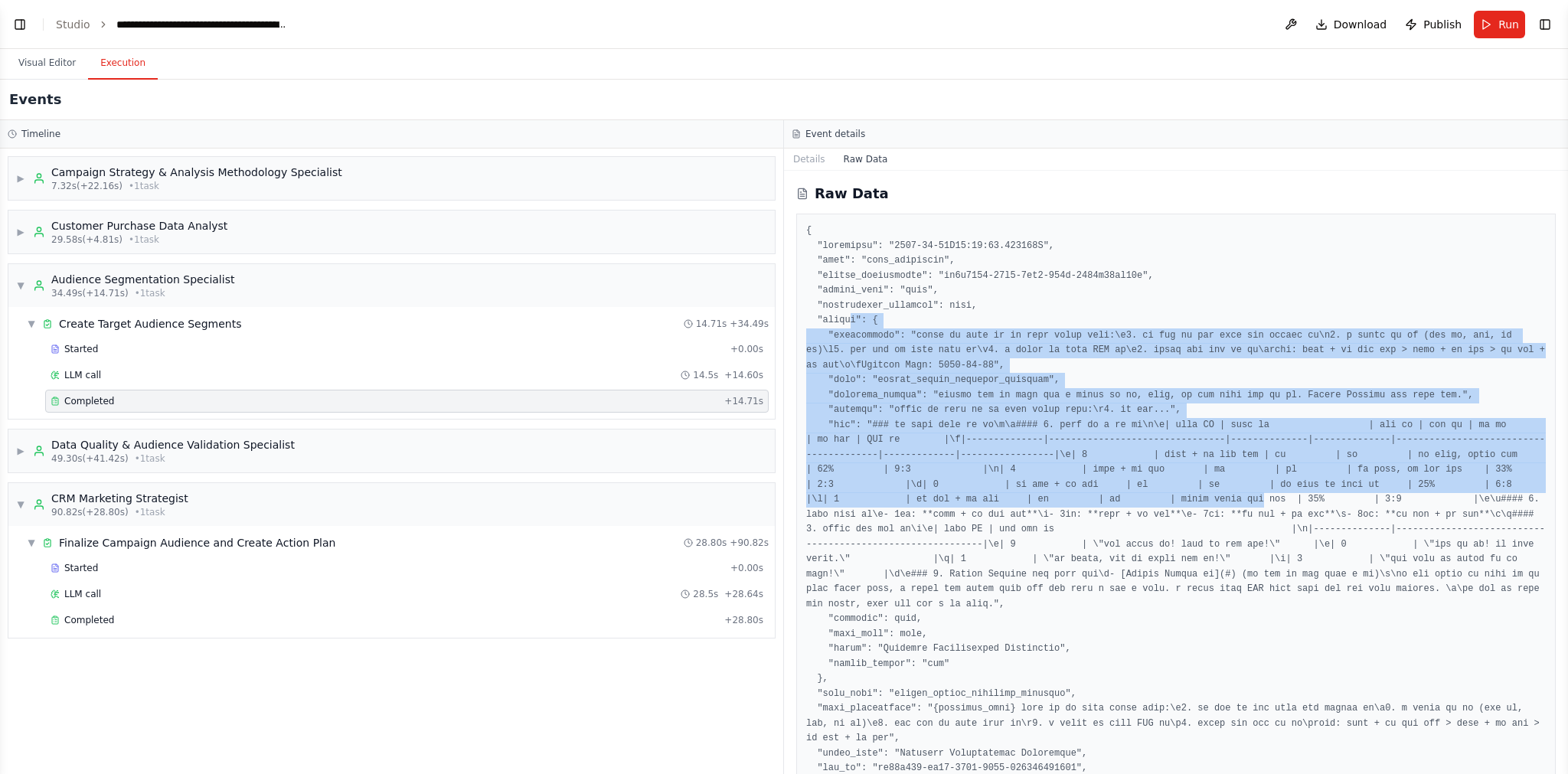
drag, startPoint x: 860, startPoint y: 321, endPoint x: 1205, endPoint y: 566, distance: 423.1
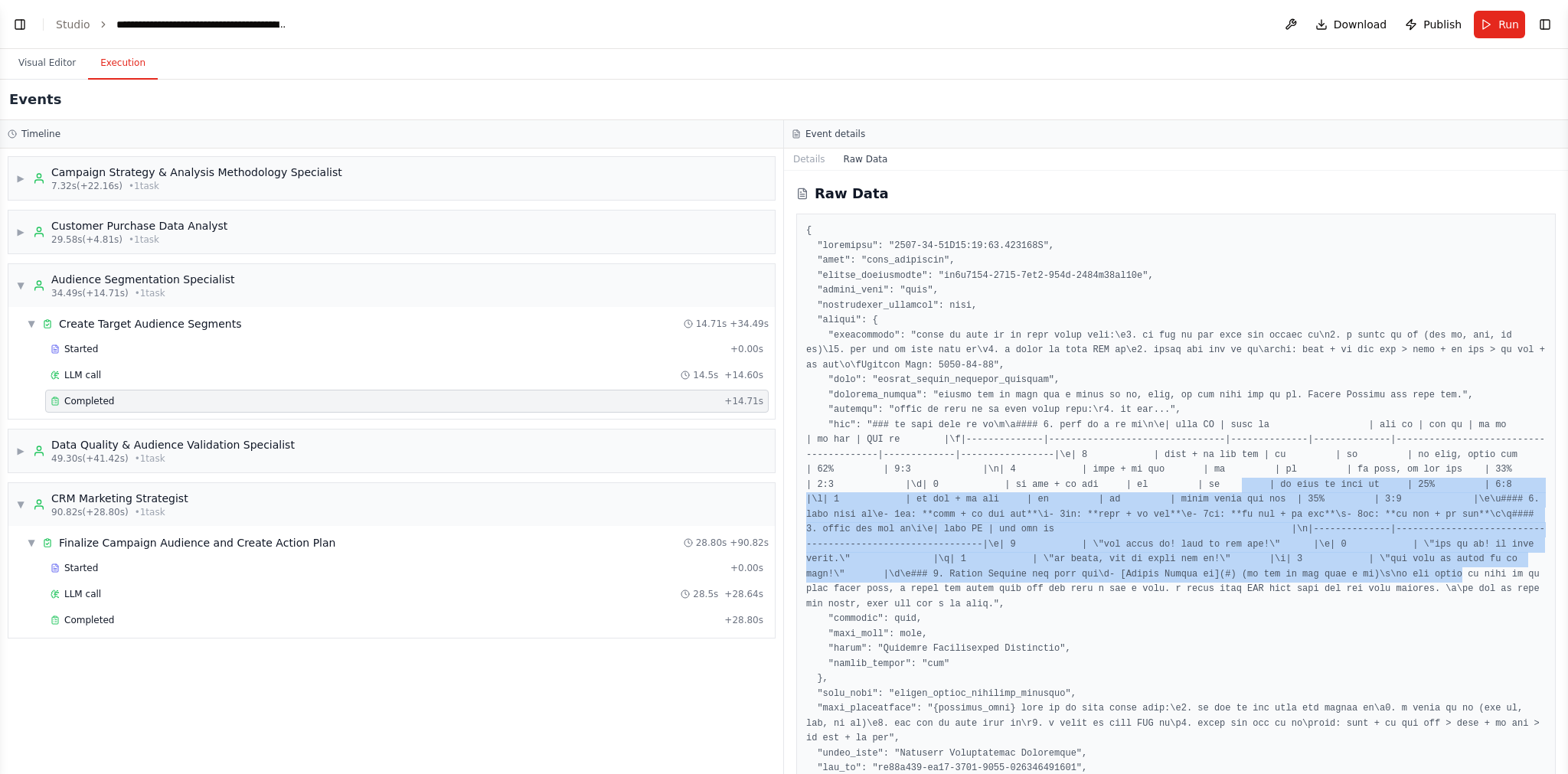
drag, startPoint x: 1212, startPoint y: 624, endPoint x: 1028, endPoint y: 495, distance: 224.7
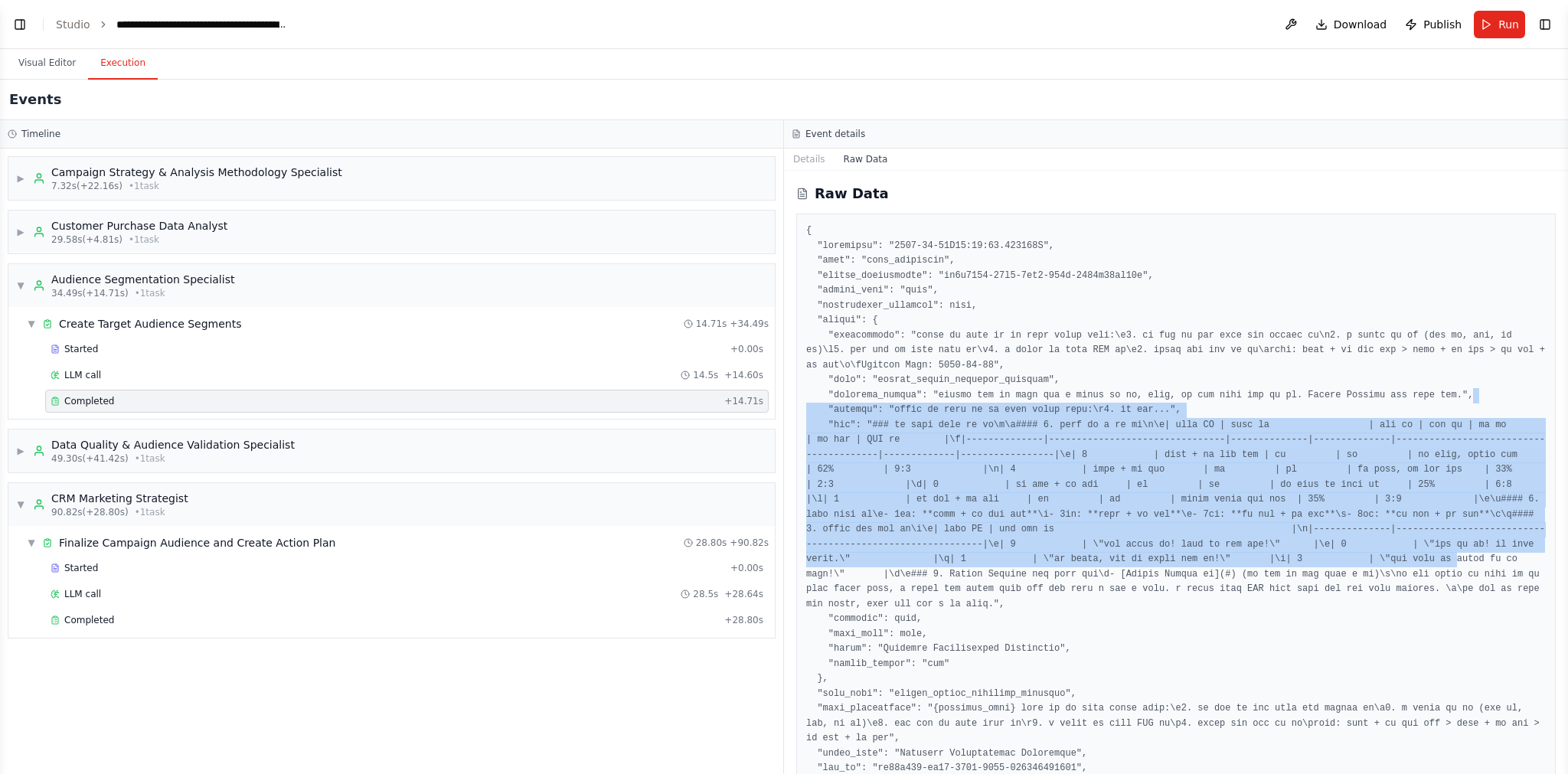
drag, startPoint x: 947, startPoint y: 408, endPoint x: 1093, endPoint y: 605, distance: 245.2
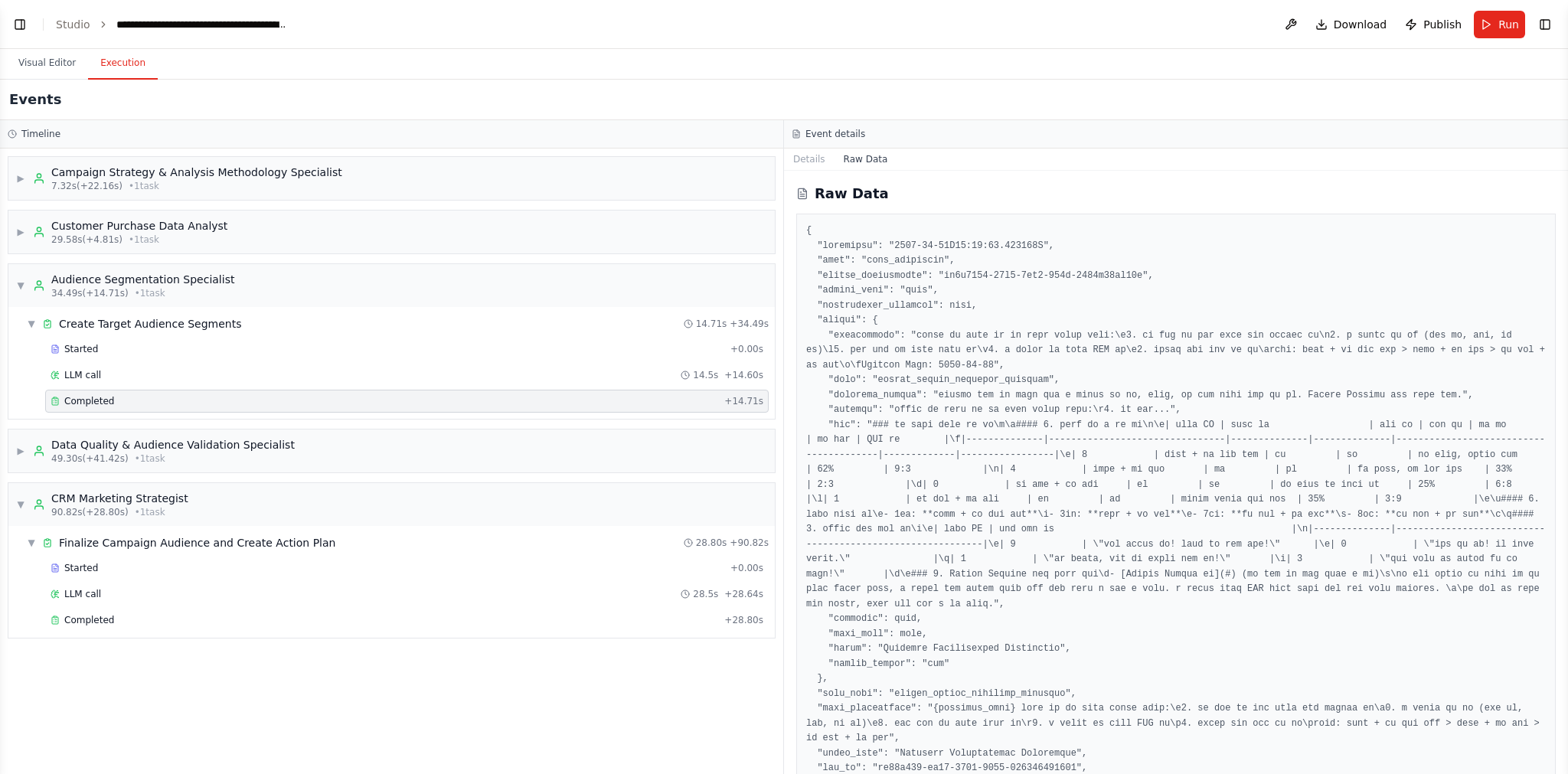
drag, startPoint x: 1093, startPoint y: 605, endPoint x: 918, endPoint y: 345, distance: 313.4
drag, startPoint x: 783, startPoint y: 463, endPoint x: 857, endPoint y: 465, distance: 74.0
click at [827, 470] on div "Timeline ▶ Campaign Strategy & Analysis Methodology Specialist 7.32s (+22.16s) …" at bounding box center [784, 447] width 1568 height 654
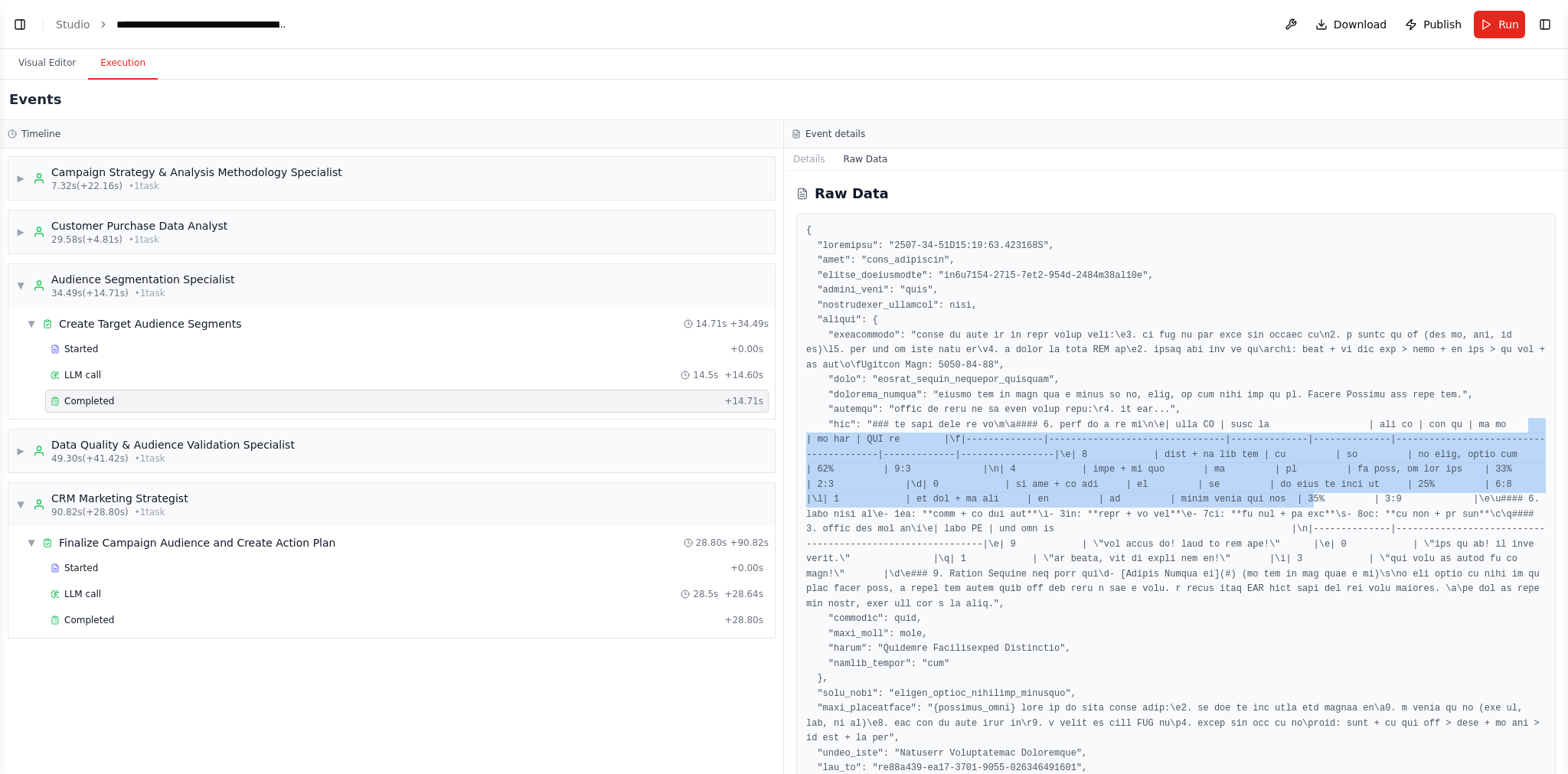
drag, startPoint x: 1226, startPoint y: 521, endPoint x: 1257, endPoint y: 527, distance: 31.6
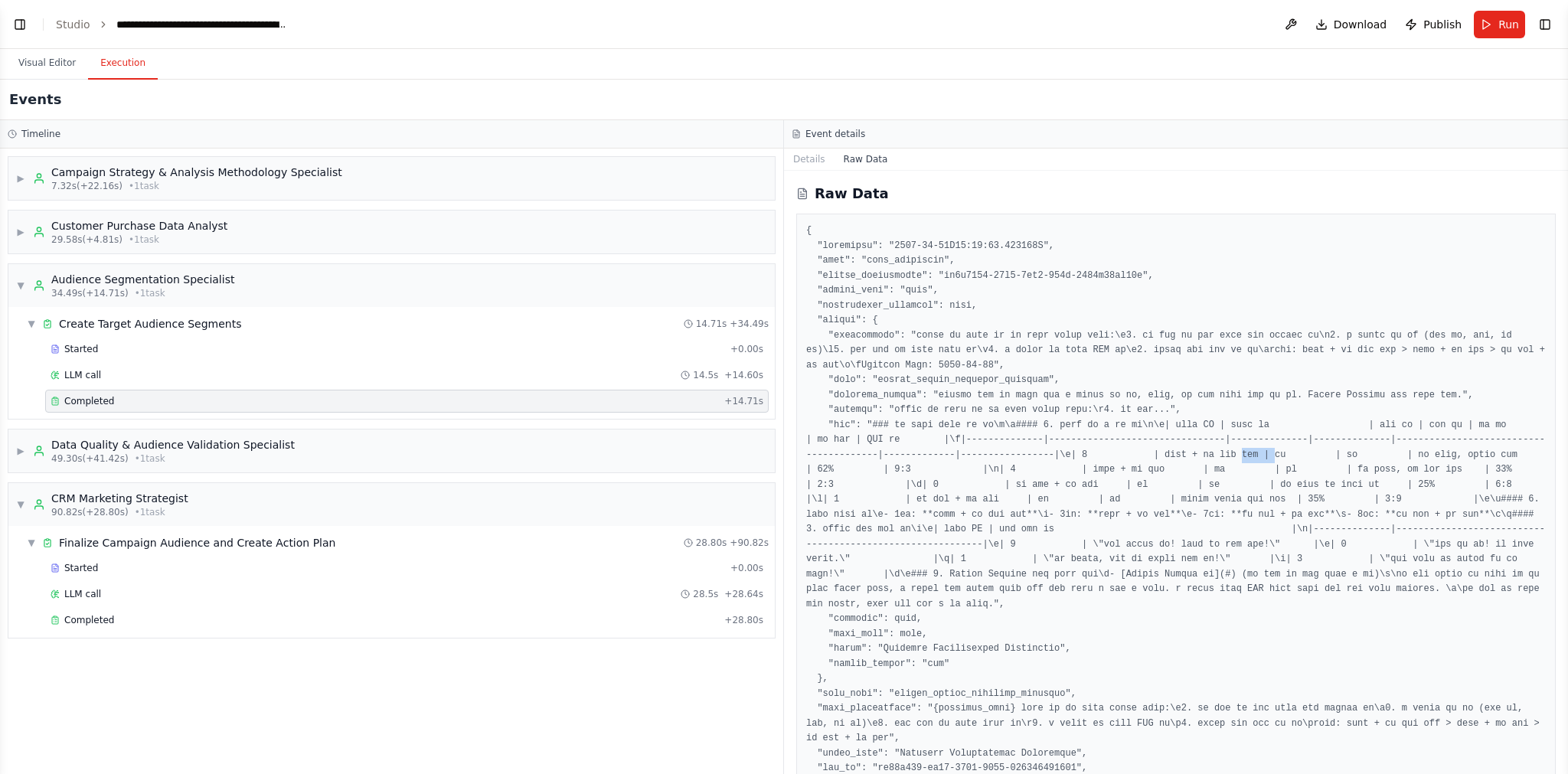
drag, startPoint x: 826, startPoint y: 485, endPoint x: 838, endPoint y: 502, distance: 20.8
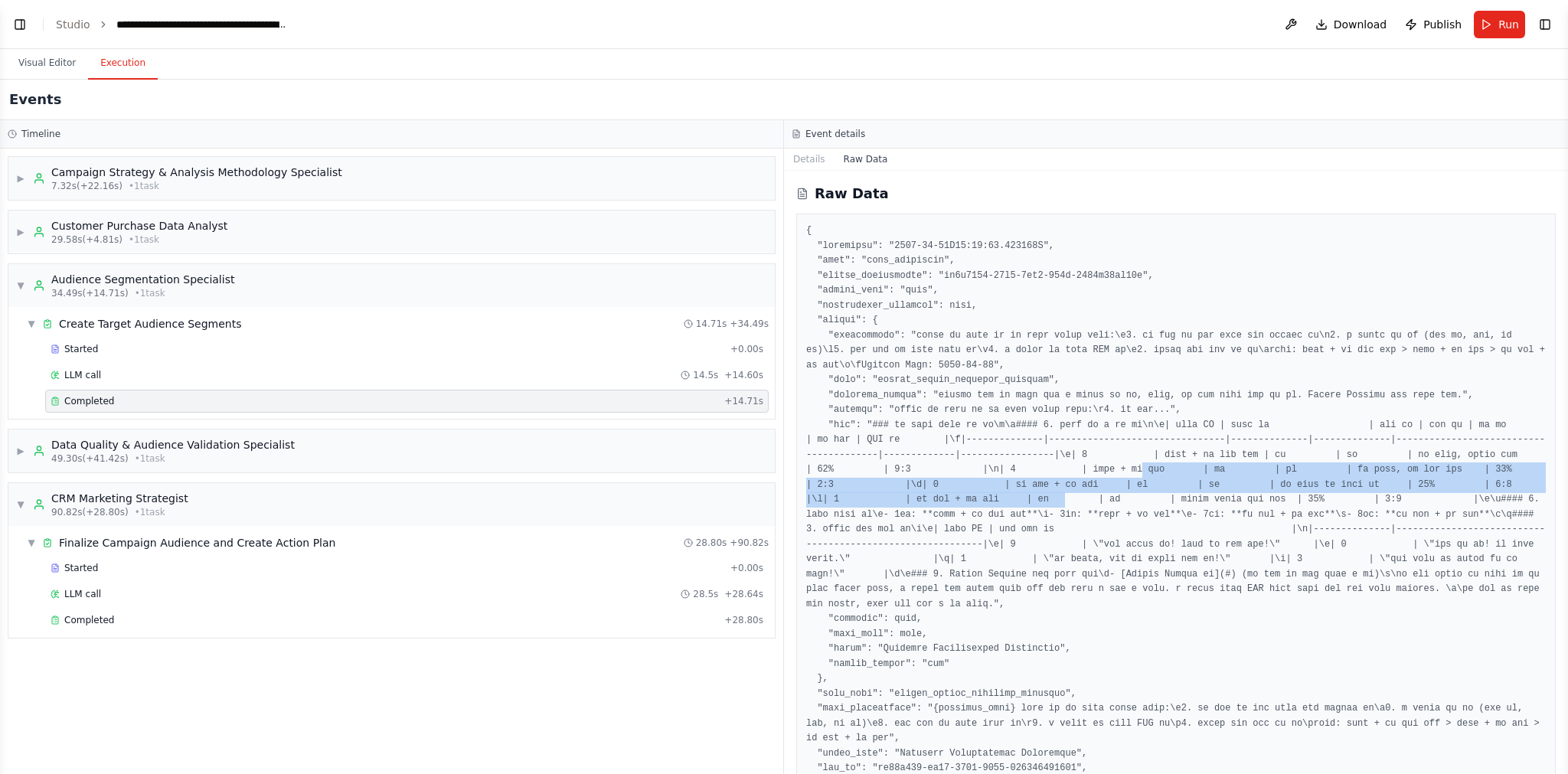
drag, startPoint x: 810, startPoint y: 494, endPoint x: 969, endPoint y: 537, distance: 164.7
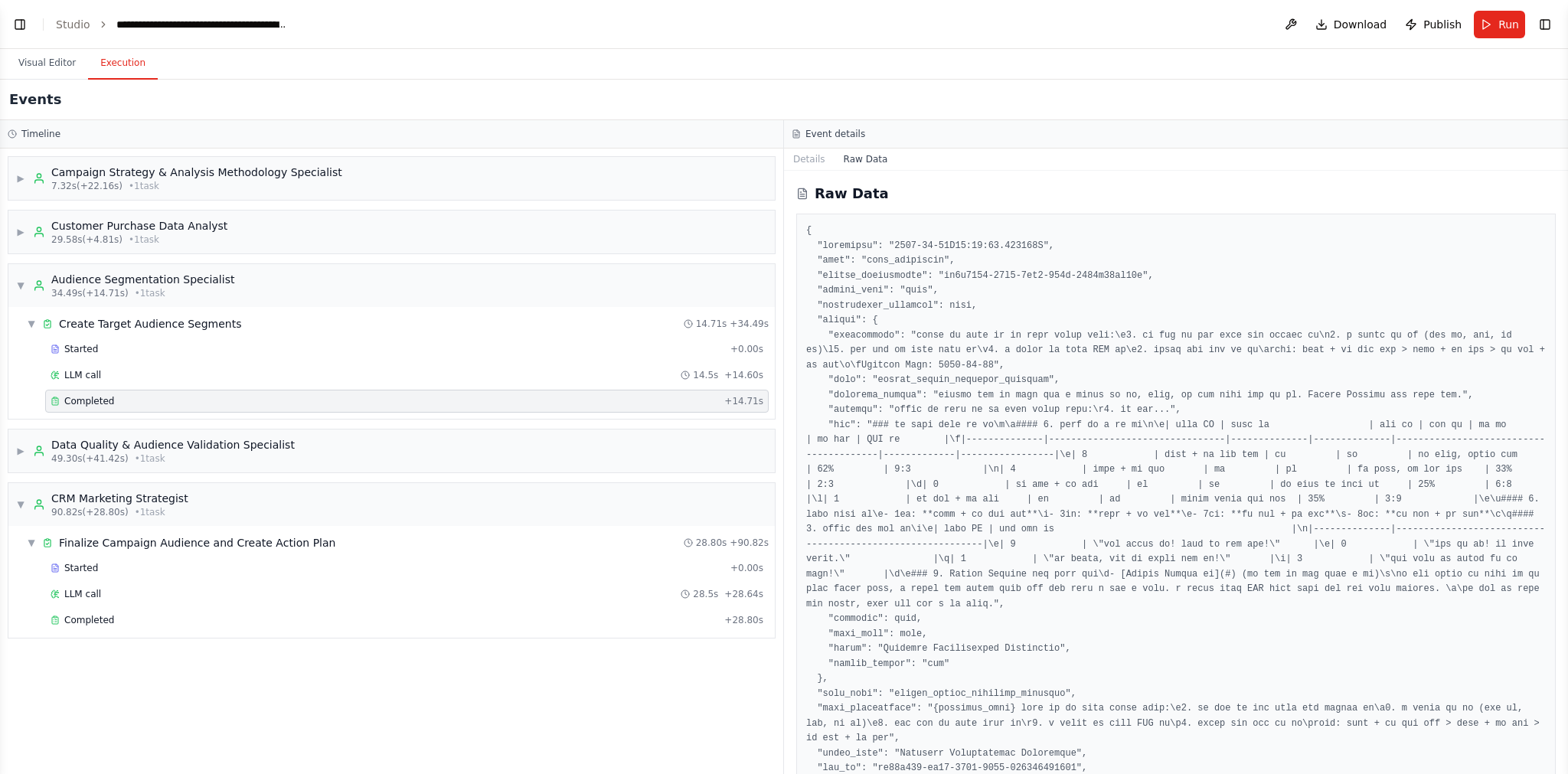
drag, startPoint x: 969, startPoint y: 537, endPoint x: 910, endPoint y: 419, distance: 131.9
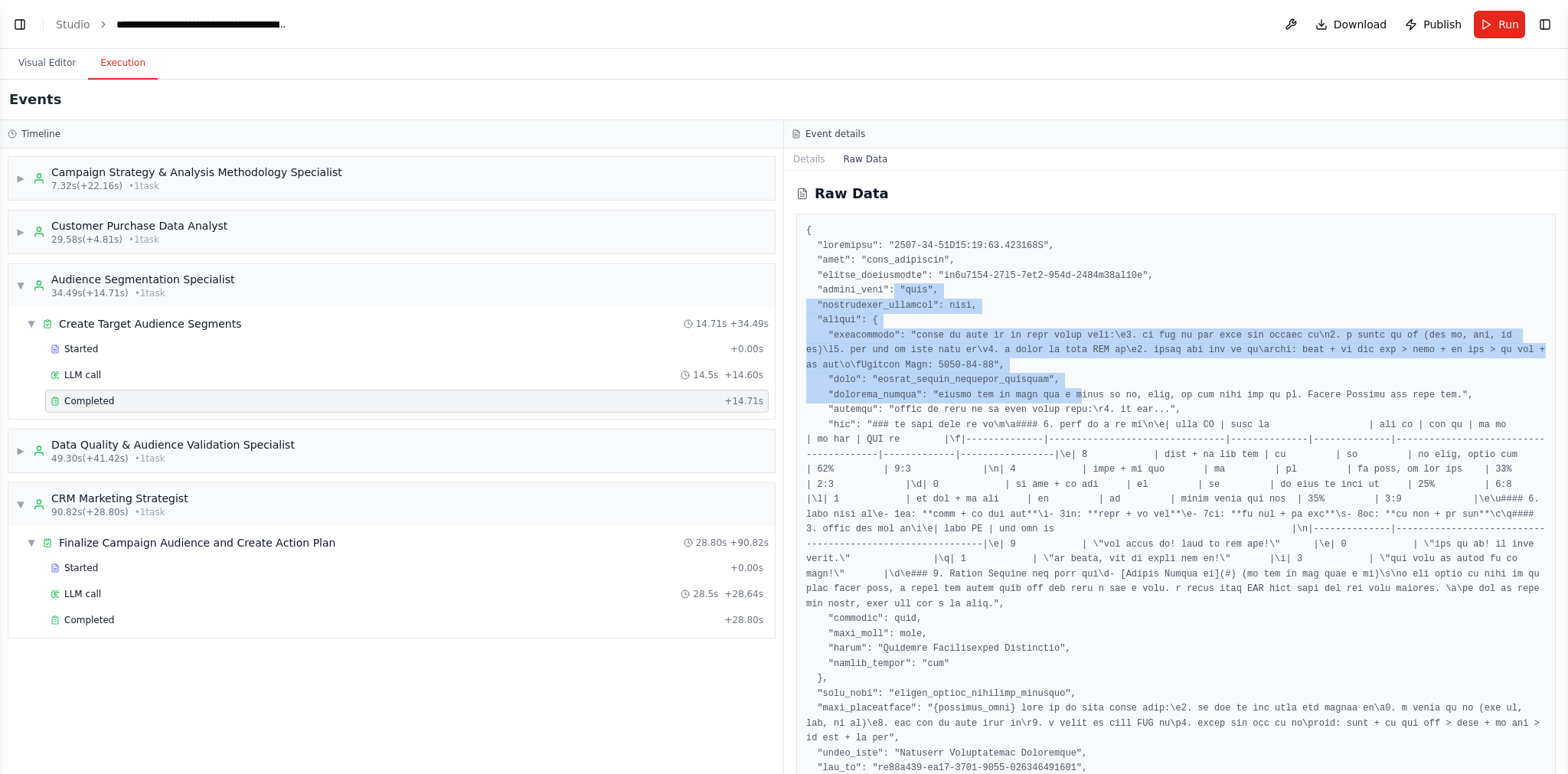
drag, startPoint x: 994, startPoint y: 328, endPoint x: 1129, endPoint y: 389, distance: 148.1
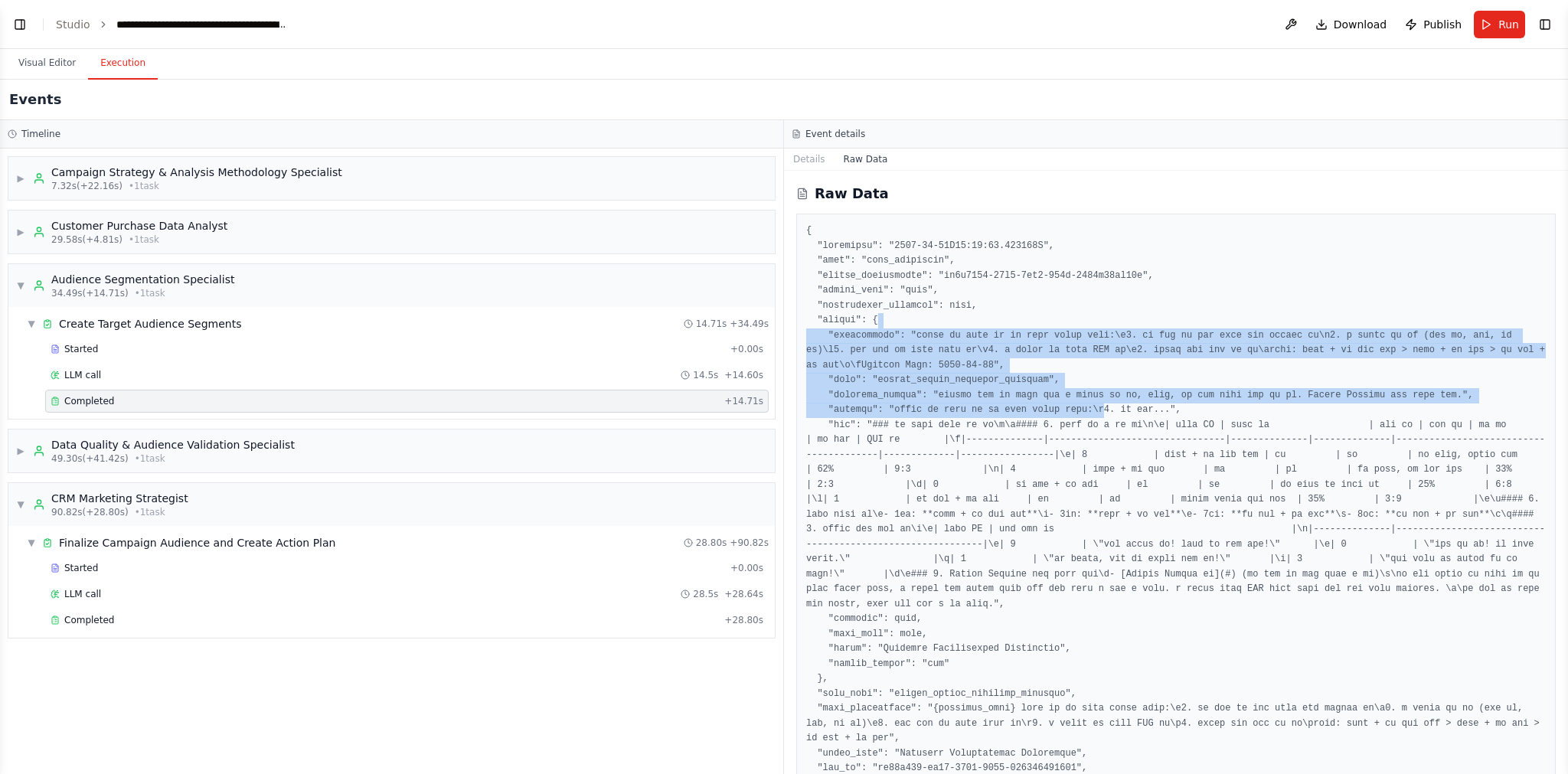
drag, startPoint x: 1075, startPoint y: 335, endPoint x: 1171, endPoint y: 431, distance: 135.8
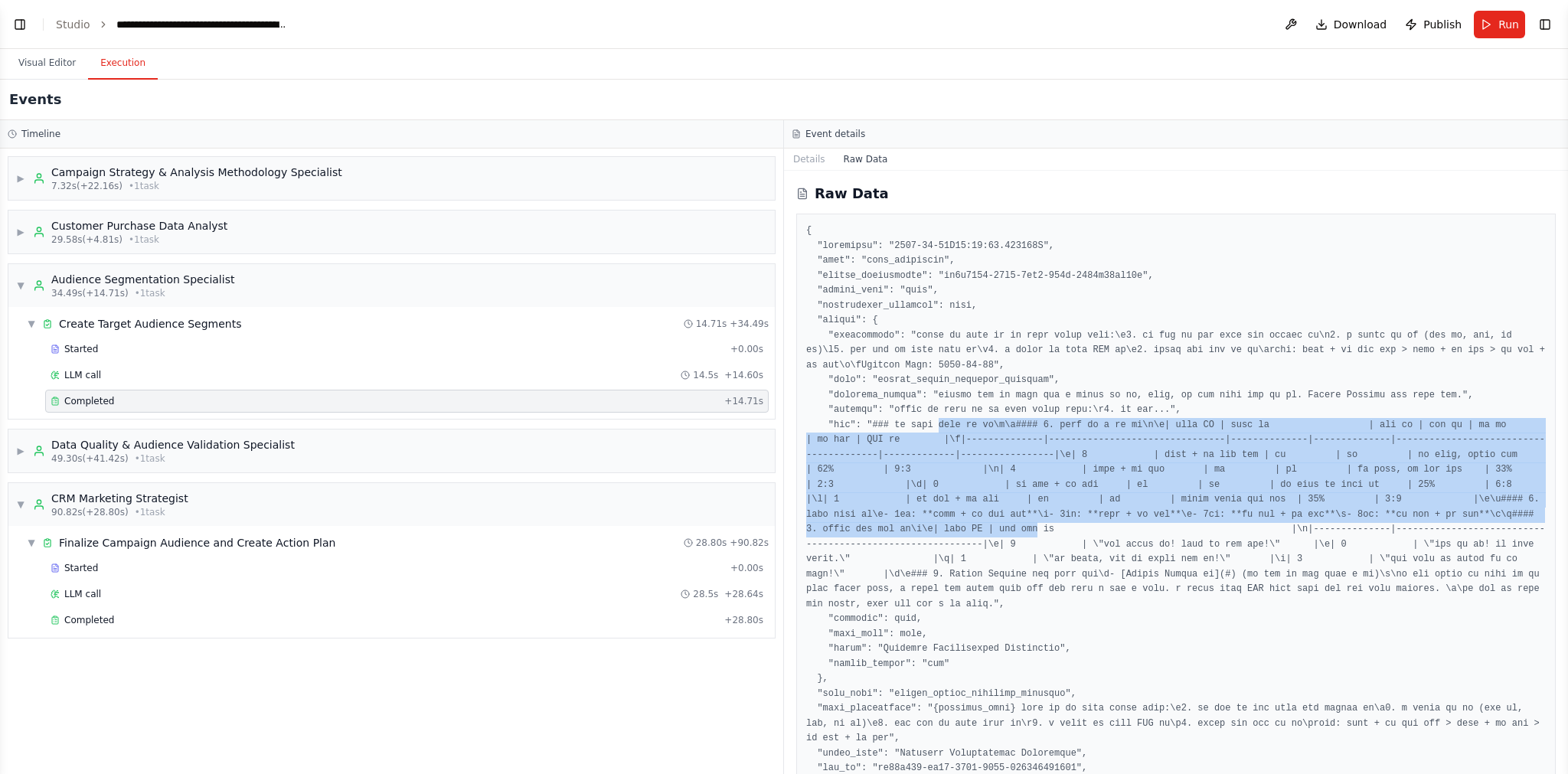
drag, startPoint x: 958, startPoint y: 438, endPoint x: 1199, endPoint y: 556, distance: 268.3
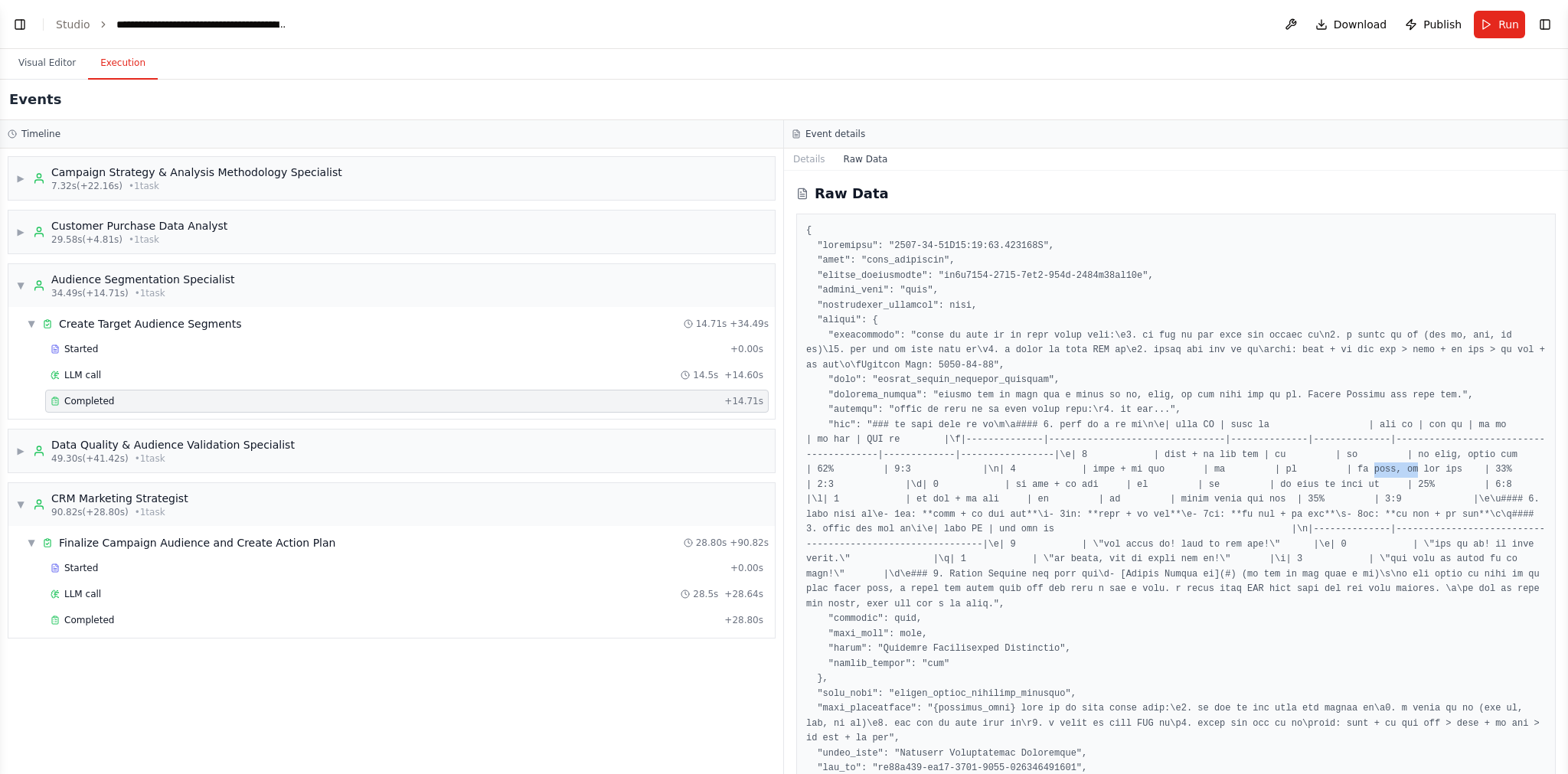
drag, startPoint x: 1069, startPoint y: 500, endPoint x: 1132, endPoint y: 506, distance: 63.3
drag, startPoint x: 1092, startPoint y: 512, endPoint x: 1175, endPoint y: 513, distance: 83.0
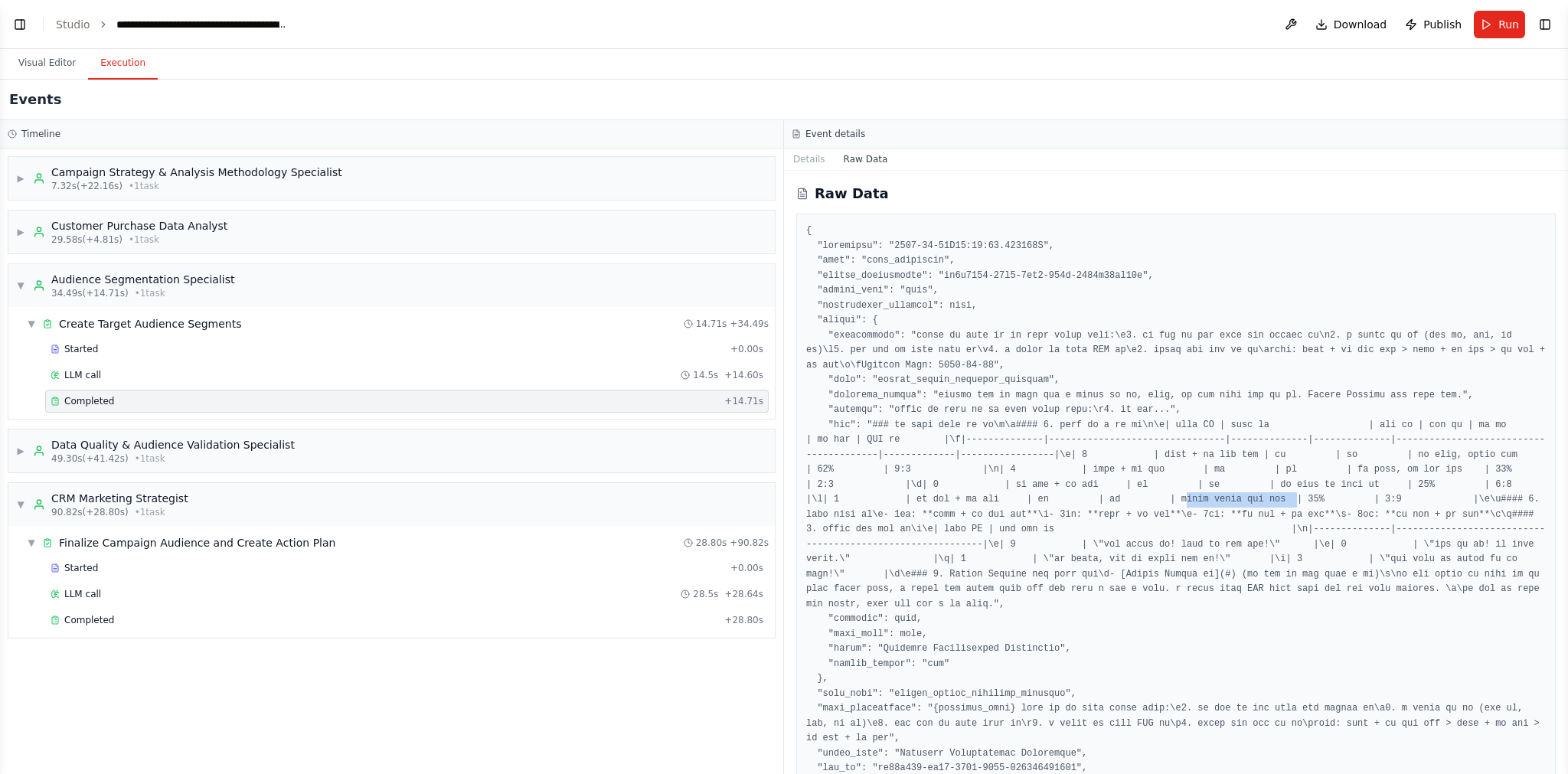
drag, startPoint x: 1088, startPoint y: 528, endPoint x: 1236, endPoint y: 533, distance: 148.1
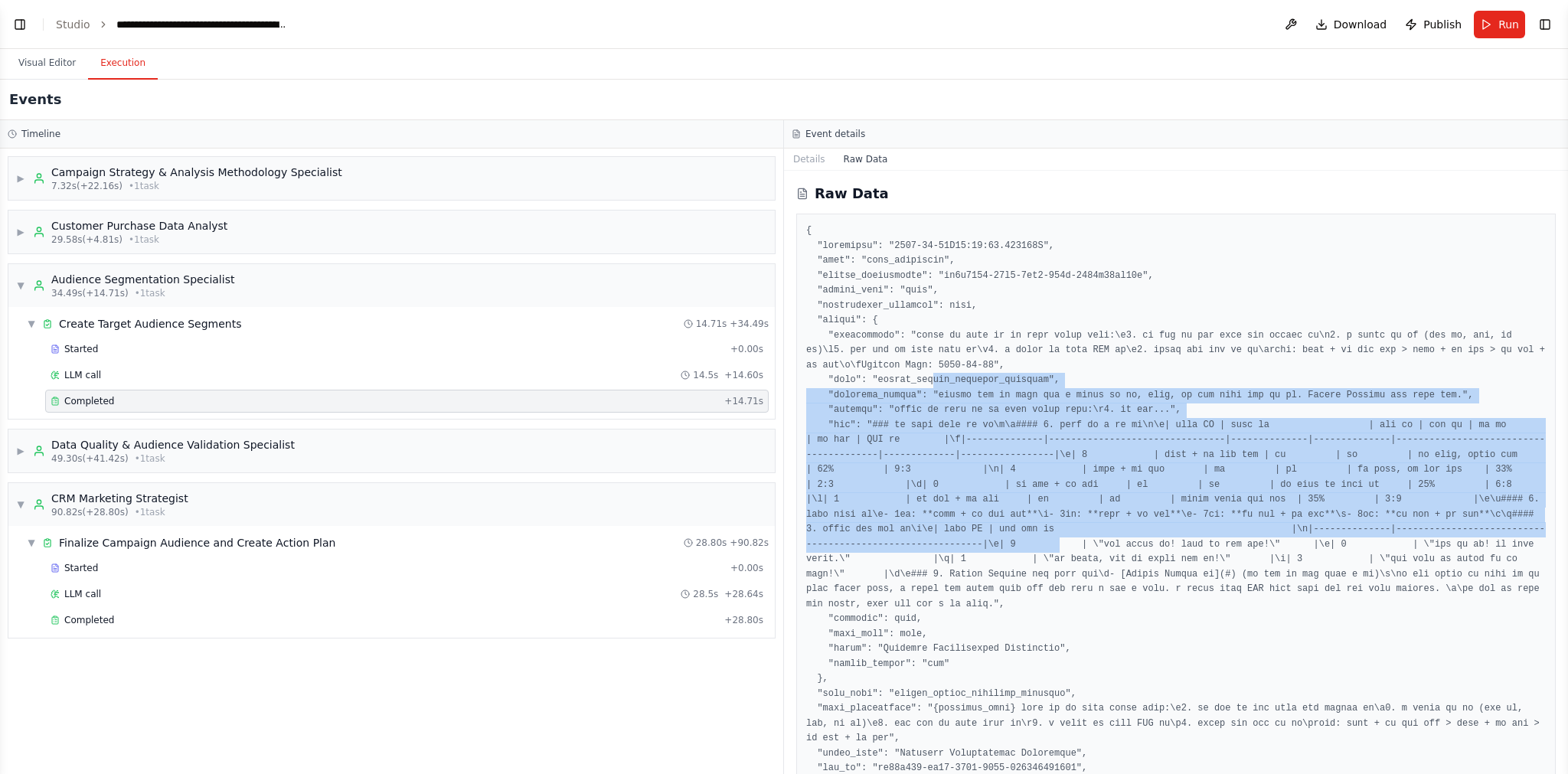
drag, startPoint x: 1239, startPoint y: 568, endPoint x: 918, endPoint y: 364, distance: 380.3
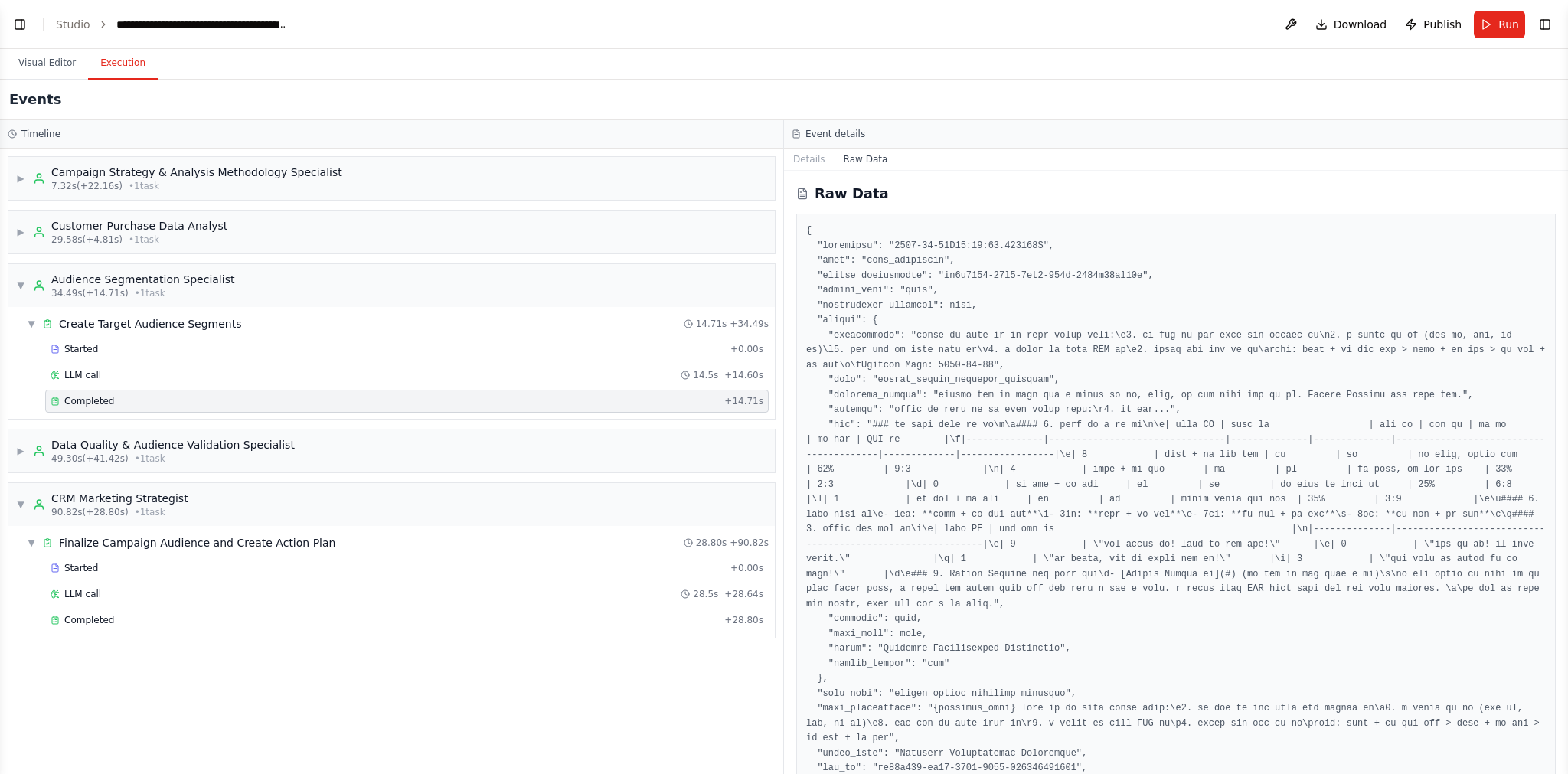
drag, startPoint x: 918, startPoint y: 364, endPoint x: 912, endPoint y: 353, distance: 12.5
click at [814, 153] on button "Details" at bounding box center [808, 160] width 51 height 22
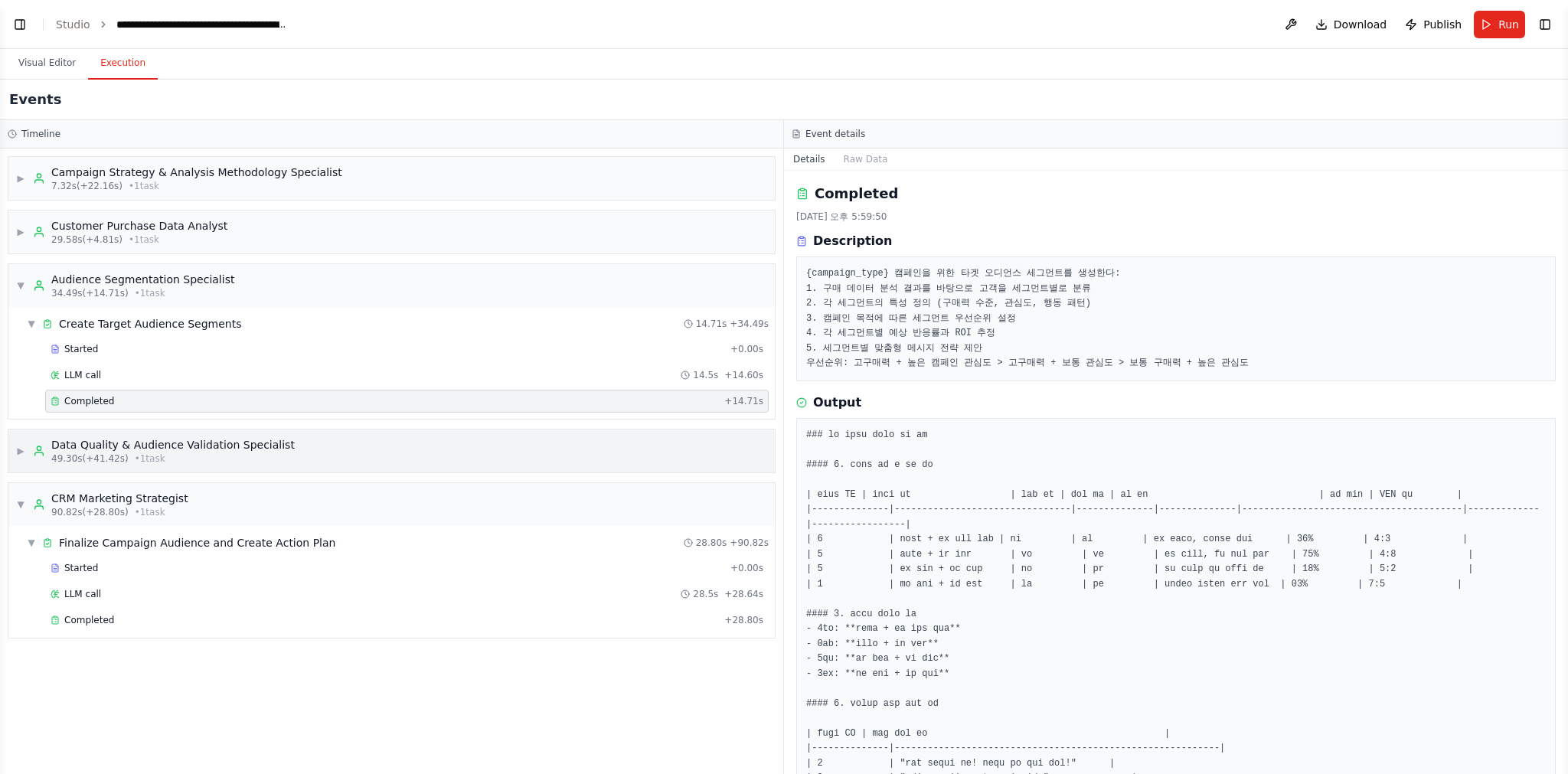
click at [115, 452] on span "49.30s (+41.42s)" at bounding box center [90, 458] width 77 height 12
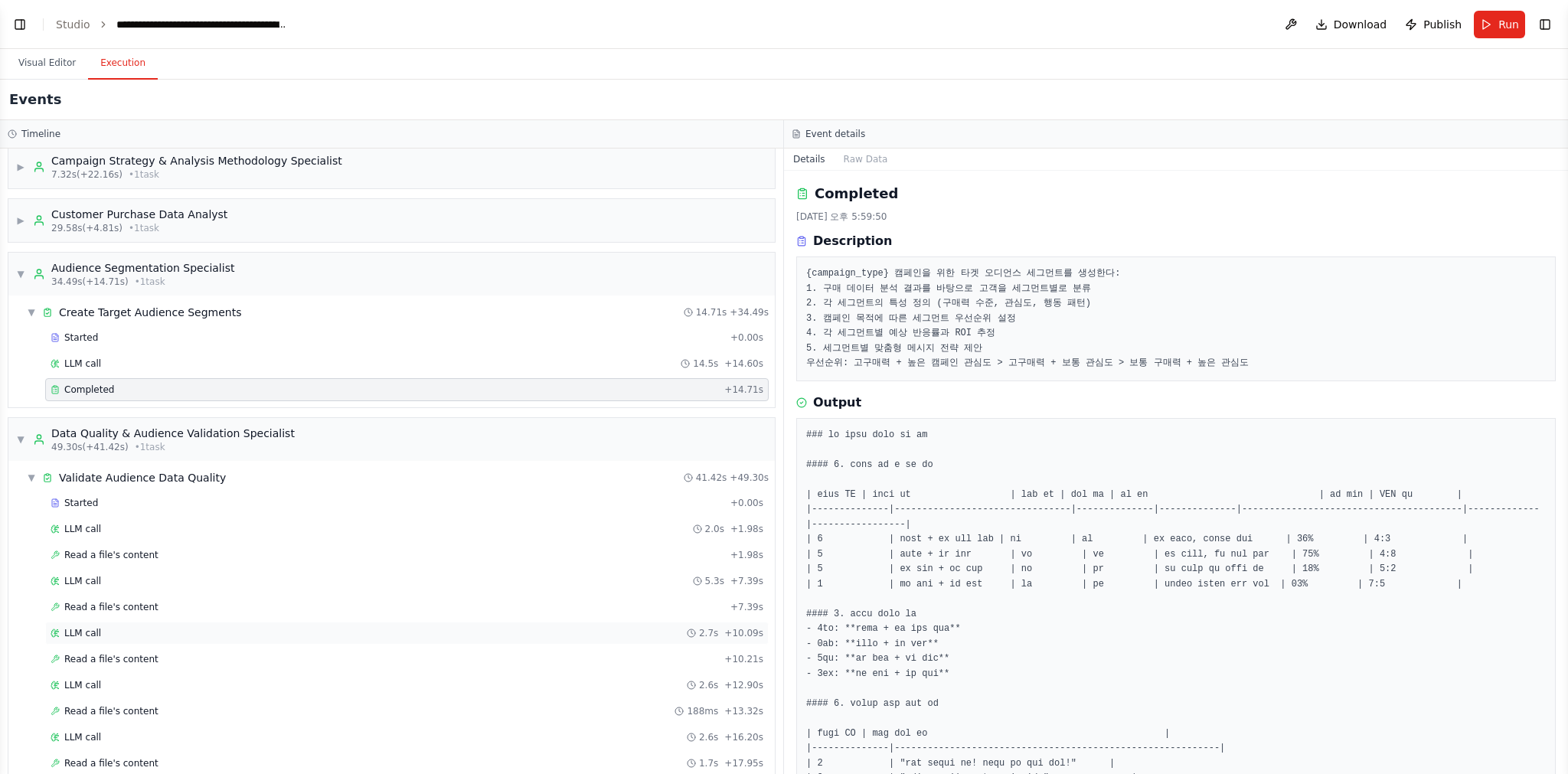
scroll to position [158, 0]
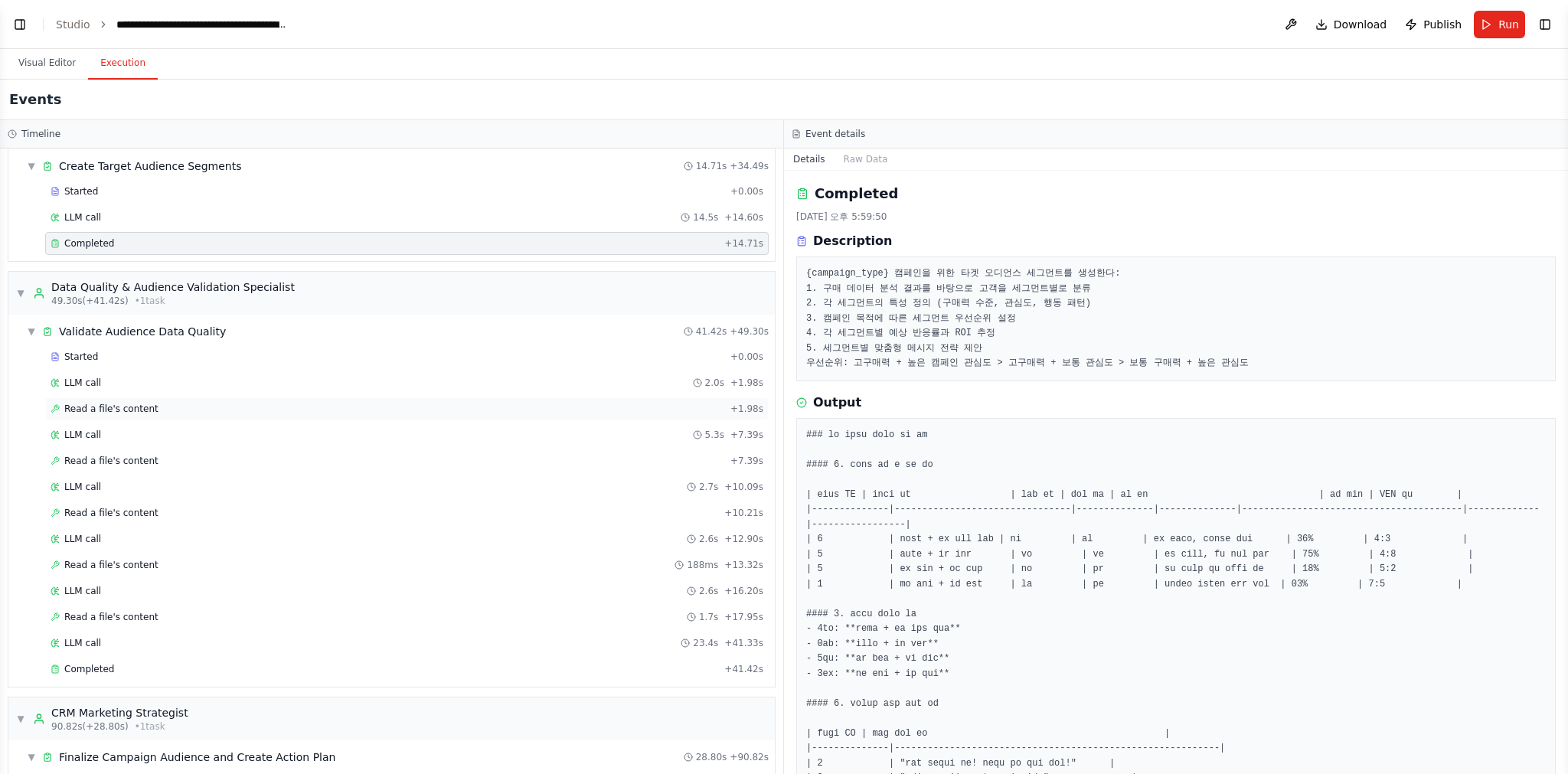
click at [106, 408] on span "Read a file's content" at bounding box center [111, 409] width 94 height 12
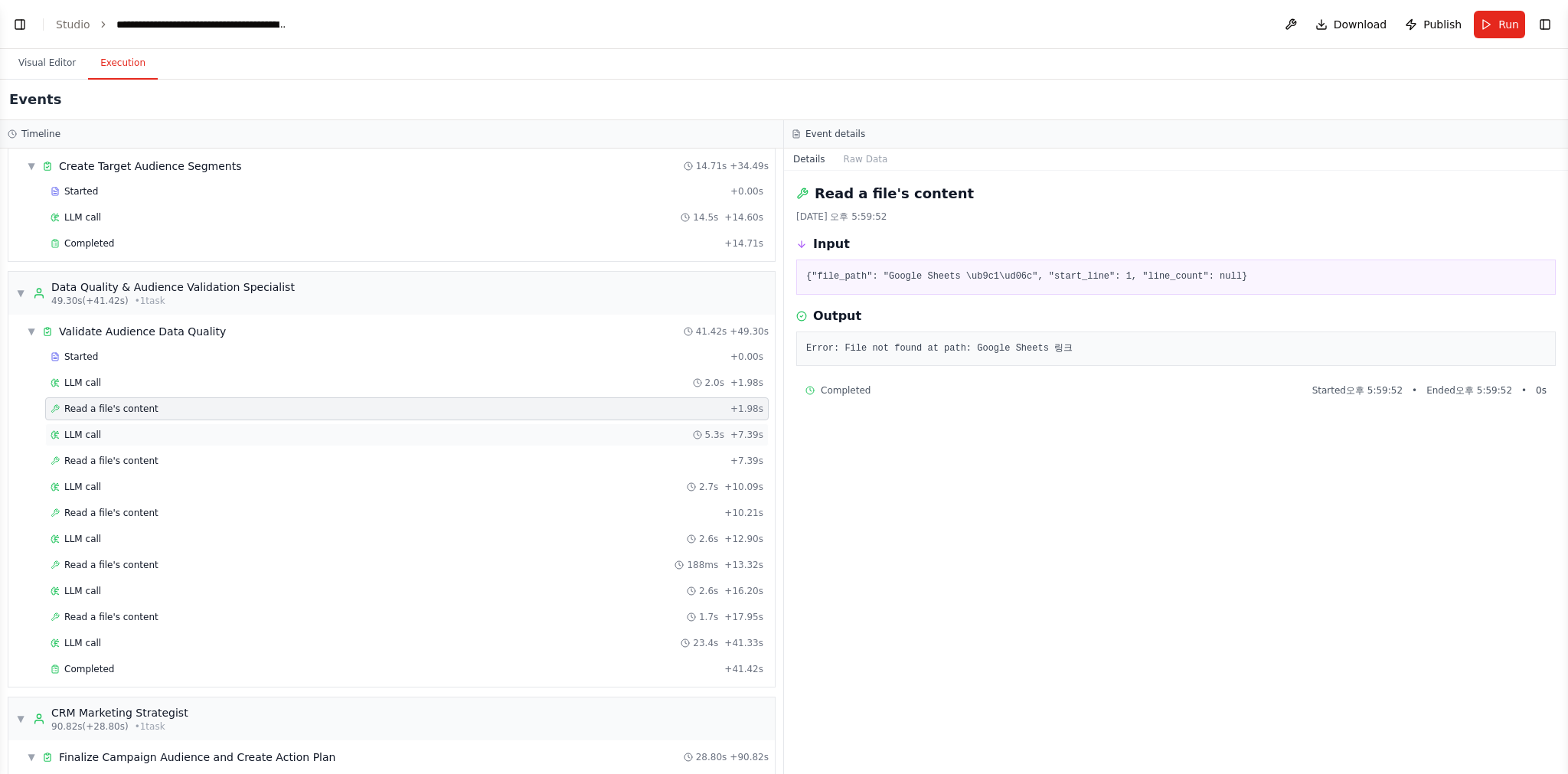
click at [89, 431] on span "LLM call" at bounding box center [82, 435] width 37 height 12
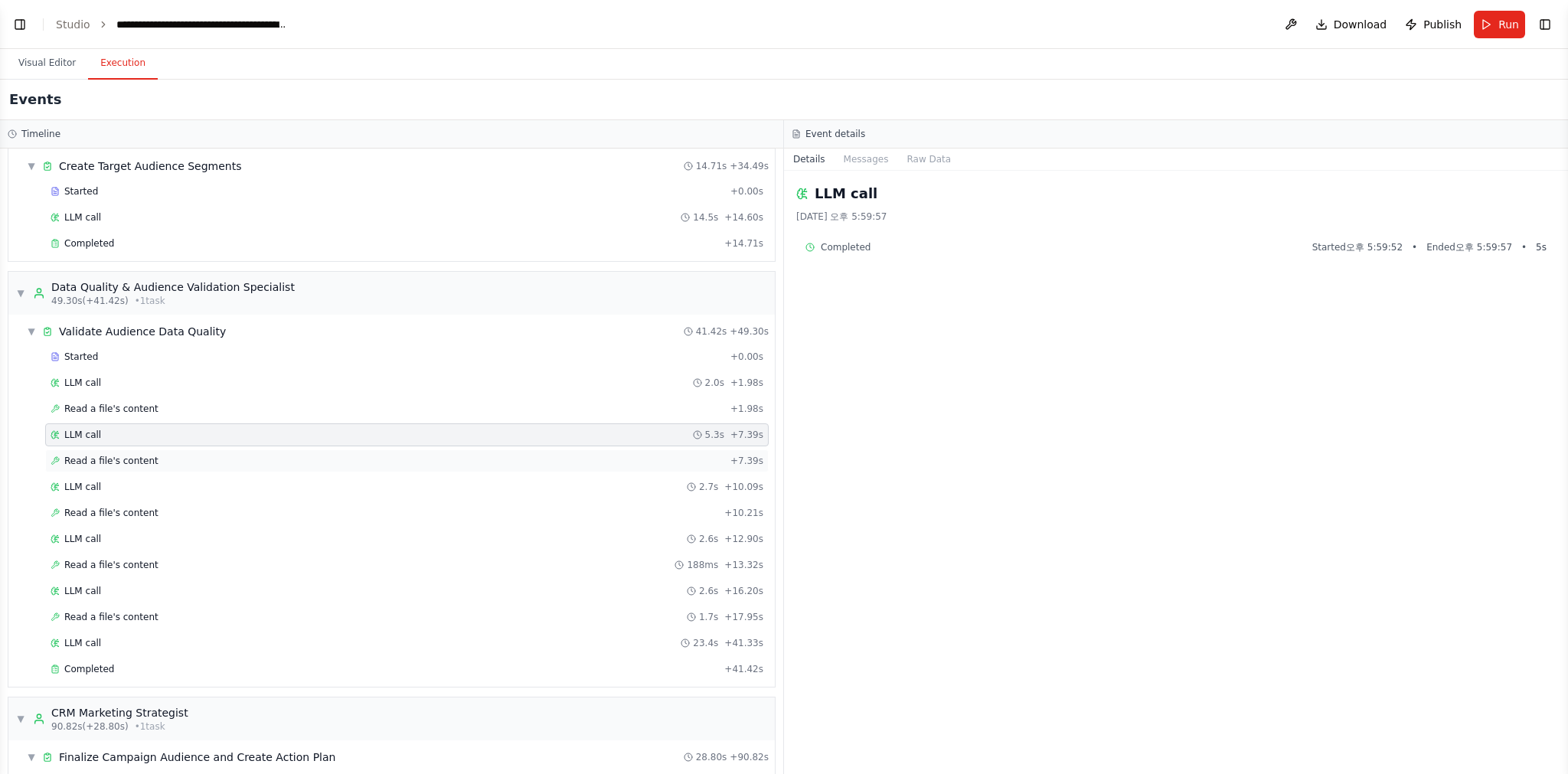
click at [97, 459] on span "Read a file's content" at bounding box center [111, 460] width 94 height 12
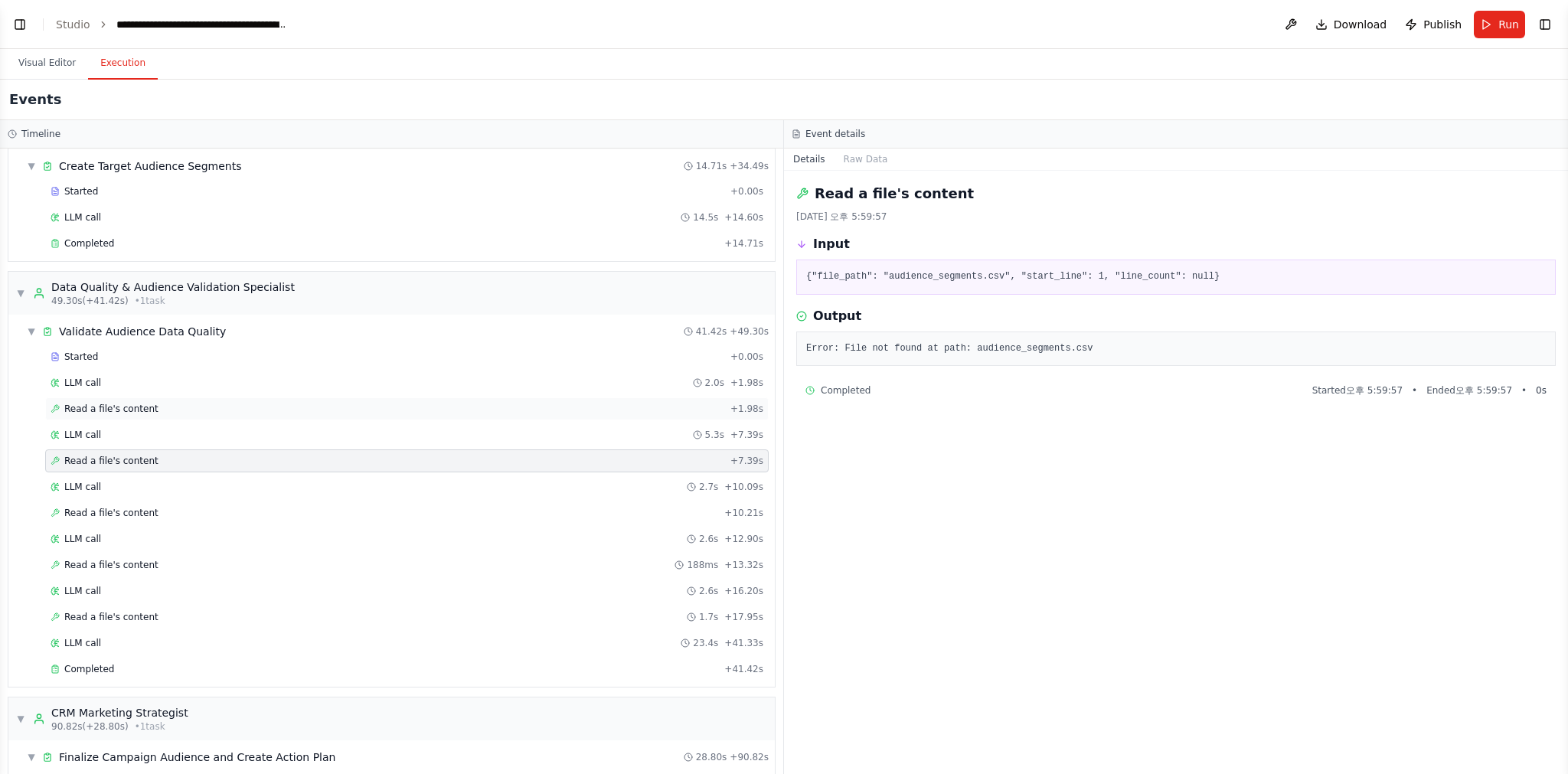
click at [83, 398] on div "Read a file's content + 1.98s" at bounding box center [407, 409] width 723 height 23
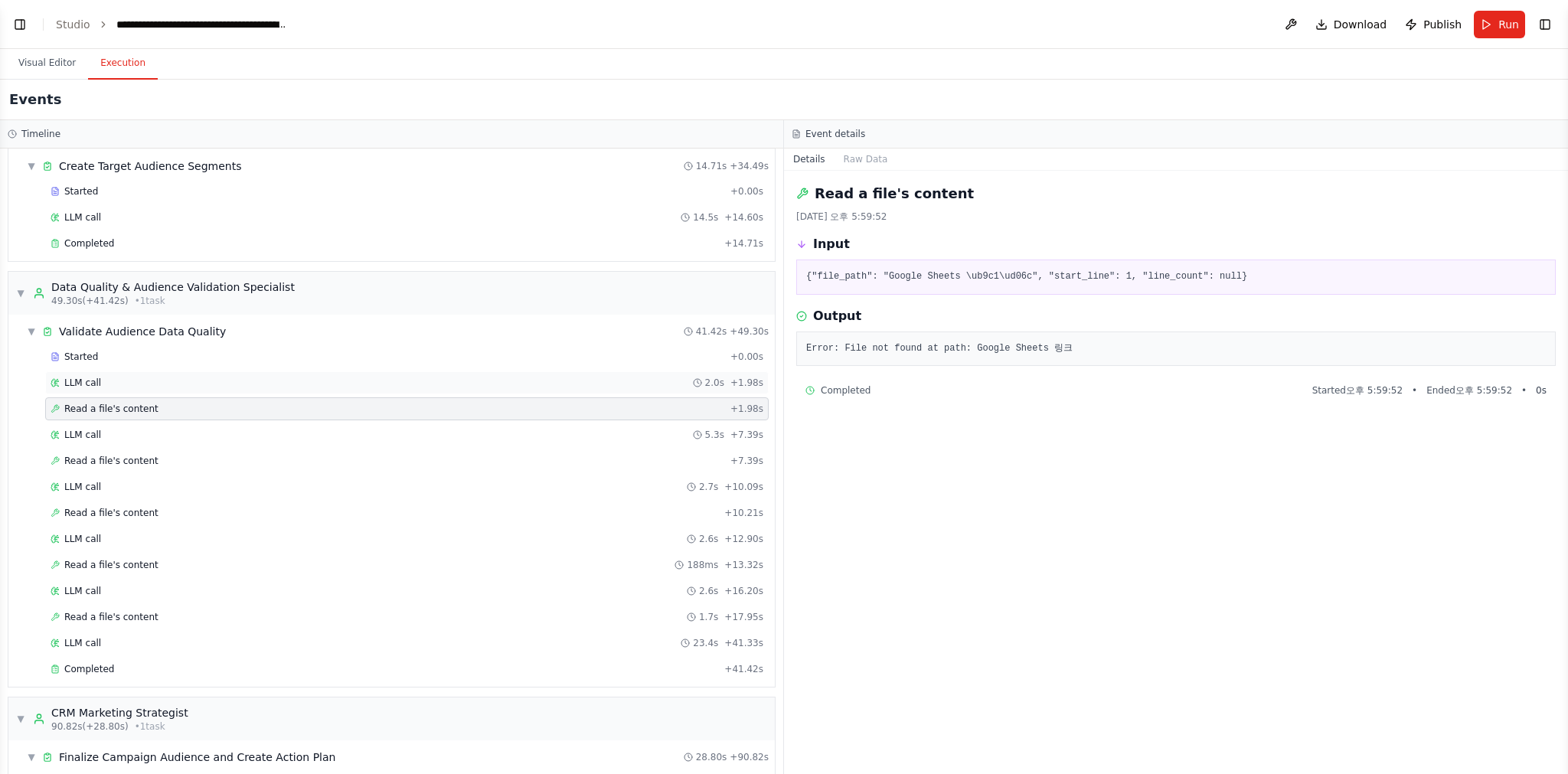
click at [84, 383] on span "LLM call" at bounding box center [82, 383] width 37 height 12
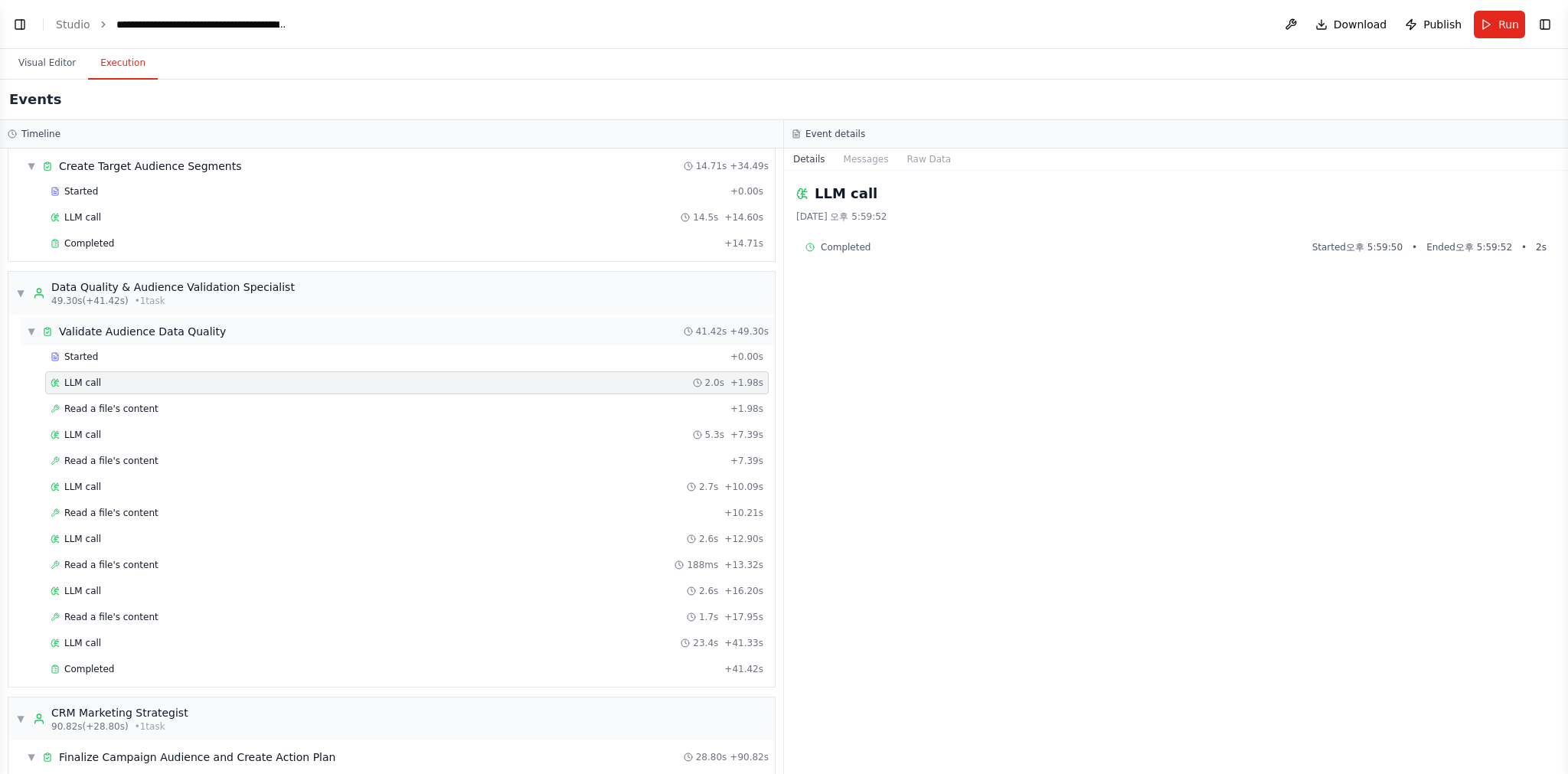
click at [89, 326] on span "Validate Audience Data Quality" at bounding box center [142, 330] width 167 height 15
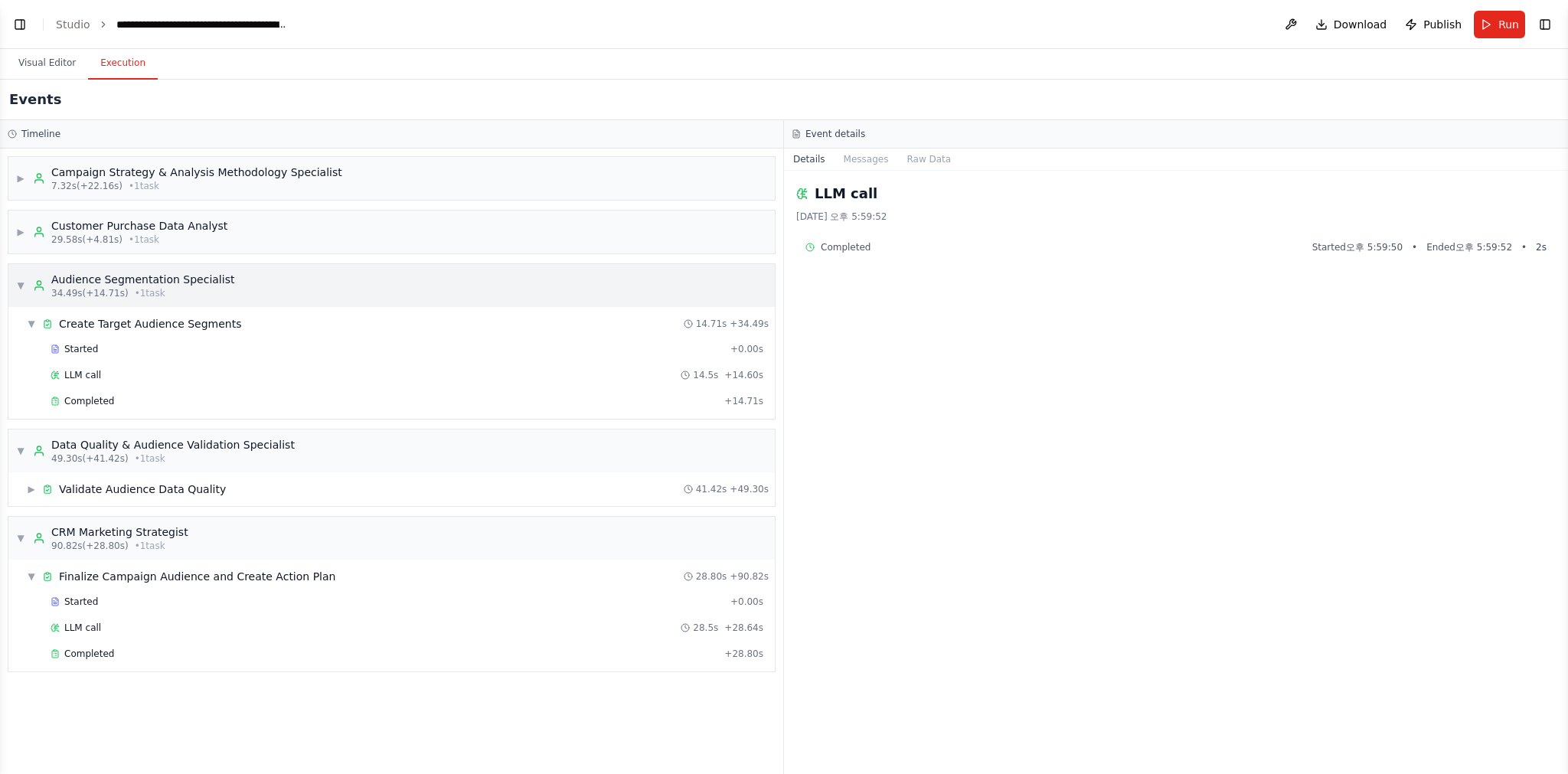
click at [27, 288] on div "▼ Audience Segmentation Specialist 34.49s (+14.71s) • 1 task" at bounding box center [125, 286] width 218 height 28
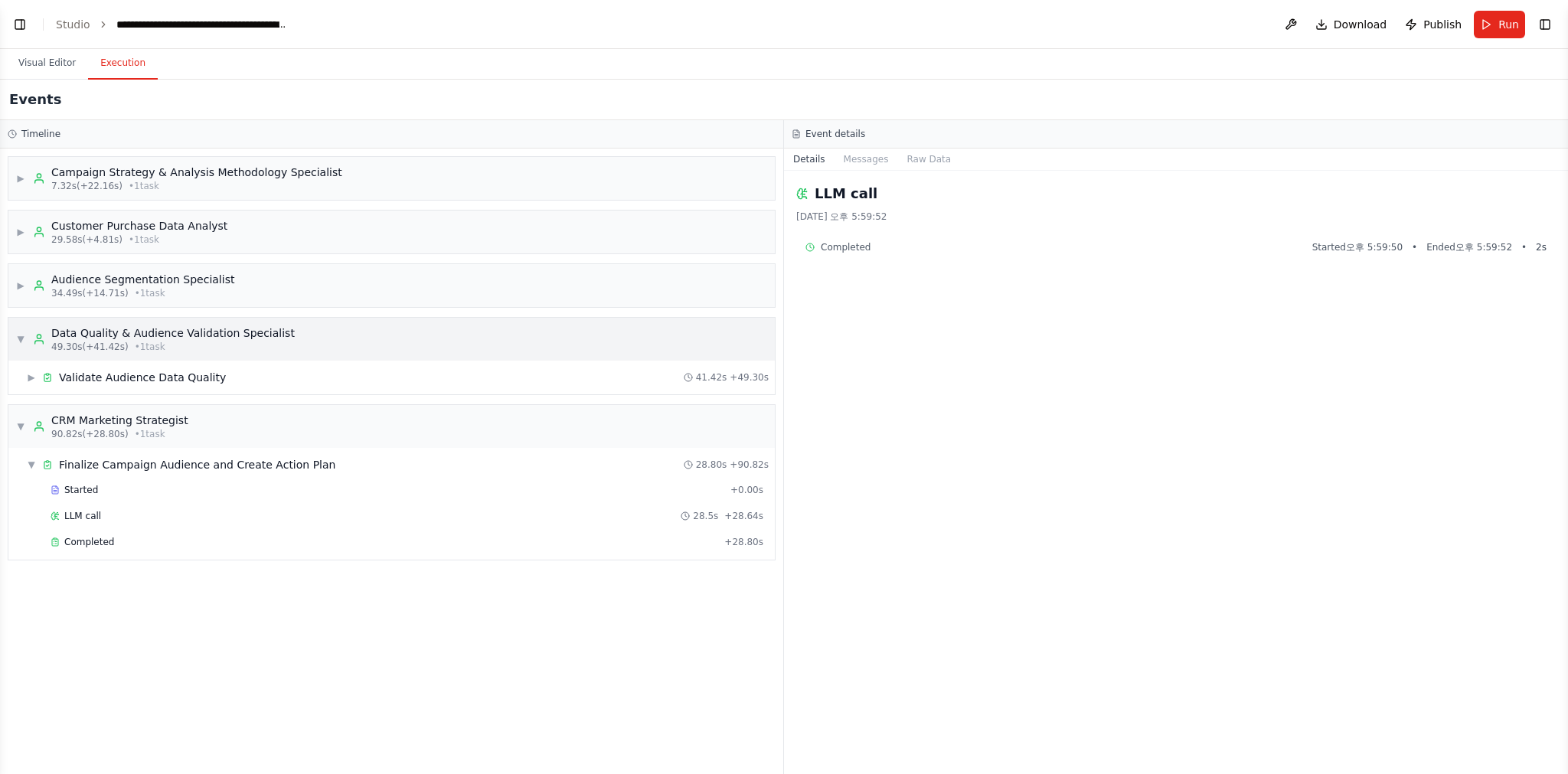
click at [13, 339] on div "▼ Data Quality & Audience Validation Specialist 49.30s (+41.42s) • 1 task" at bounding box center [391, 338] width 767 height 43
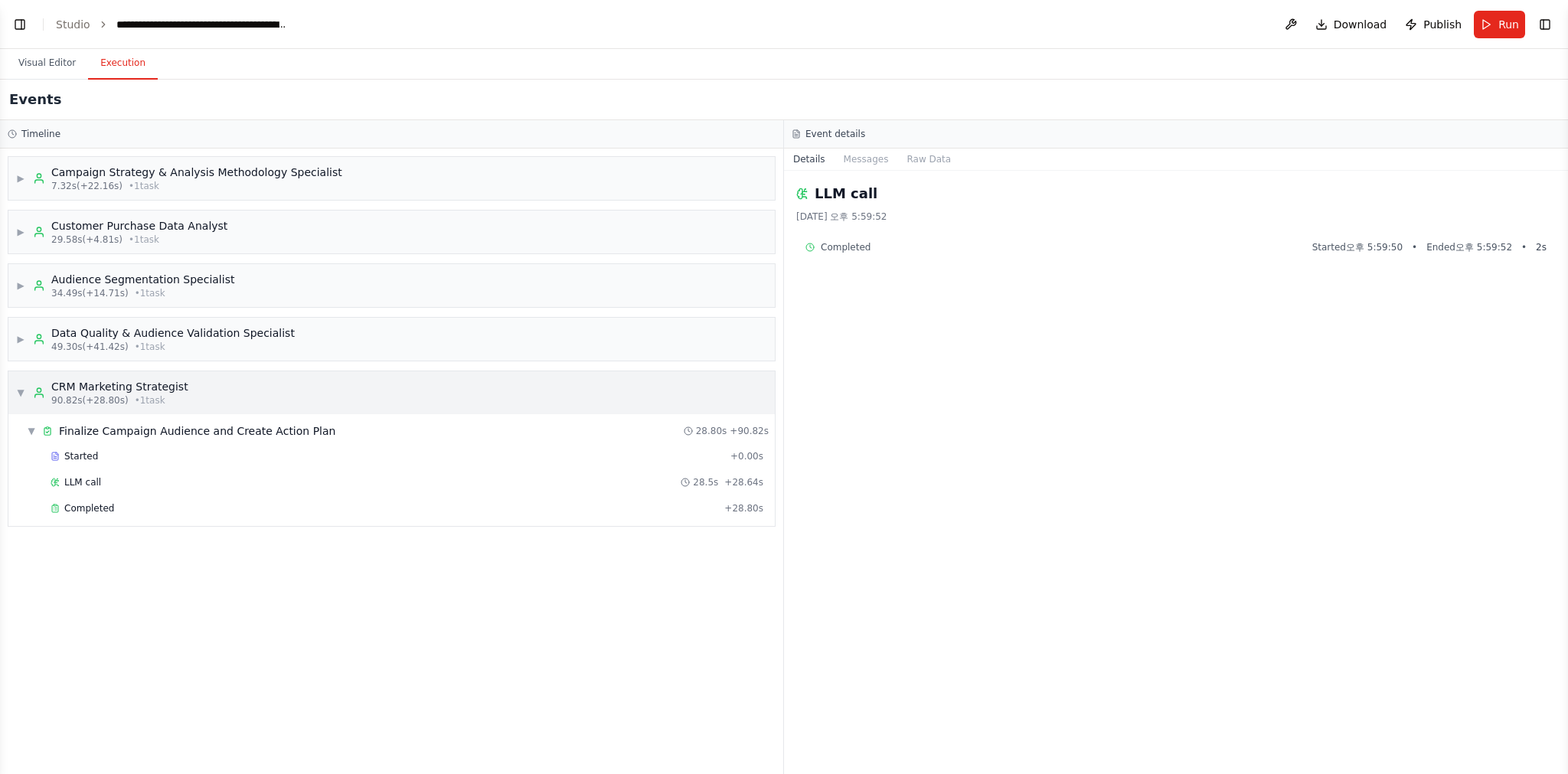
click at [23, 394] on span "▼" at bounding box center [20, 393] width 9 height 12
click at [66, 56] on button "Visual Editor" at bounding box center [47, 64] width 82 height 32
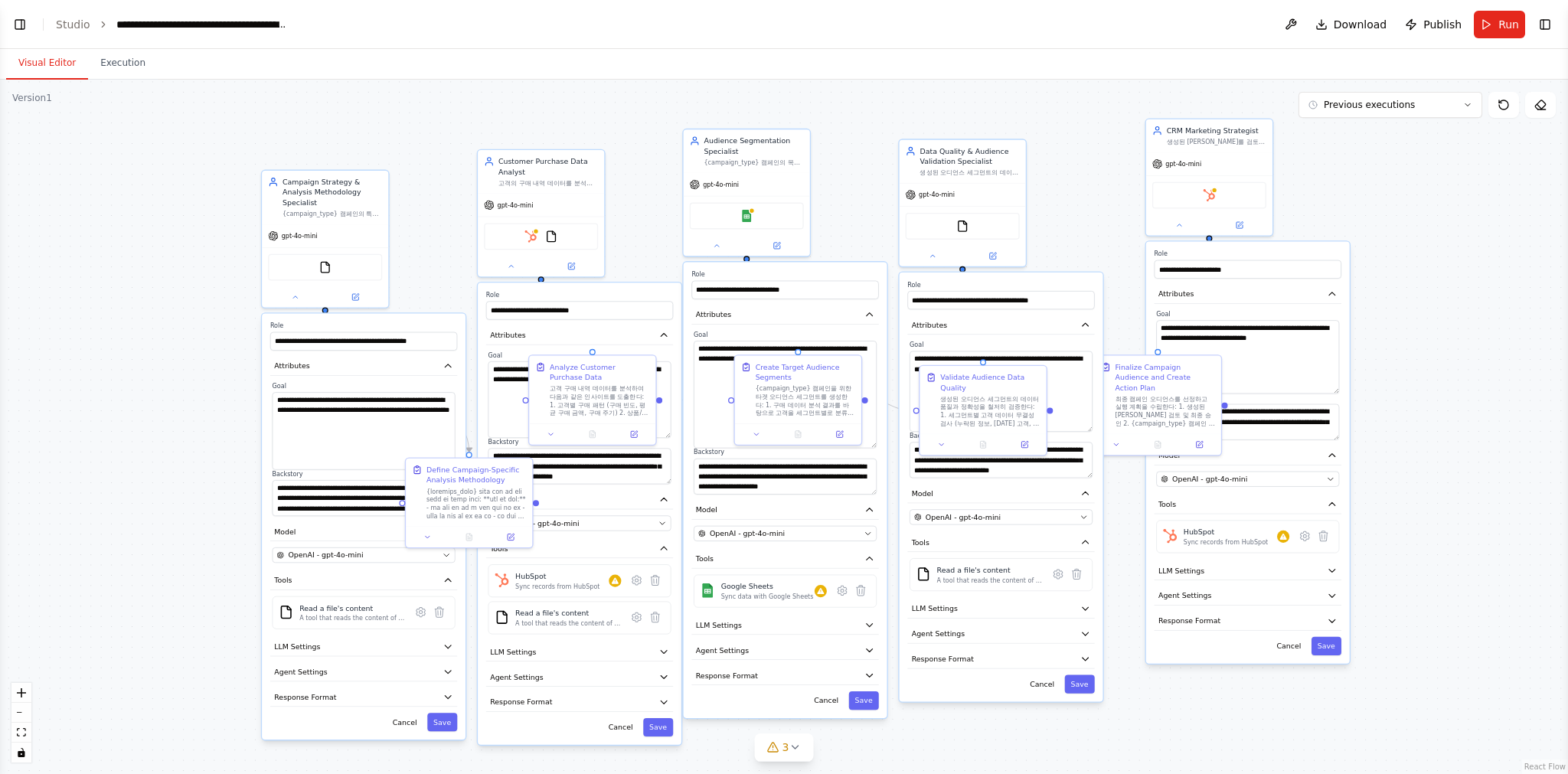
drag, startPoint x: 384, startPoint y: 141, endPoint x: 489, endPoint y: 126, distance: 106.1
click at [489, 126] on div ".deletable-edge-delete-btn { width: 20px; height: 20px; border: 0px solid #ffff…" at bounding box center [784, 427] width 1568 height 695
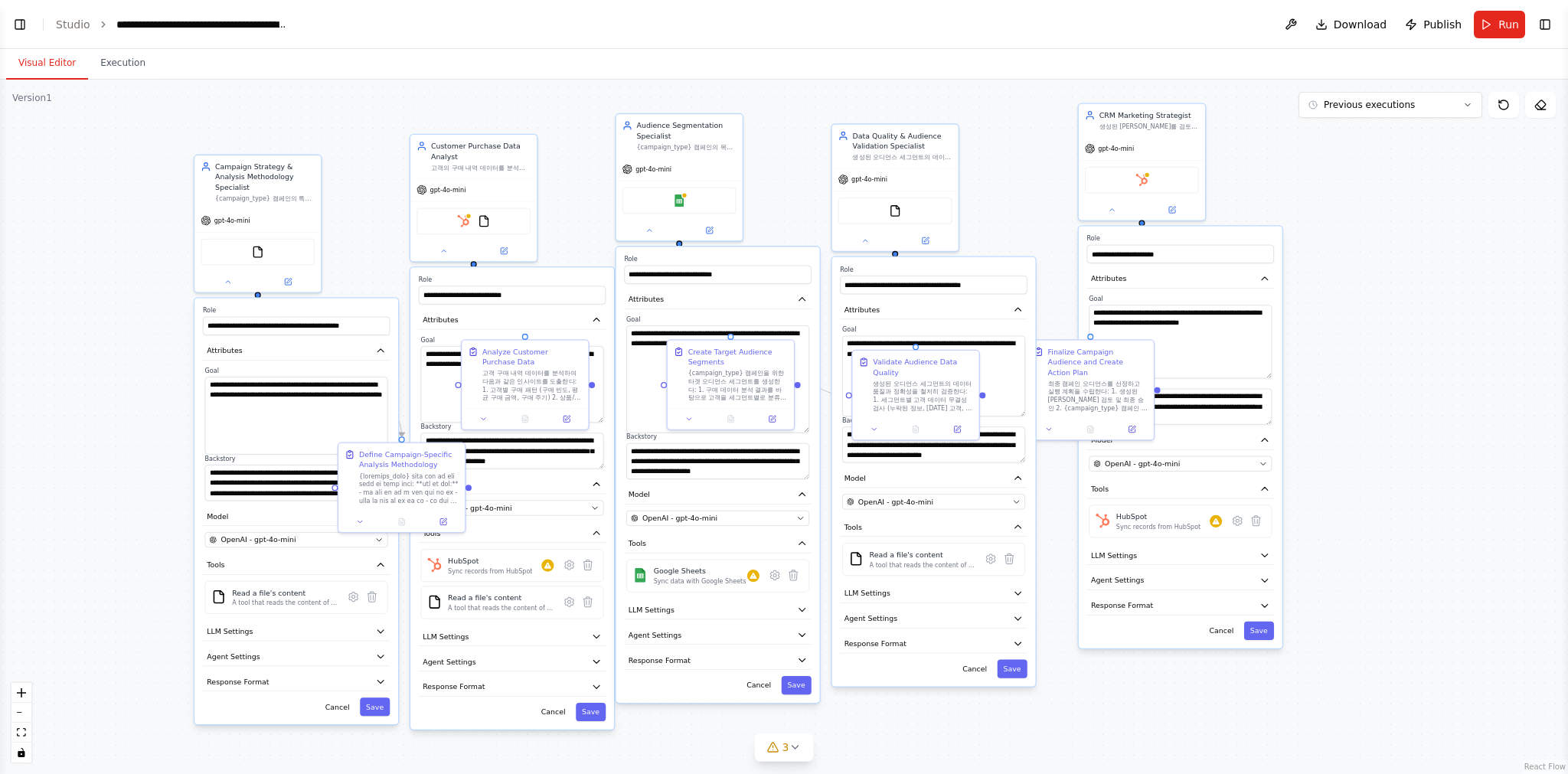
drag, startPoint x: 449, startPoint y: 116, endPoint x: 413, endPoint y: 105, distance: 37.6
click at [413, 105] on div ".deletable-edge-delete-btn { width: 20px; height: 20px; border: 0px solid #ffff…" at bounding box center [784, 427] width 1568 height 695
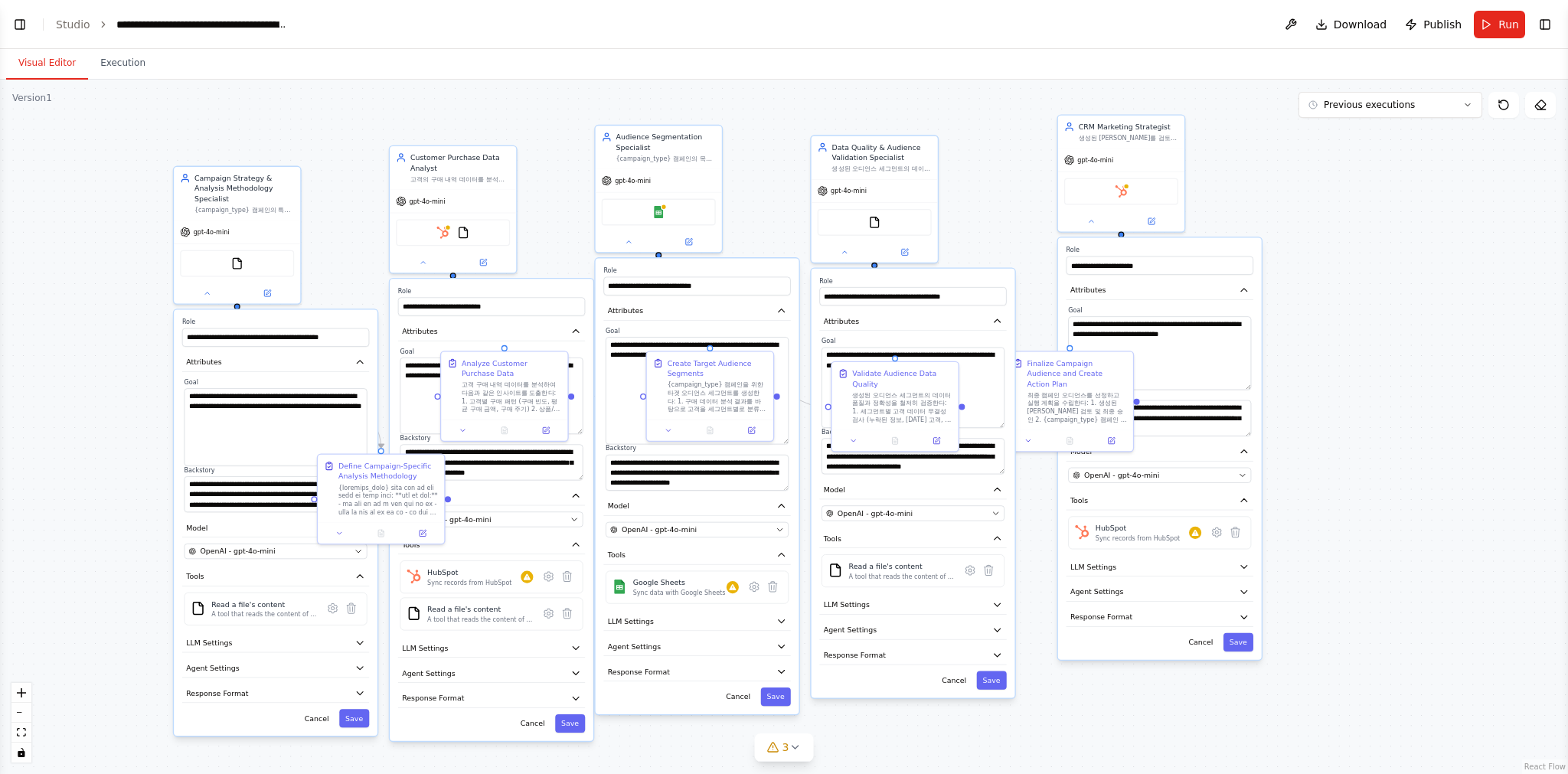
drag, startPoint x: 578, startPoint y: 212, endPoint x: 561, endPoint y: 219, distance: 18.4
click at [565, 218] on div ".deletable-edge-delete-btn { width: 20px; height: 20px; border: 0px solid #ffff…" at bounding box center [784, 427] width 1568 height 695
click at [549, 93] on div ".deletable-edge-delete-btn { width: 20px; height: 20px; border: 0px solid #ffff…" at bounding box center [784, 427] width 1568 height 695
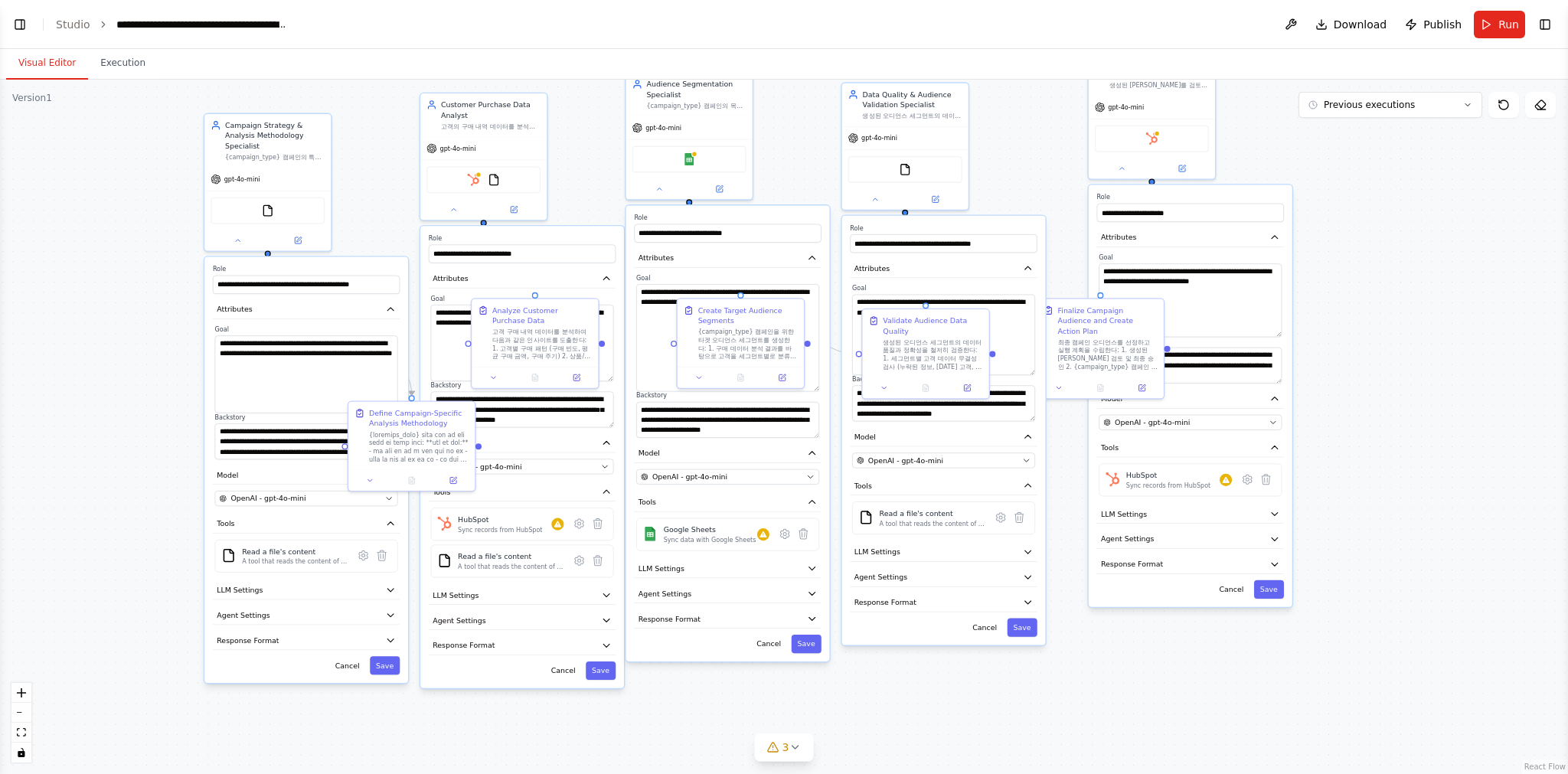
drag, startPoint x: 340, startPoint y: 190, endPoint x: 369, endPoint y: 149, distance: 50.2
click at [369, 150] on div ".deletable-edge-delete-btn { width: 20px; height: 20px; border: 0px solid #ffff…" at bounding box center [784, 427] width 1568 height 695
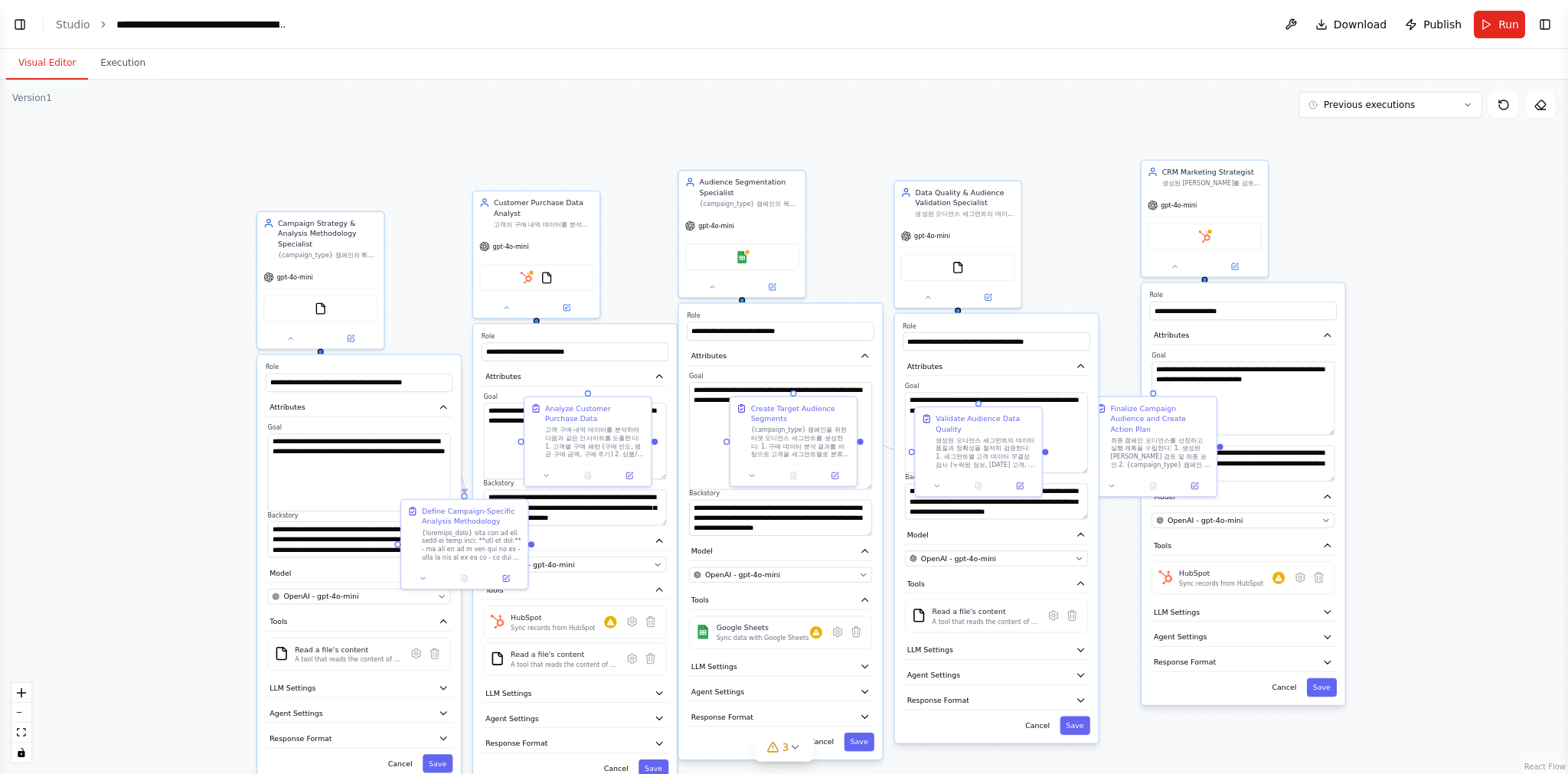
drag, startPoint x: 187, startPoint y: 290, endPoint x: 235, endPoint y: 366, distance: 89.9
click at [235, 370] on div ".deletable-edge-delete-btn { width: 20px; height: 20px; border: 0px solid #ffff…" at bounding box center [784, 427] width 1568 height 695
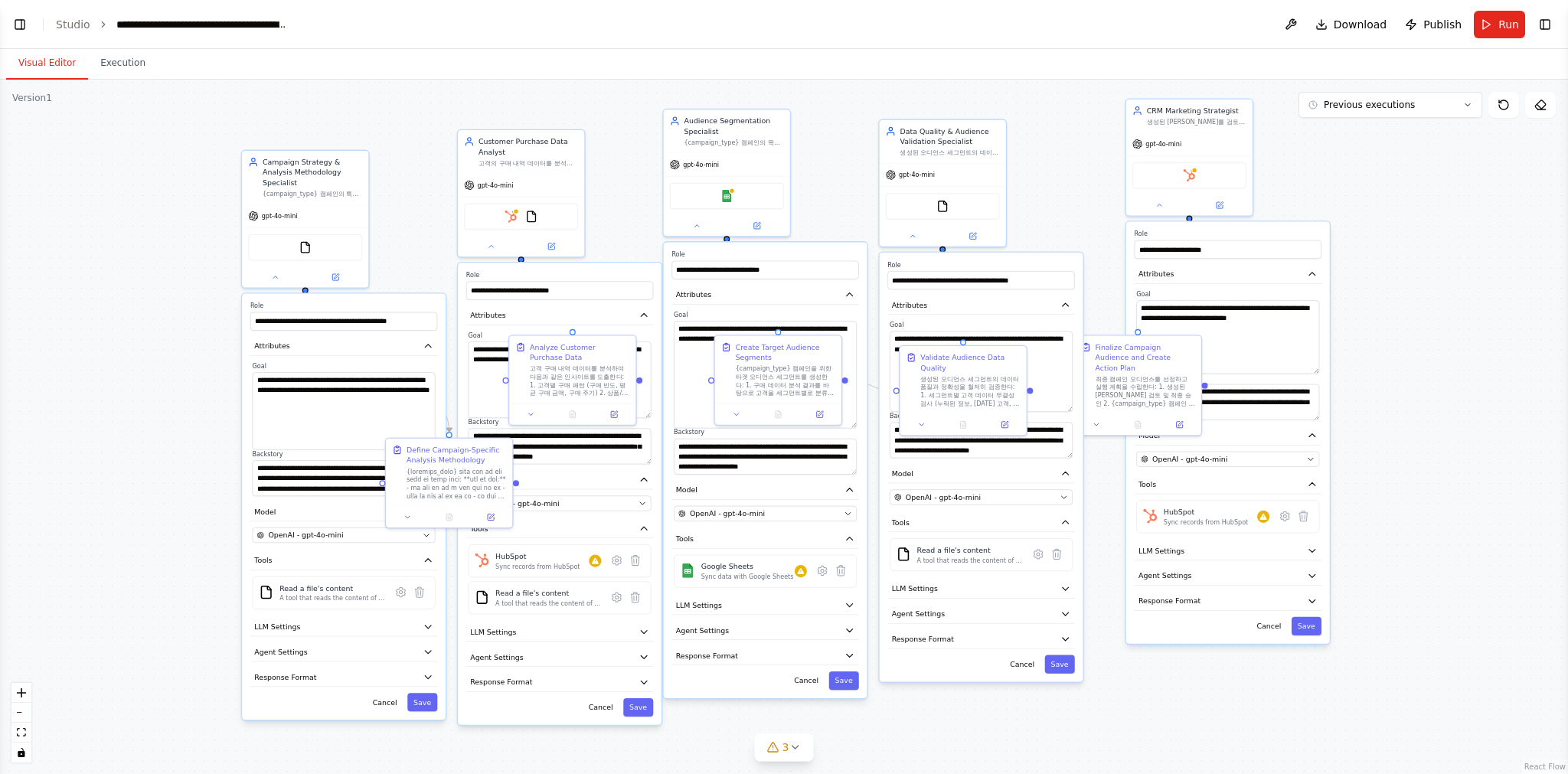
drag, startPoint x: 209, startPoint y: 355, endPoint x: 197, endPoint y: 290, distance: 66.1
click at [197, 291] on div ".deletable-edge-delete-btn { width: 20px; height: 20px; border: 0px solid #ffff…" at bounding box center [784, 427] width 1568 height 695
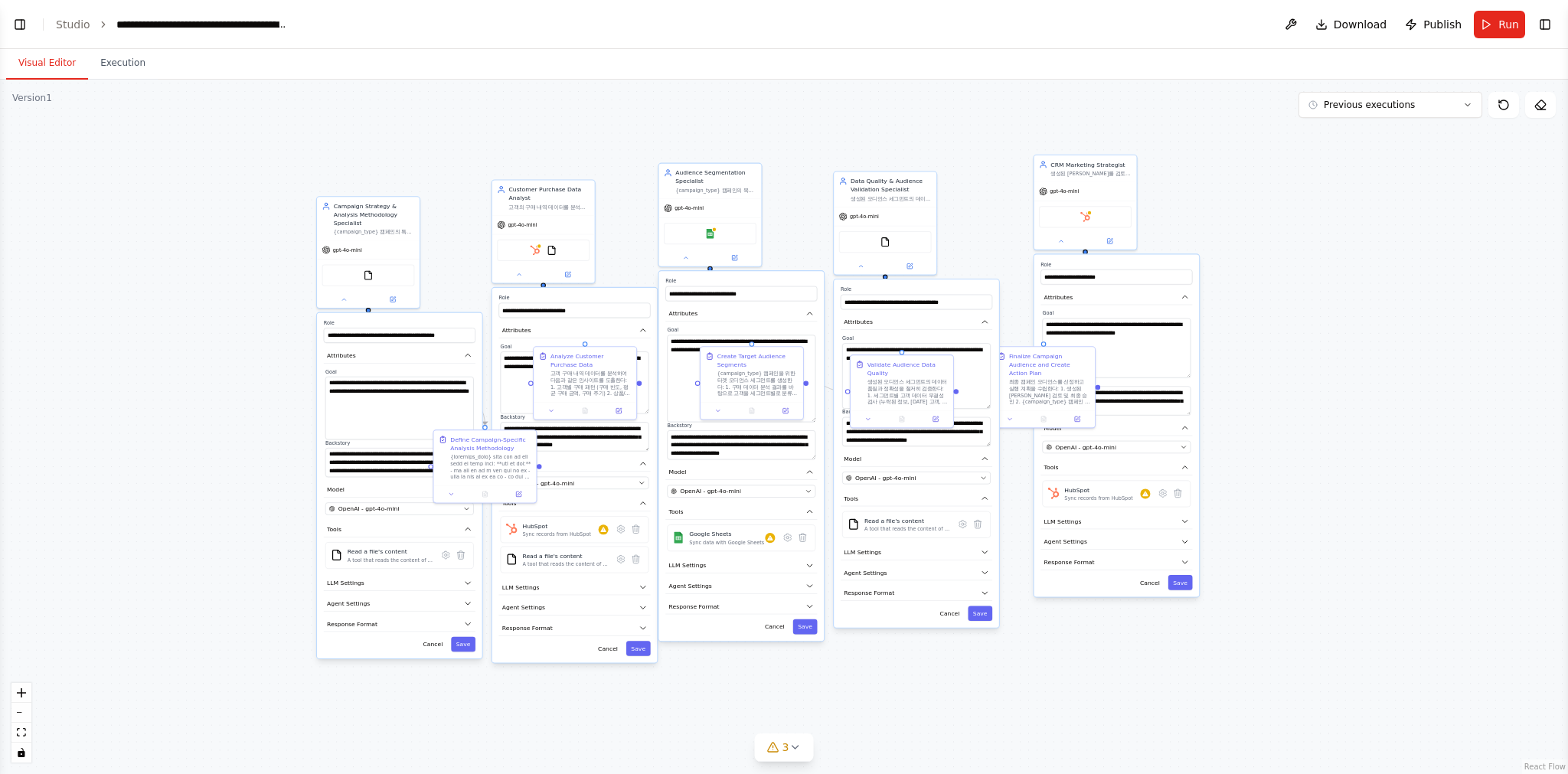
drag, startPoint x: 617, startPoint y: 131, endPoint x: 619, endPoint y: 183, distance: 52.0
click at [619, 183] on div ".deletable-edge-delete-btn { width: 20px; height: 20px; border: 0px solid #ffff…" at bounding box center [784, 427] width 1568 height 695
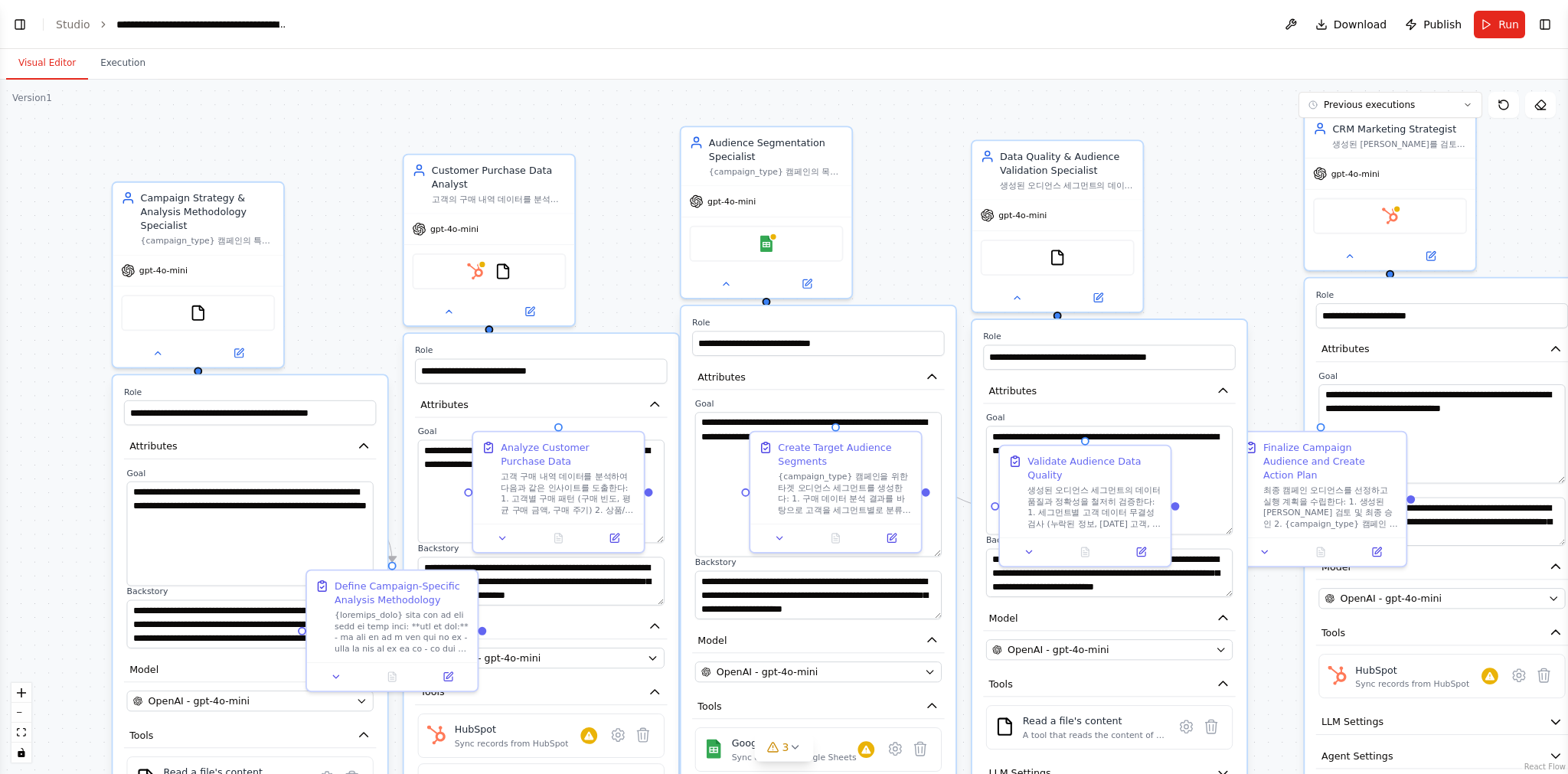
drag, startPoint x: 623, startPoint y: 170, endPoint x: 616, endPoint y: 122, distance: 48.5
click at [615, 121] on div ".deletable-edge-delete-btn { width: 20px; height: 20px; border: 0px solid #ffff…" at bounding box center [784, 427] width 1568 height 695
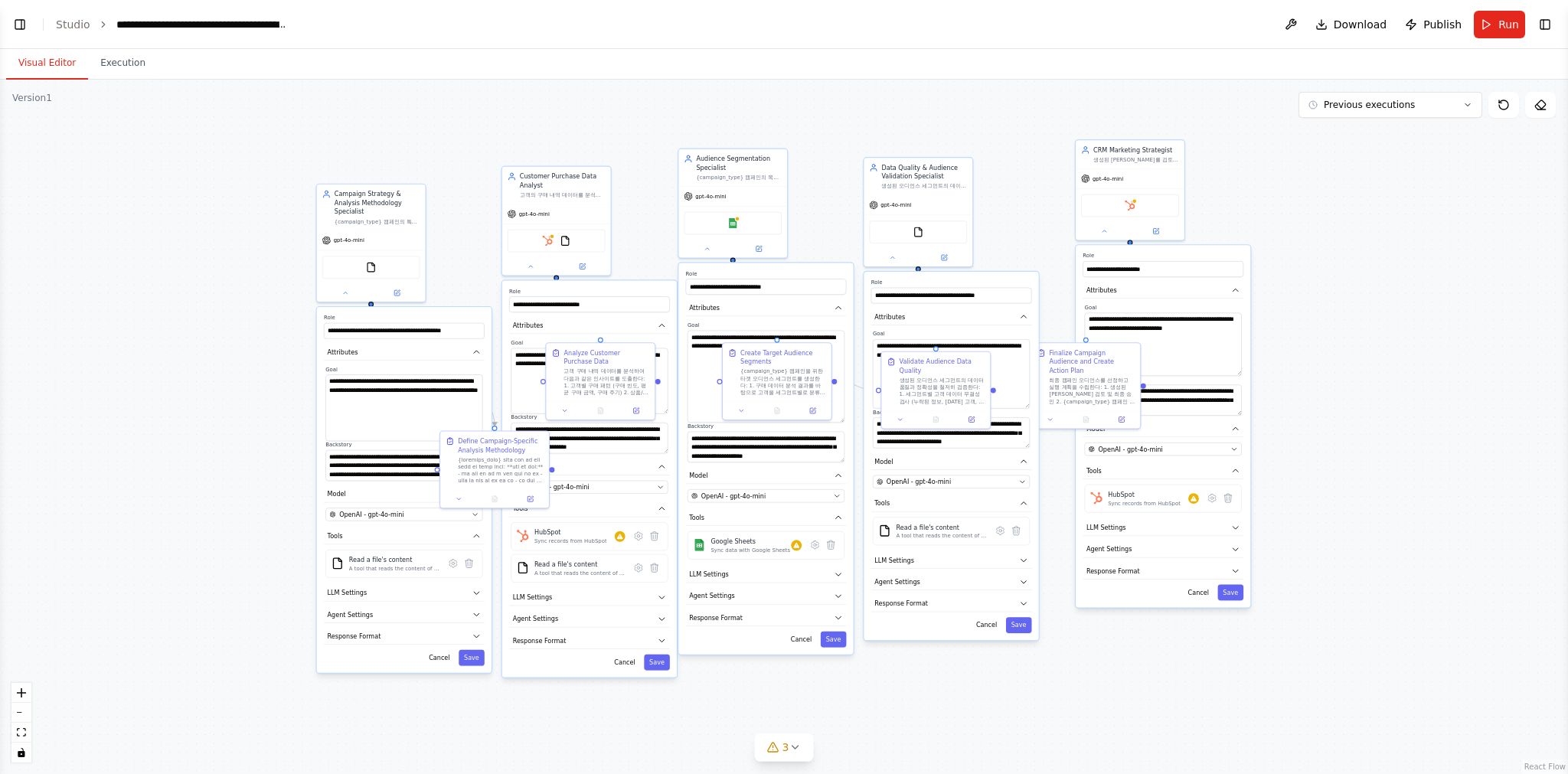
drag, startPoint x: 215, startPoint y: 193, endPoint x: 237, endPoint y: 195, distance: 22.1
click at [246, 212] on div ".deletable-edge-delete-btn { width: 20px; height: 20px; border: 0px solid #ffff…" at bounding box center [784, 427] width 1568 height 695
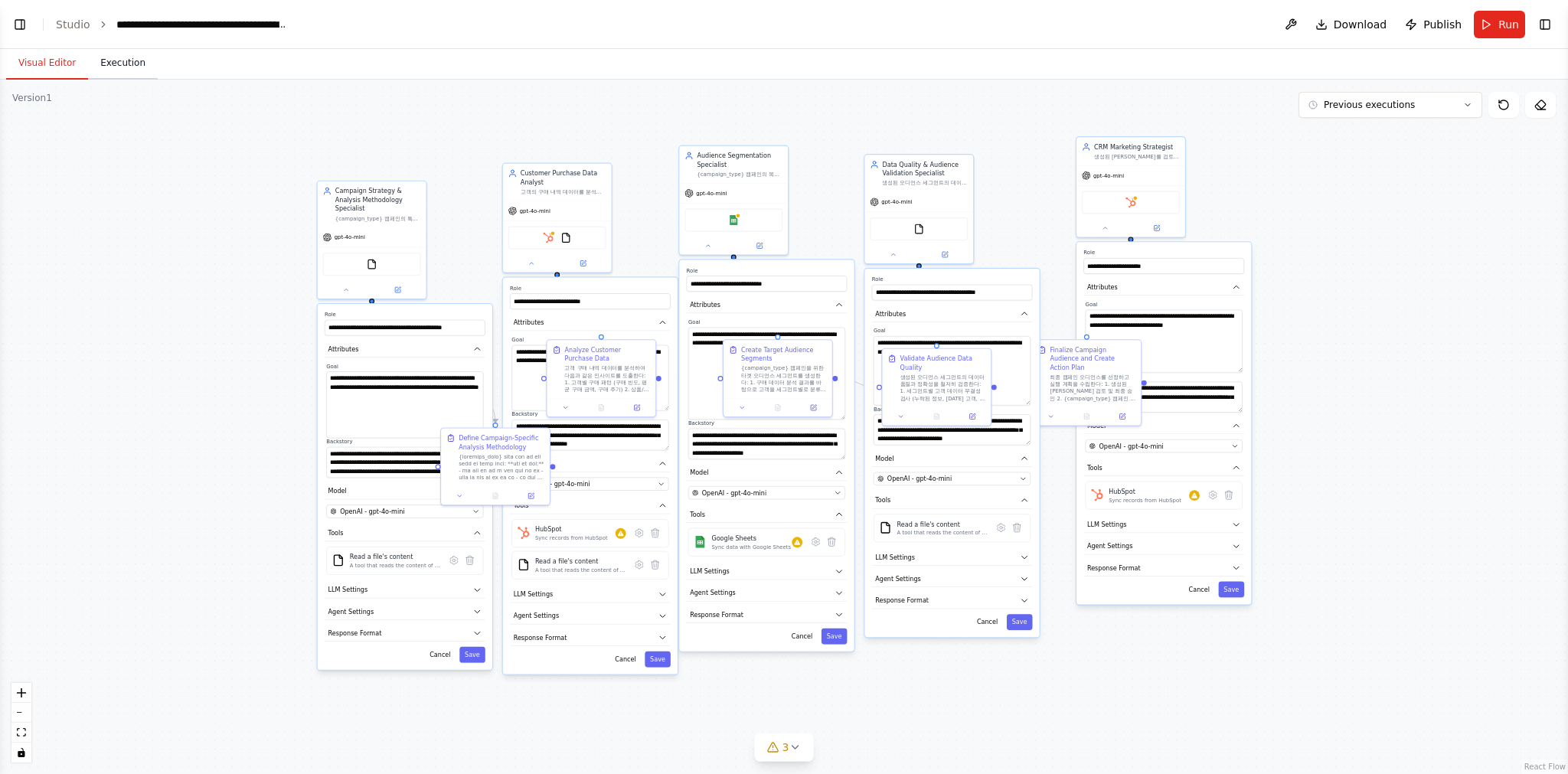
click at [124, 64] on button "Execution" at bounding box center [123, 64] width 69 height 32
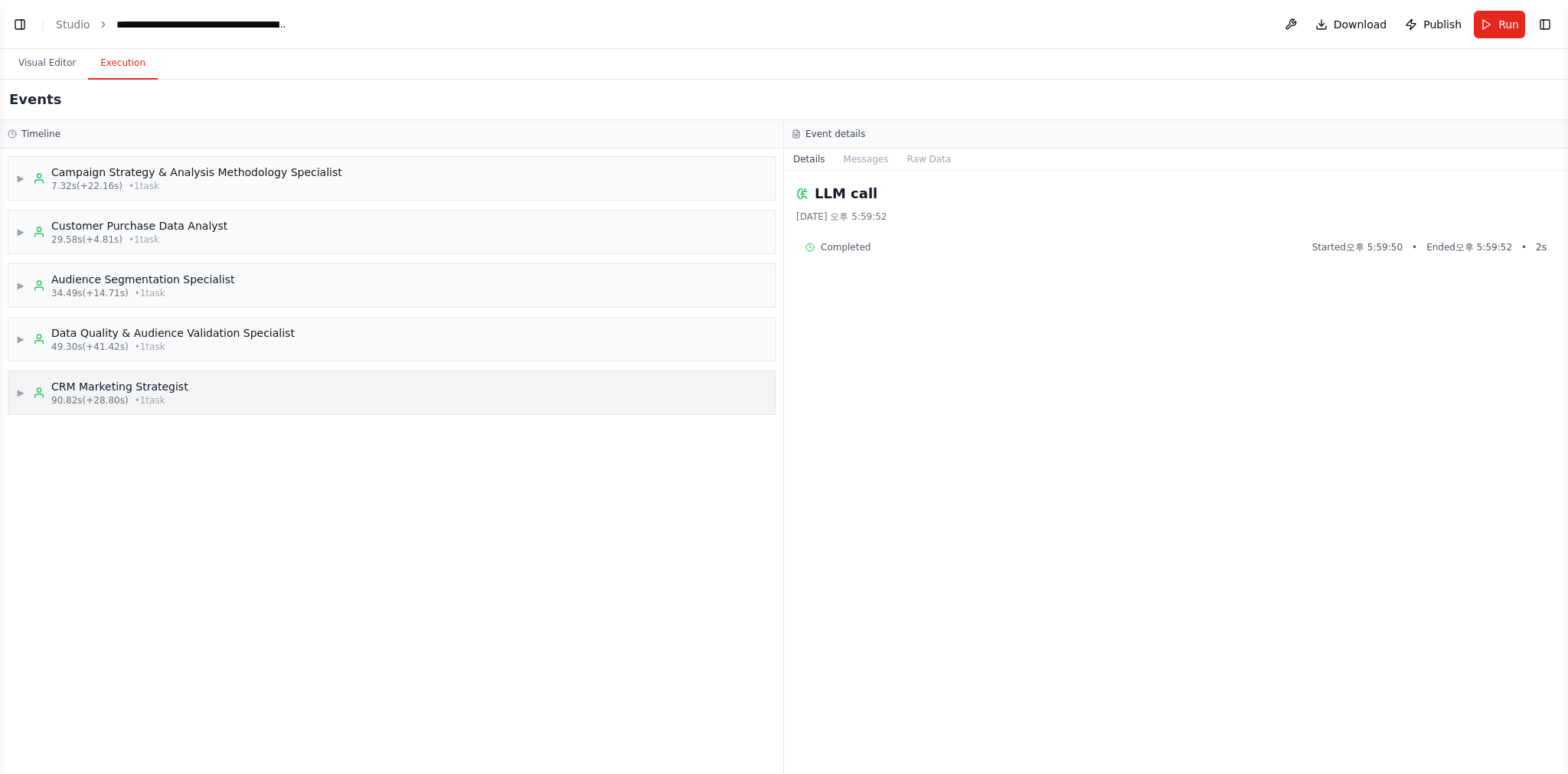
click at [270, 405] on div "▶ CRM Marketing Strategist 90.82s (+28.80s) • 1 task" at bounding box center [391, 392] width 767 height 43
click at [102, 485] on div "LLM call 28.5s + 28.64s" at bounding box center [407, 482] width 712 height 12
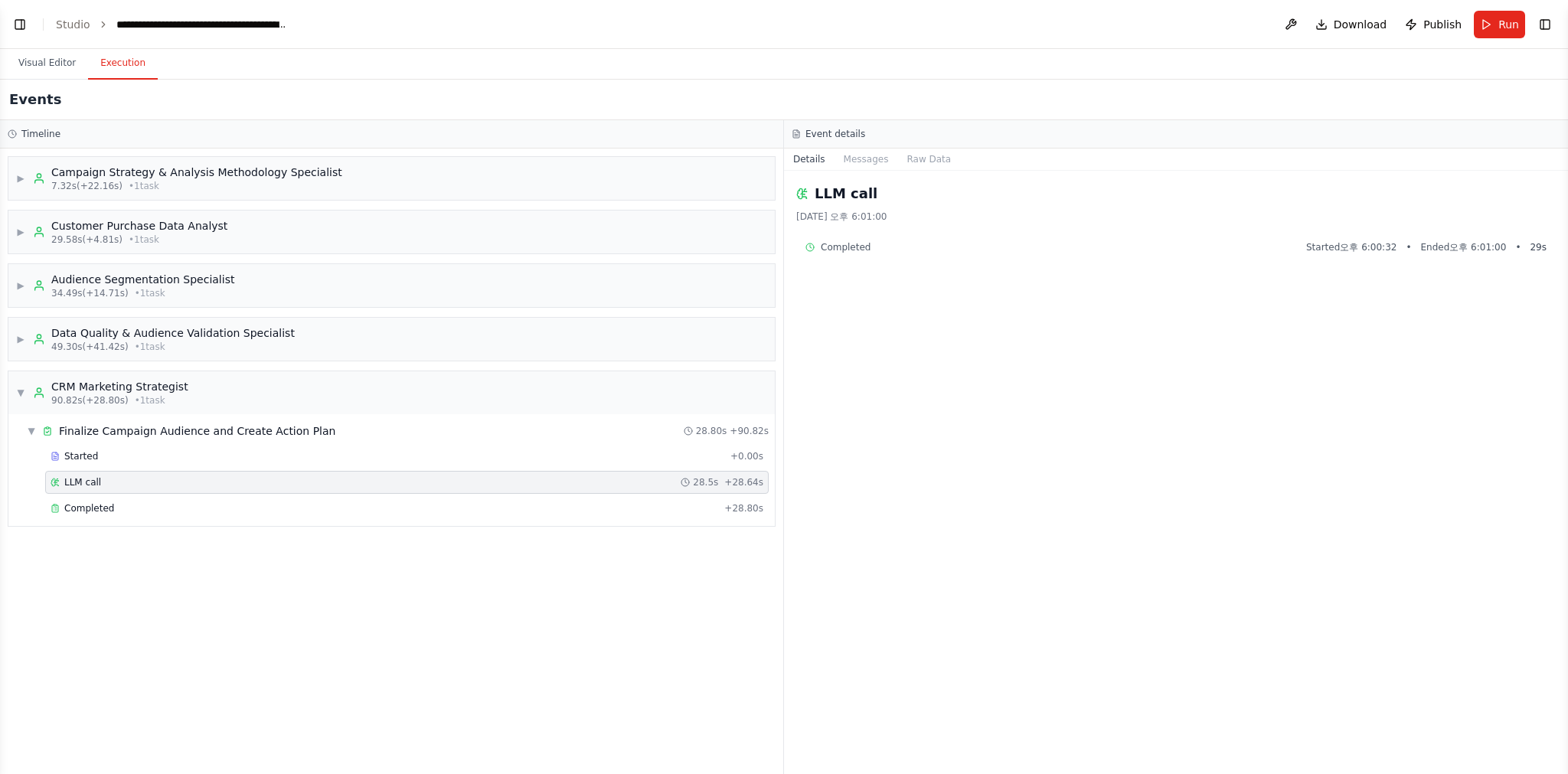
click at [761, 481] on span "+ 28.64s" at bounding box center [743, 482] width 39 height 12
click at [743, 502] on span "+ 28.80s" at bounding box center [743, 508] width 39 height 12
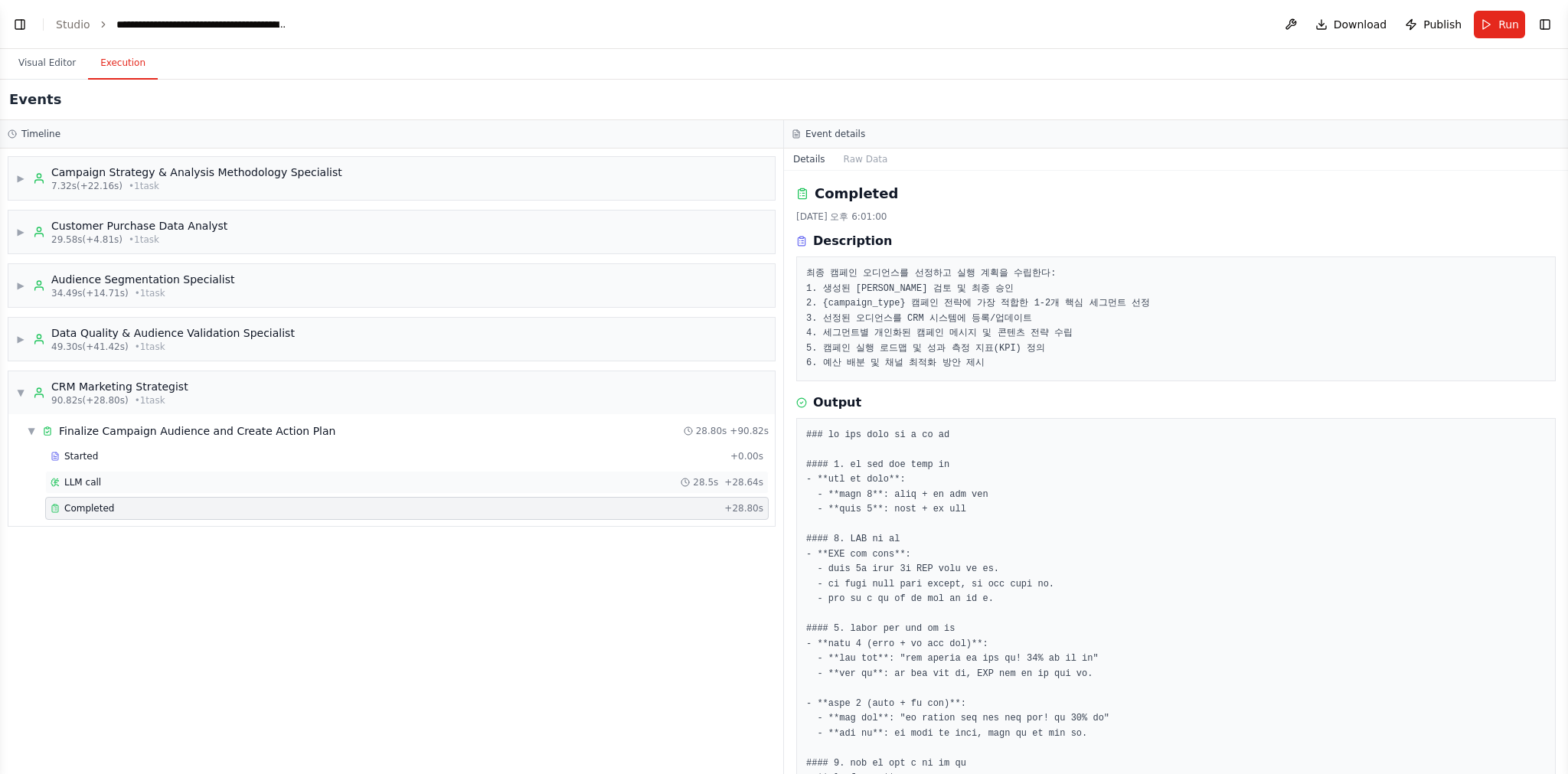
click at [747, 485] on span "+ 28.64s" at bounding box center [743, 482] width 39 height 12
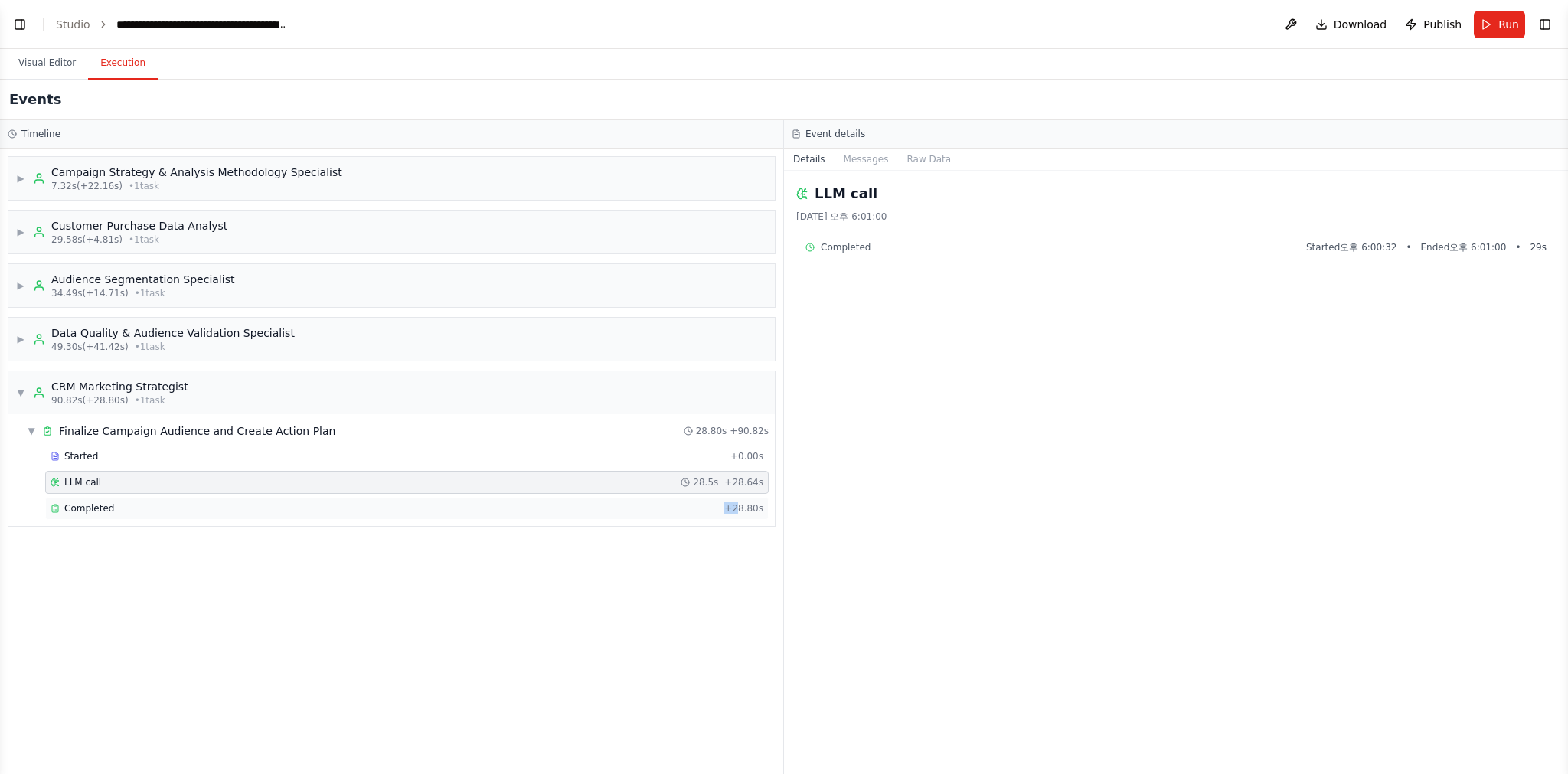
click at [738, 502] on span "+ 28.80s" at bounding box center [743, 508] width 39 height 12
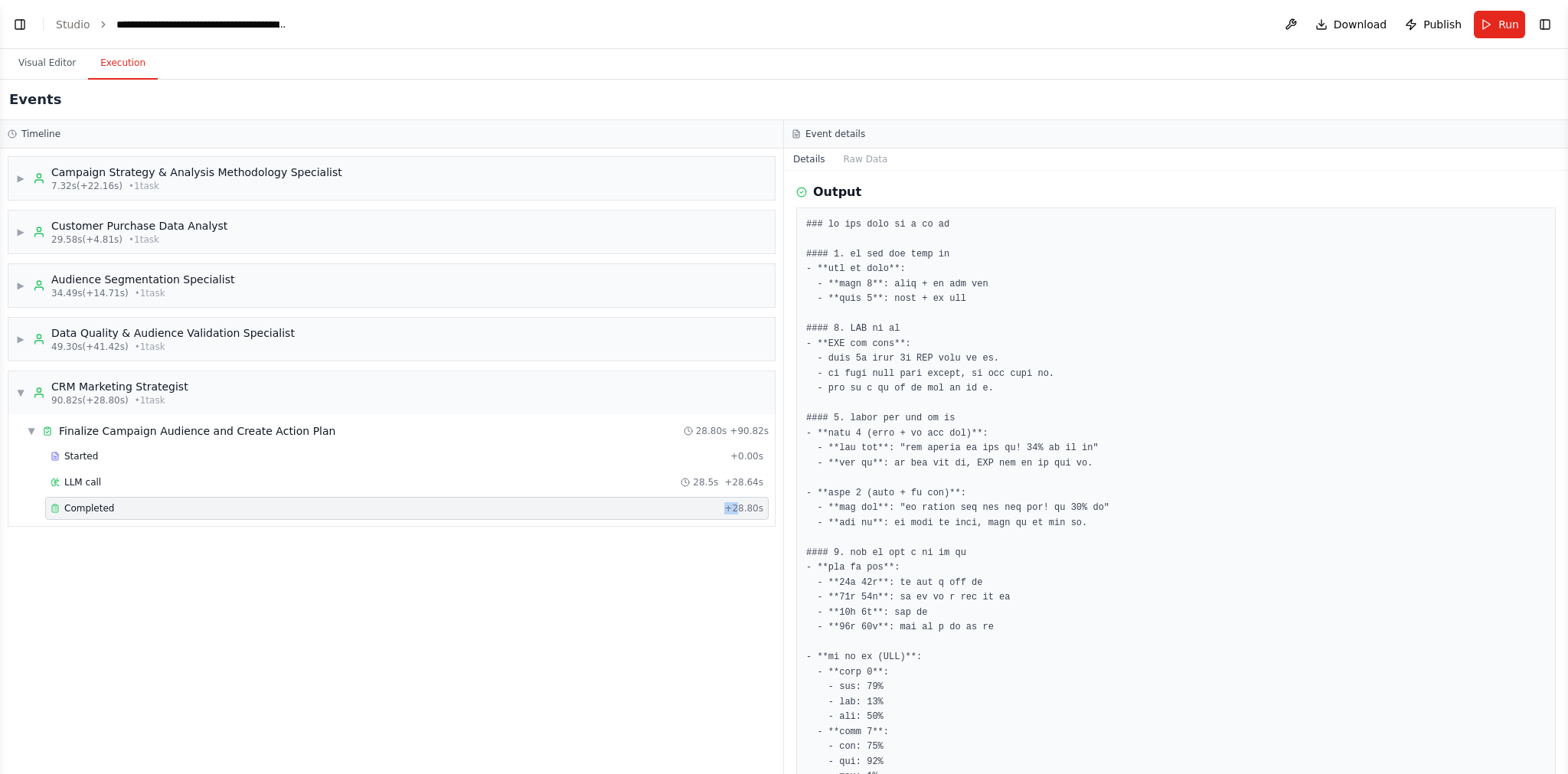
scroll to position [418, 0]
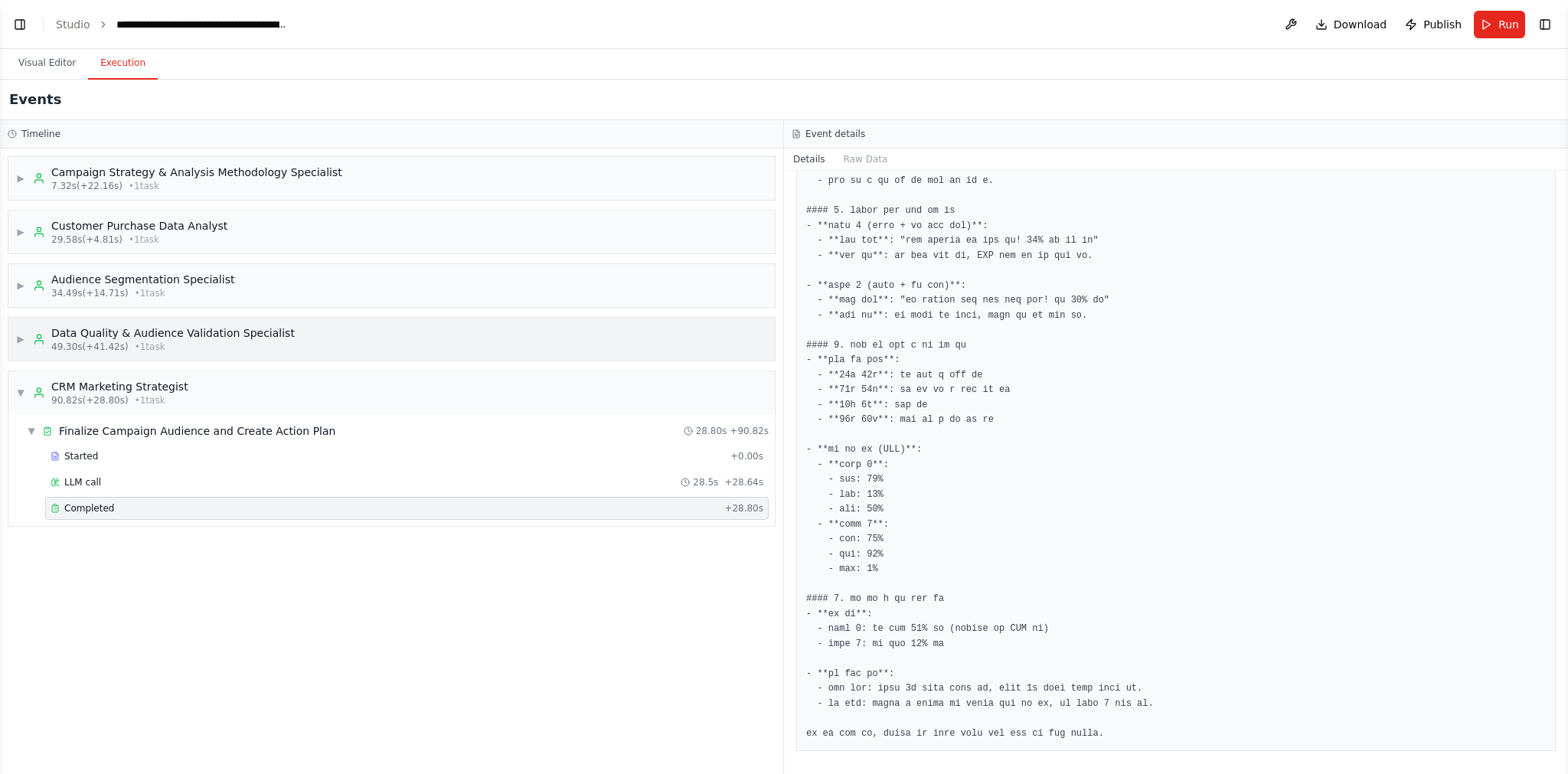
click at [390, 323] on div "▶ Data Quality & Audience Validation Specialist 49.30s (+41.42s) • 1 task" at bounding box center [391, 338] width 767 height 43
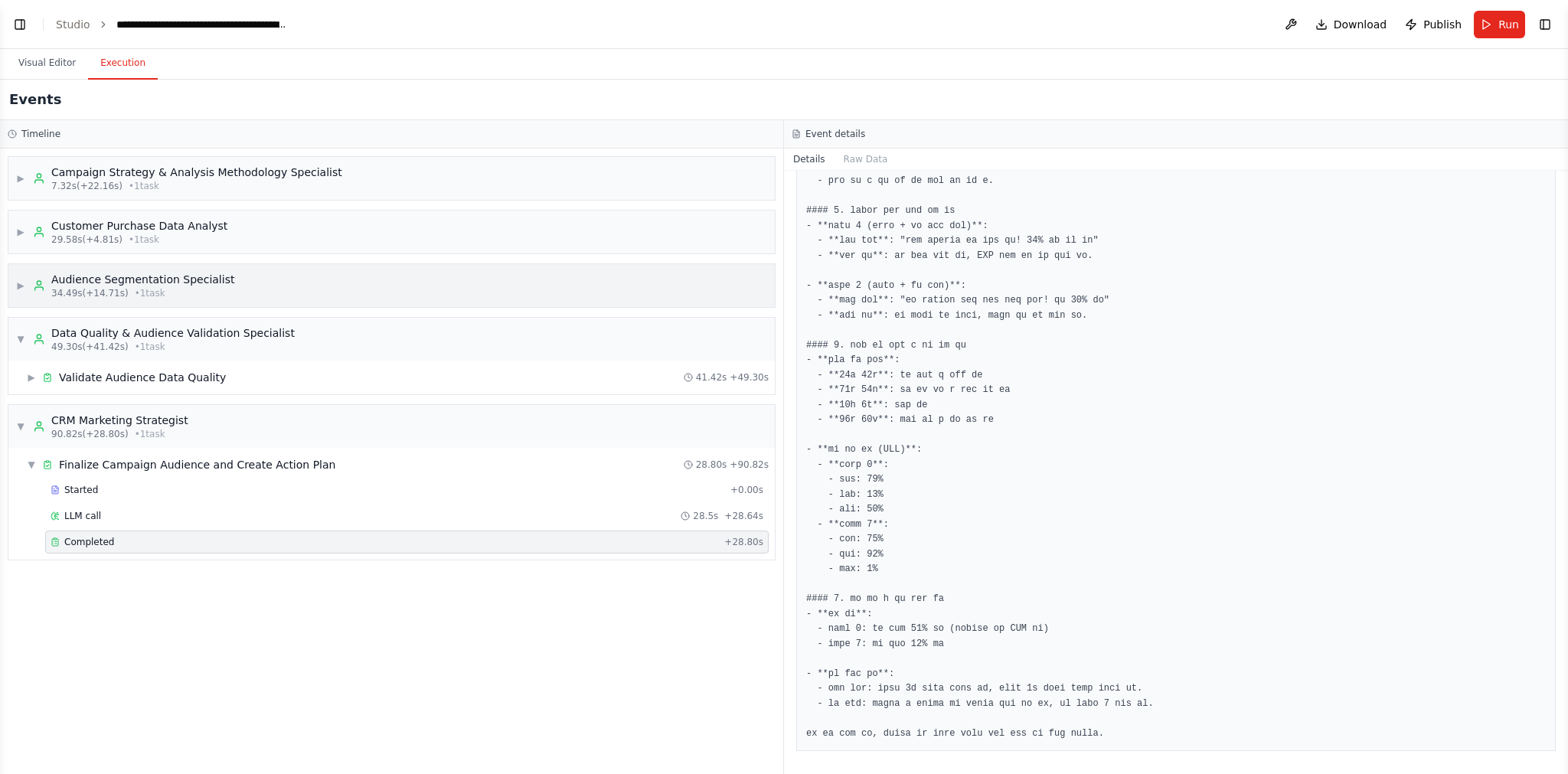
drag, startPoint x: 315, startPoint y: 326, endPoint x: 322, endPoint y: 299, distance: 27.9
click at [315, 326] on div "▼ Data Quality & Audience Validation Specialist 49.30s (+41.42s) • 1 task" at bounding box center [391, 338] width 767 height 43
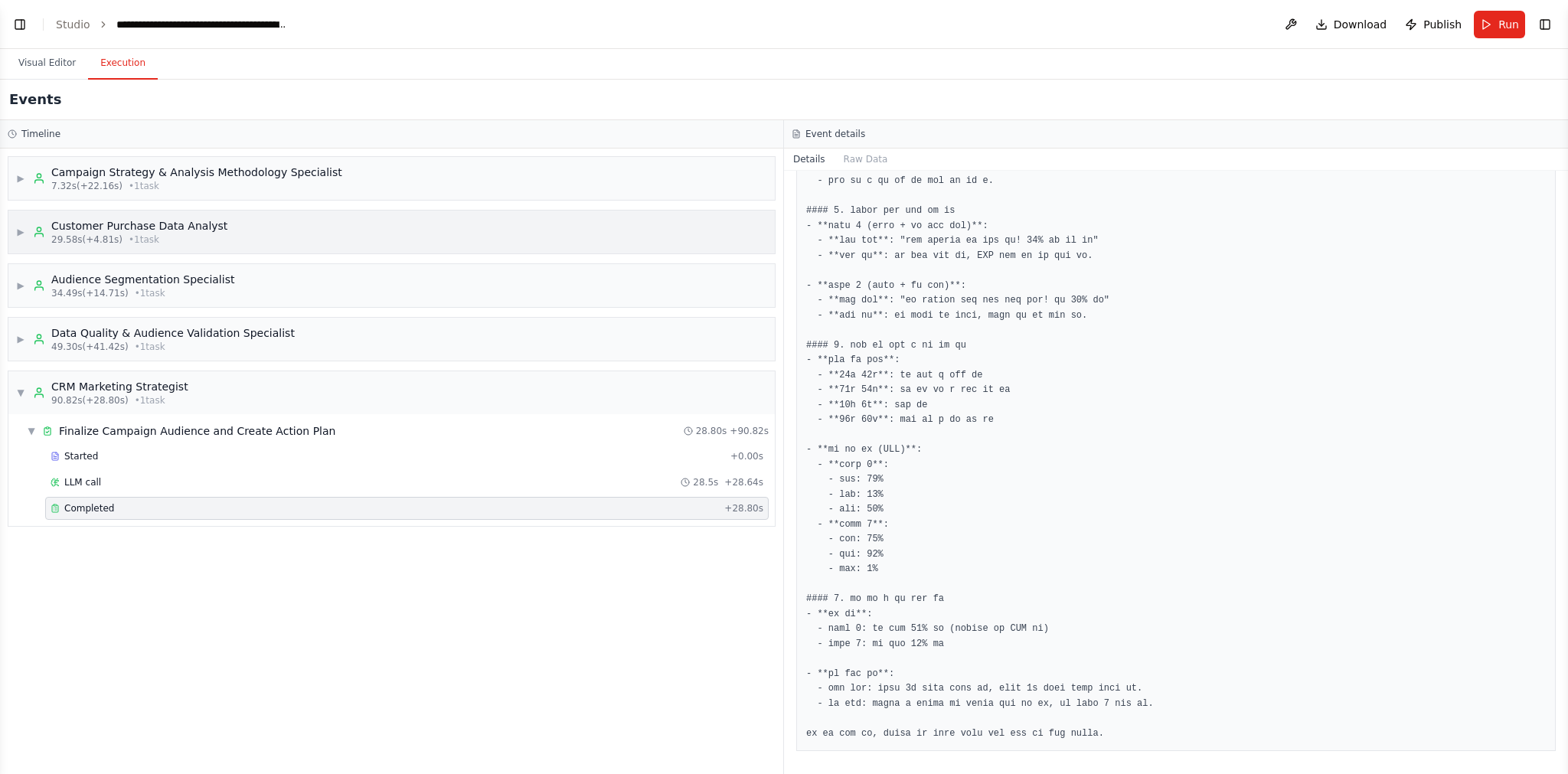
click at [359, 222] on div "▶ Customer Purchase Data Analyst 29.58s (+4.81s) • 1 task" at bounding box center [391, 231] width 767 height 43
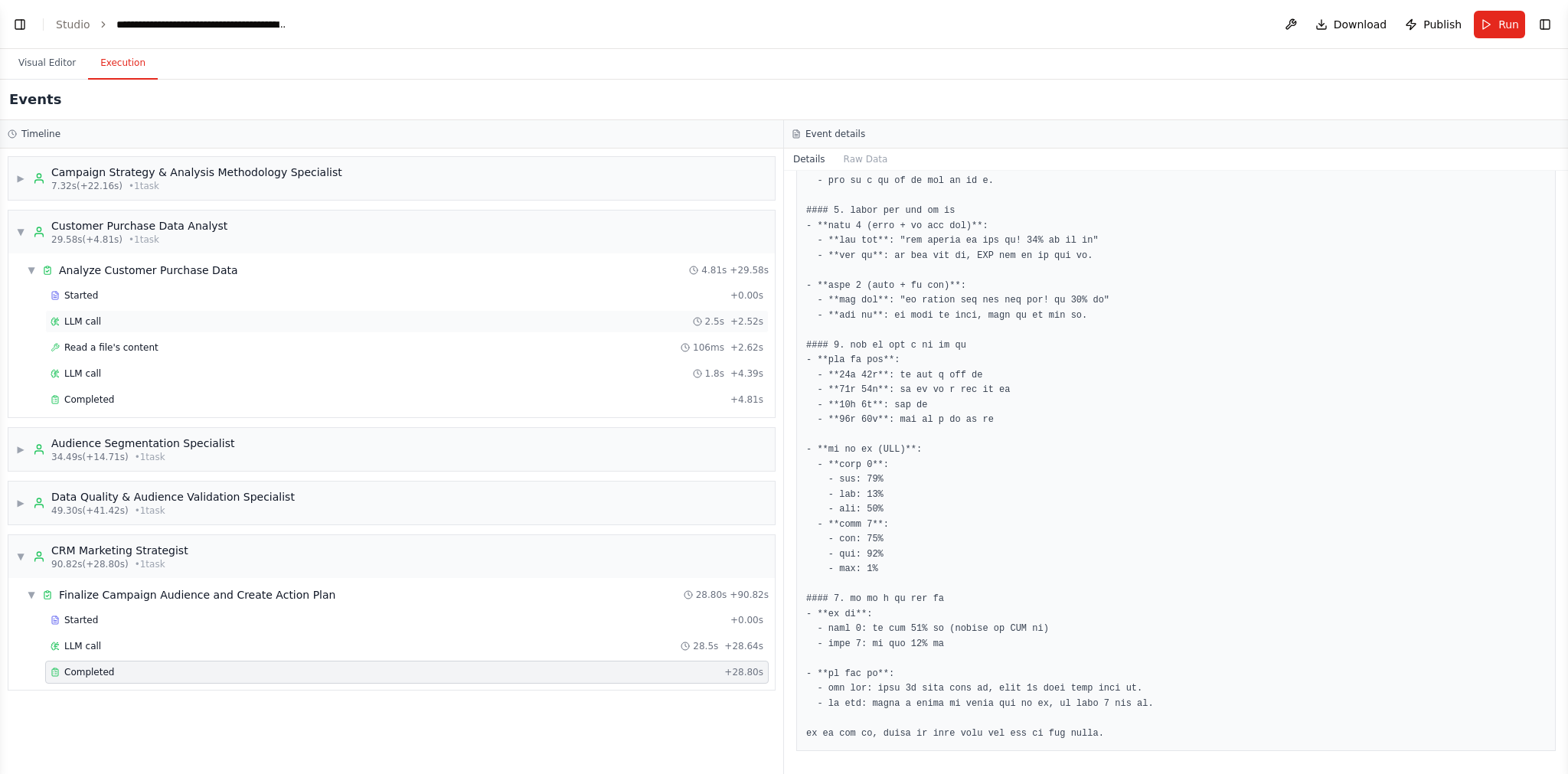
click at [139, 321] on div "LLM call 2.5s + 2.52s" at bounding box center [407, 322] width 712 height 12
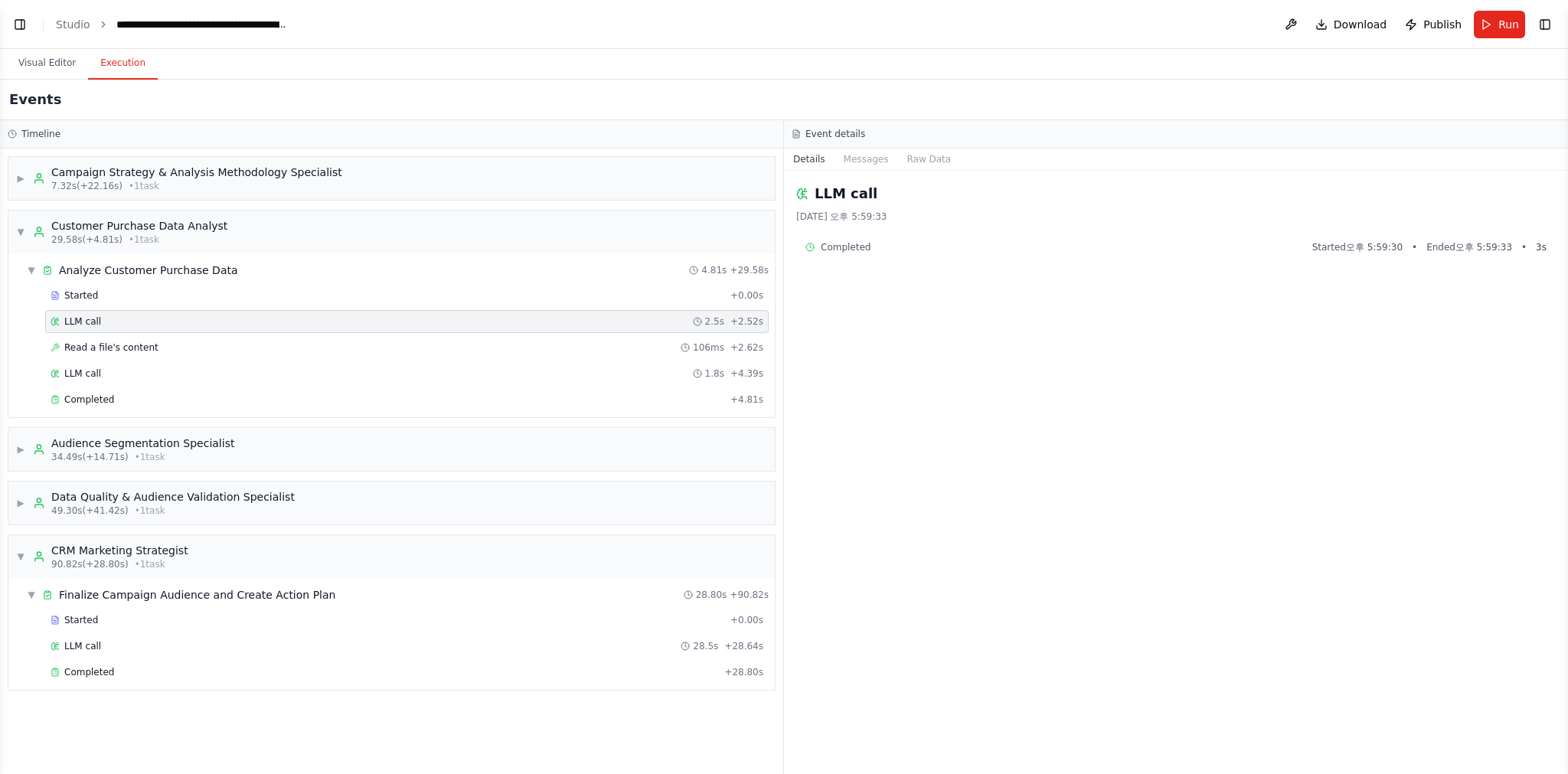
click at [199, 327] on div "LLM call 2.5s + 2.52s" at bounding box center [407, 322] width 723 height 23
click at [710, 378] on div "LLM call 1.8s + 4.39s" at bounding box center [407, 373] width 723 height 23
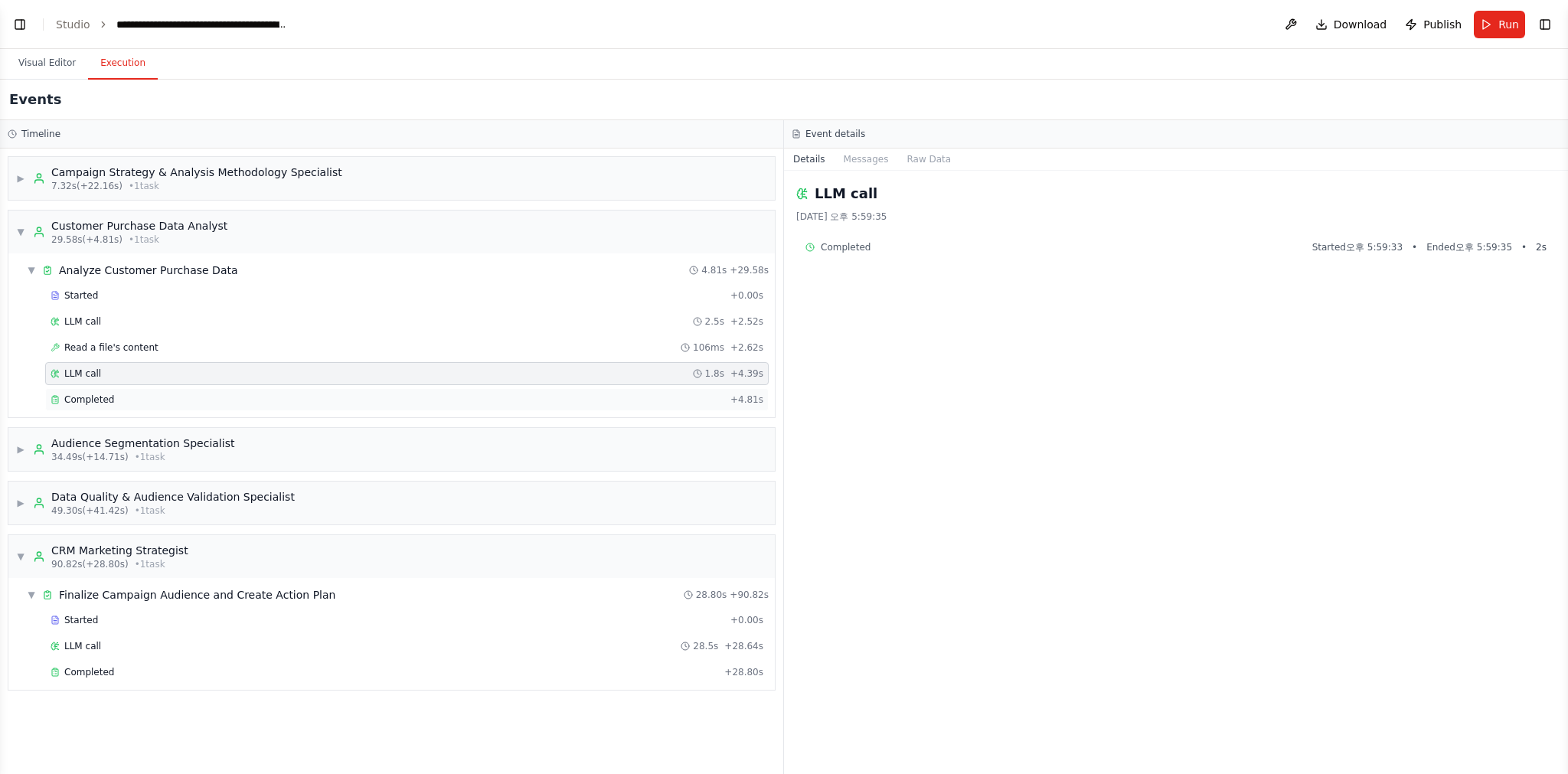
click at [724, 396] on div "Completed" at bounding box center [387, 400] width 673 height 12
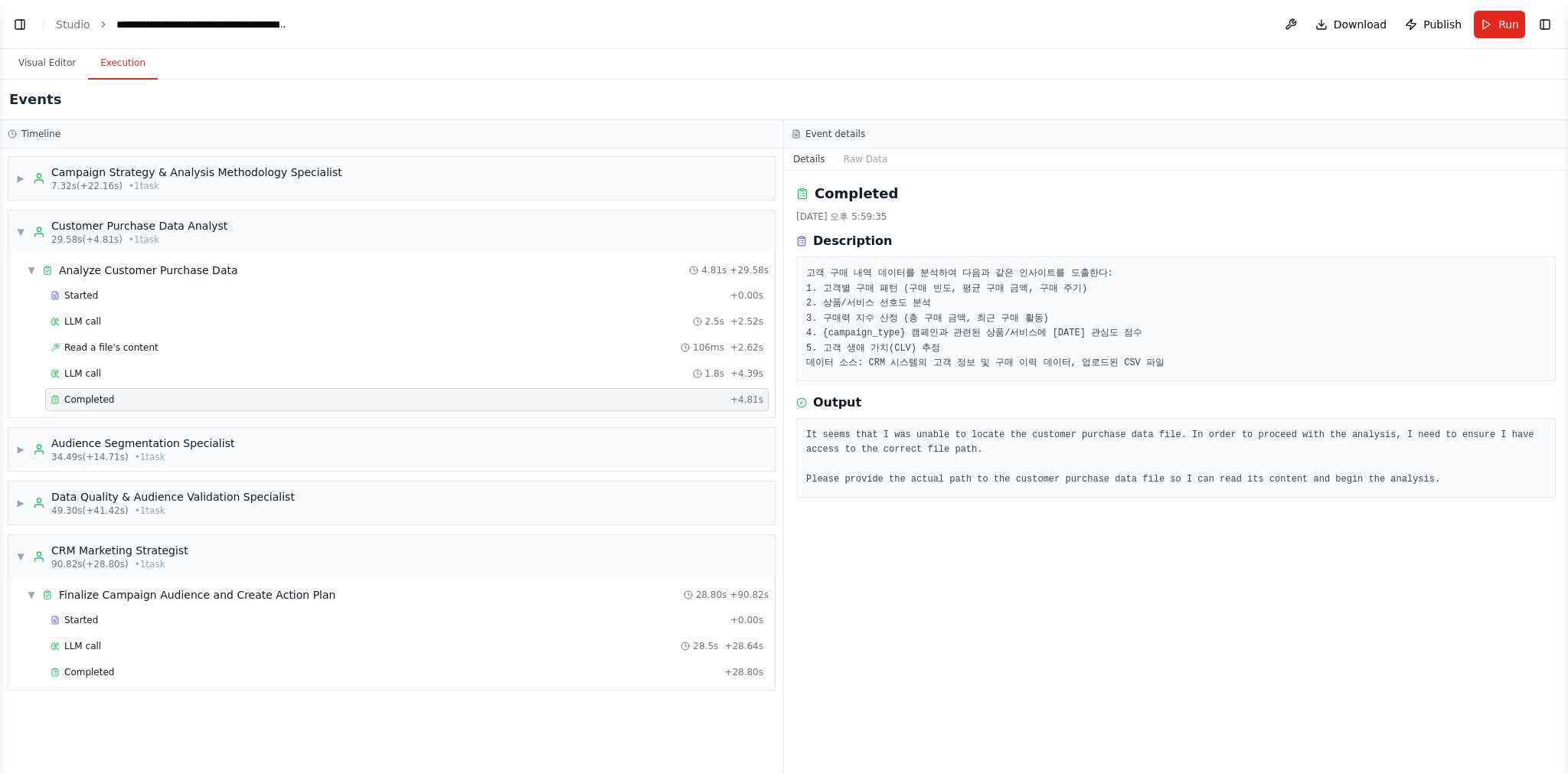
click at [843, 290] on pre "고객 구매 내역 데이터를 분석하여 다음과 같은 인사이트를 도출한다: 1. 고객별 구매 패턴 (구매 빈도, 평균 구매 금액, 구매 주기) 2. …" at bounding box center [1176, 320] width 740 height 105
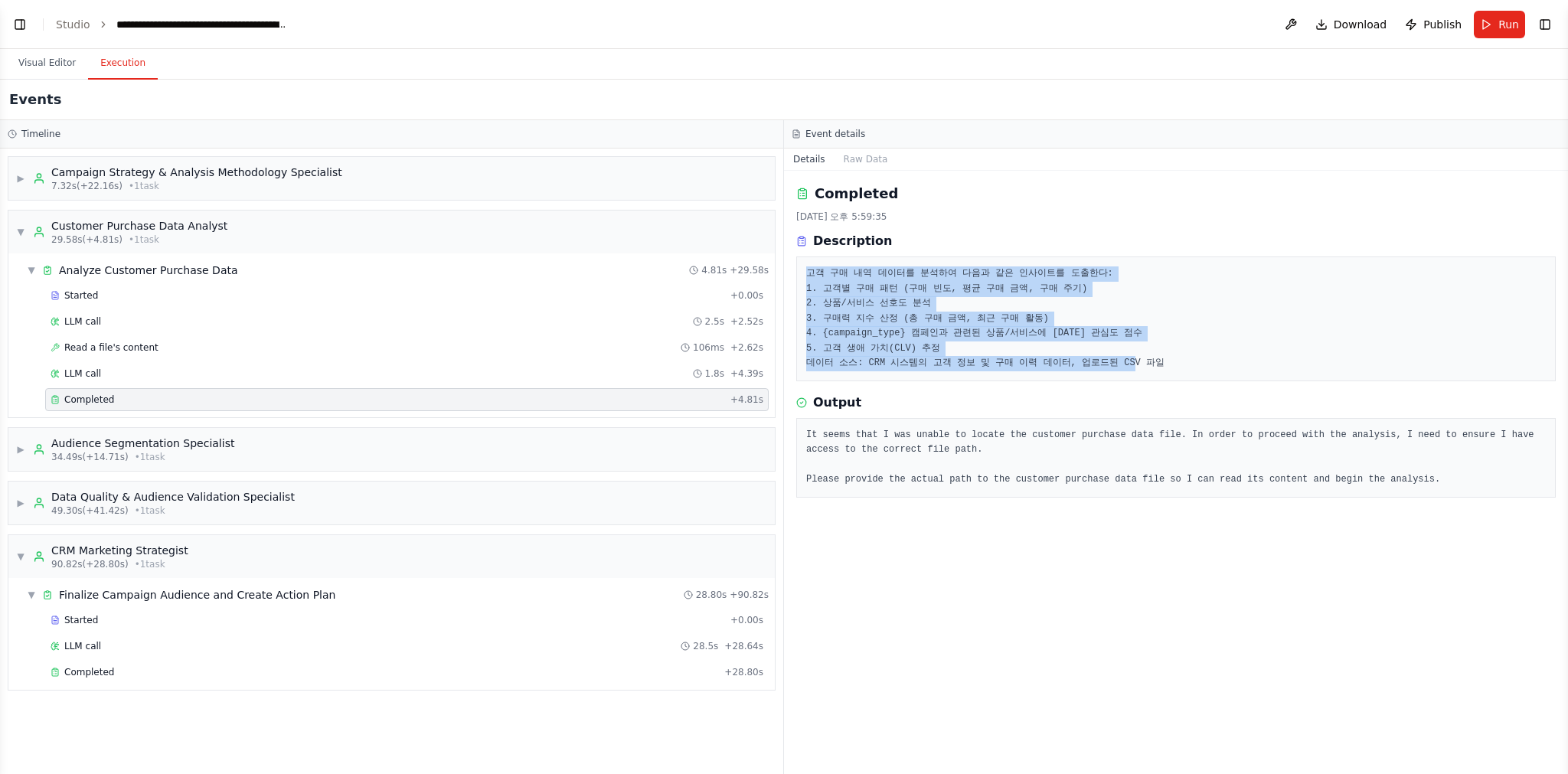
drag, startPoint x: 806, startPoint y: 273, endPoint x: 1288, endPoint y: 380, distance: 493.7
click at [1288, 380] on div "고객 구매 내역 데이터를 분석하여 다음과 같은 인사이트를 도출한다: 1. 고객별 구매 패턴 (구매 빈도, 평균 구매 금액, 구매 주기) 2. …" at bounding box center [1176, 320] width 760 height 125
copy pre "고객 구매 내역 데이터를 분석하여 다음과 같은 인사이트를 도출한다: 1. 고객별 구매 패턴 (구매 빈도, 평균 구매 금액, 구매 주기) 2. …"
click at [73, 68] on button "Visual Editor" at bounding box center [47, 64] width 82 height 32
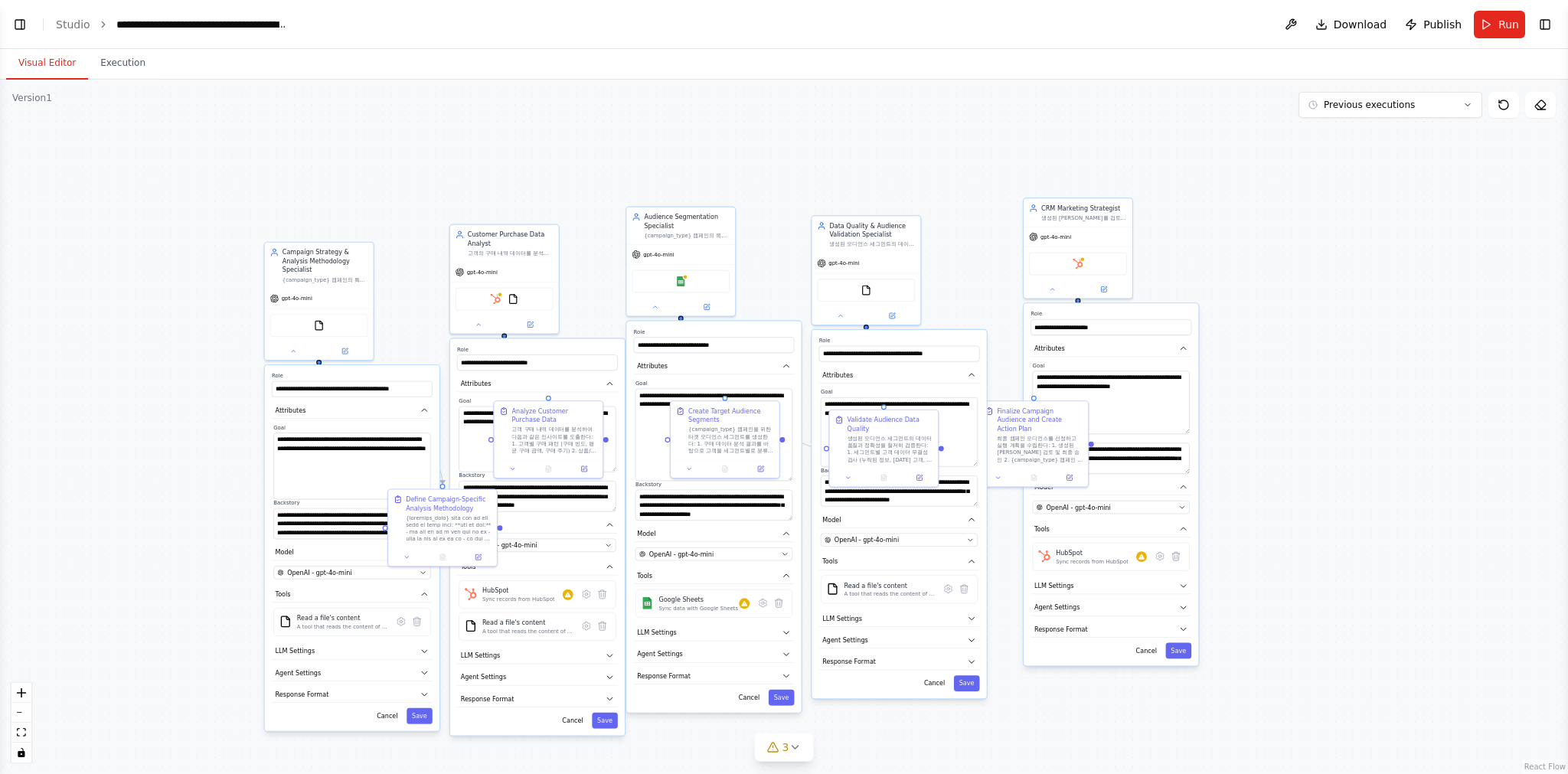
drag, startPoint x: 180, startPoint y: 247, endPoint x: 169, endPoint y: 238, distance: 14.2
click at [164, 238] on div ".deletable-edge-delete-btn { width: 20px; height: 20px; border: 0px solid #ffff…" at bounding box center [784, 427] width 1568 height 695
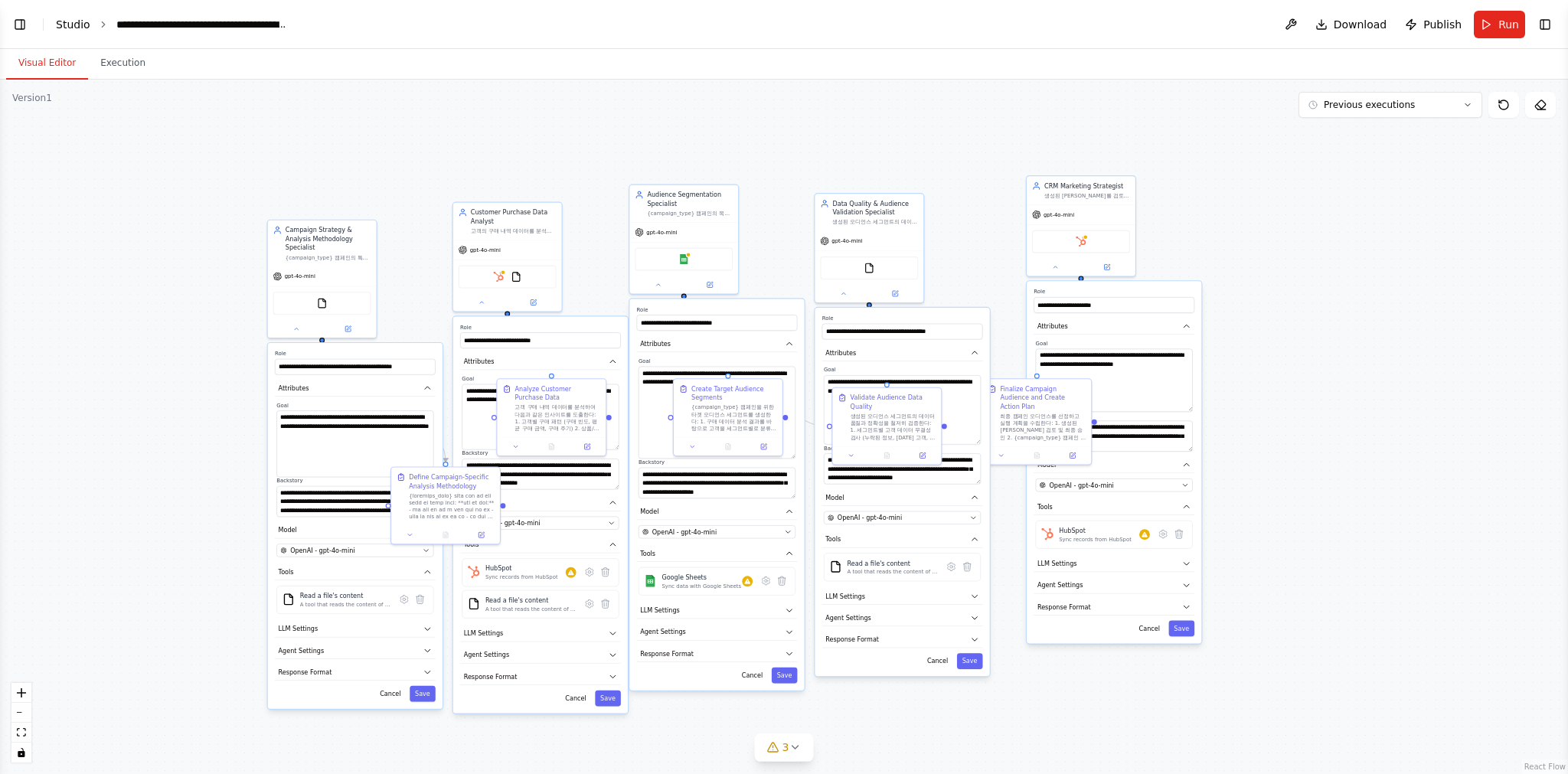
click at [70, 25] on link "Studio" at bounding box center [72, 25] width 35 height 12
